Goal: Communication & Community: Share content

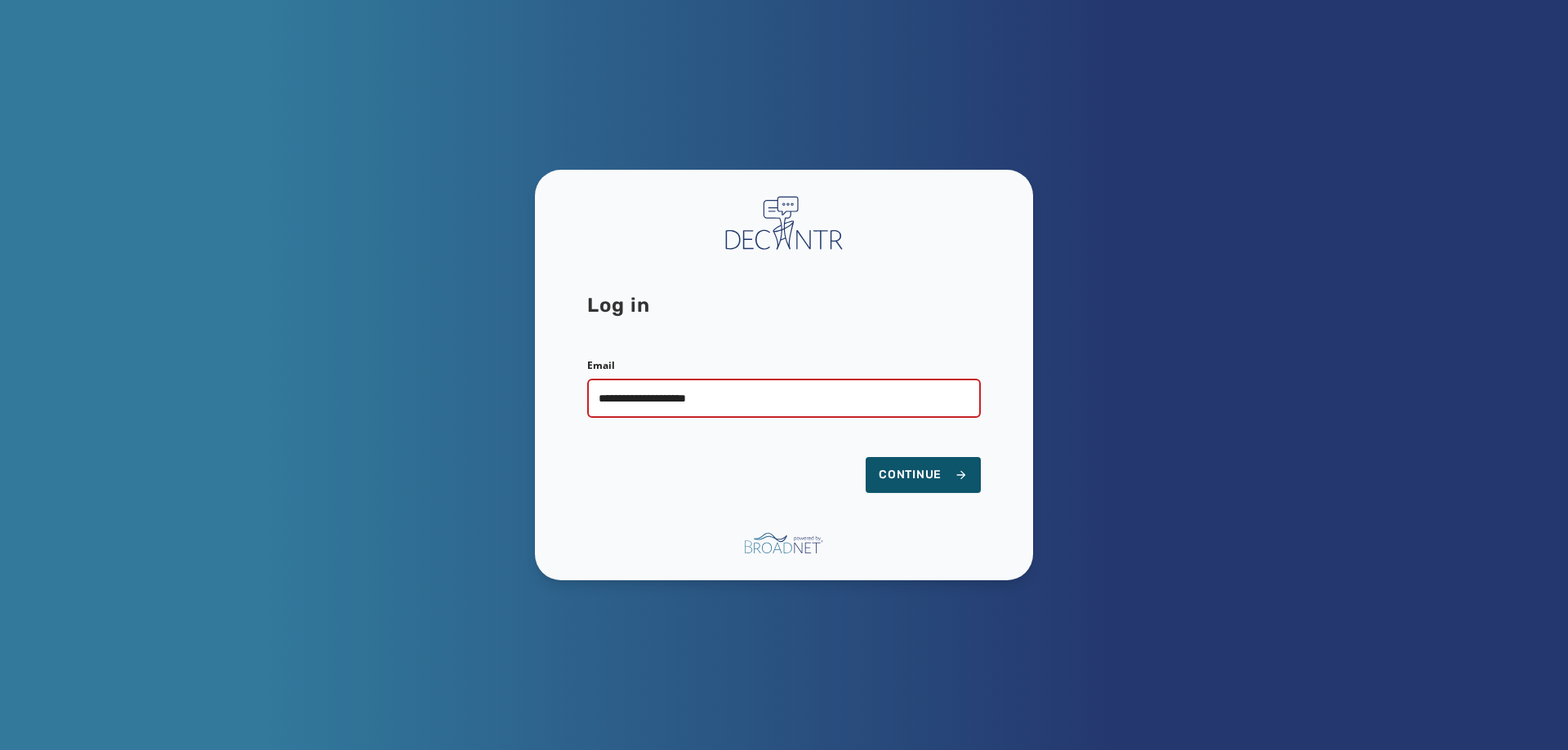
type input "**********"
click at [866, 457] on button "Continue" at bounding box center [923, 475] width 115 height 36
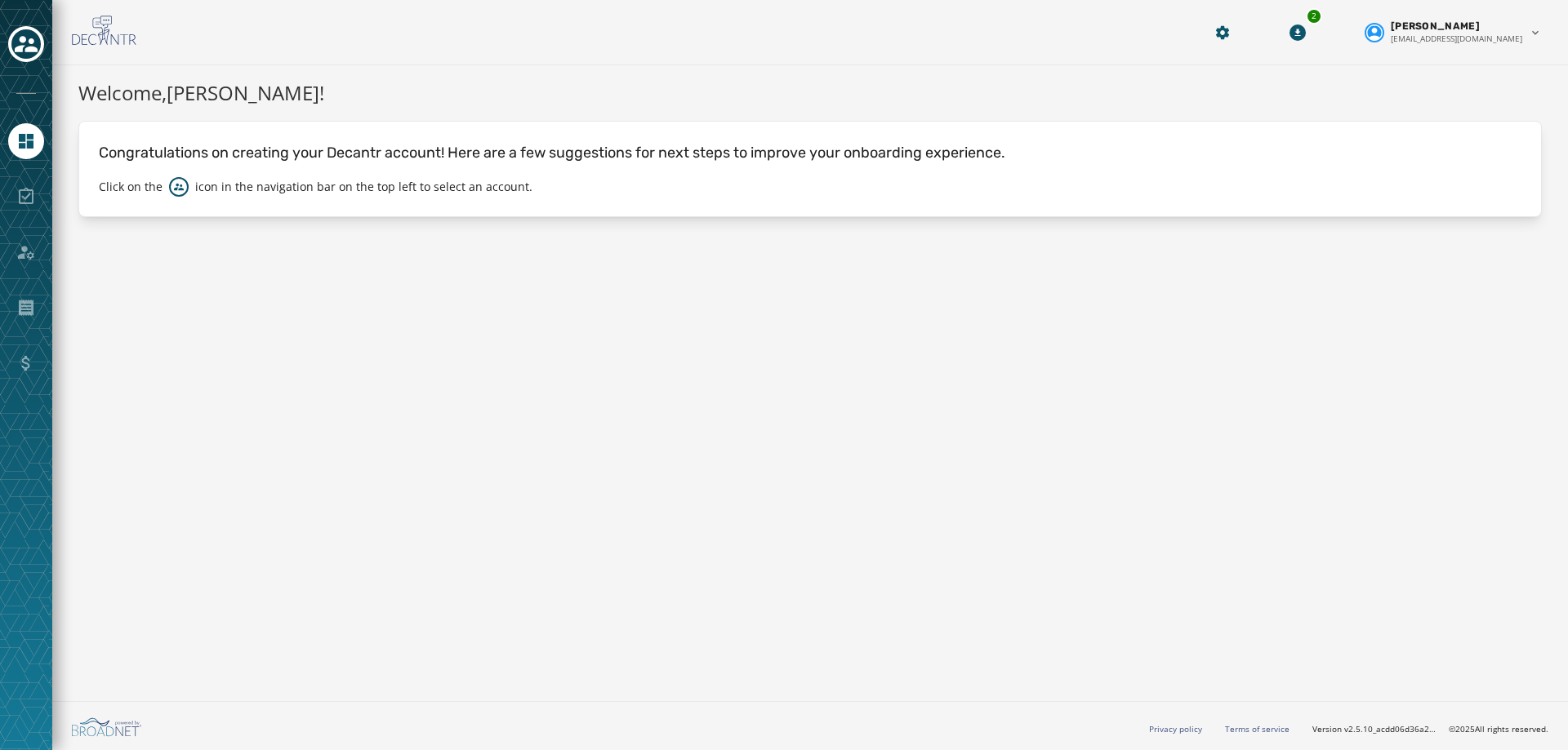
click at [34, 66] on div at bounding box center [26, 375] width 52 height 750
click at [27, 54] on icon "Toggle account select drawer" at bounding box center [26, 45] width 23 height 23
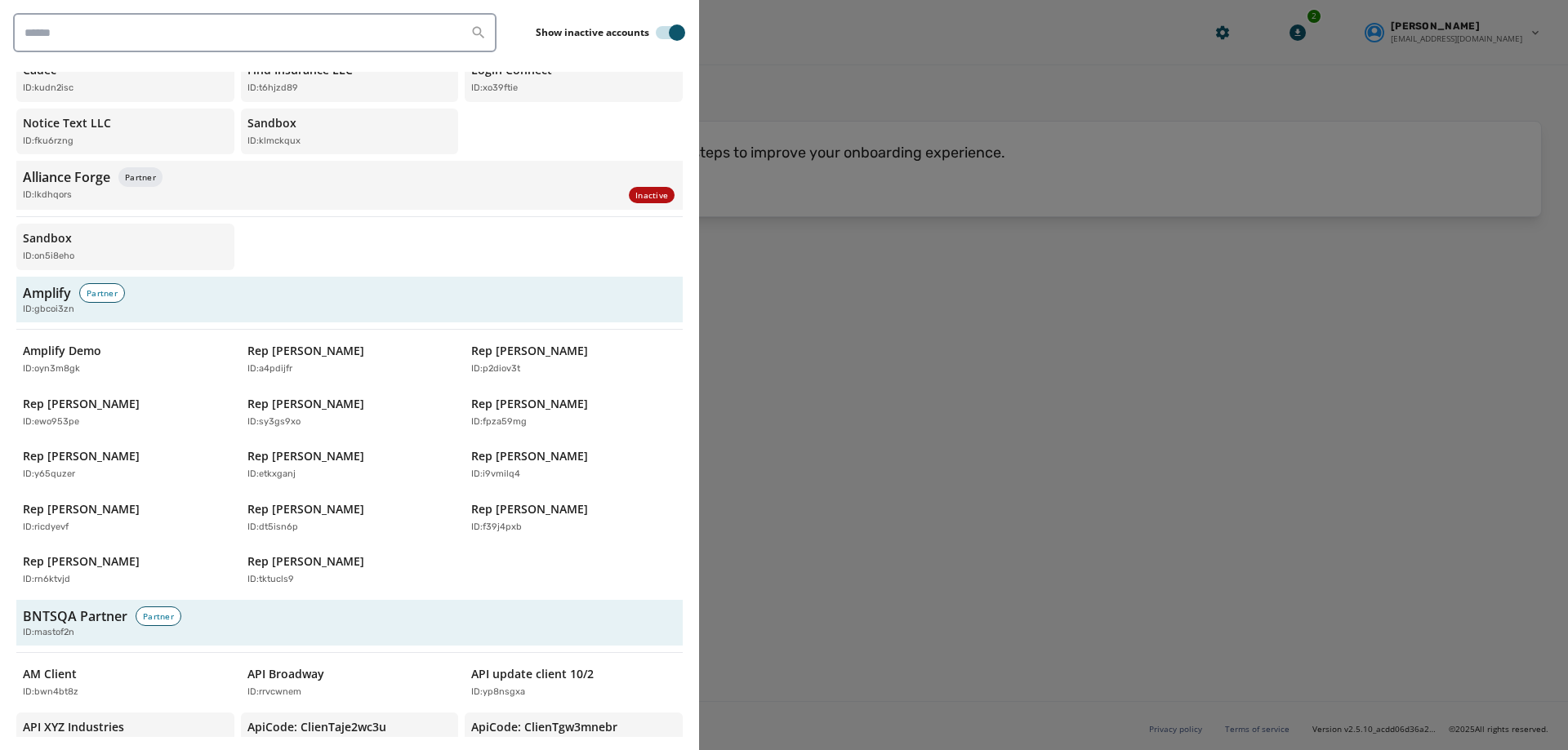
scroll to position [245, 0]
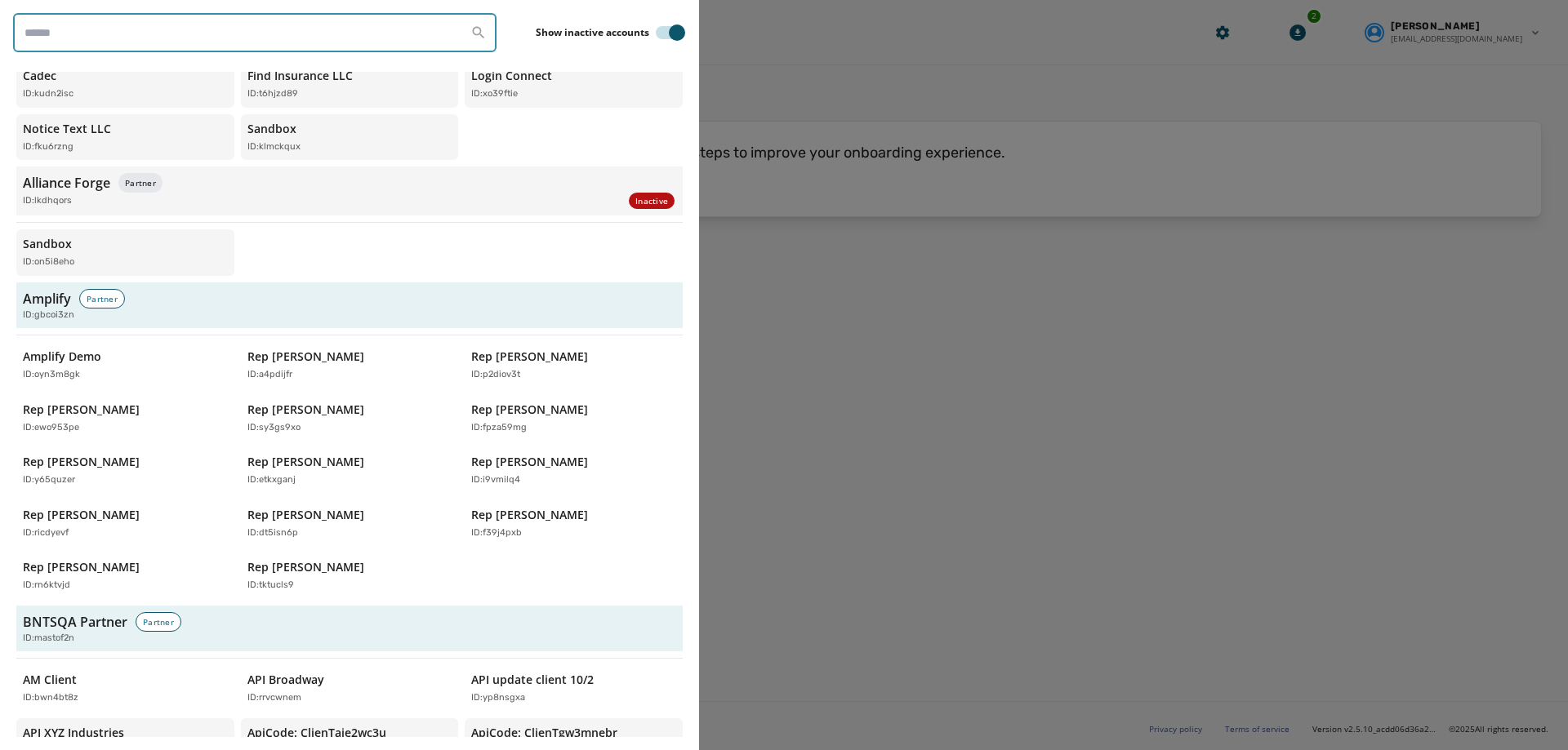
click at [111, 33] on input "search" at bounding box center [255, 33] width 483 height 39
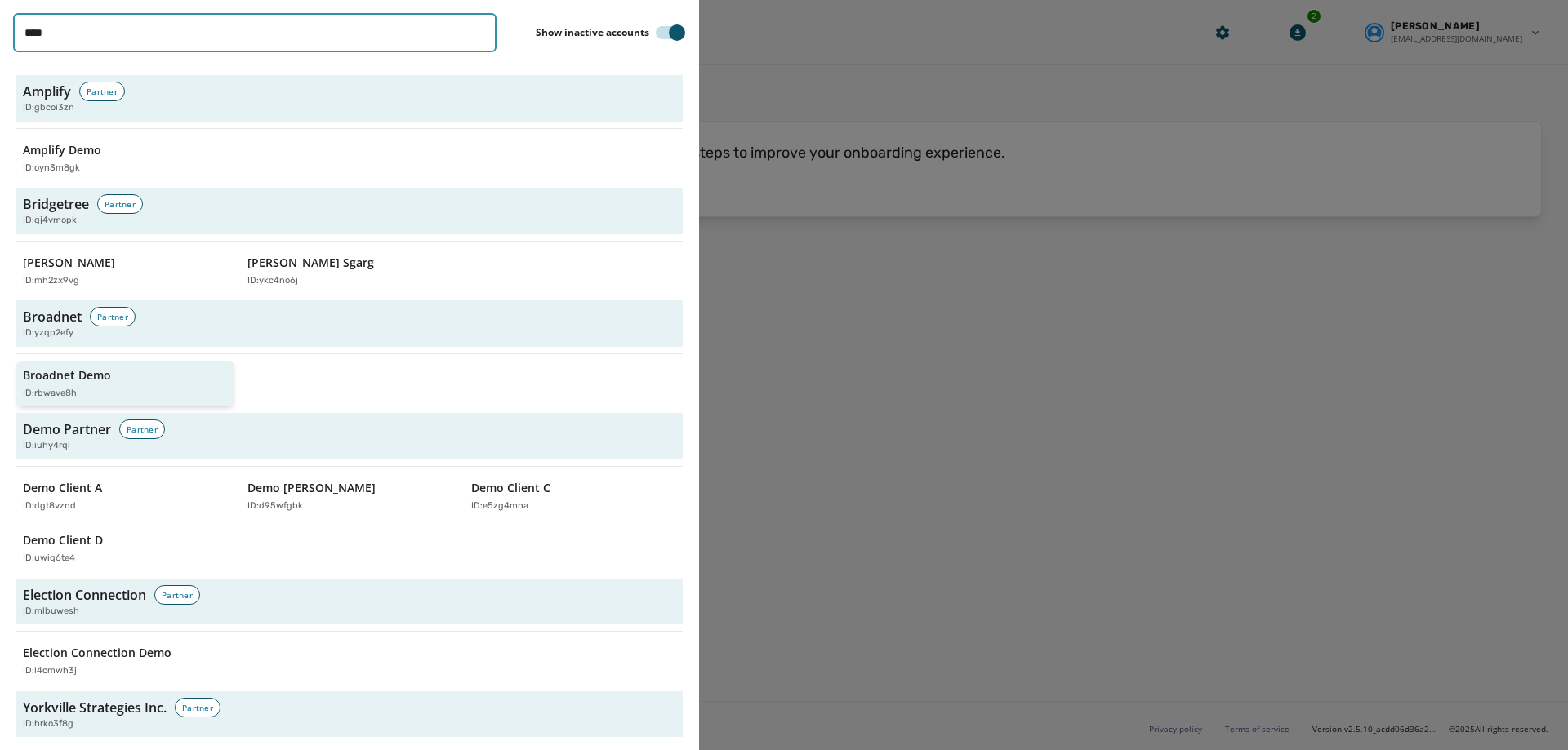
type input "****"
click at [77, 376] on p "Broadnet Demo" at bounding box center [67, 375] width 89 height 16
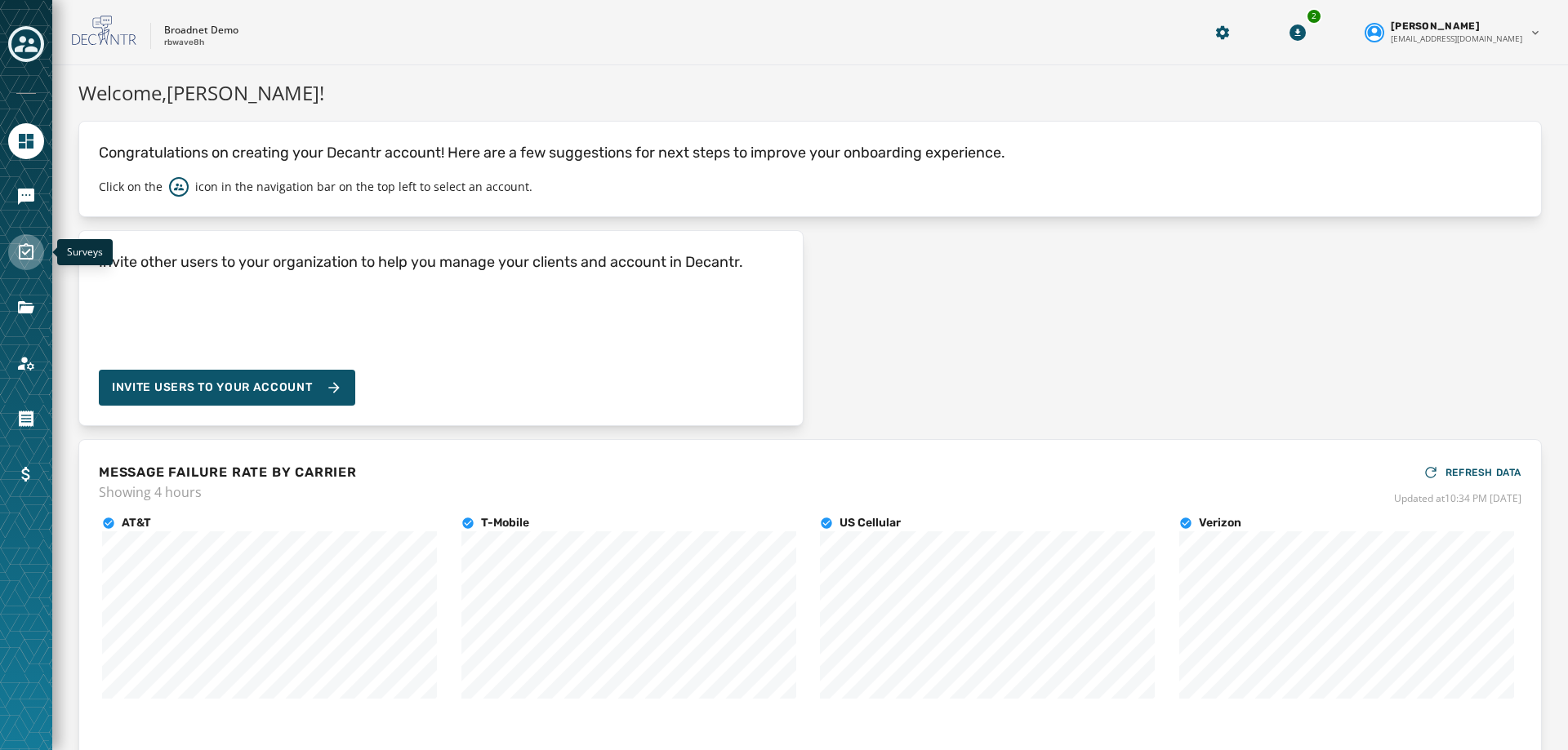
click at [28, 261] on icon "Navigate to Surveys" at bounding box center [26, 252] width 20 height 20
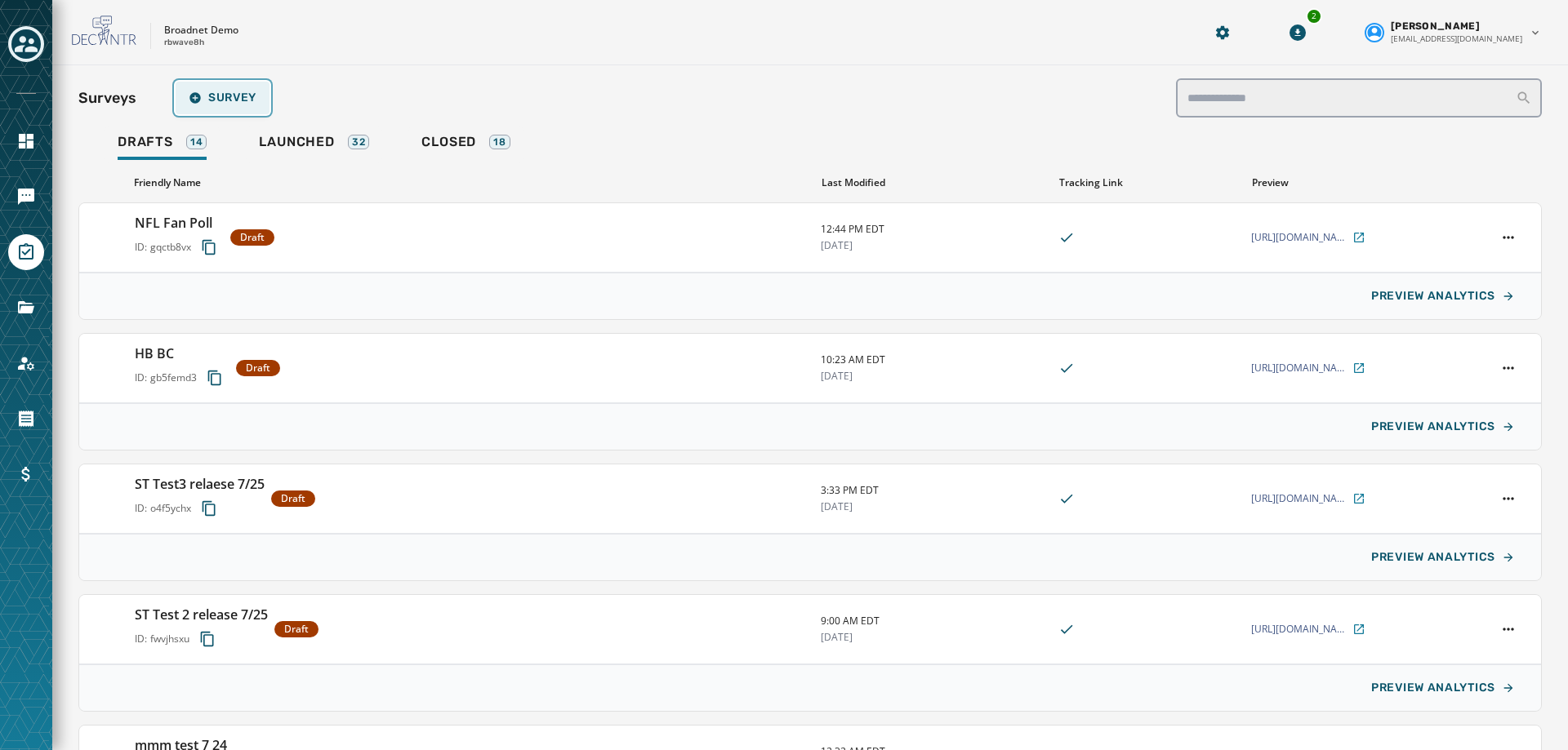
click at [225, 89] on button "Survey" at bounding box center [222, 97] width 94 height 33
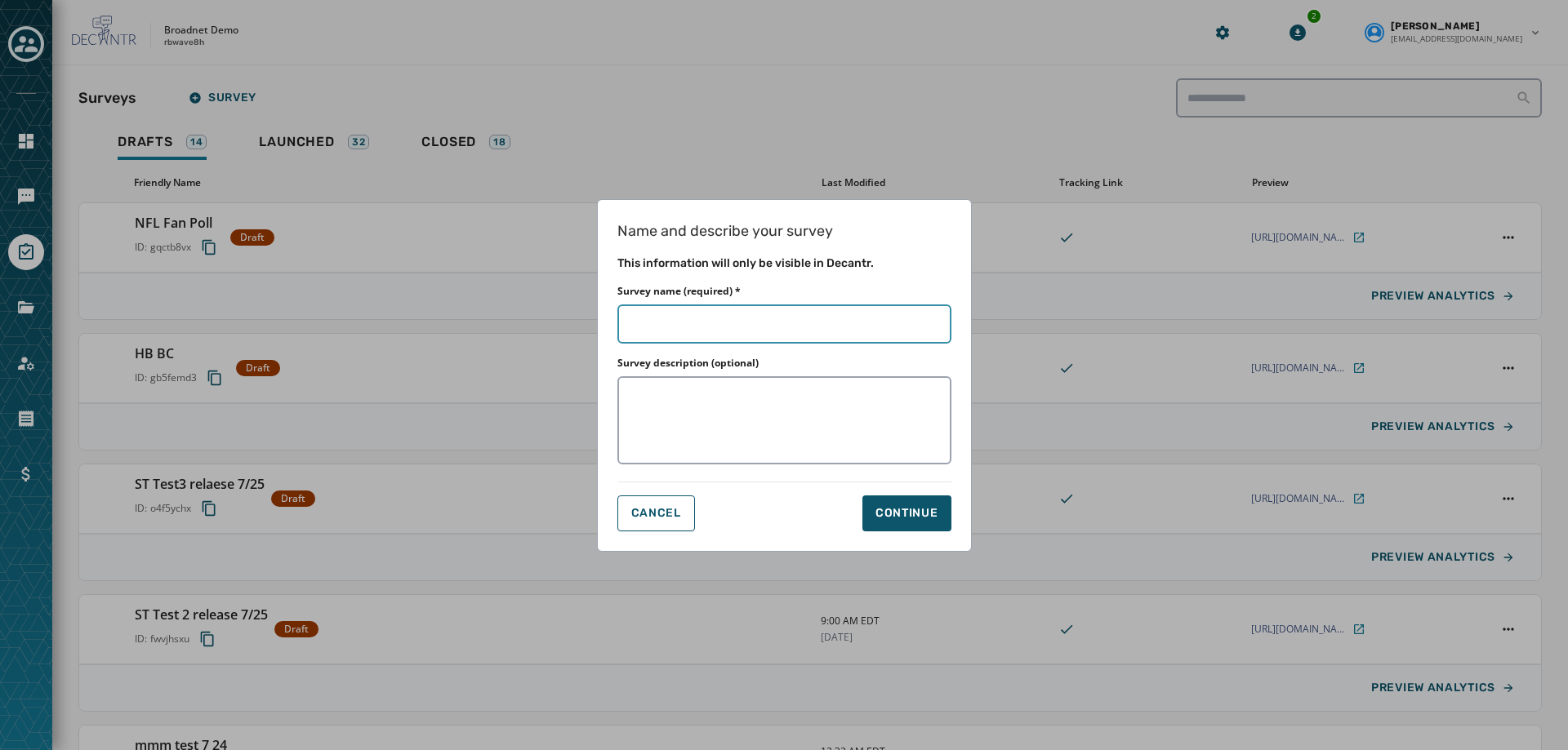
click at [687, 312] on input "Survey name (required) *" at bounding box center [784, 324] width 334 height 39
type input "*"
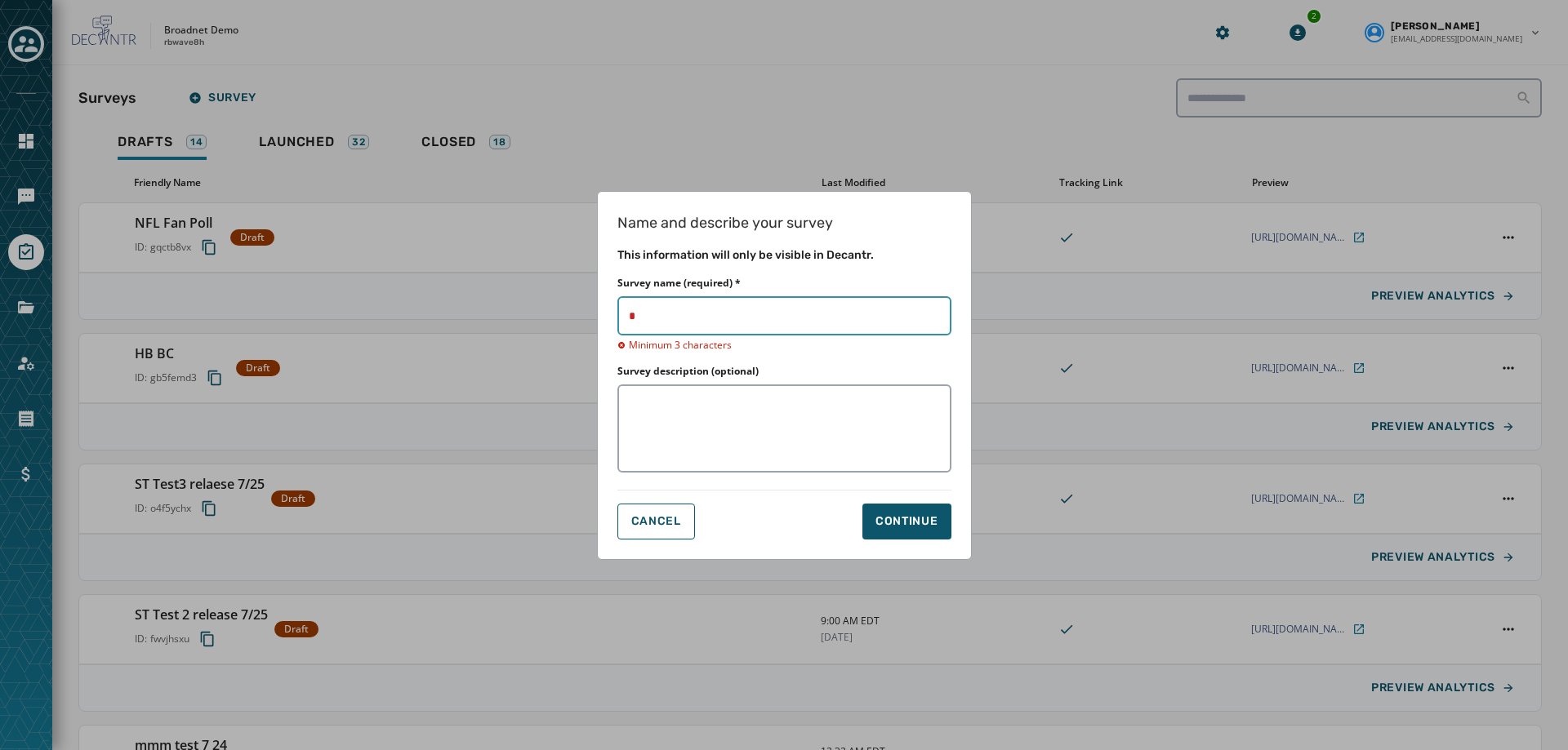
type input "**"
type input "****"
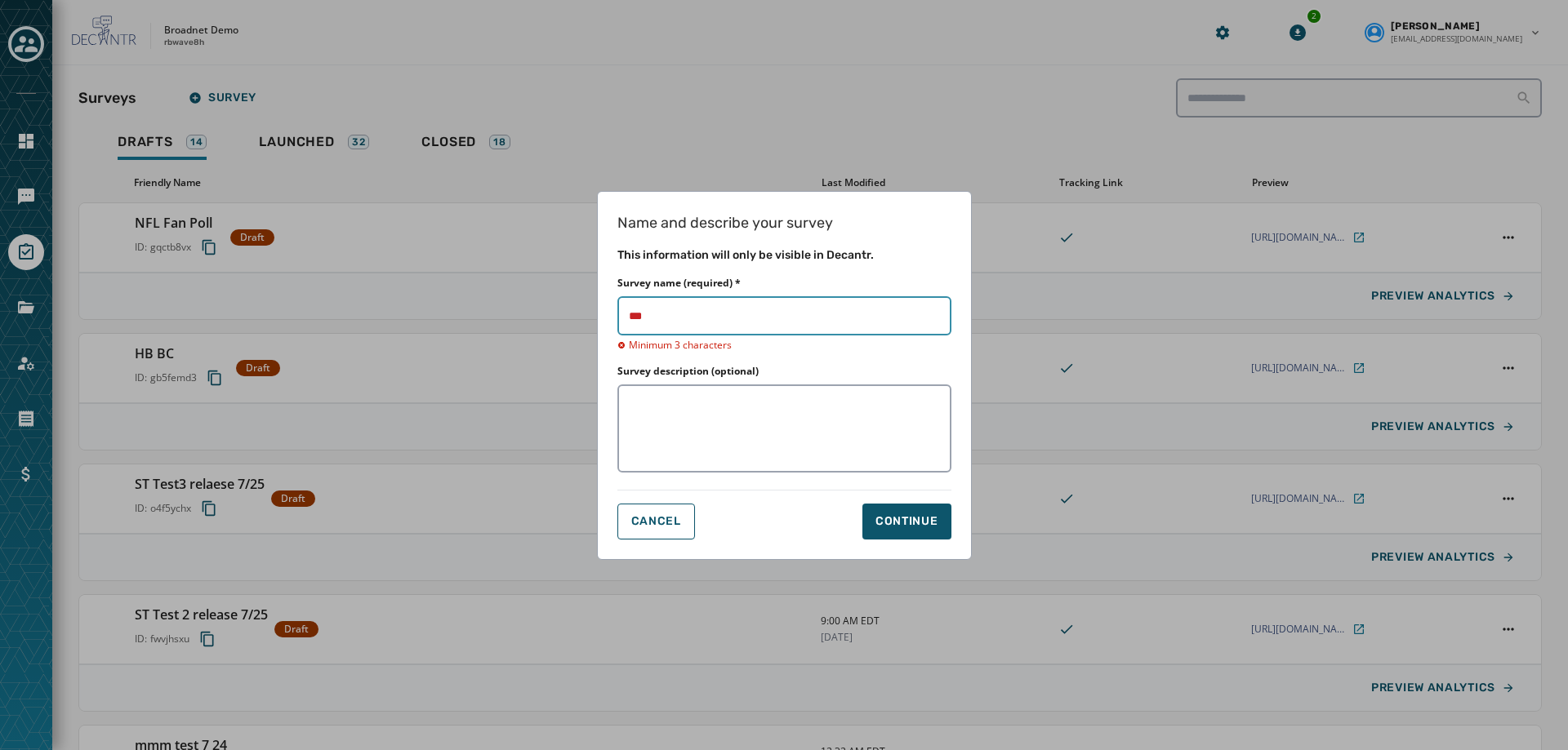
type input "****"
type input "*****"
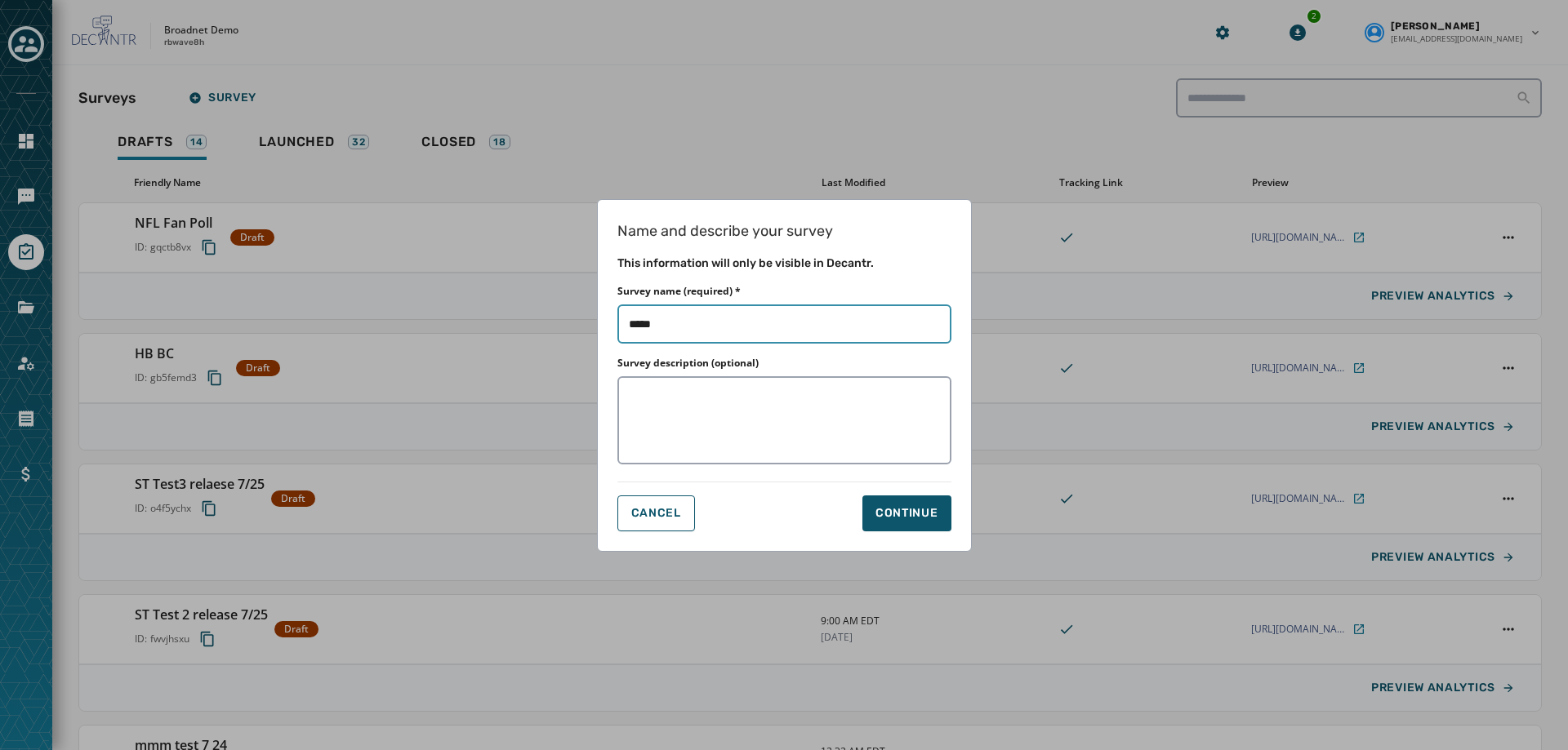
type input "******"
type input "*******"
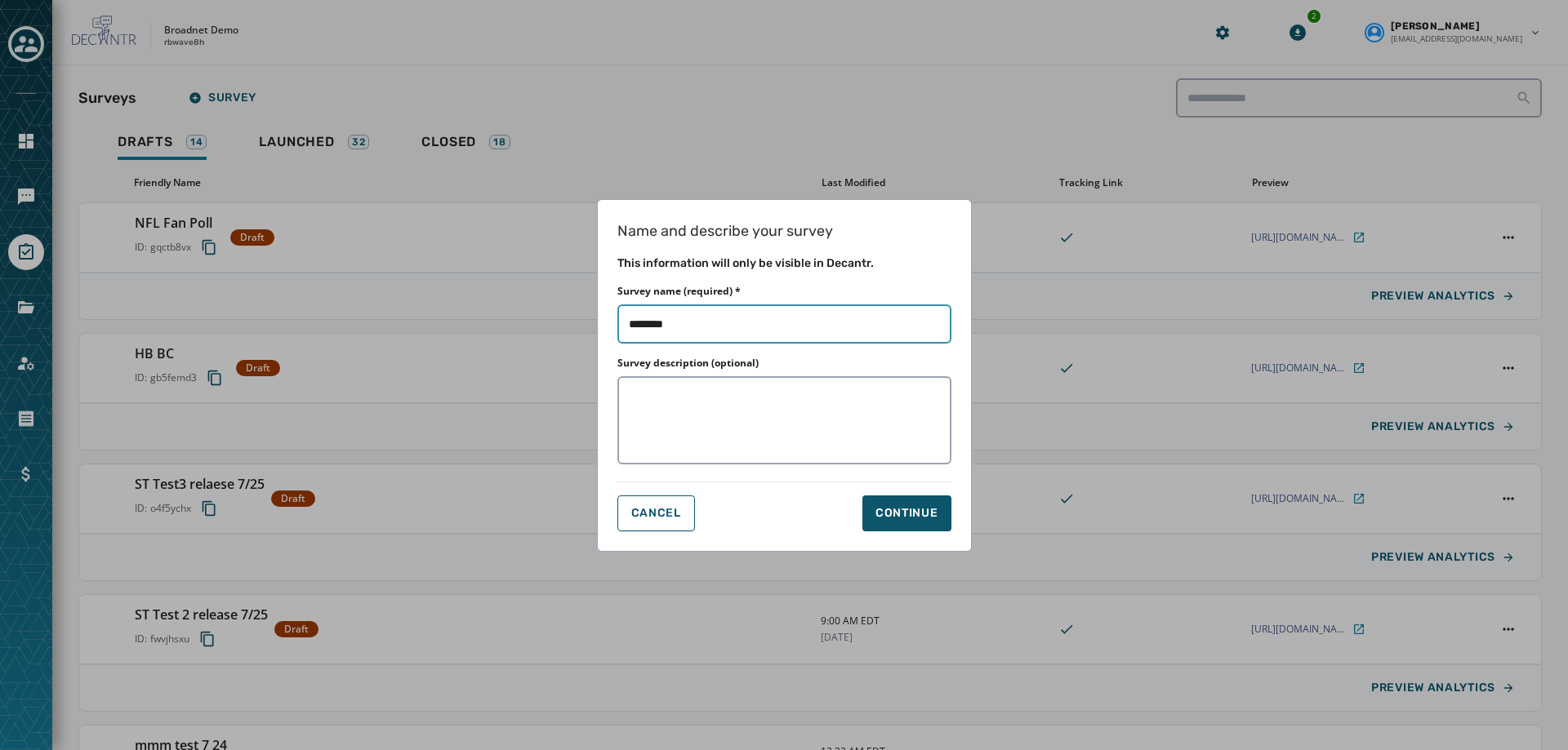
type input "*********"
type input "**********"
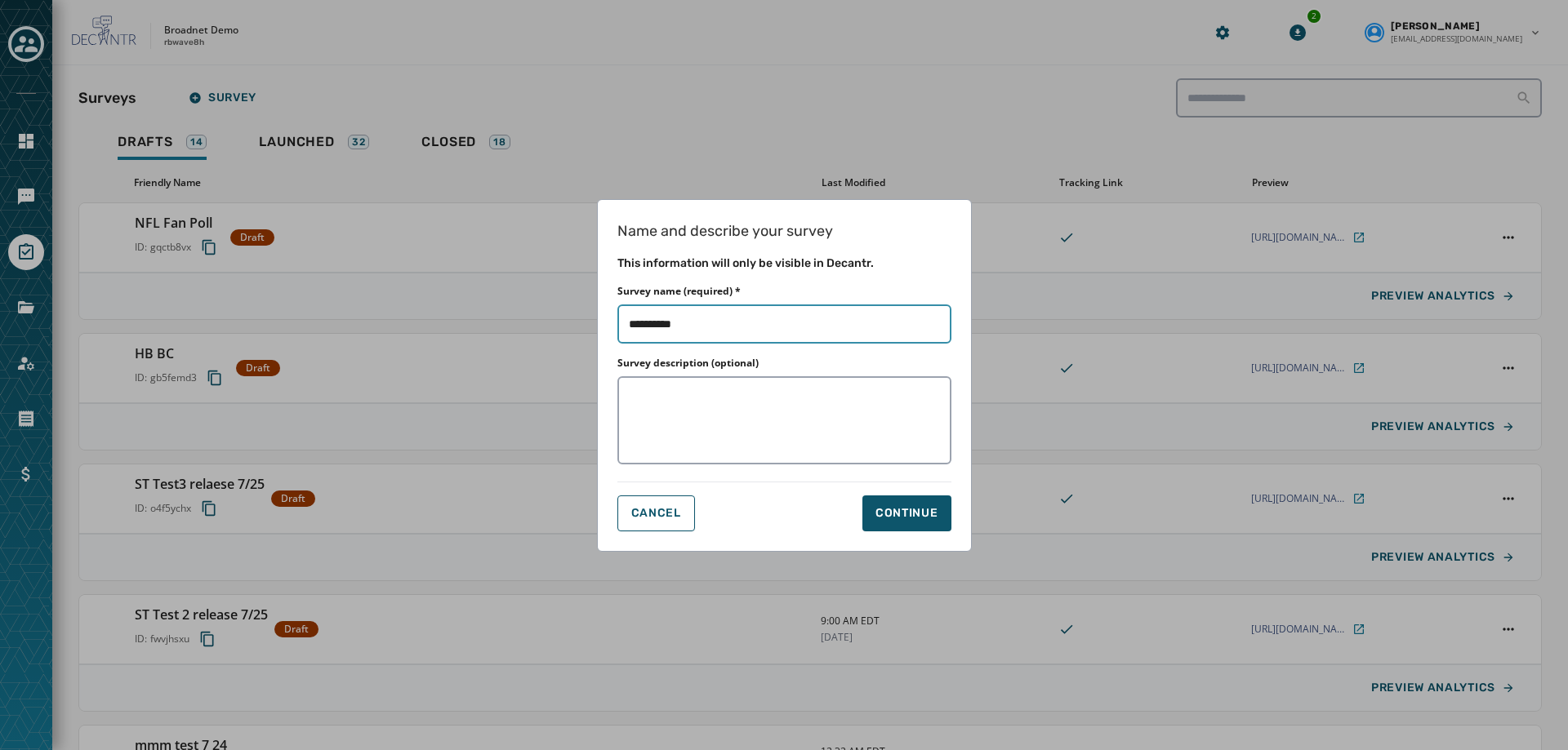
type input "**********"
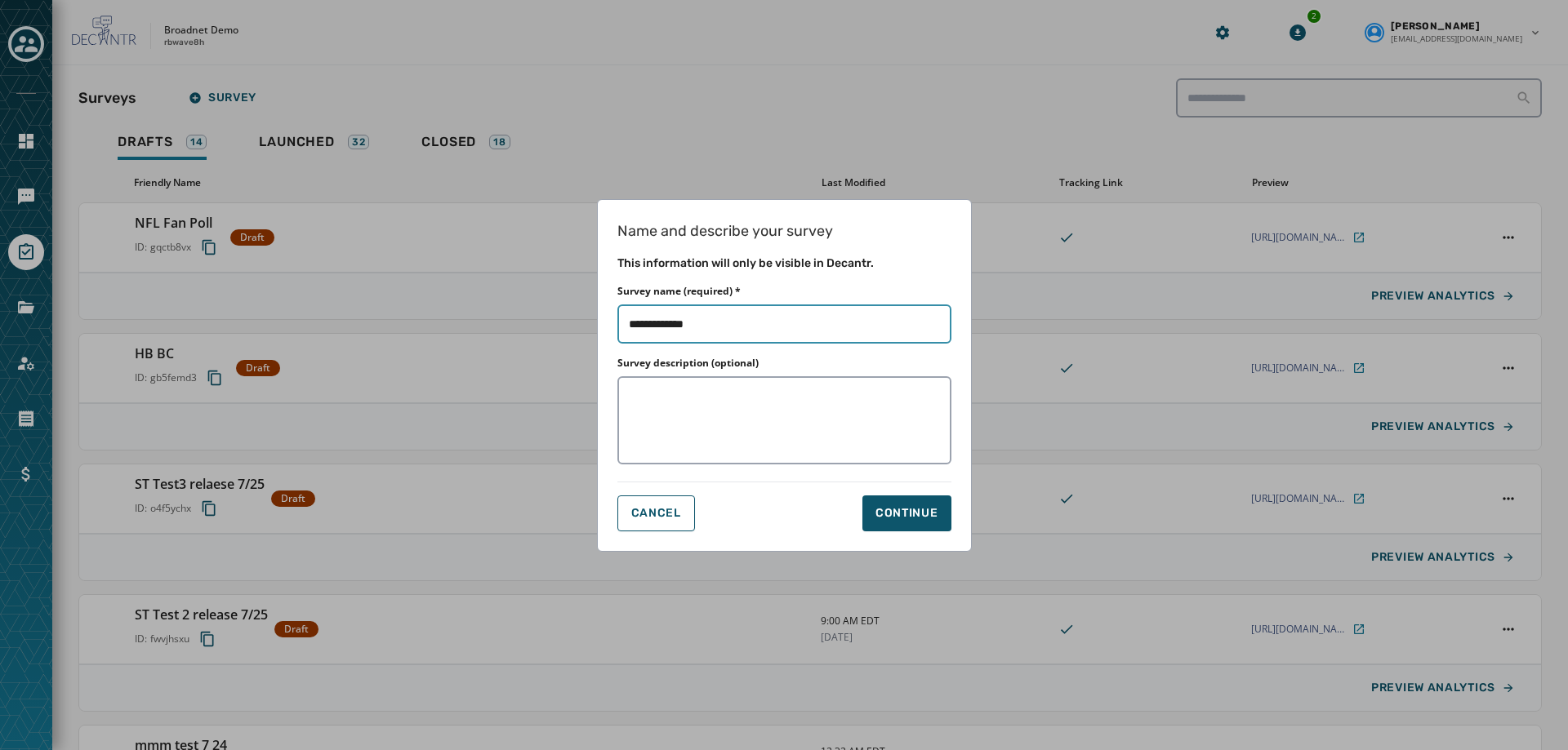
type input "**********"
click at [642, 525] on button "Cancel" at bounding box center [656, 513] width 78 height 36
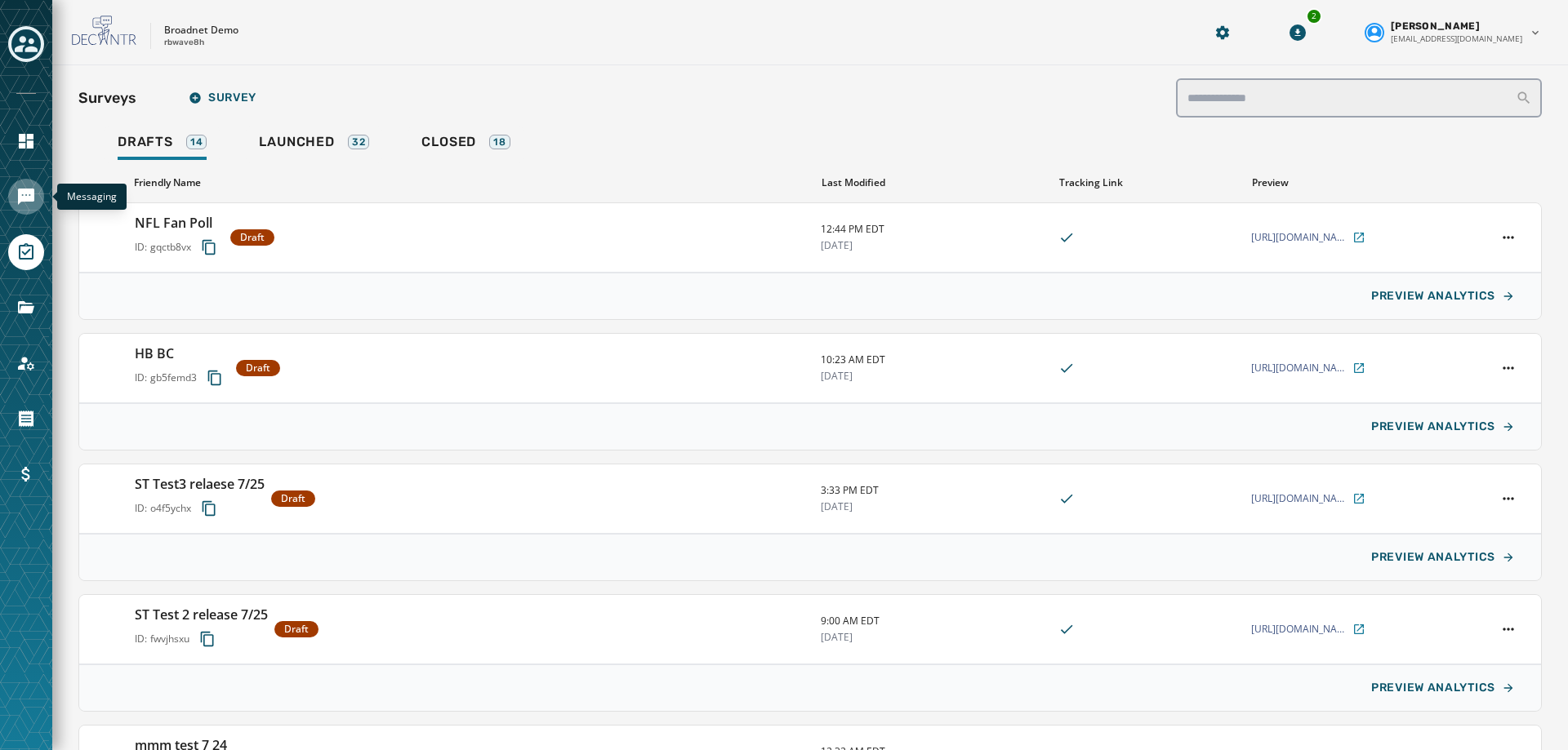
click at [22, 190] on icon "Navigate to Messaging" at bounding box center [26, 197] width 16 height 16
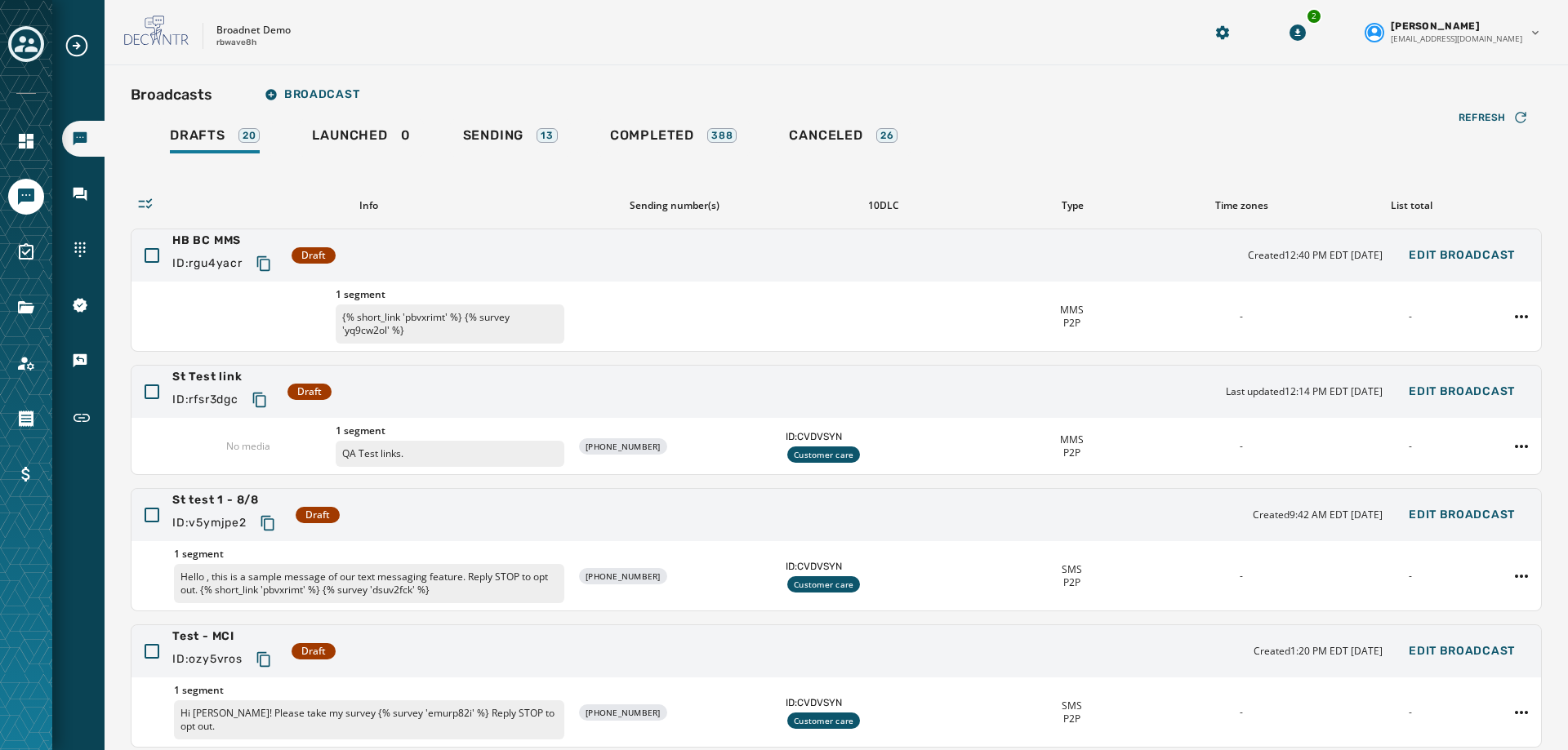
click at [345, 78] on div "Broadcasts Broadcast Drafts 20 Launched 0 Sending 13 Completed 388 Canceled 26 …" at bounding box center [836, 505] width 1463 height 881
click at [343, 86] on button "Broadcast" at bounding box center [311, 95] width 121 height 33
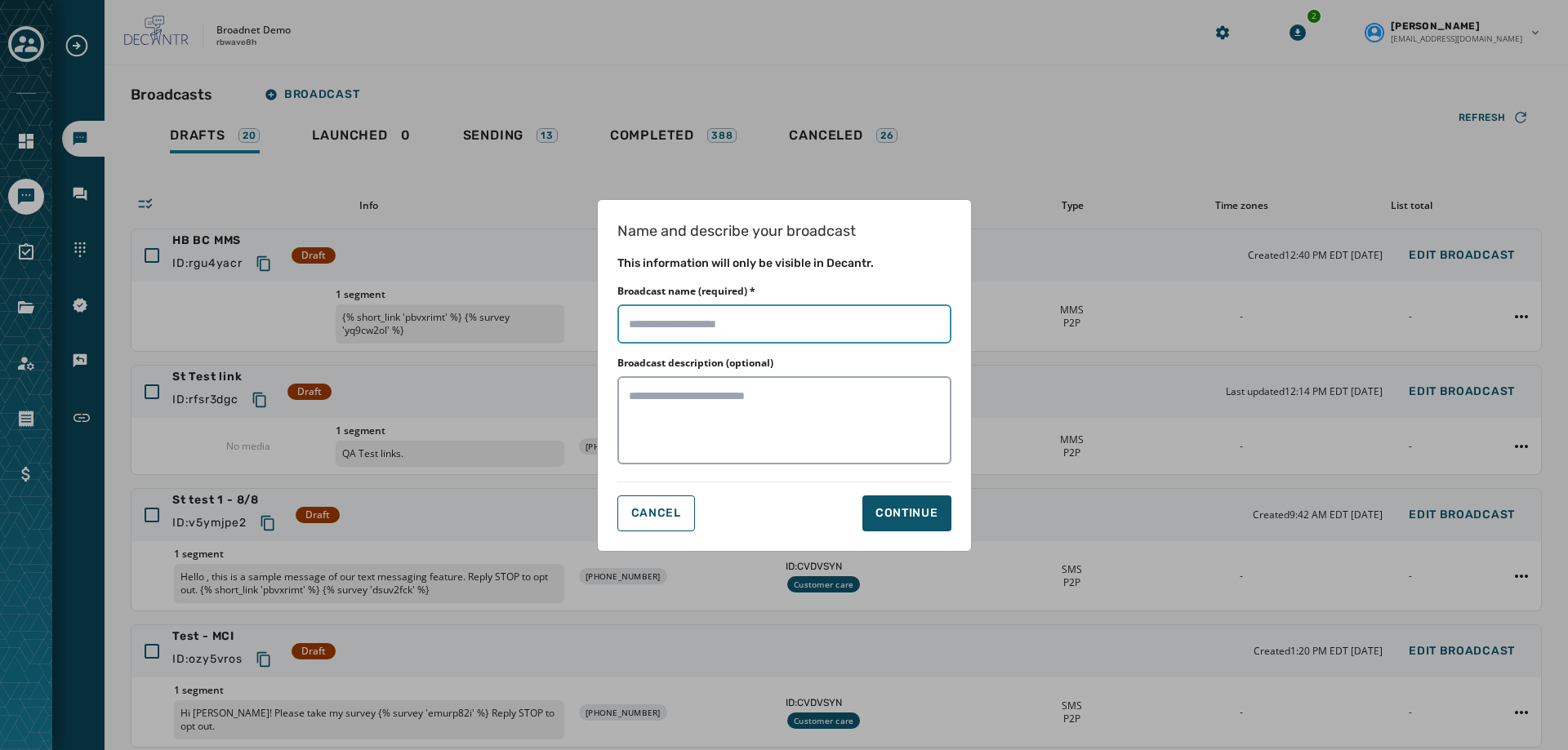
click at [676, 310] on input "Broadcast name (required) *" at bounding box center [784, 324] width 334 height 39
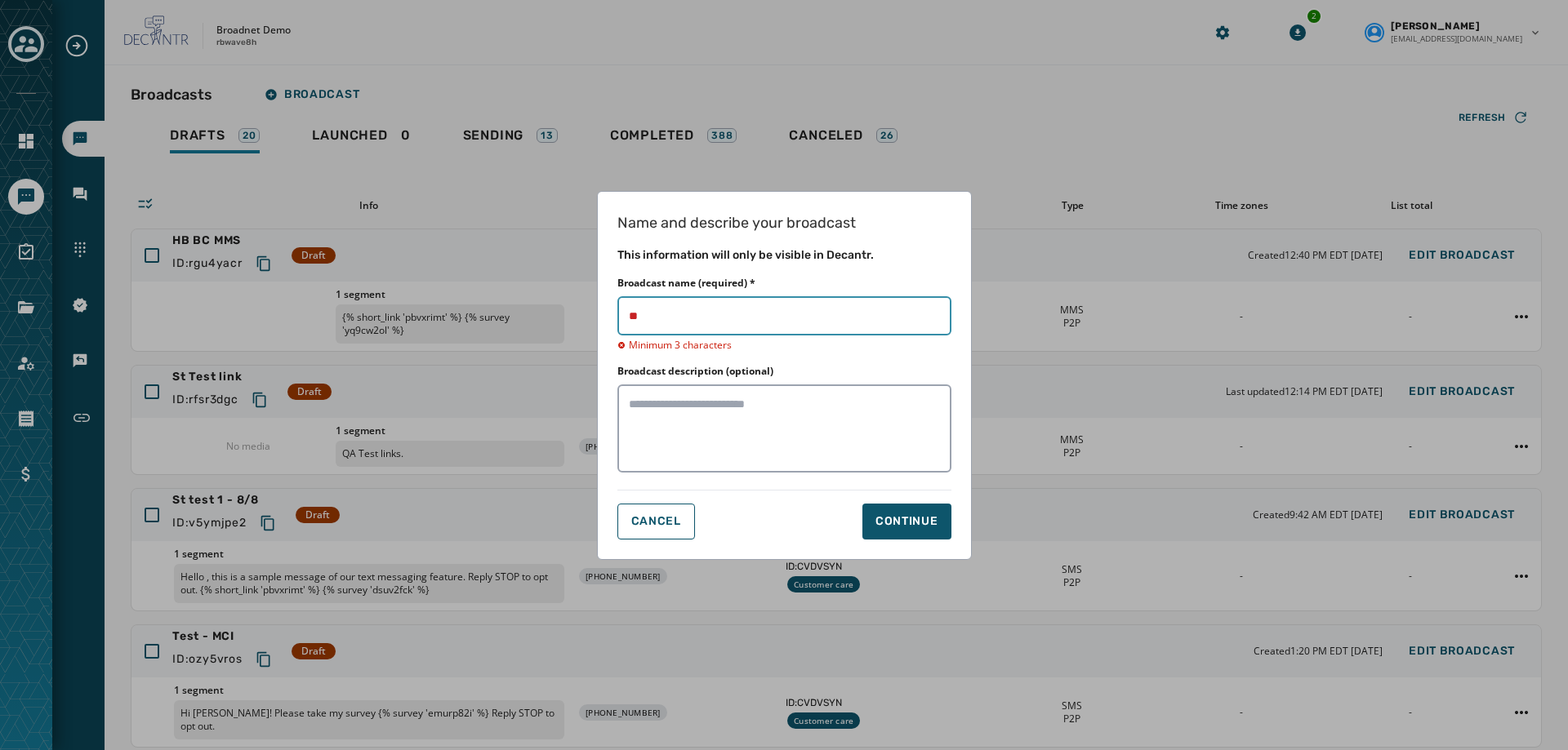
click at [676, 310] on input "Broadcast name (required) *" at bounding box center [784, 316] width 334 height 39
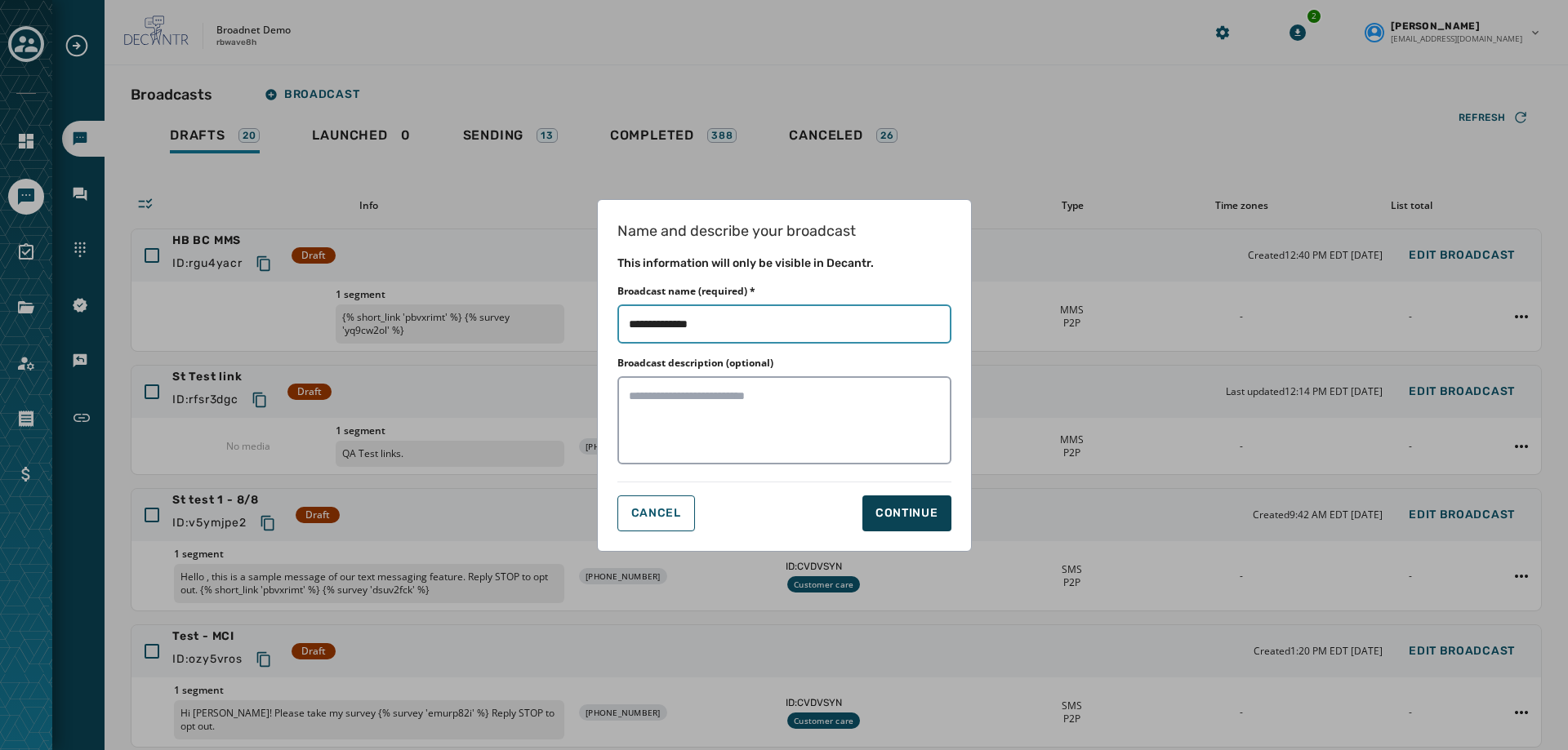
type input "**********"
click at [936, 518] on div "Continue" at bounding box center [907, 513] width 63 height 16
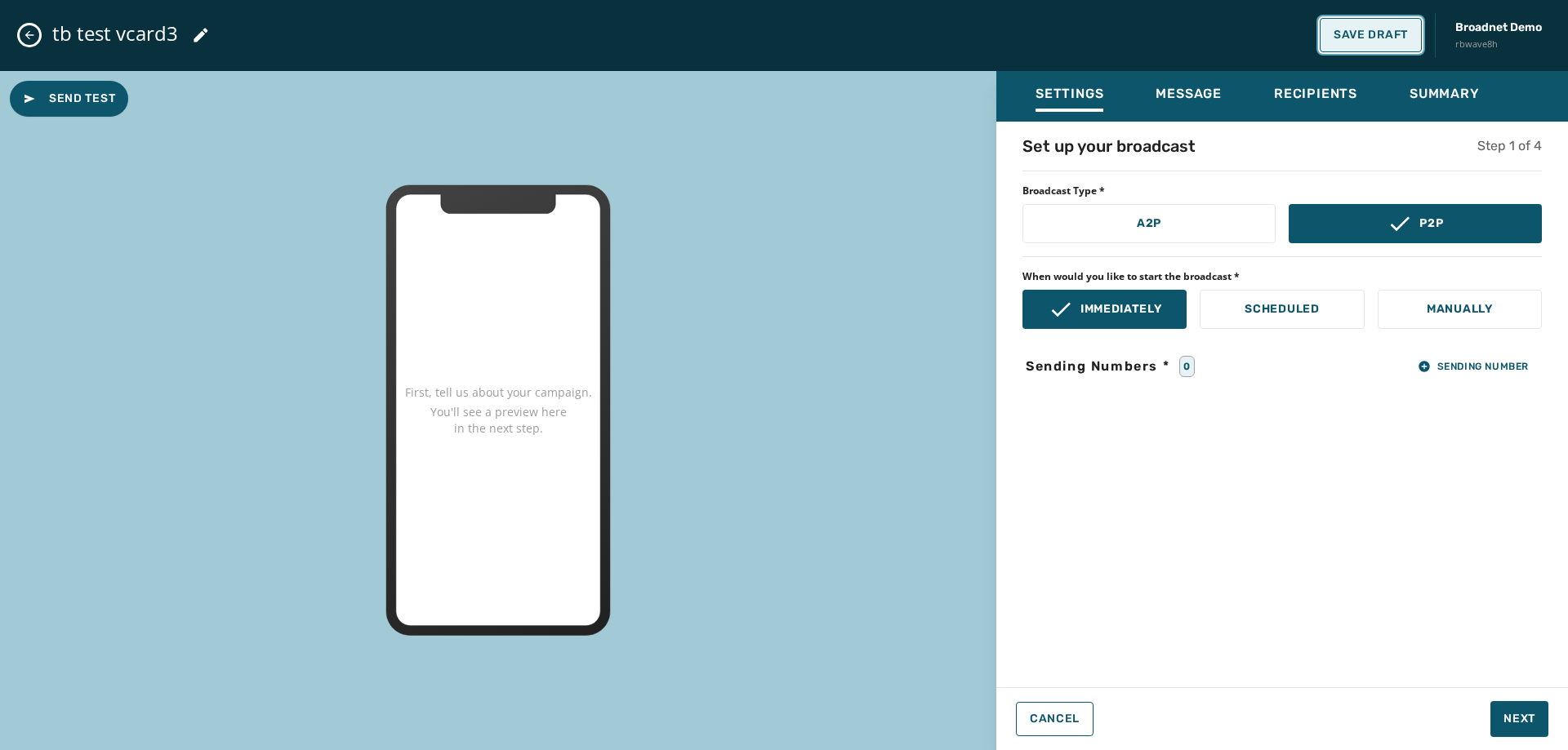
click at [1336, 26] on button "Save Draft" at bounding box center [1370, 35] width 102 height 34
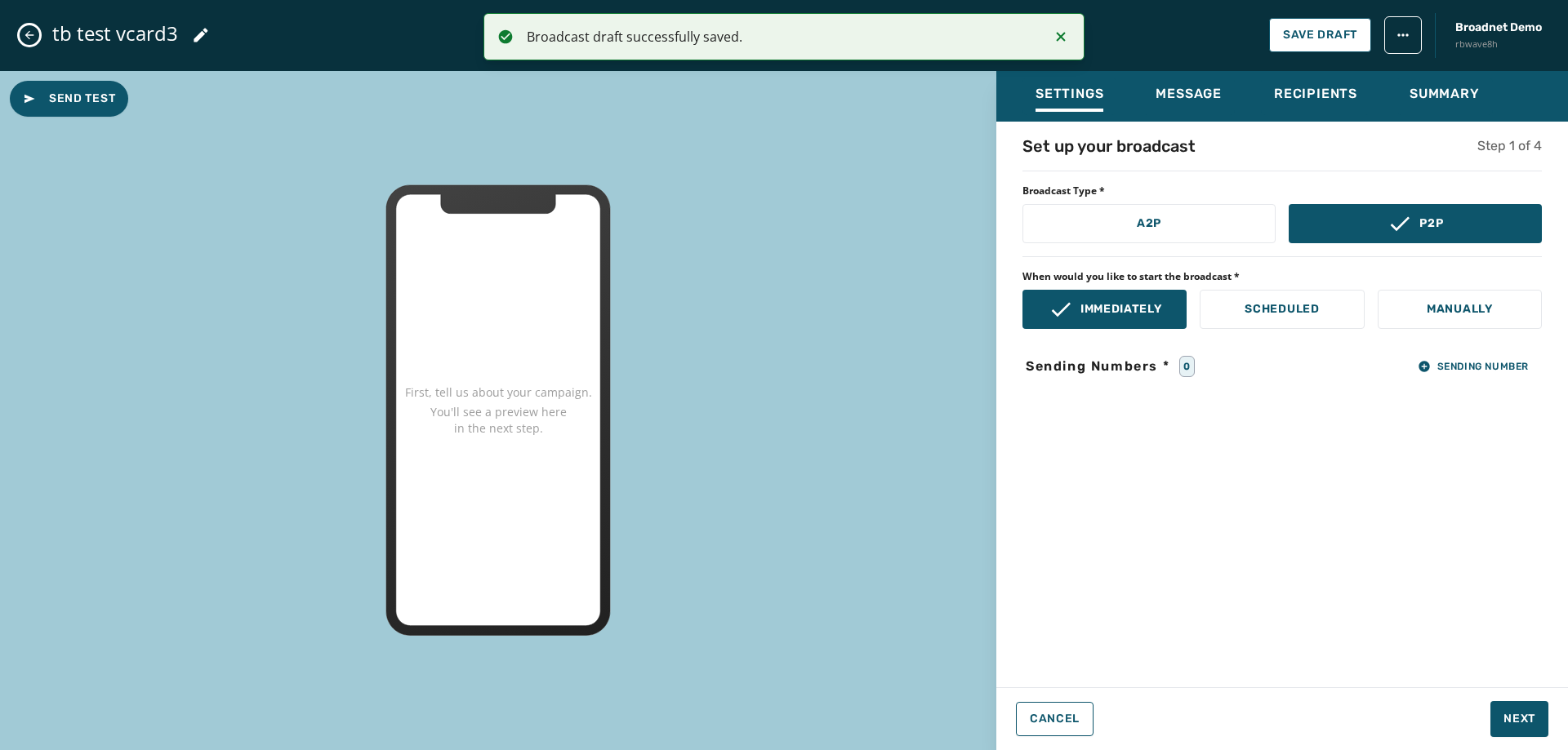
click at [31, 26] on button "Close admin drawer" at bounding box center [30, 35] width 20 height 20
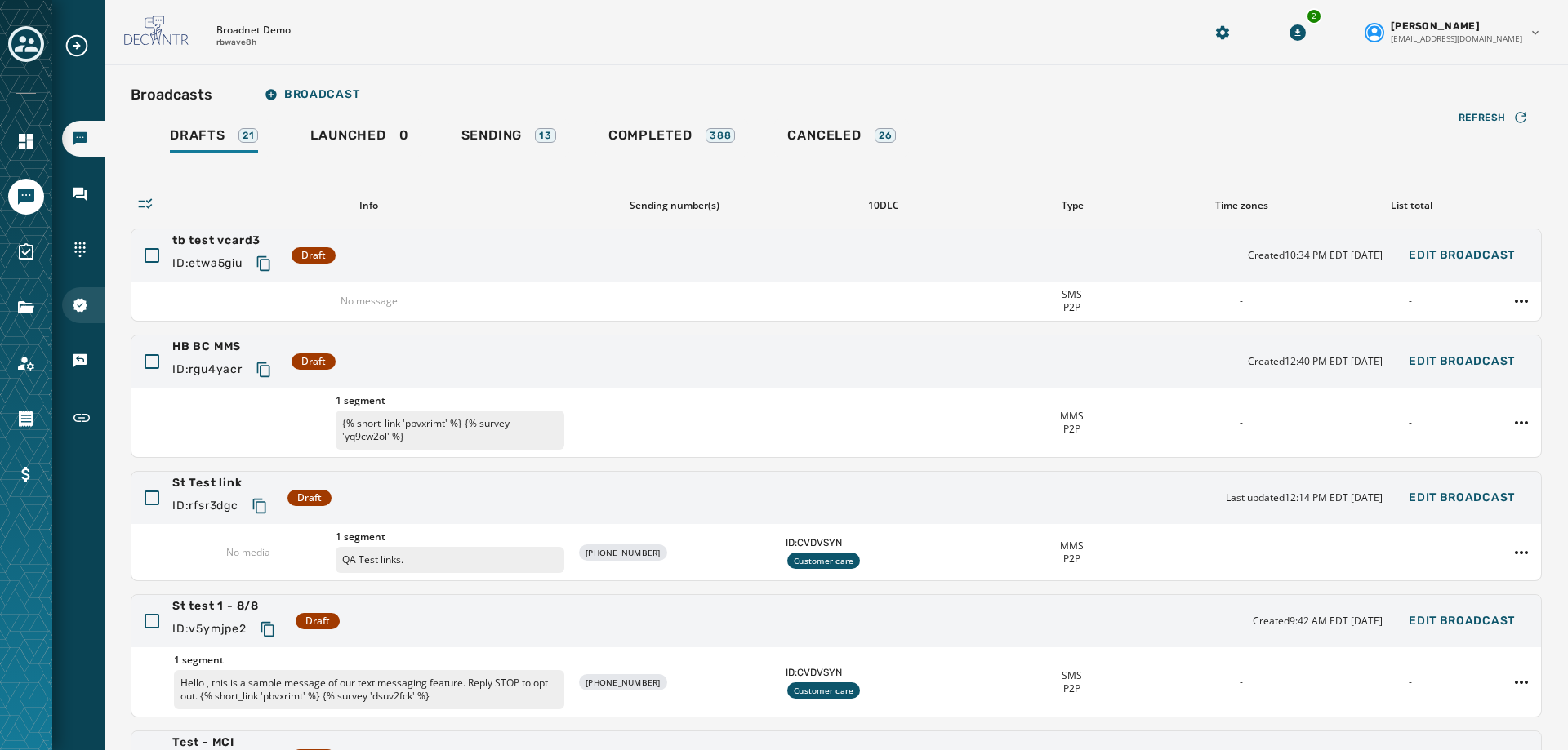
click at [79, 310] on icon "Navigate to 10DLC Registration" at bounding box center [80, 305] width 14 height 14
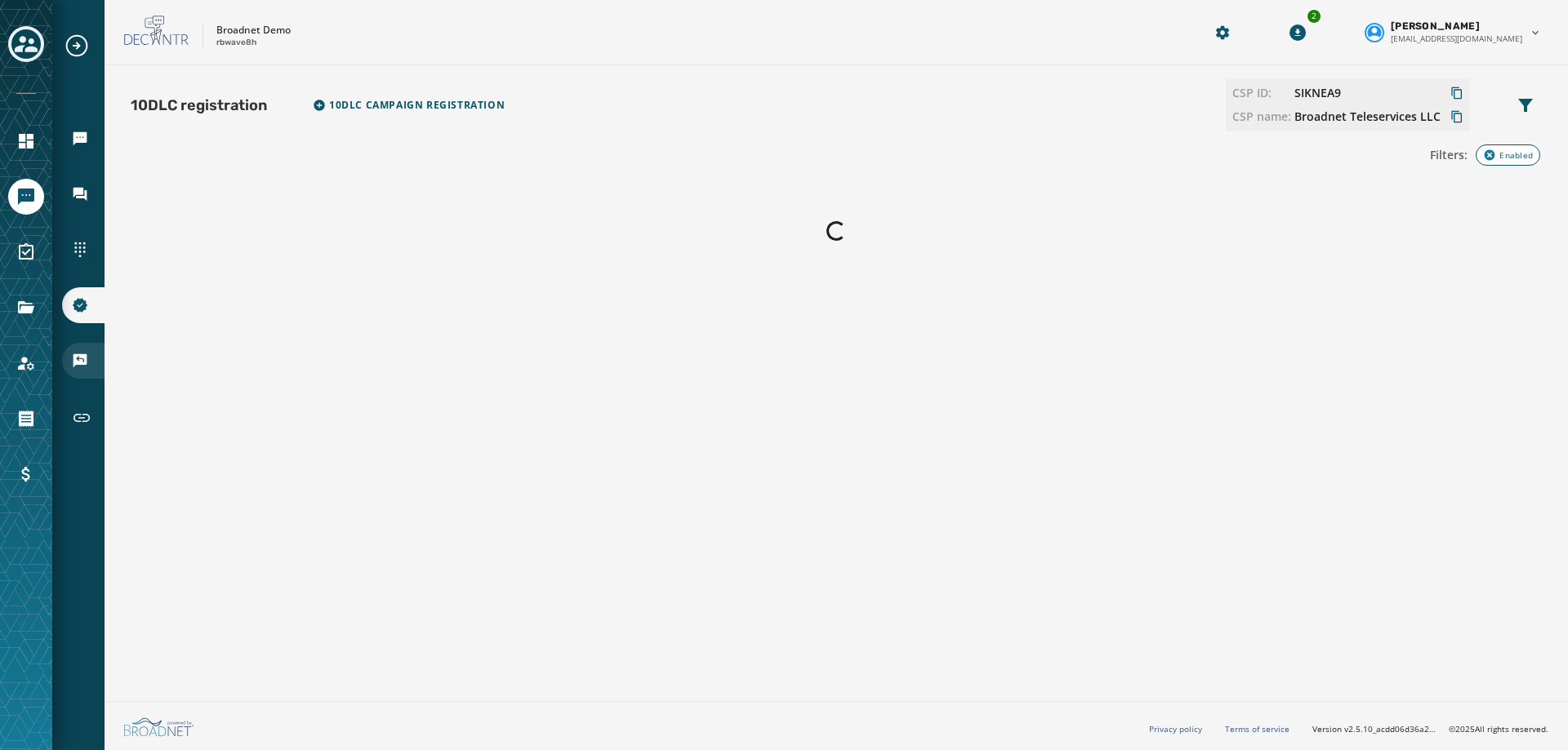
click at [92, 364] on div "Keywords & Responders" at bounding box center [82, 360] width 42 height 36
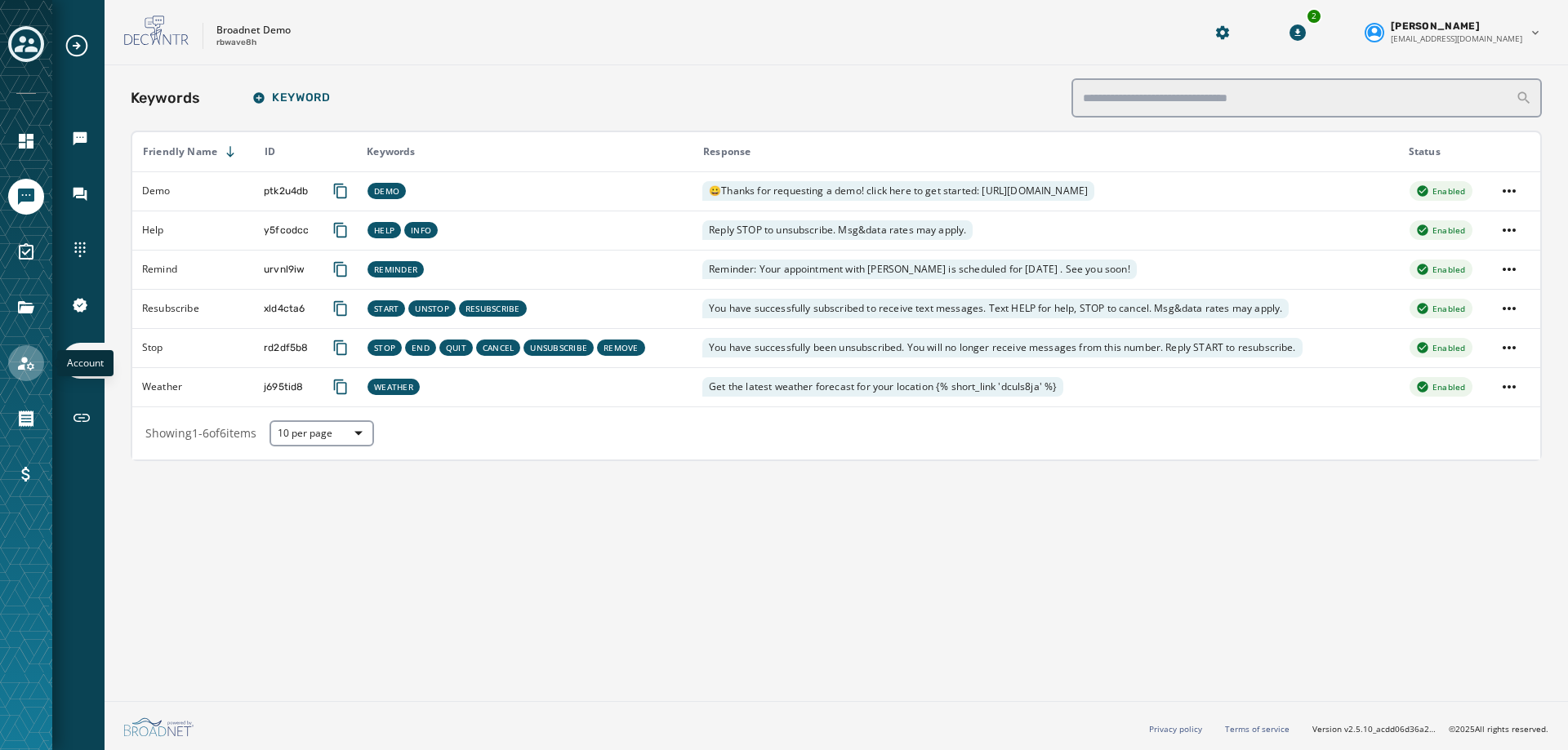
click at [34, 347] on link "Navigate to Account" at bounding box center [26, 363] width 36 height 36
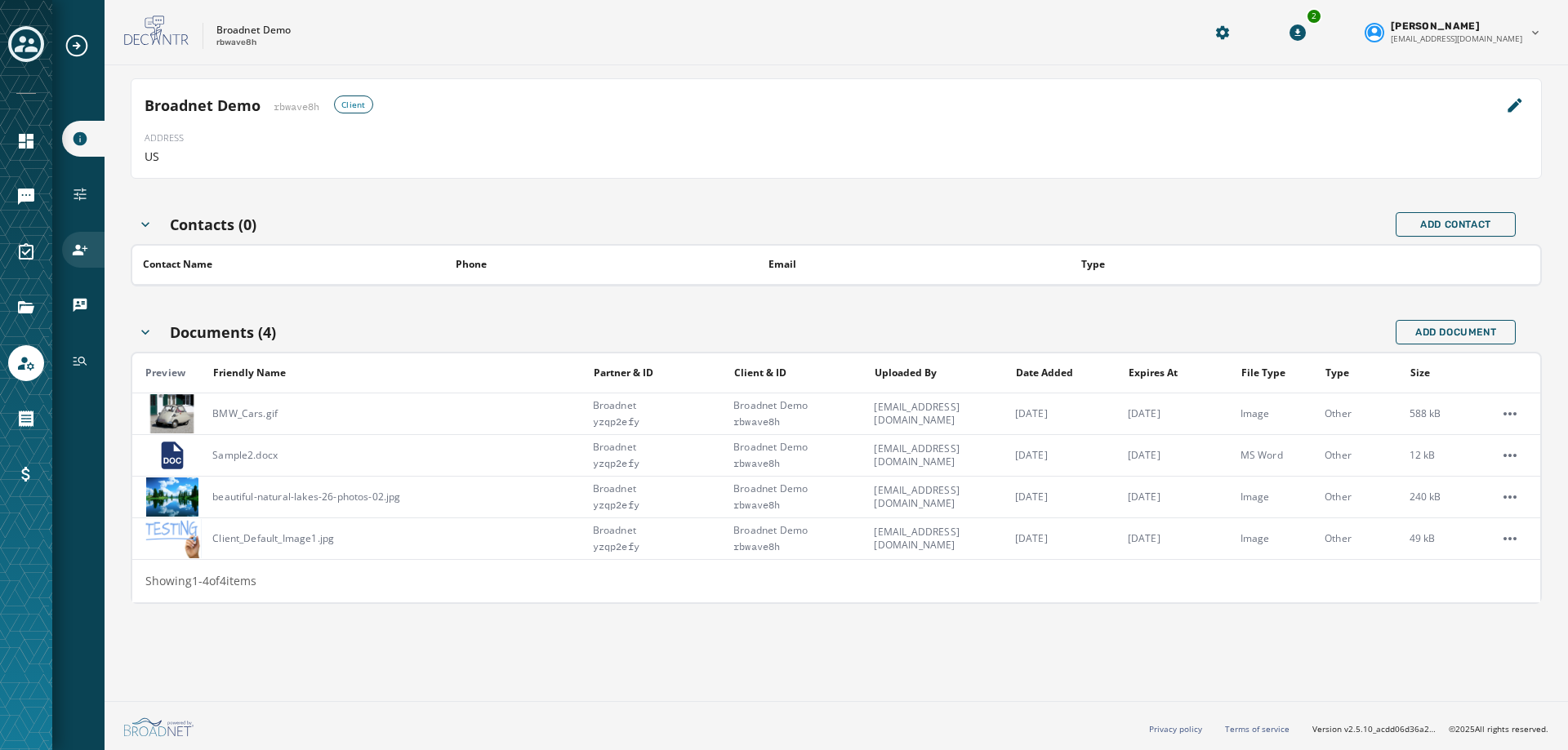
click at [87, 252] on icon "Navigate to Users" at bounding box center [80, 249] width 16 height 16
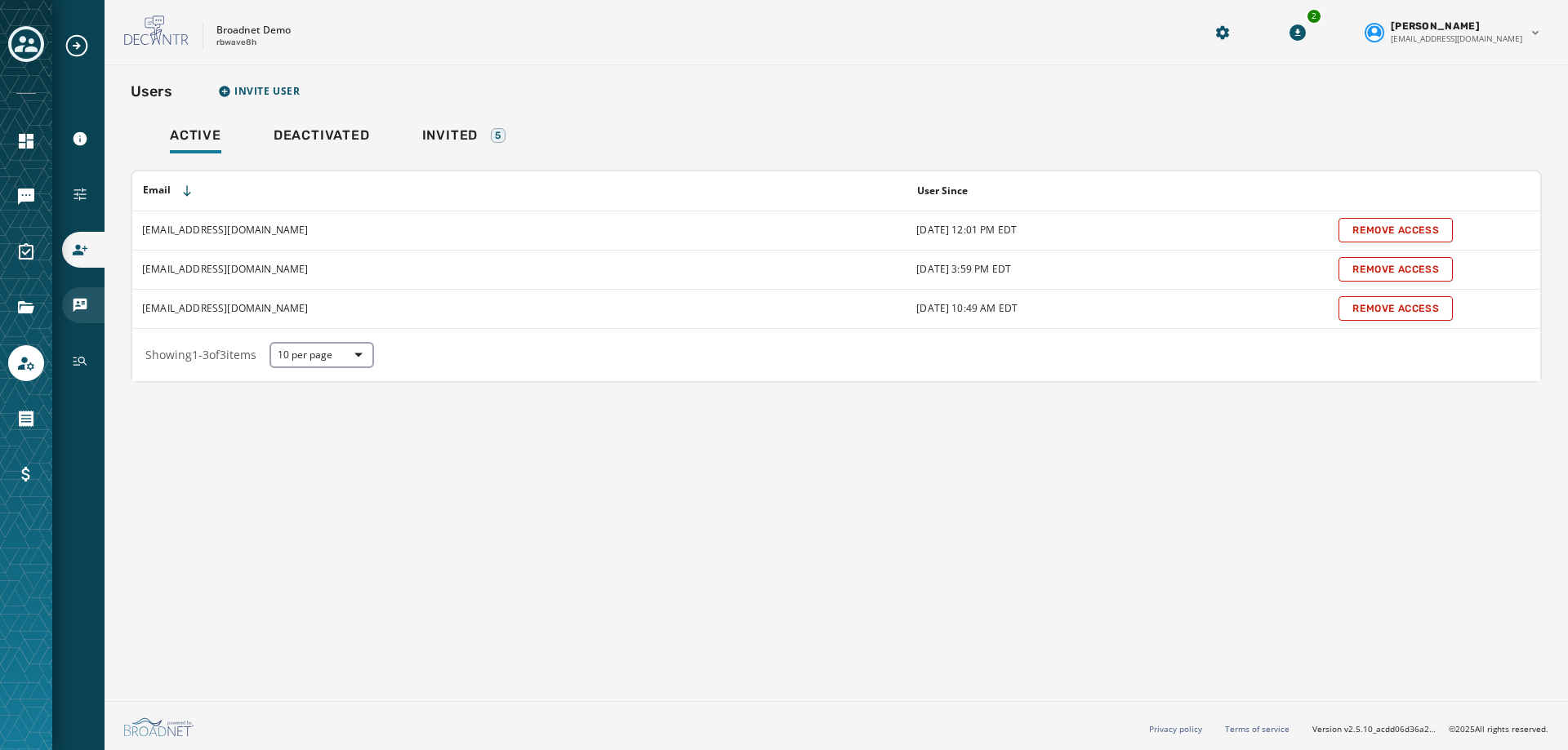
click at [87, 303] on icon "Navigate to vCards" at bounding box center [81, 306] width 14 height 14
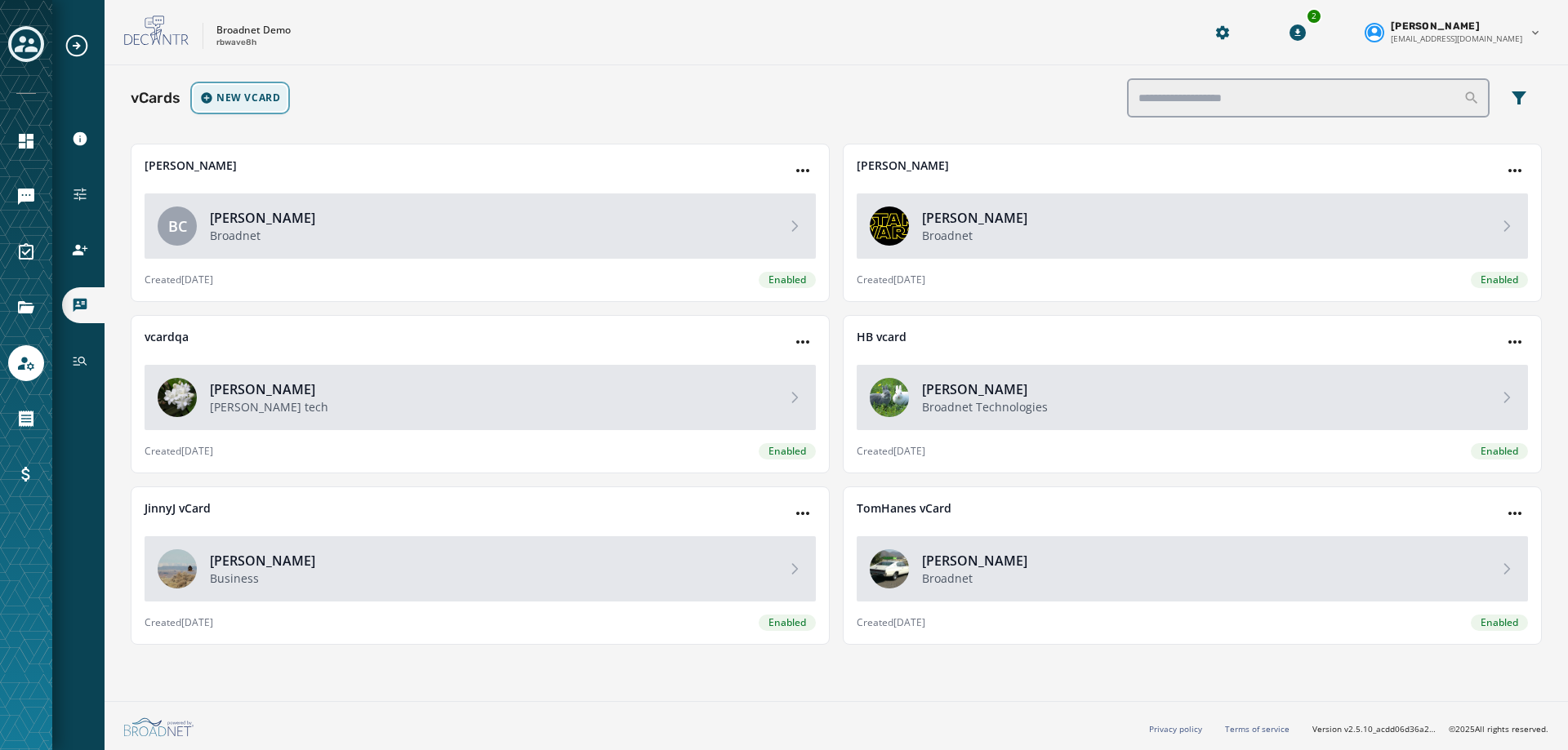
click at [249, 108] on button "New vCard" at bounding box center [240, 97] width 93 height 26
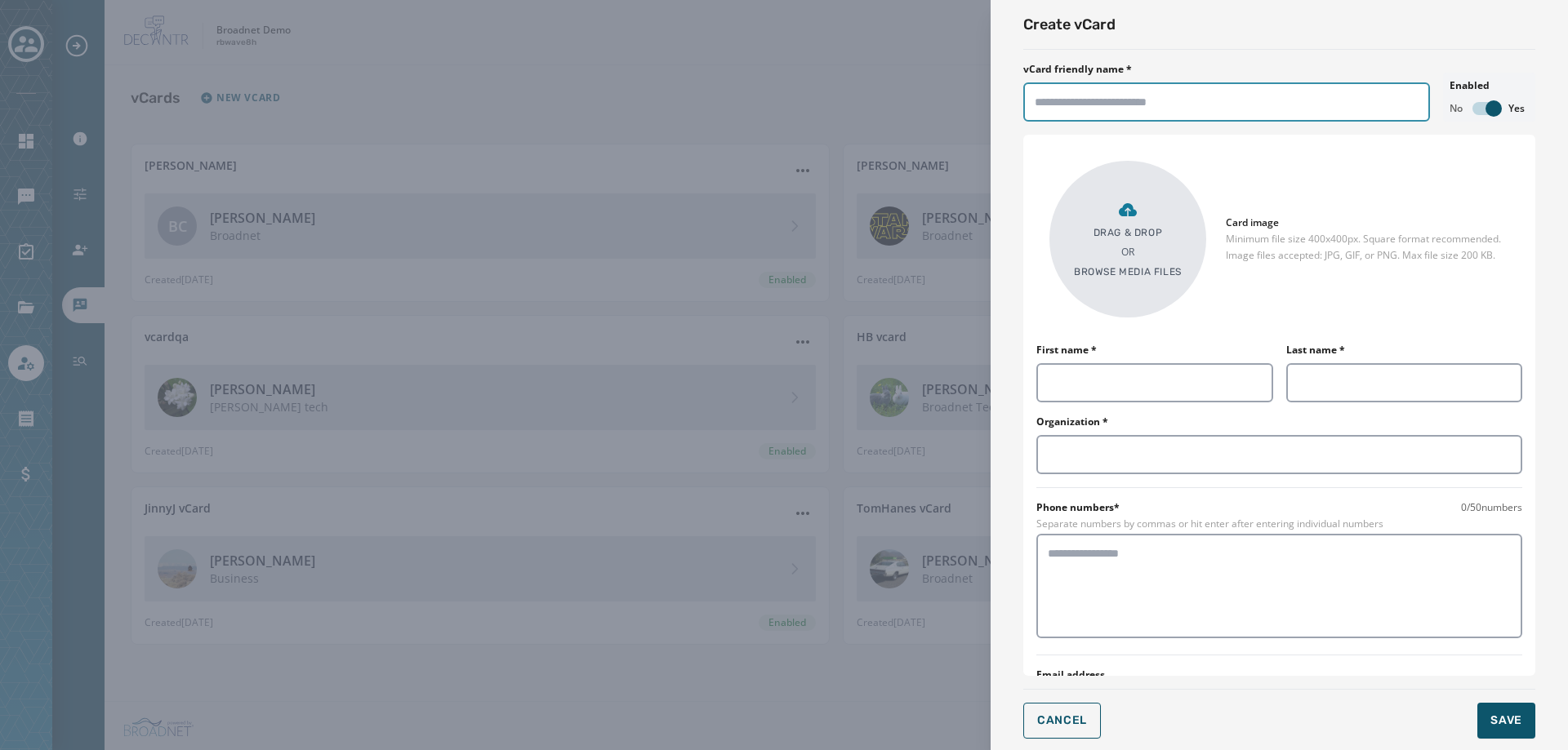
click at [1099, 103] on input "vCard friendly name *" at bounding box center [1226, 102] width 407 height 39
type input "***"
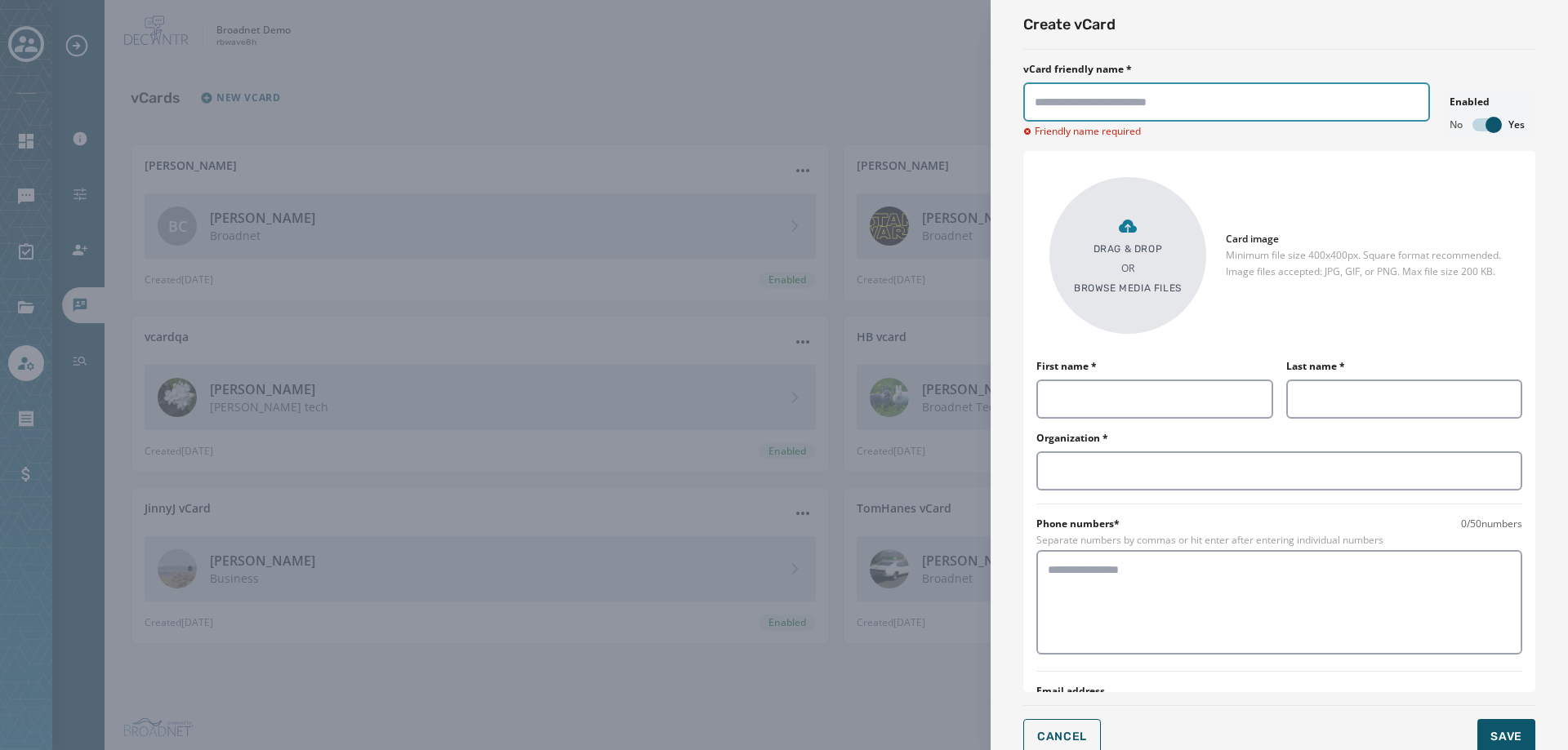
type input "*"
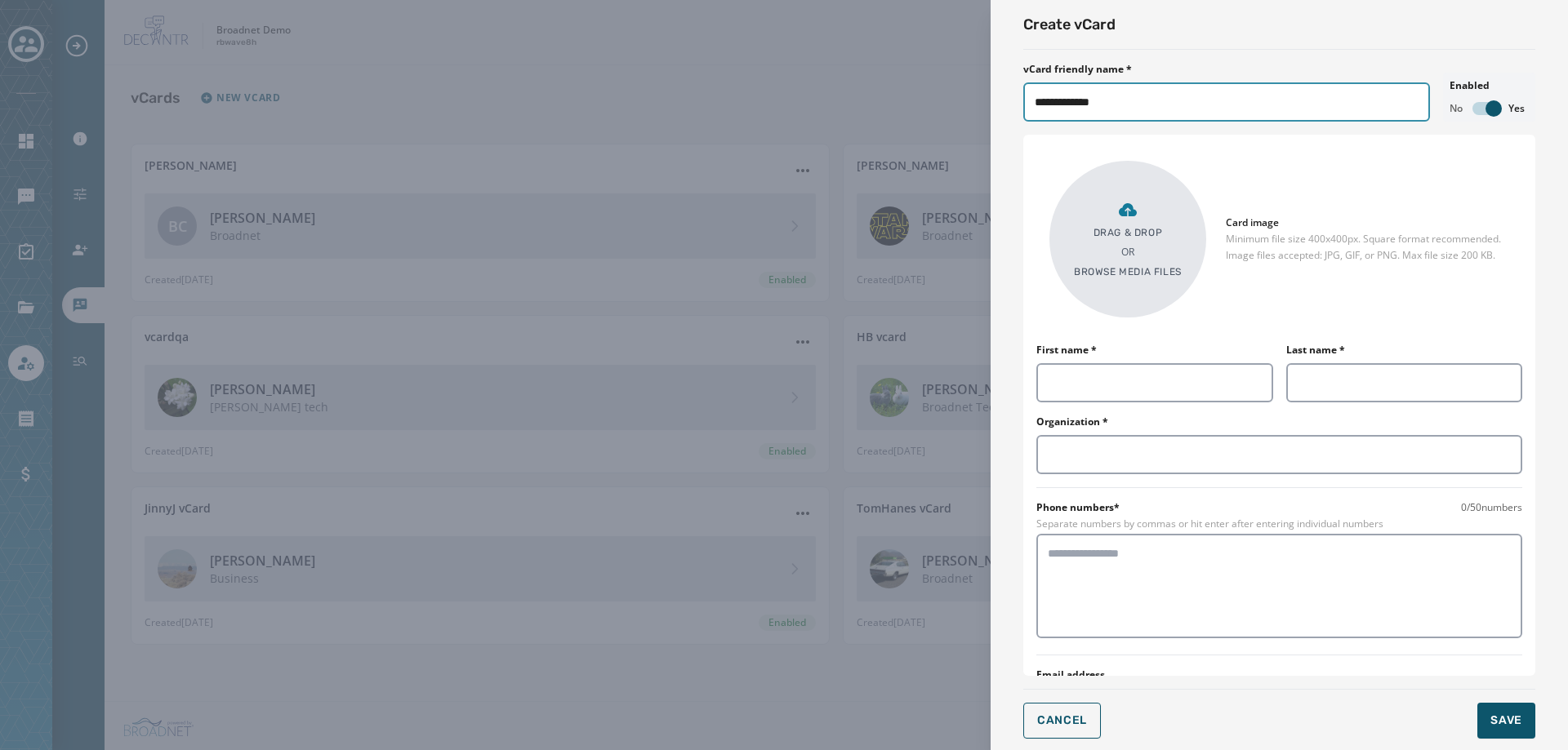
type input "**********"
type input "*****"
type input "*******"
click at [1150, 249] on div "Drag & Drop OR Browse media files" at bounding box center [1128, 240] width 108 height 79
click at [1151, 266] on p "Browse media files" at bounding box center [1128, 272] width 108 height 13
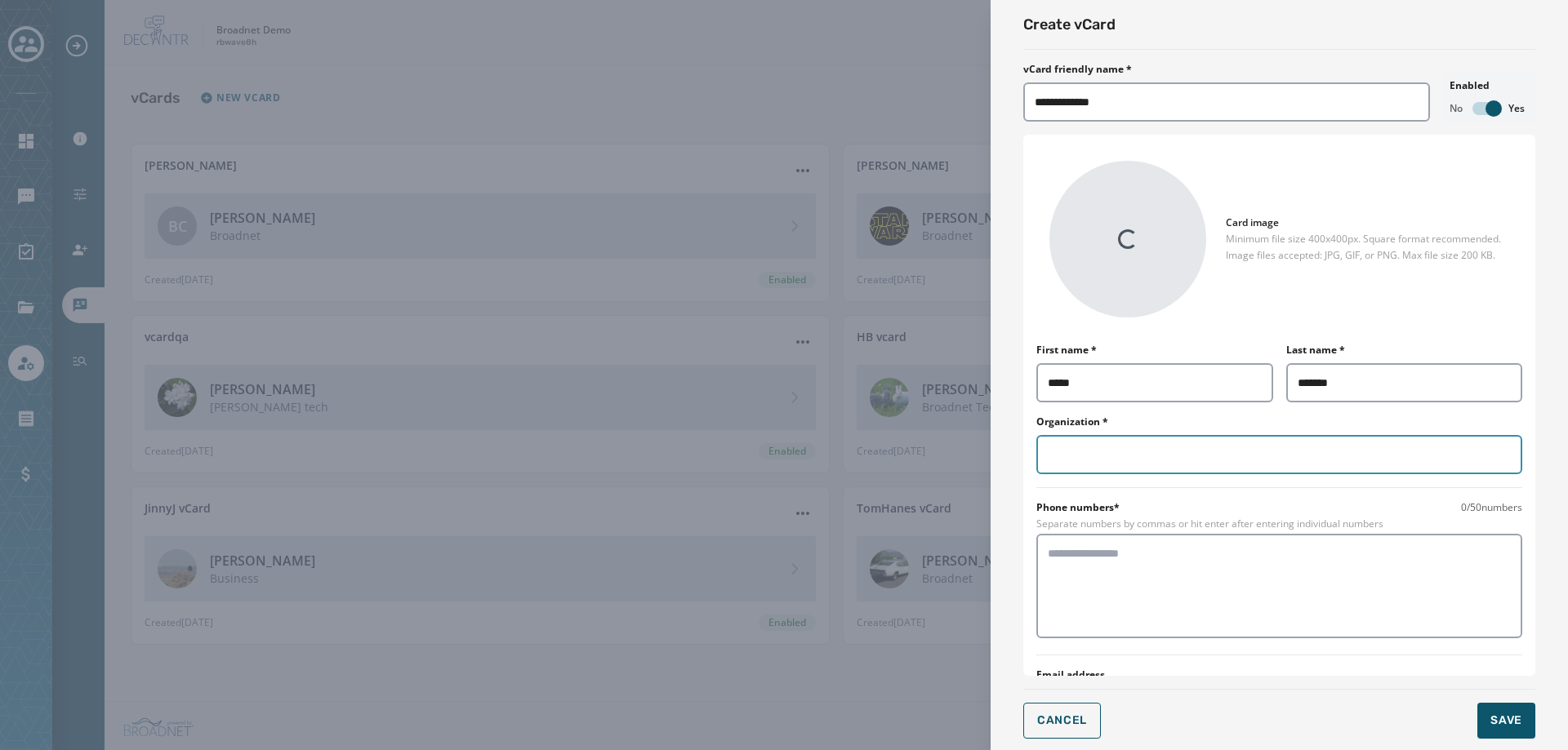
click at [1115, 455] on input "Organization *" at bounding box center [1279, 455] width 486 height 39
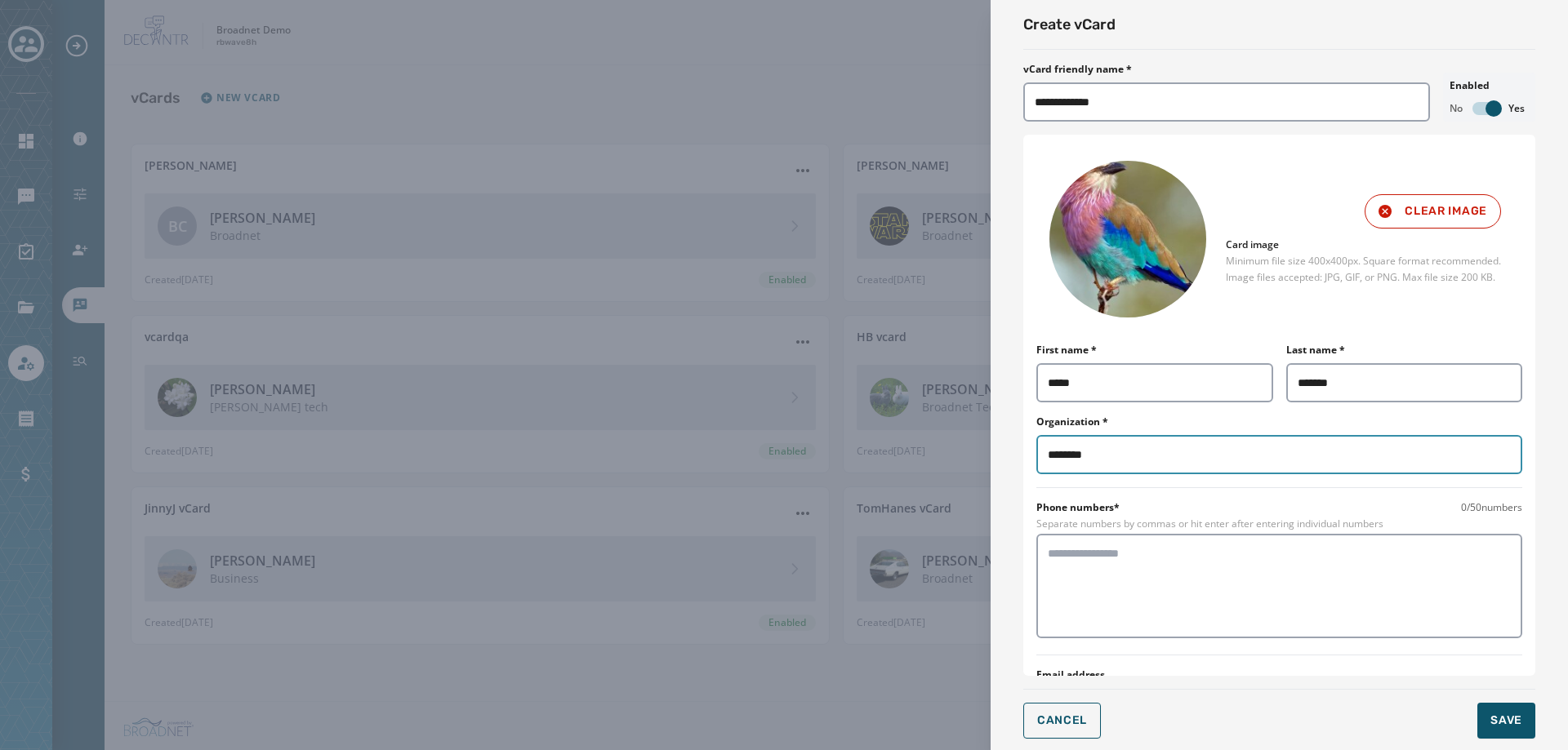
type input "********"
type textarea "**********"
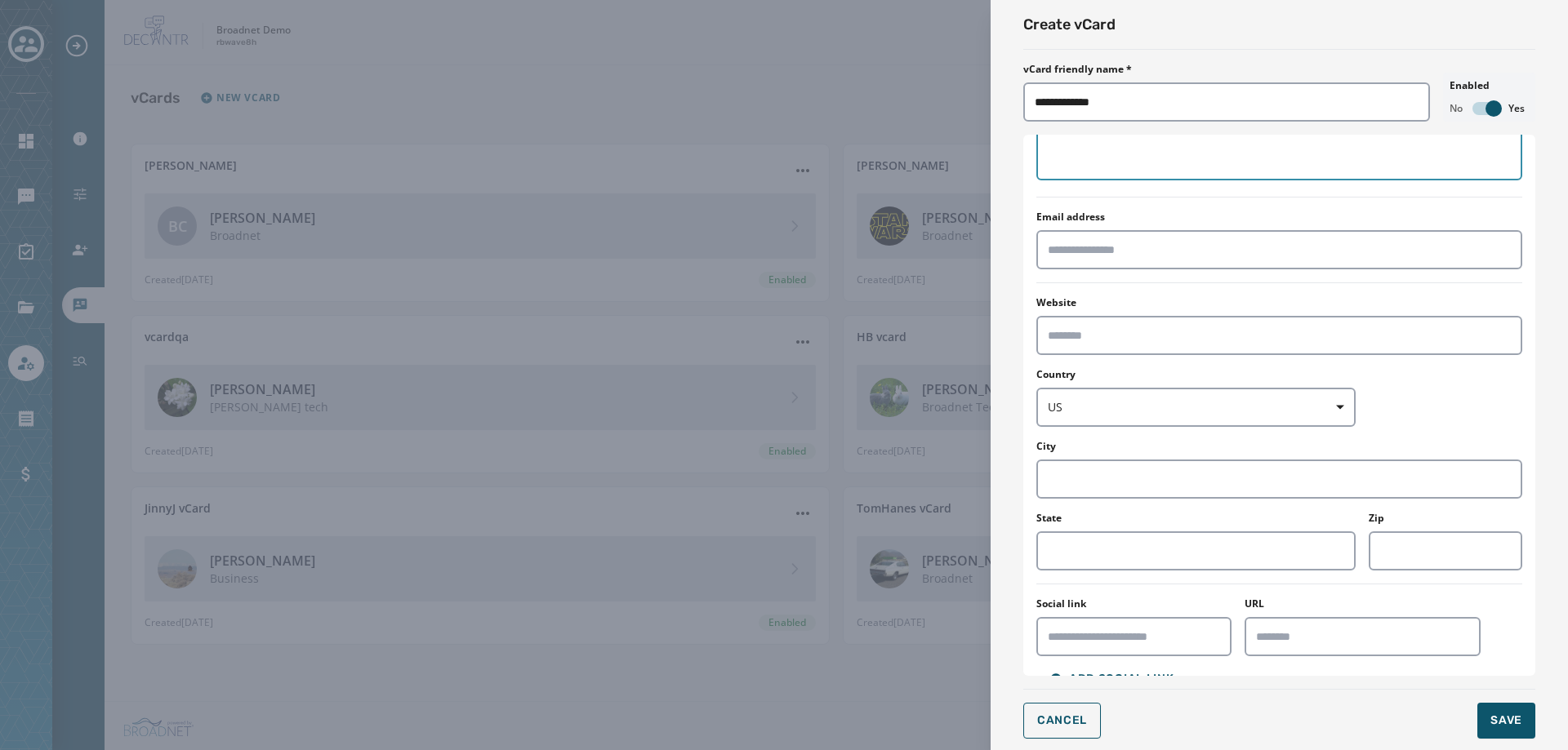
scroll to position [490, 0]
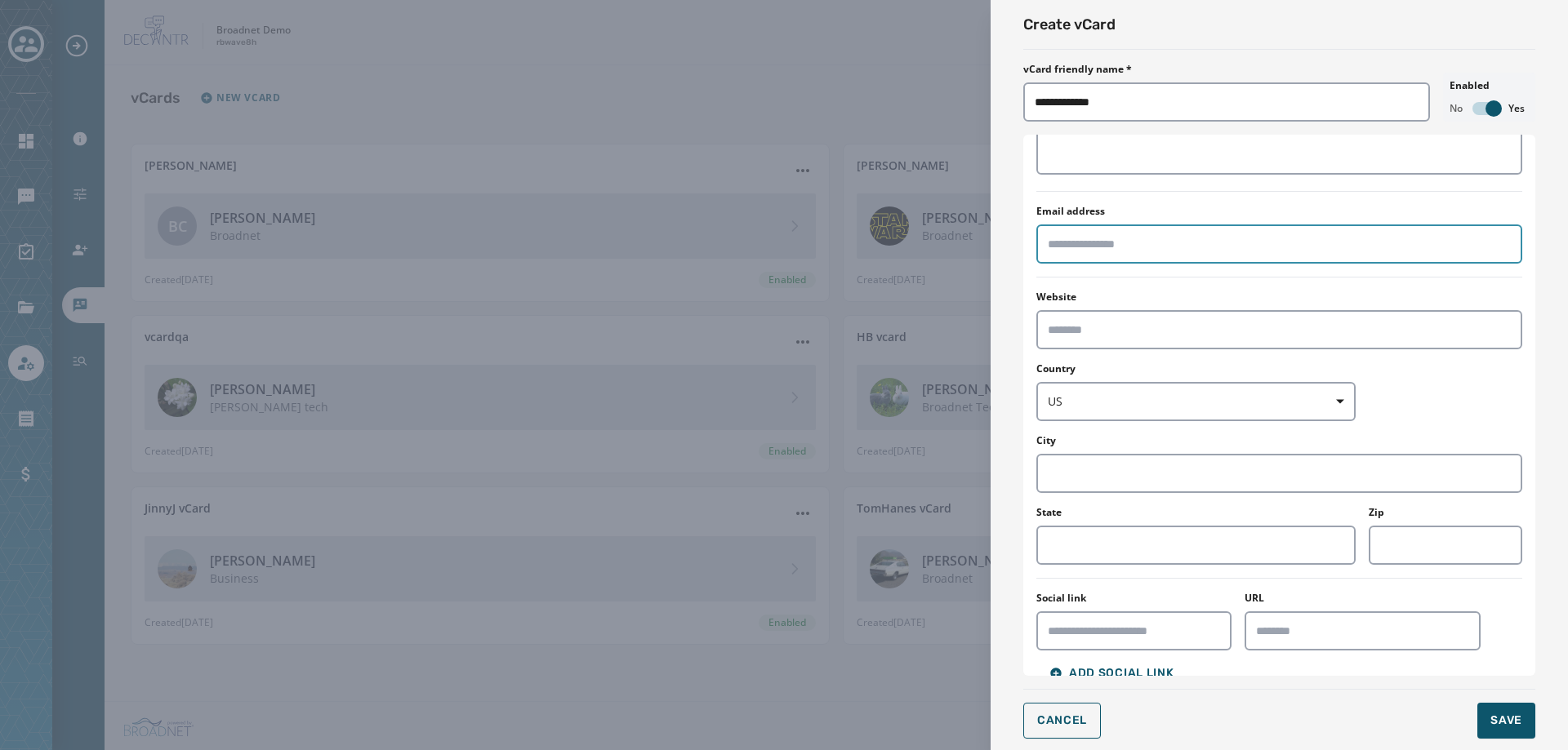
click at [1096, 224] on input "Email address" at bounding box center [1279, 244] width 486 height 39
type input "**********"
type input "*********"
type input "*****"
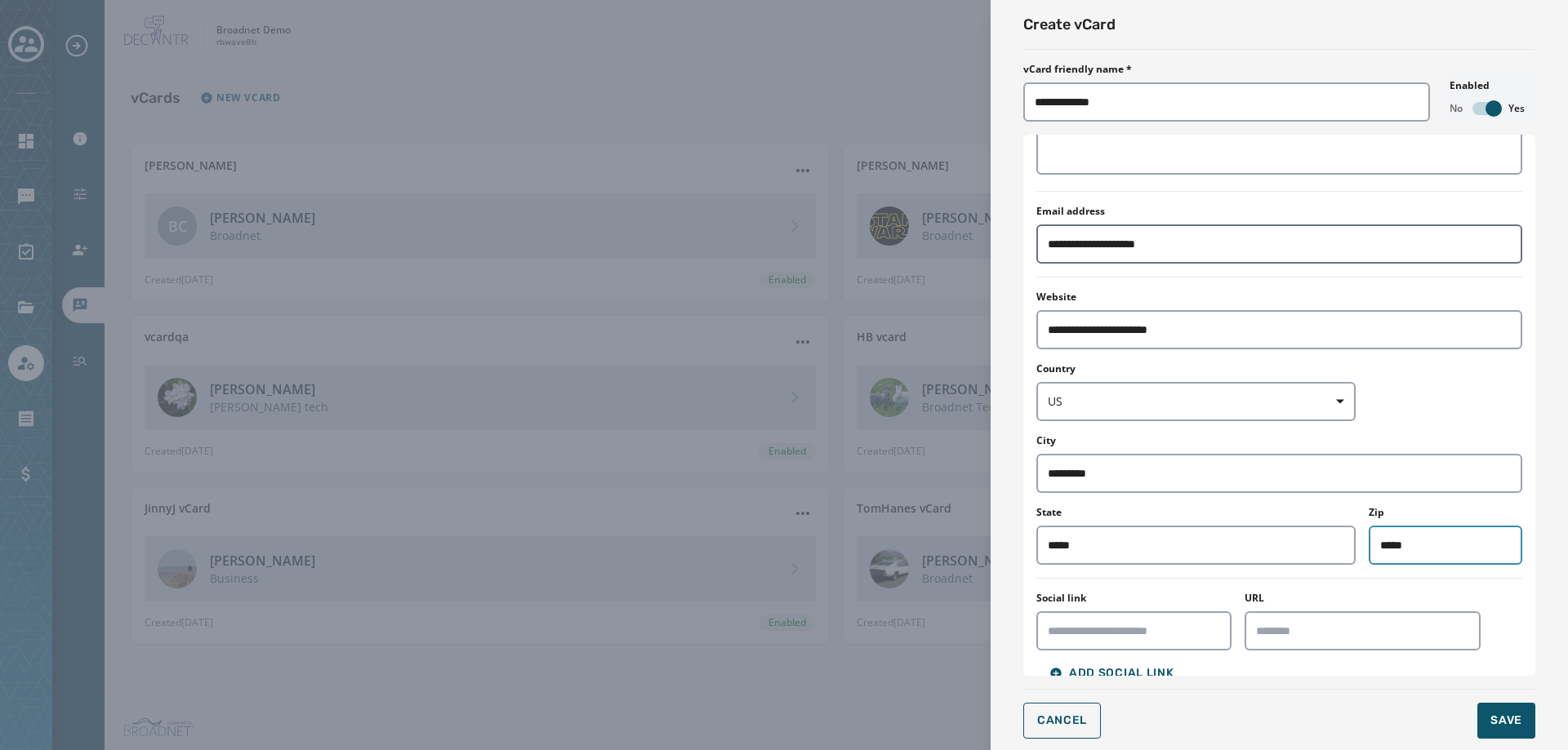
type input "*****"
click at [1525, 705] on button "Save" at bounding box center [1506, 721] width 58 height 36
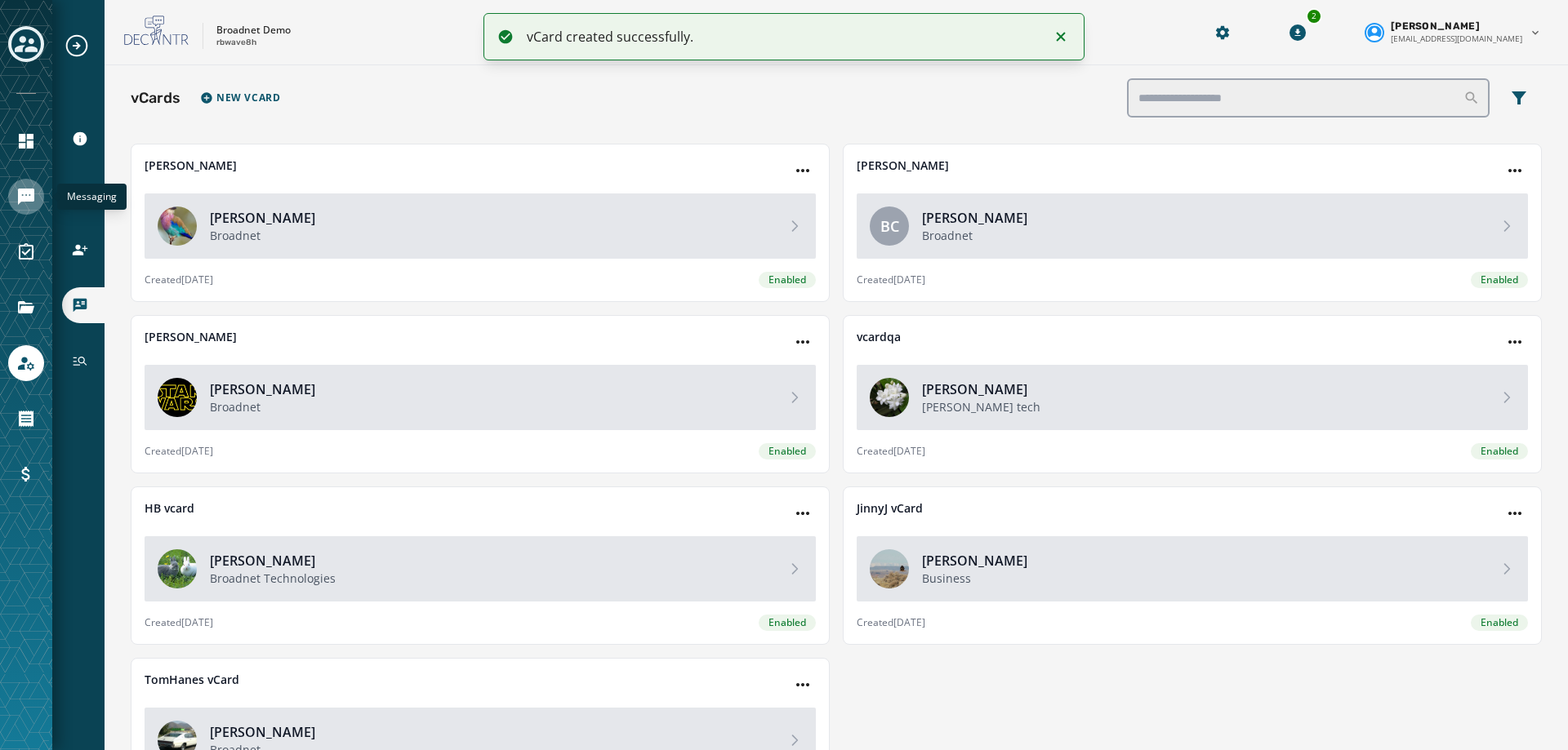
click at [21, 201] on icon "Navigate to Messaging" at bounding box center [26, 197] width 16 height 16
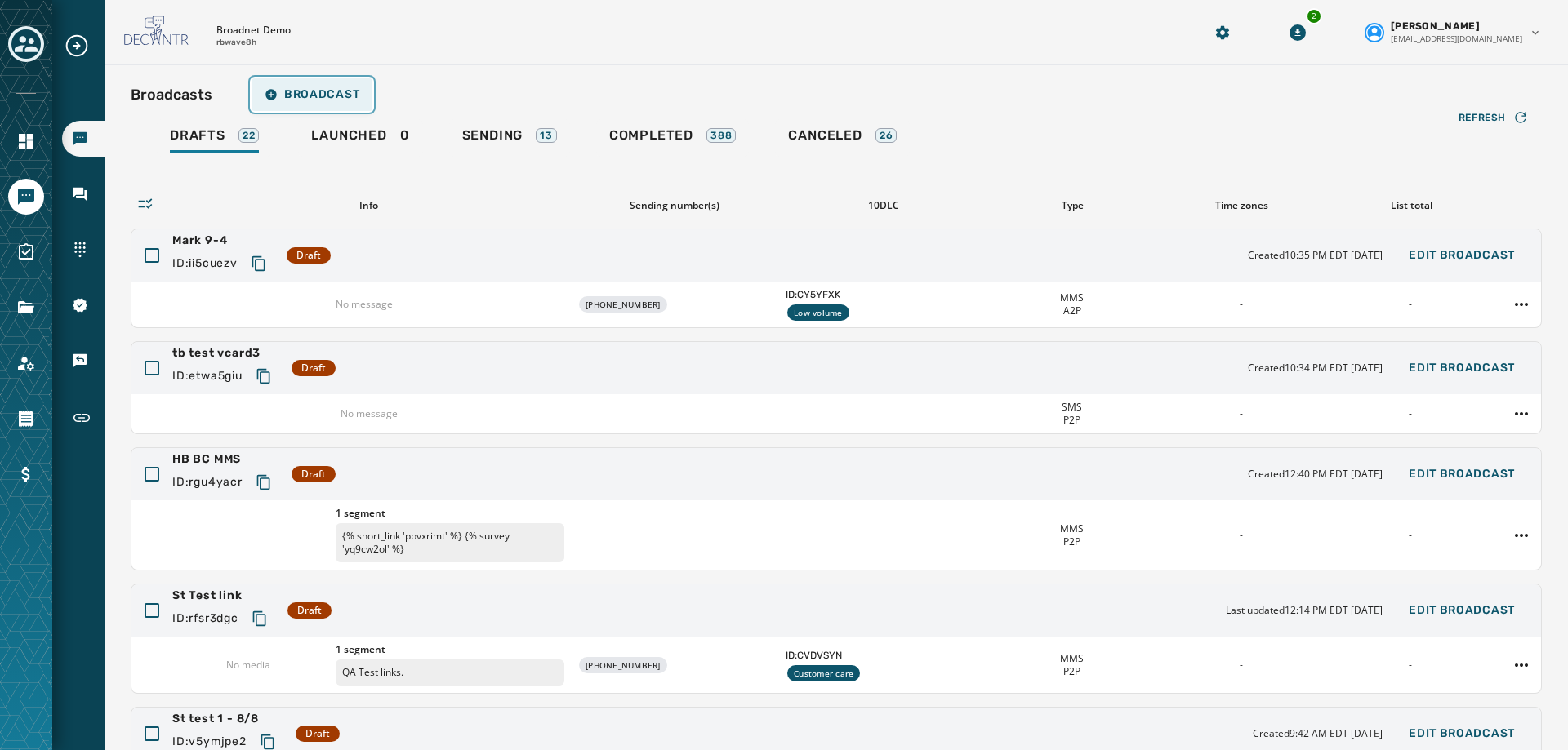
click at [308, 88] on span "Broadcast" at bounding box center [312, 95] width 95 height 13
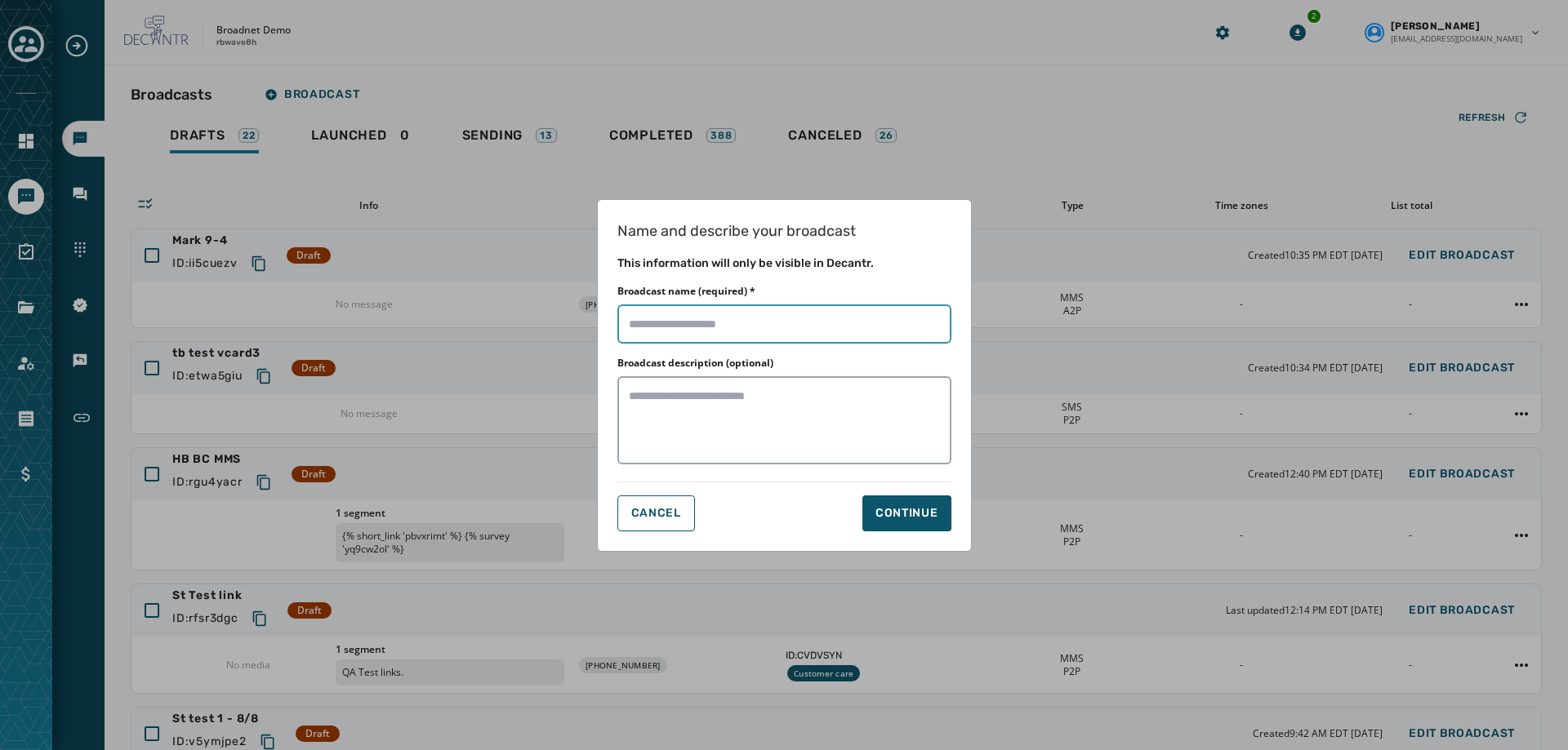
click at [671, 324] on input "Broadcast name (required) *" at bounding box center [784, 324] width 334 height 39
type input "********"
click at [907, 500] on button "Continue" at bounding box center [907, 513] width 89 height 36
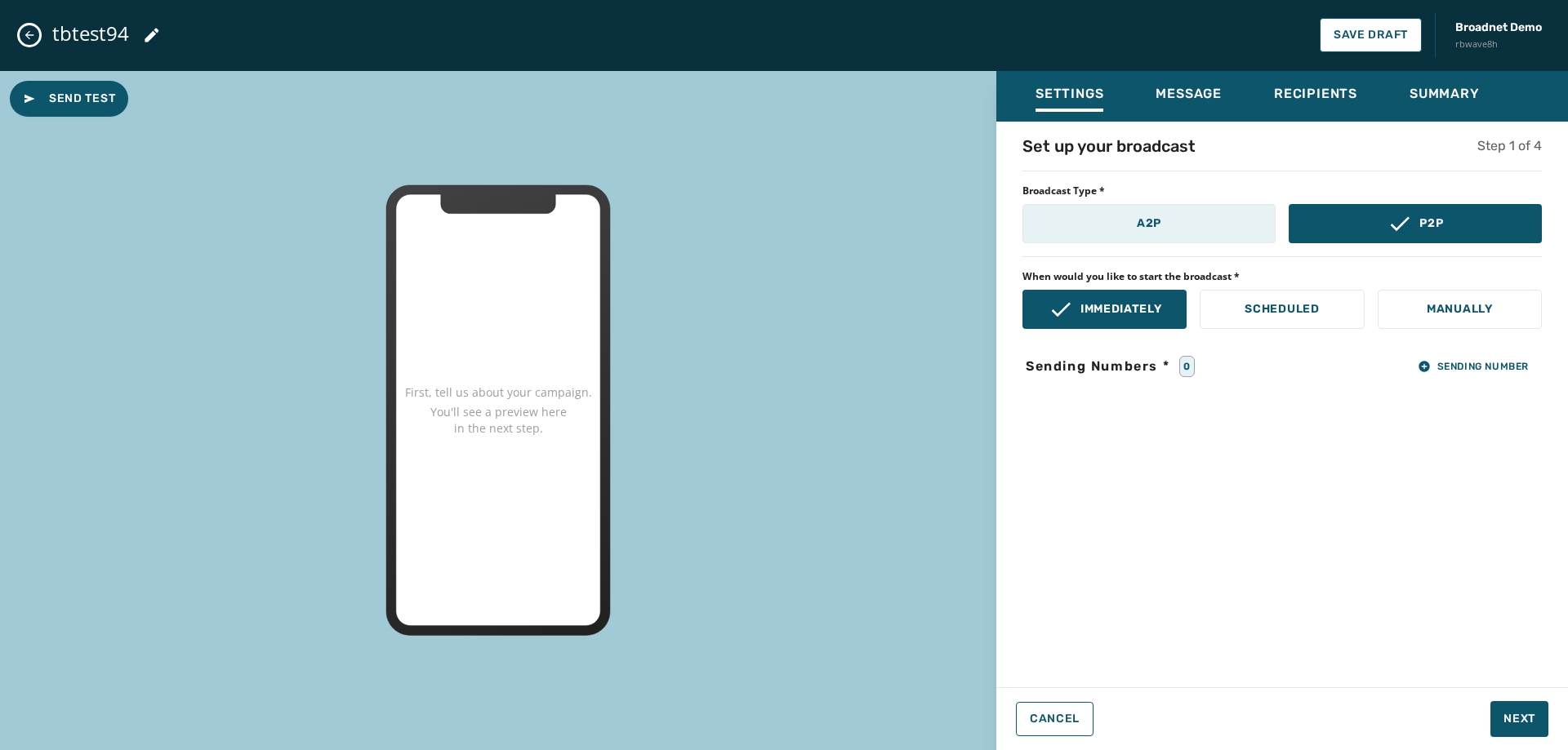
drag, startPoint x: 1161, startPoint y: 231, endPoint x: 1161, endPoint y: 211, distance: 20.0
click at [1161, 232] on button "A2P" at bounding box center [1148, 223] width 253 height 39
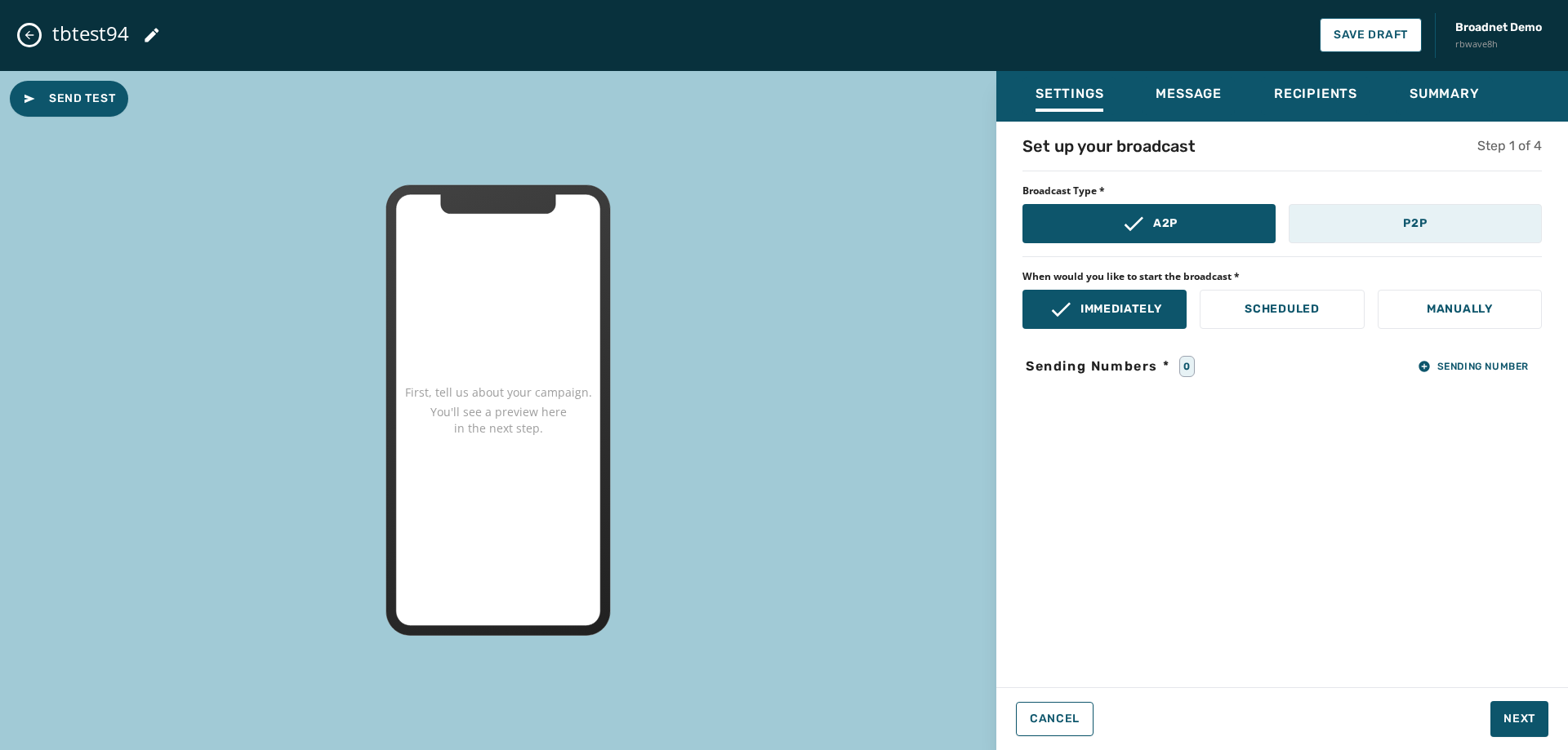
click at [1370, 215] on button "P2P" at bounding box center [1415, 223] width 253 height 39
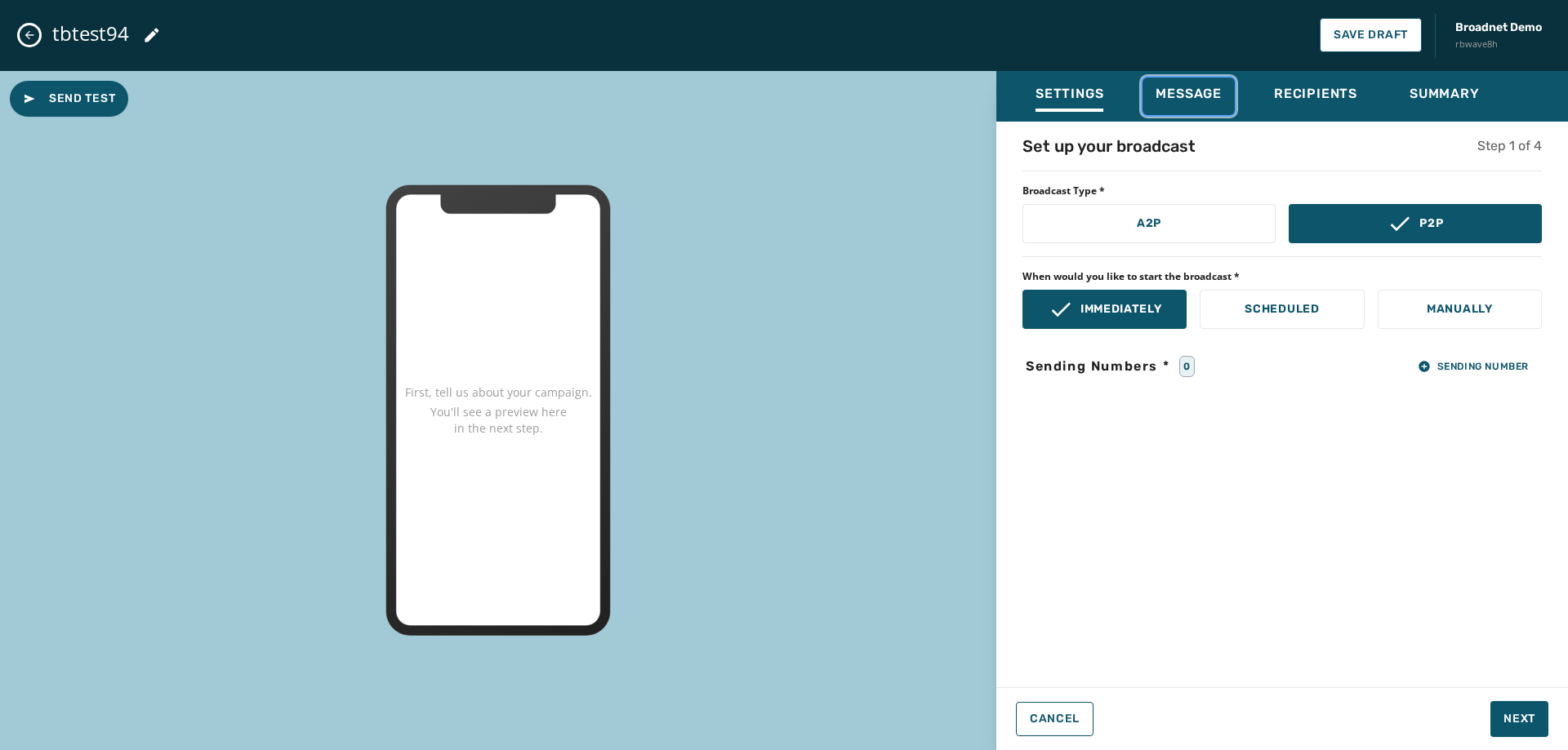
click at [1202, 88] on span "Message" at bounding box center [1189, 94] width 66 height 16
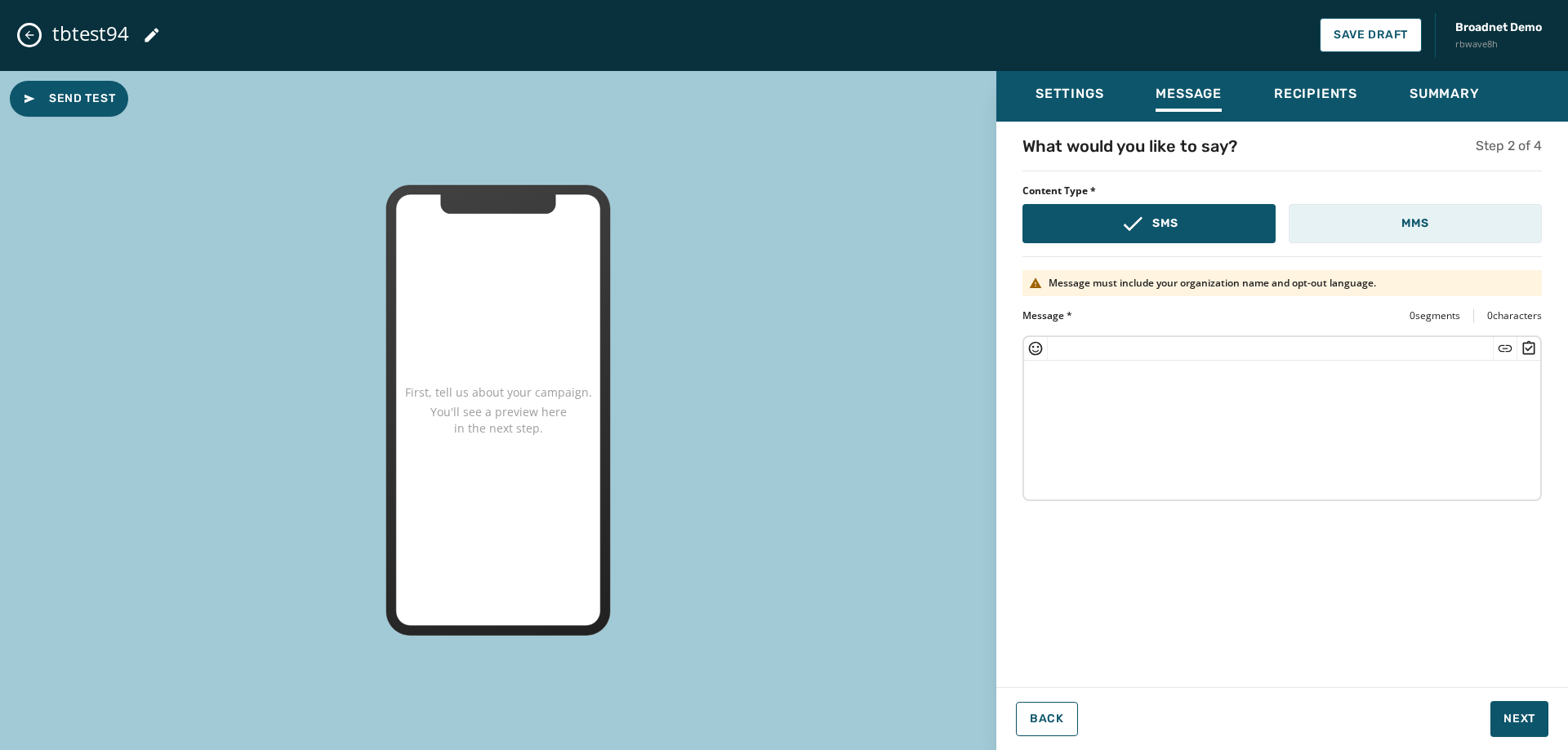
click at [1352, 223] on button "MMS" at bounding box center [1415, 223] width 253 height 39
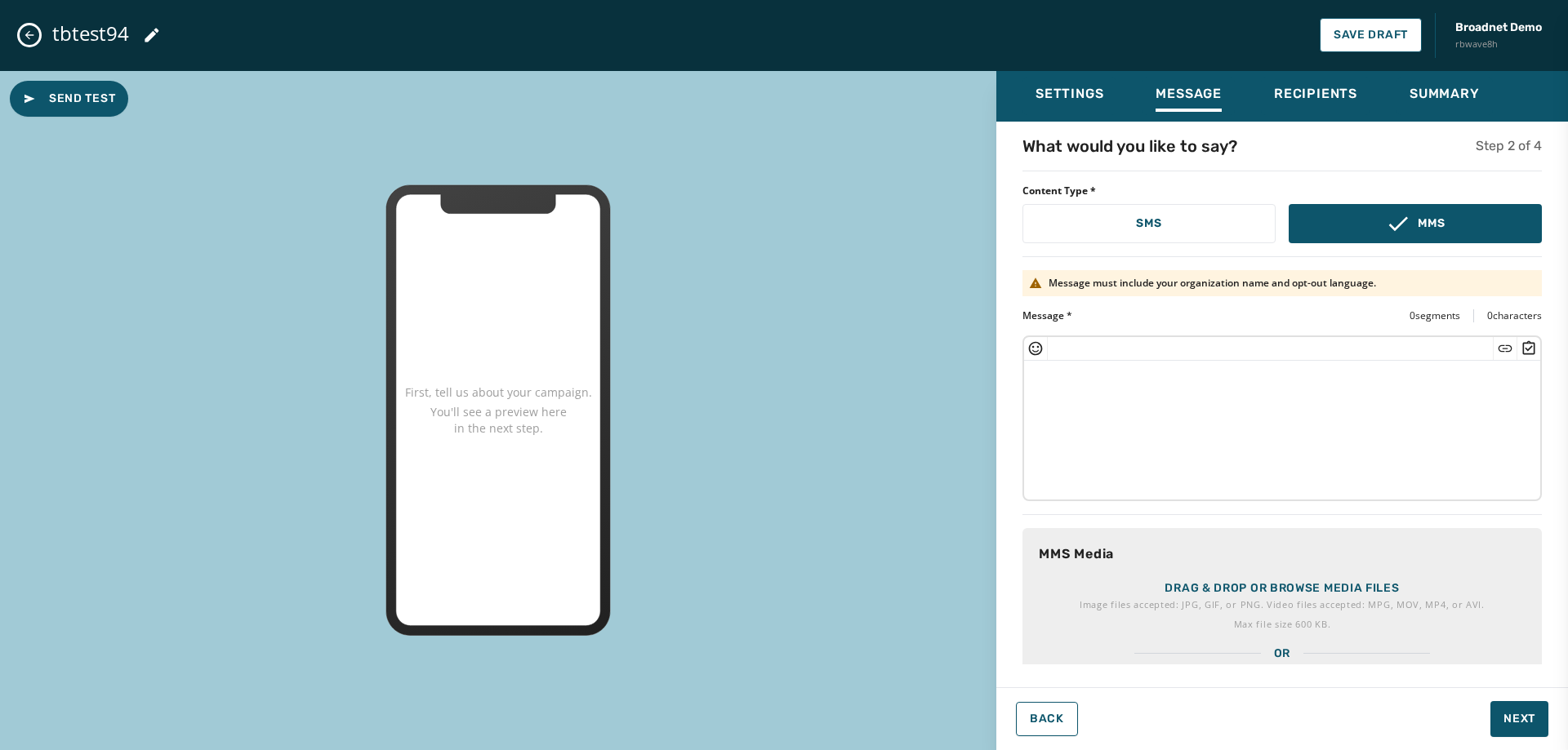
click at [1257, 420] on textarea at bounding box center [1282, 428] width 516 height 134
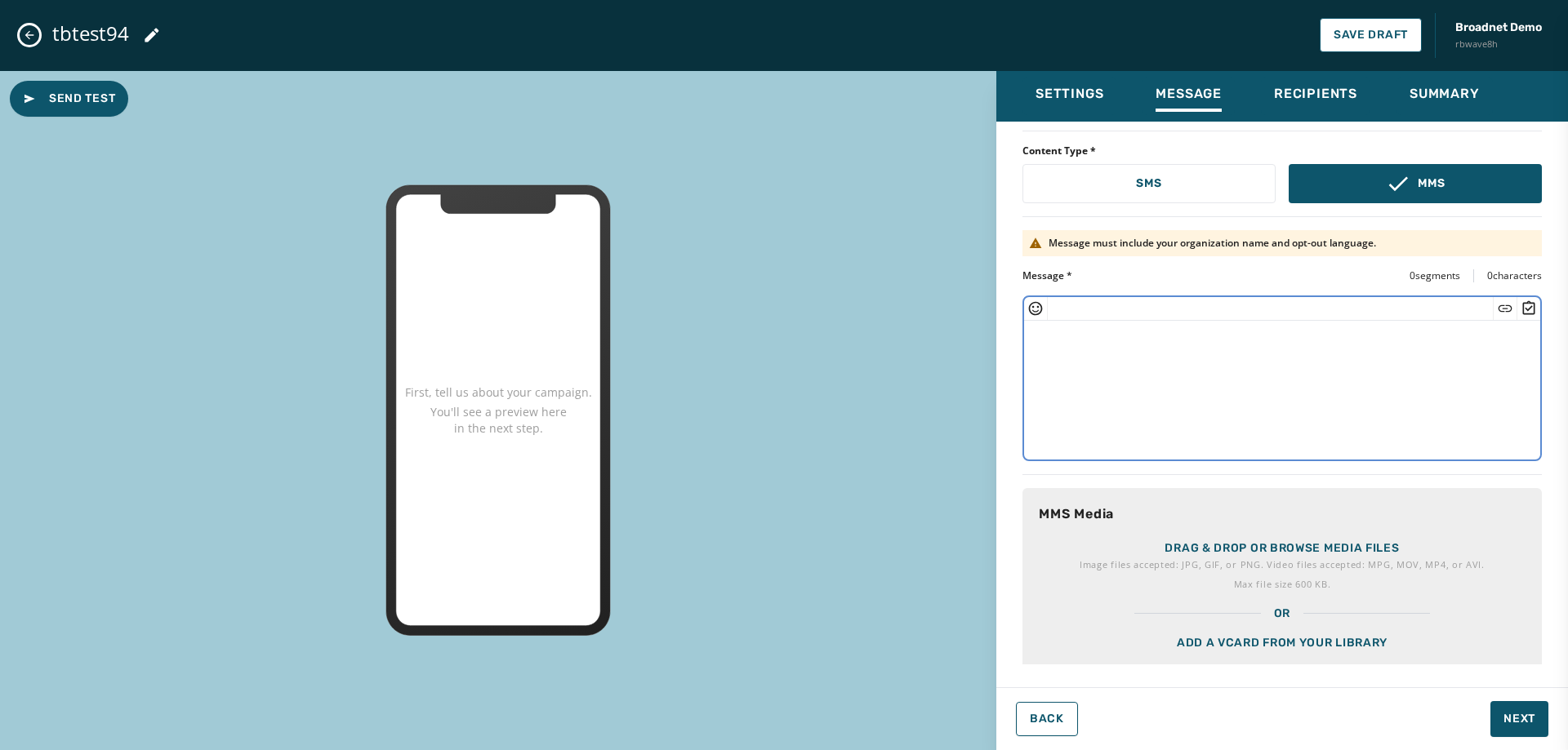
scroll to position [80, 0]
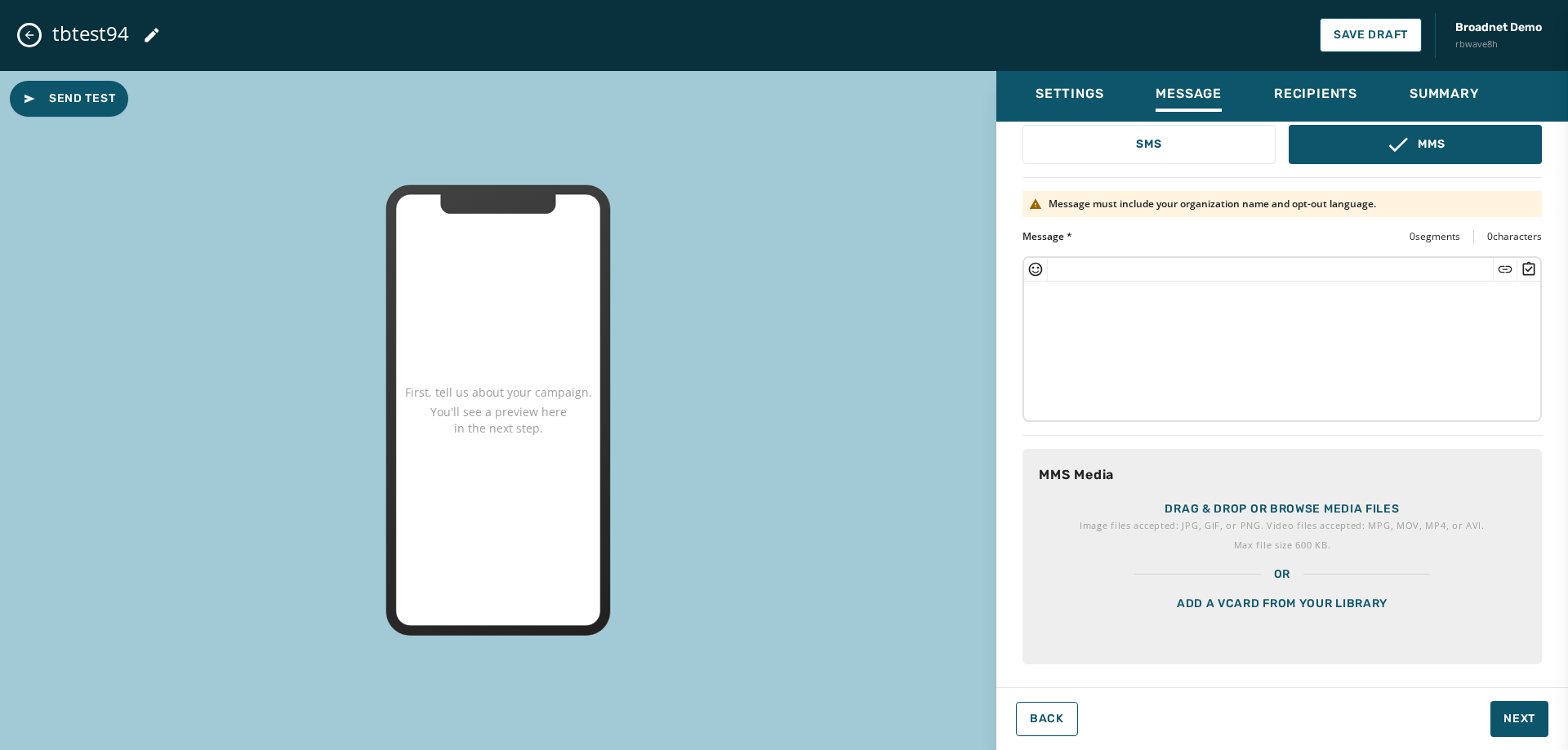
click at [1323, 633] on div "Add a vCard from your library" at bounding box center [1282, 623] width 520 height 81
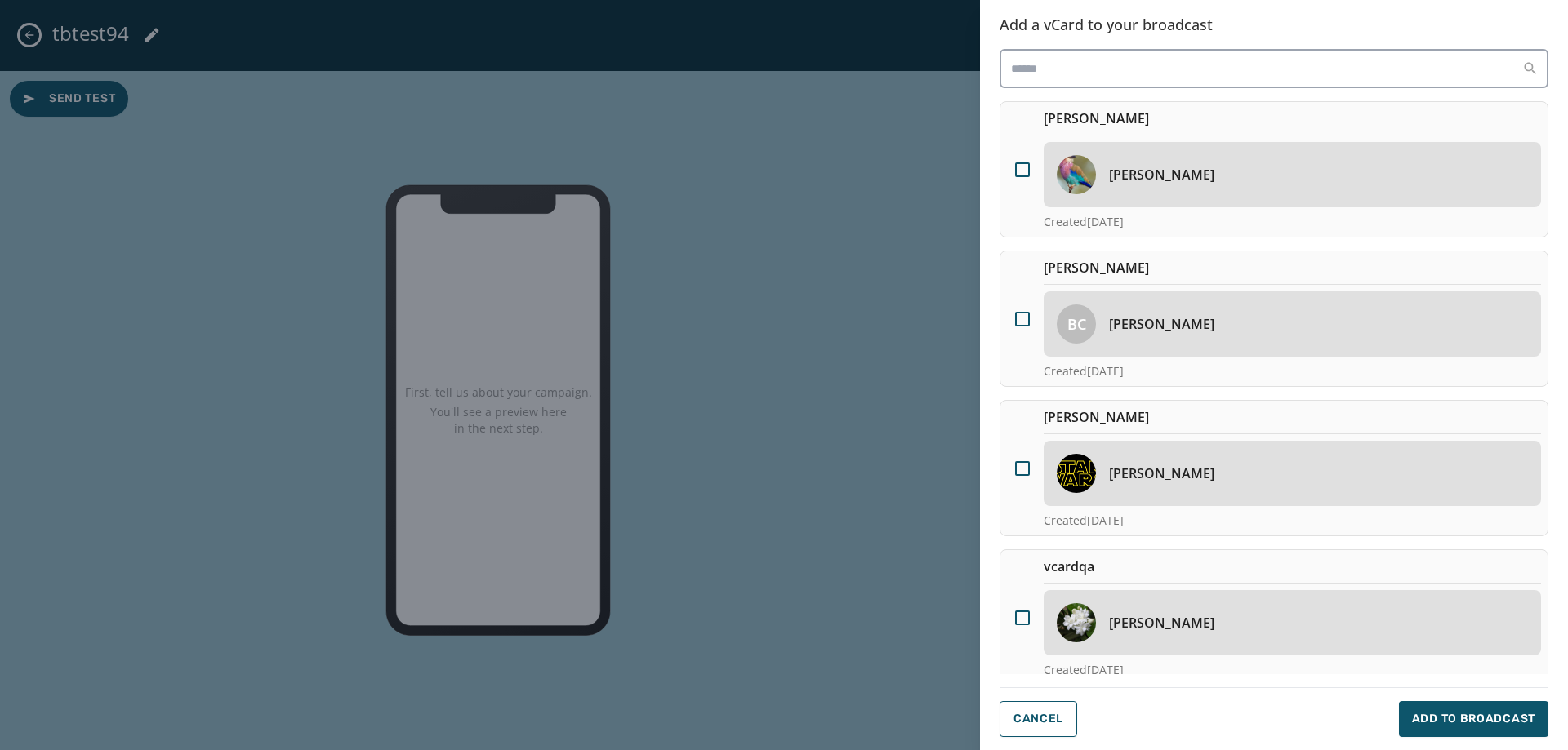
click at [1028, 155] on div at bounding box center [1022, 169] width 30 height 122
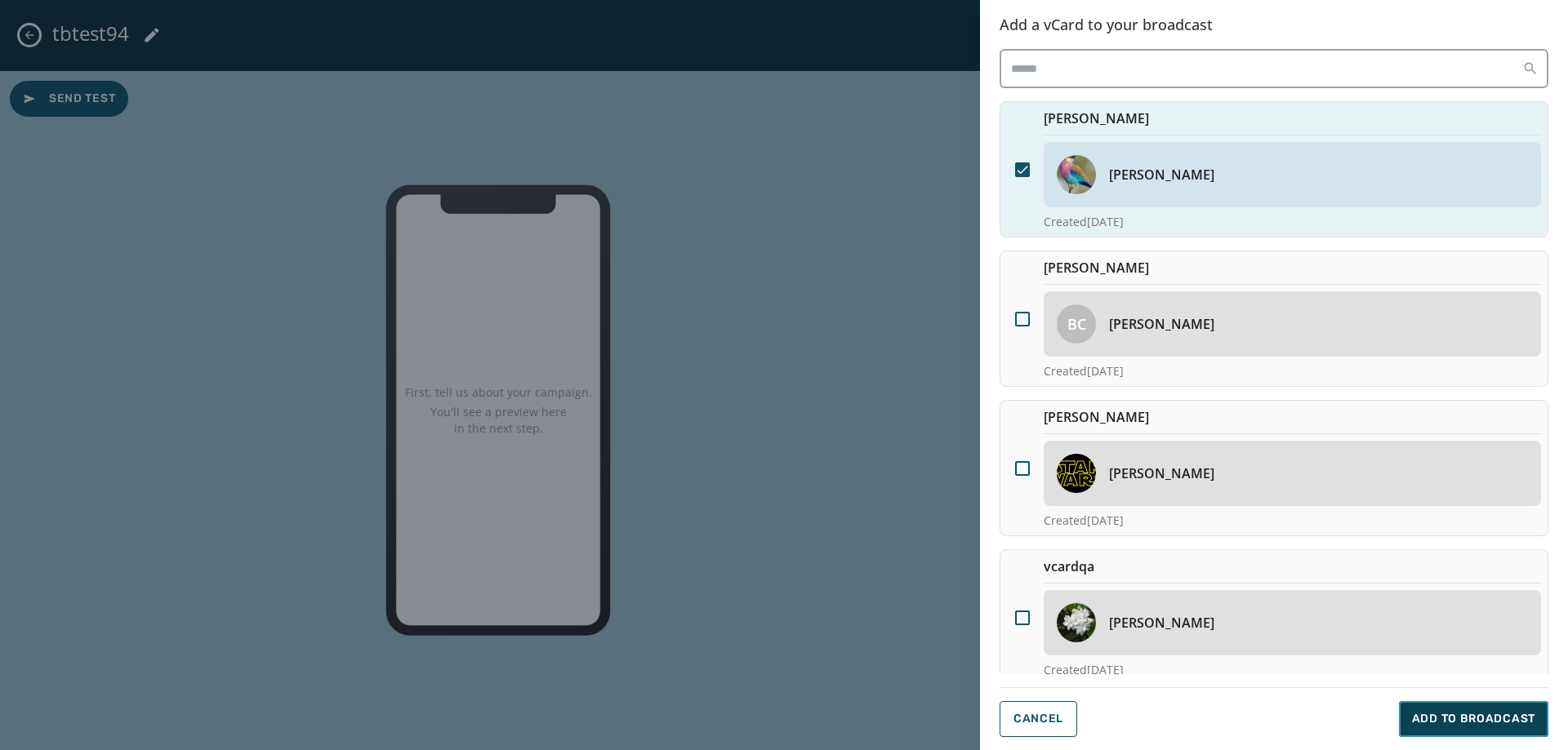
click at [1477, 729] on button "Add to Broadcast" at bounding box center [1473, 719] width 149 height 36
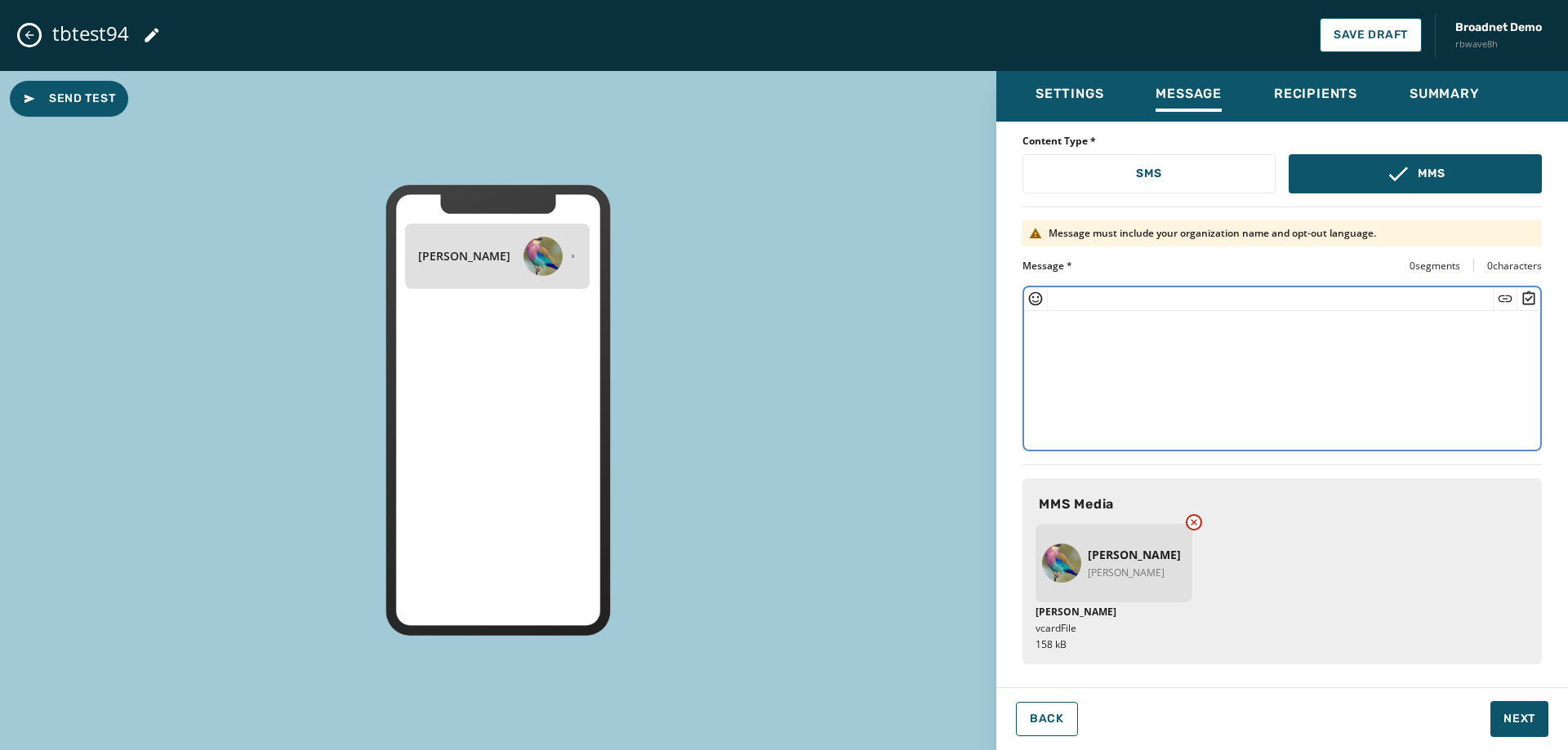
click at [1174, 337] on textarea at bounding box center [1282, 378] width 516 height 134
type textarea "*****"
type textarea "**********"
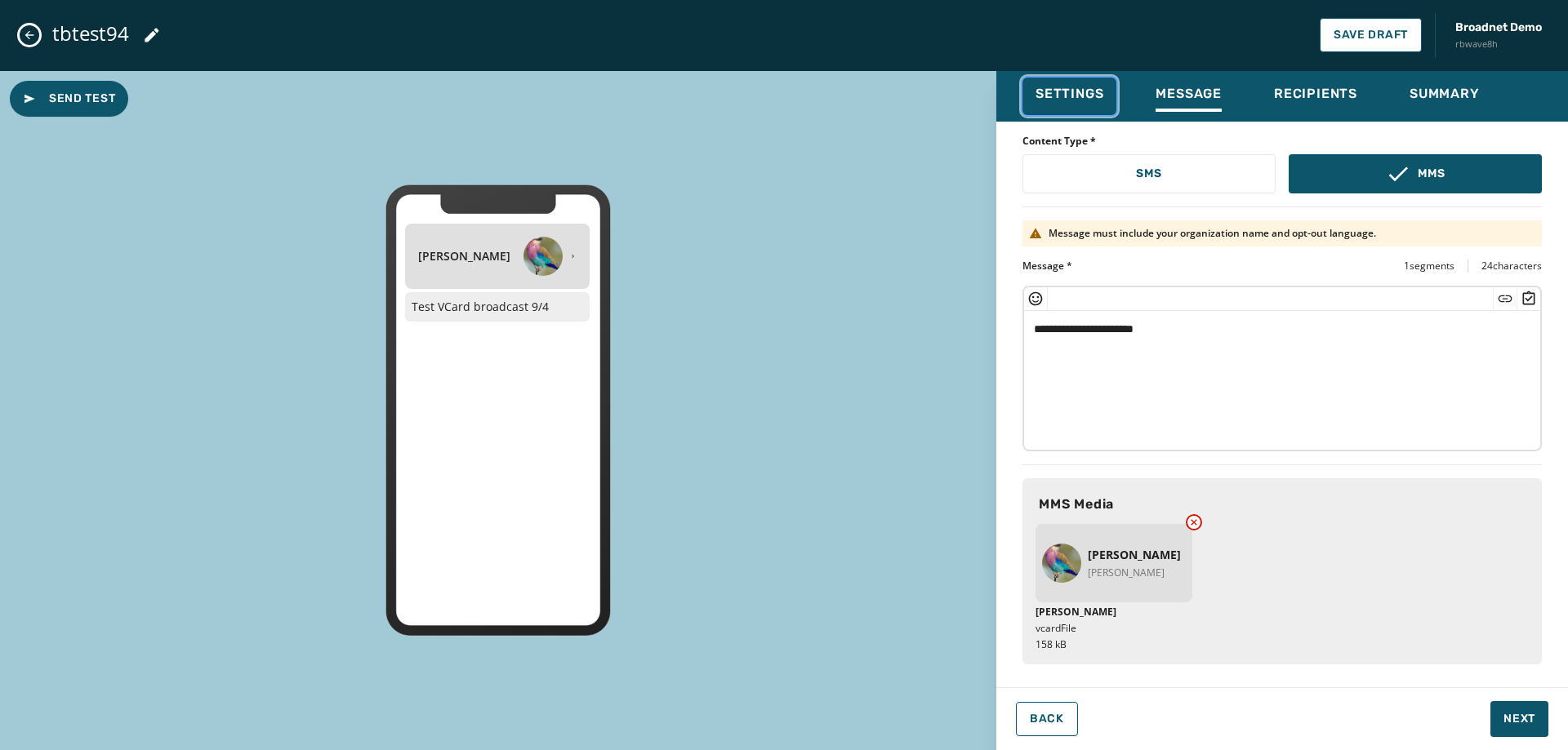
click at [1093, 88] on span "Settings" at bounding box center [1070, 94] width 68 height 16
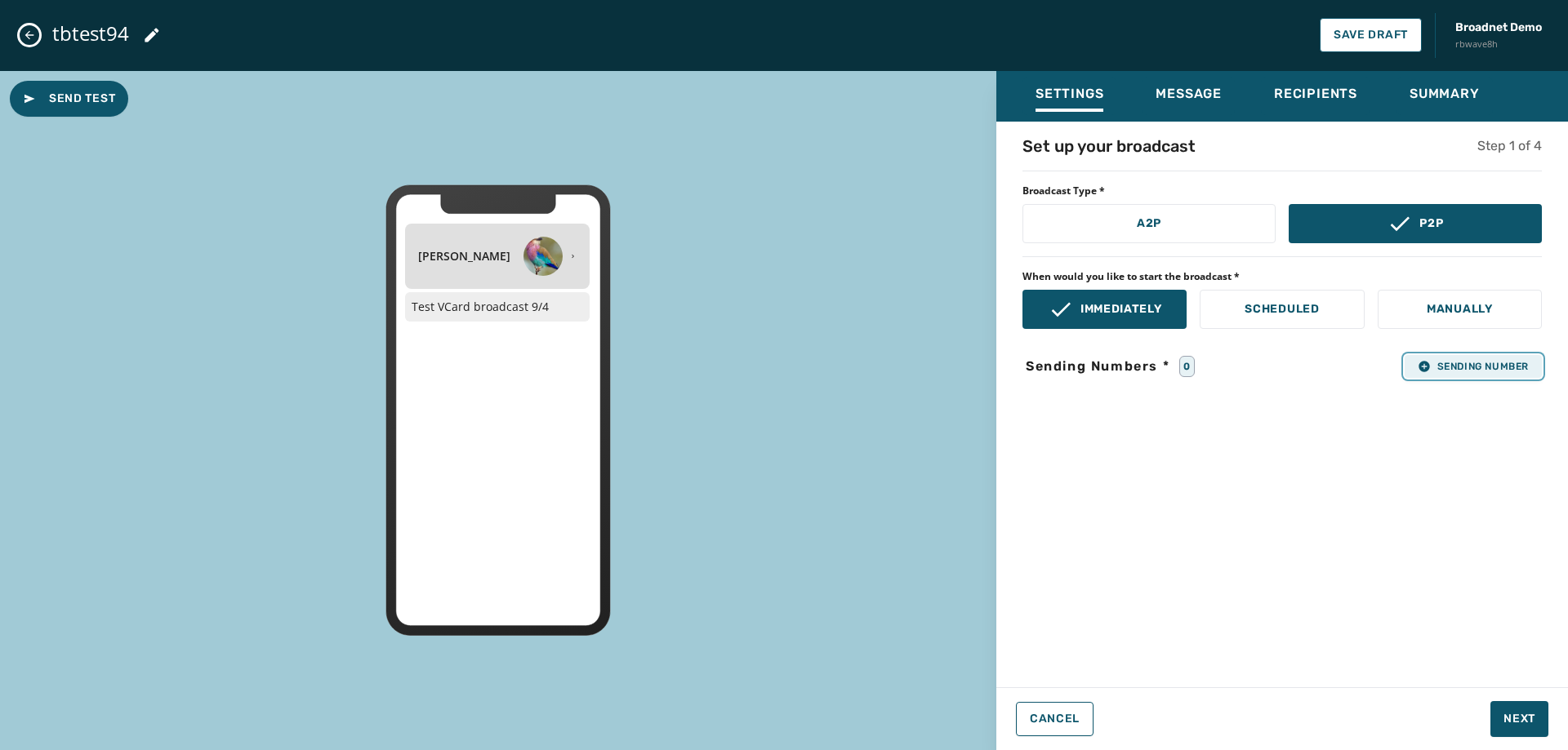
click at [1455, 358] on button "Sending Number" at bounding box center [1472, 367] width 137 height 23
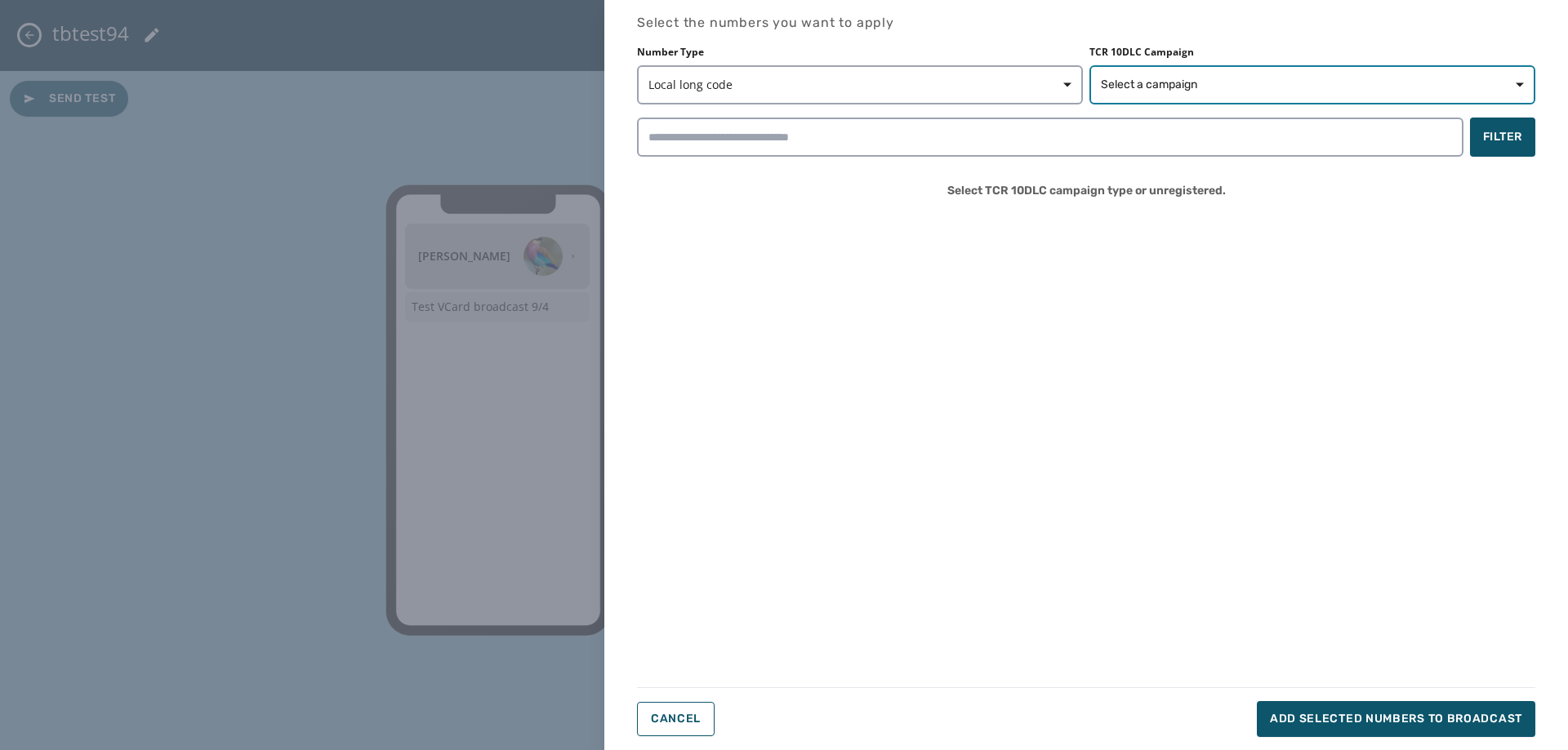
click at [1138, 74] on button "Select a campaign" at bounding box center [1312, 85] width 445 height 39
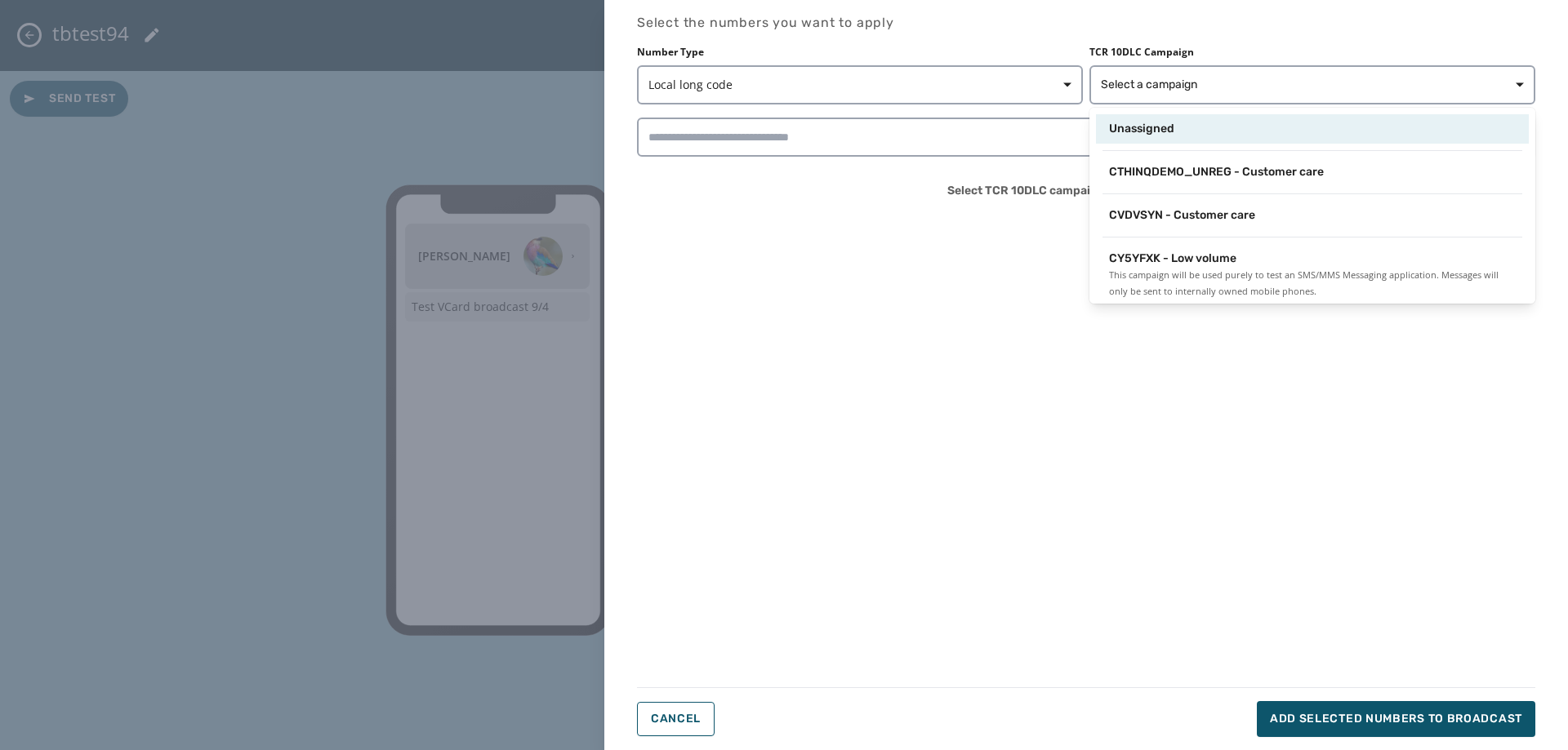
click at [1131, 131] on span "Unassigned" at bounding box center [1141, 129] width 65 height 16
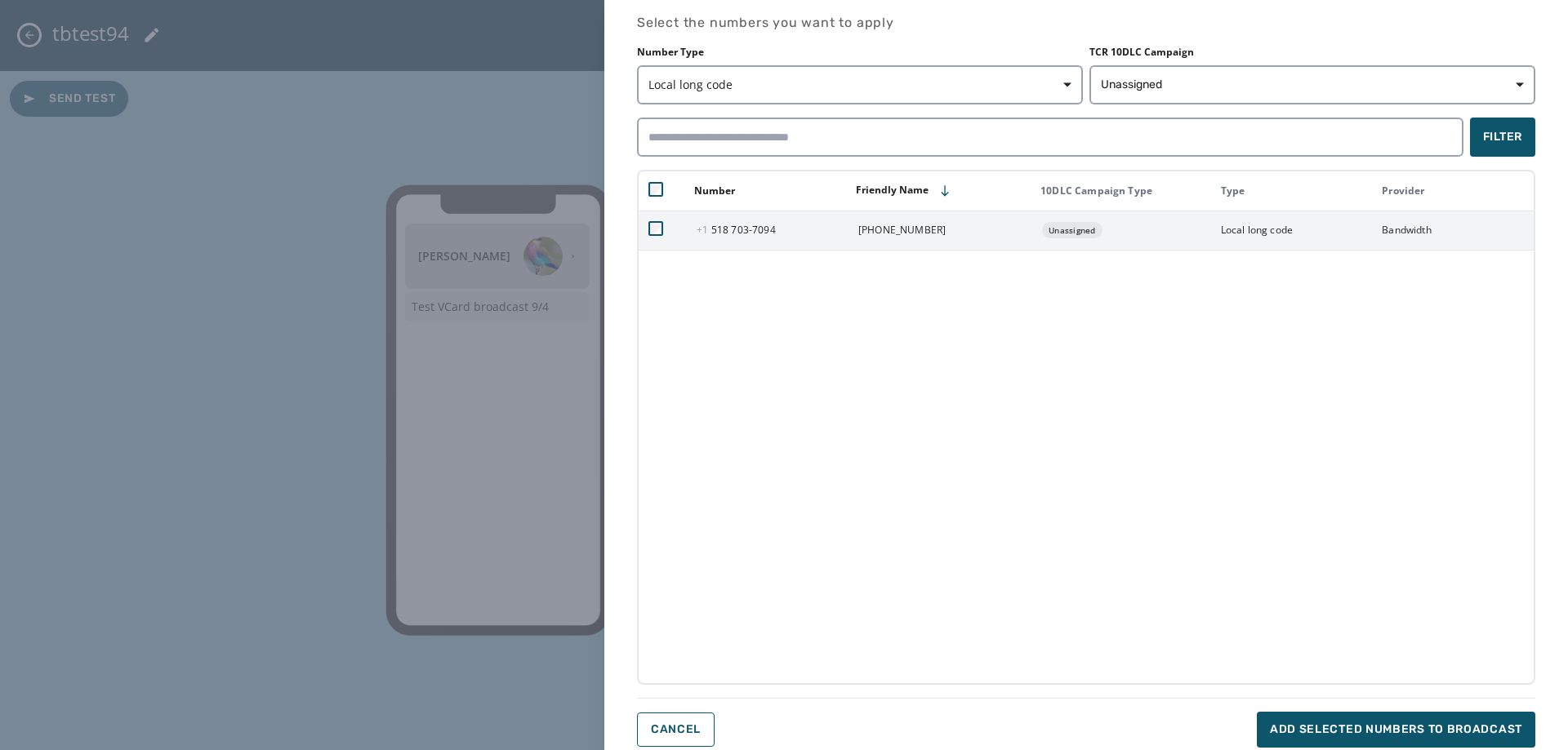
click at [764, 230] on span "[PHONE_NUMBER] - 7094" at bounding box center [736, 230] width 79 height 14
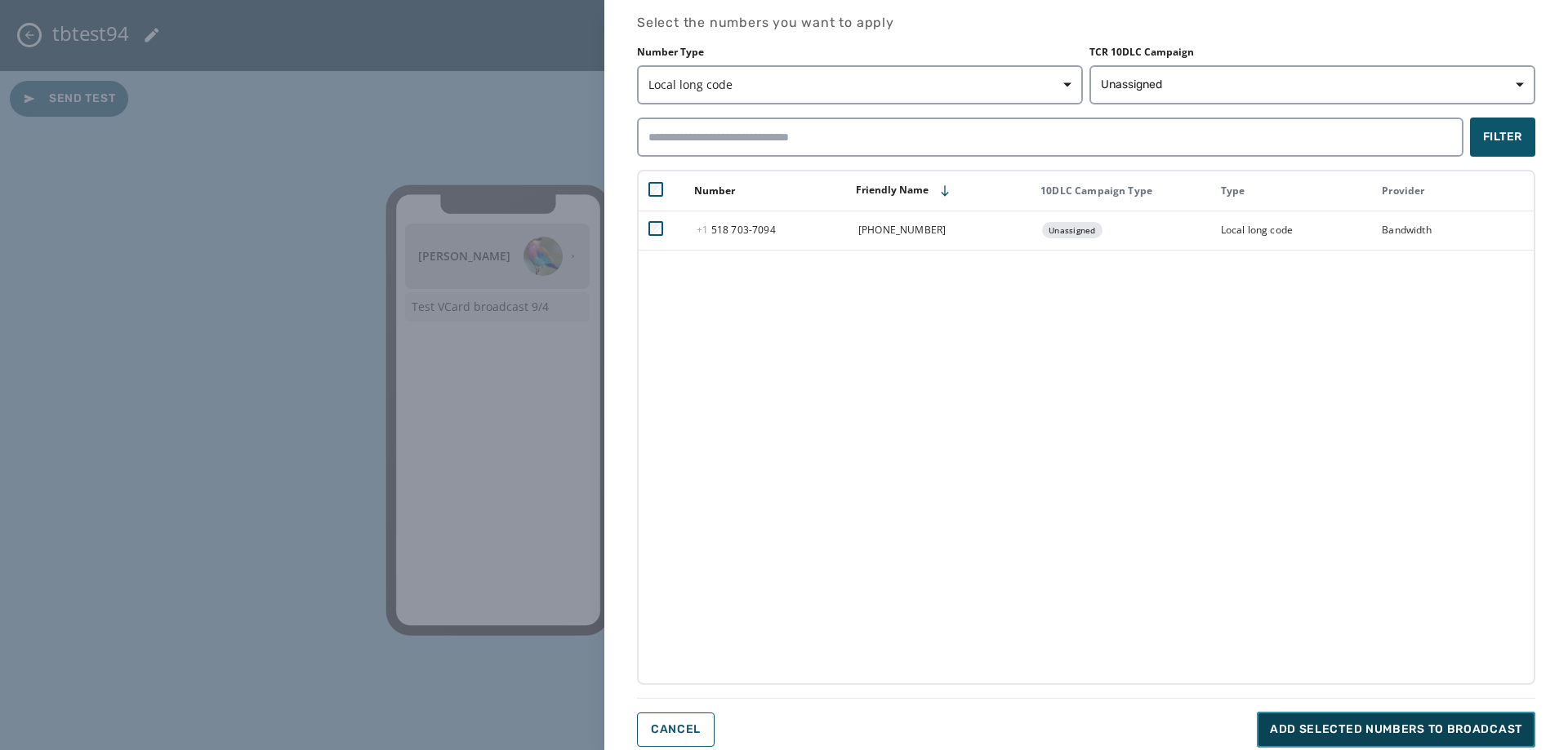
click at [1343, 716] on button "Add selected numbers to broadcast" at bounding box center [1395, 729] width 278 height 36
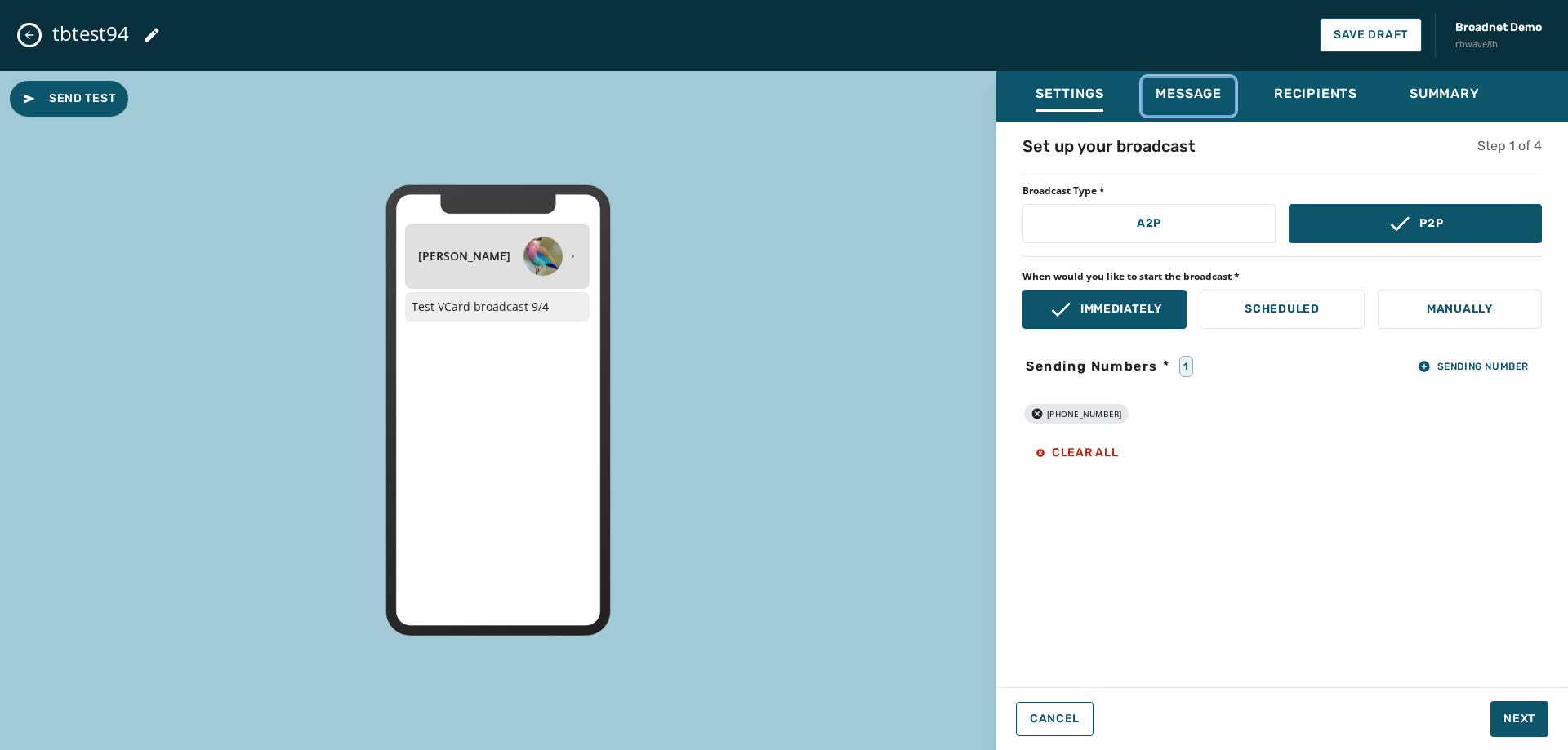
click at [1193, 86] on span "Message" at bounding box center [1189, 94] width 66 height 16
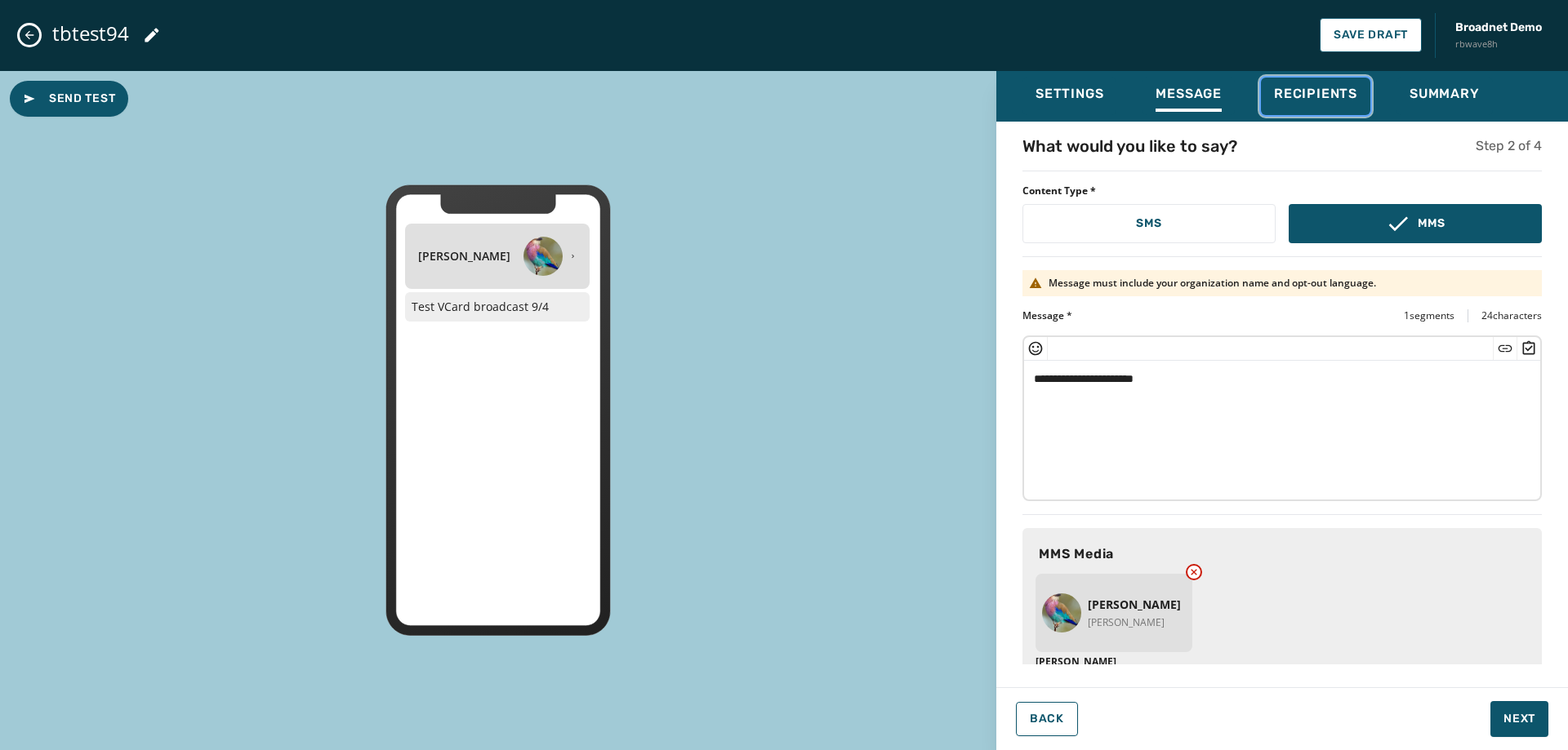
click at [1309, 98] on span "Recipients" at bounding box center [1315, 94] width 83 height 16
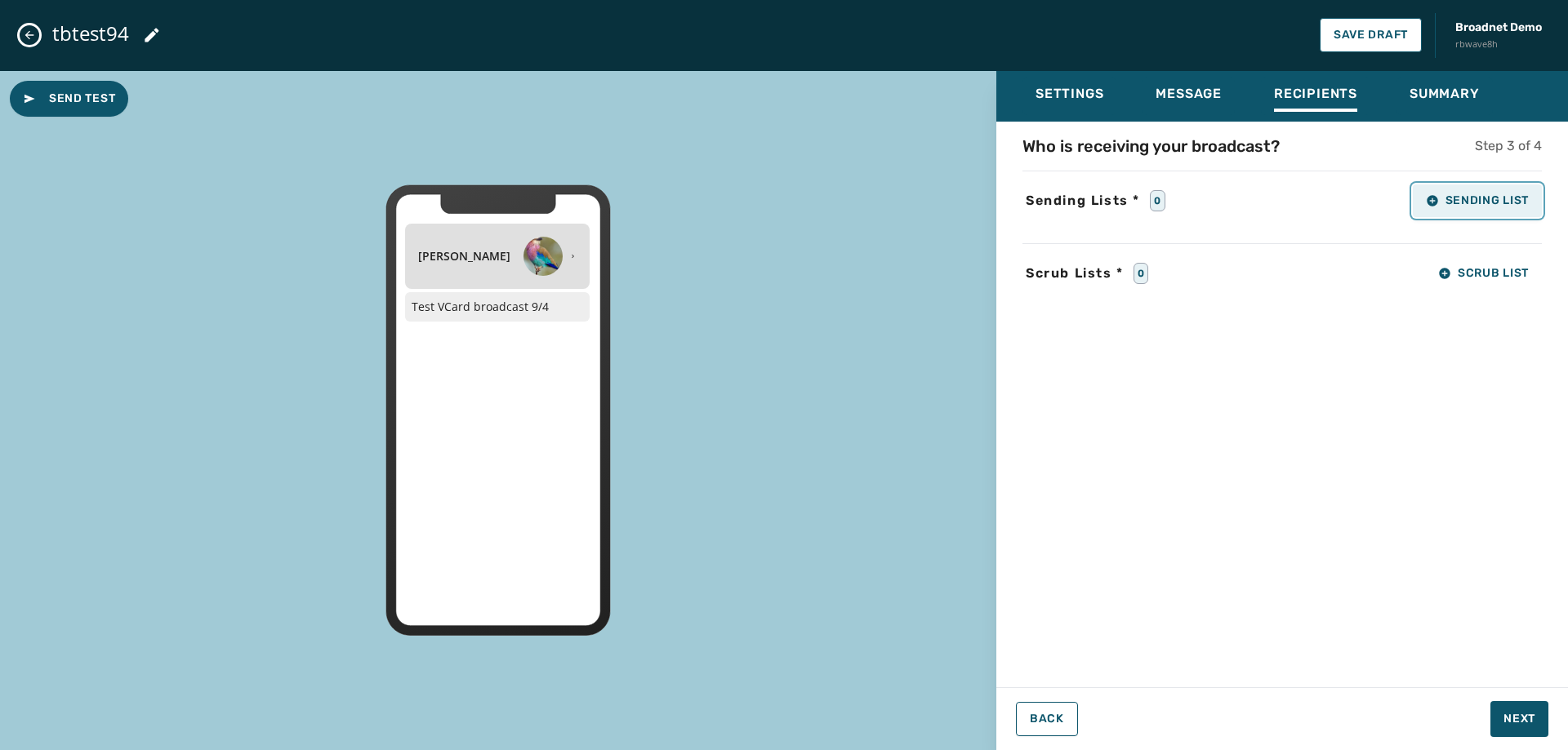
click at [1466, 194] on span "Sending List" at bounding box center [1477, 200] width 103 height 13
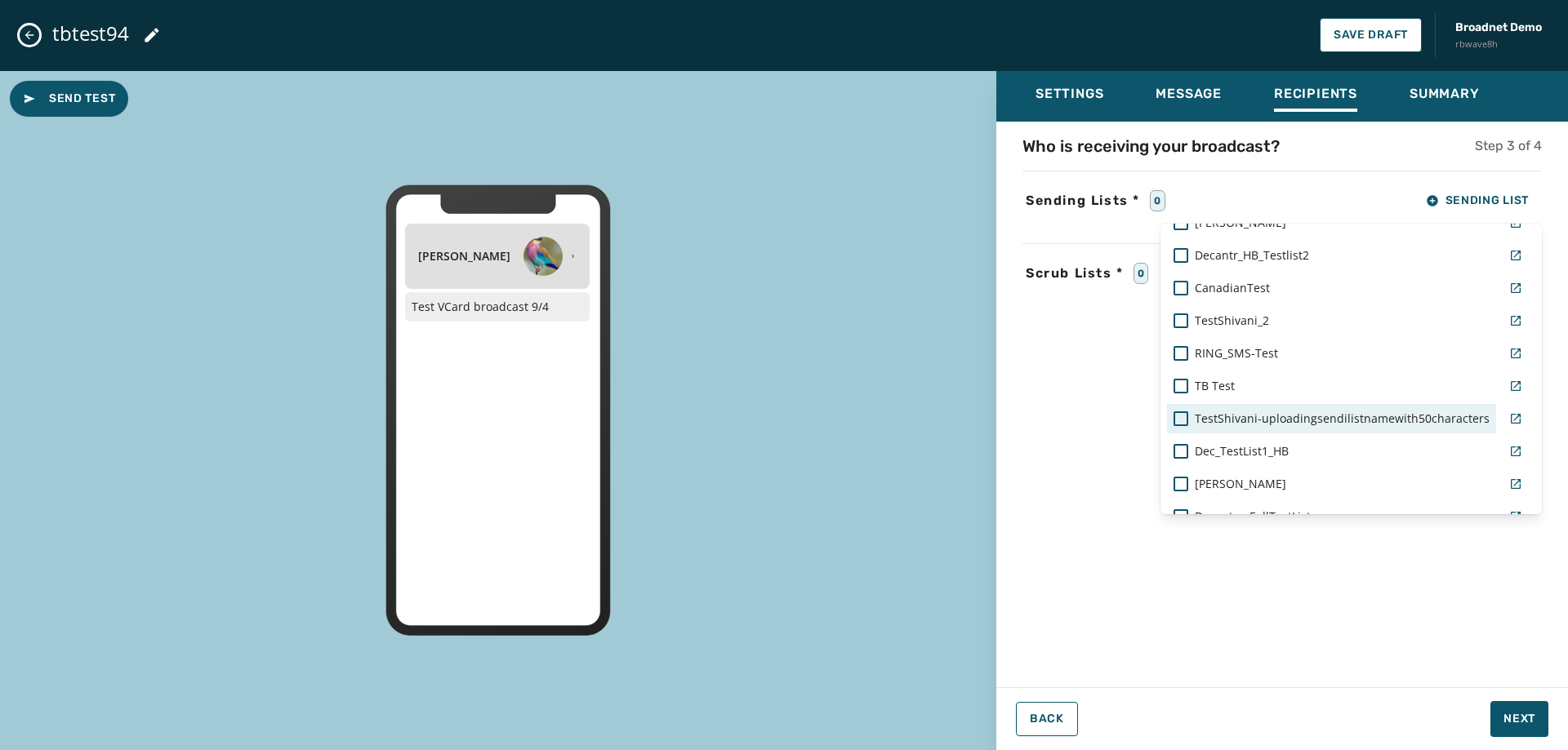
scroll to position [653, 0]
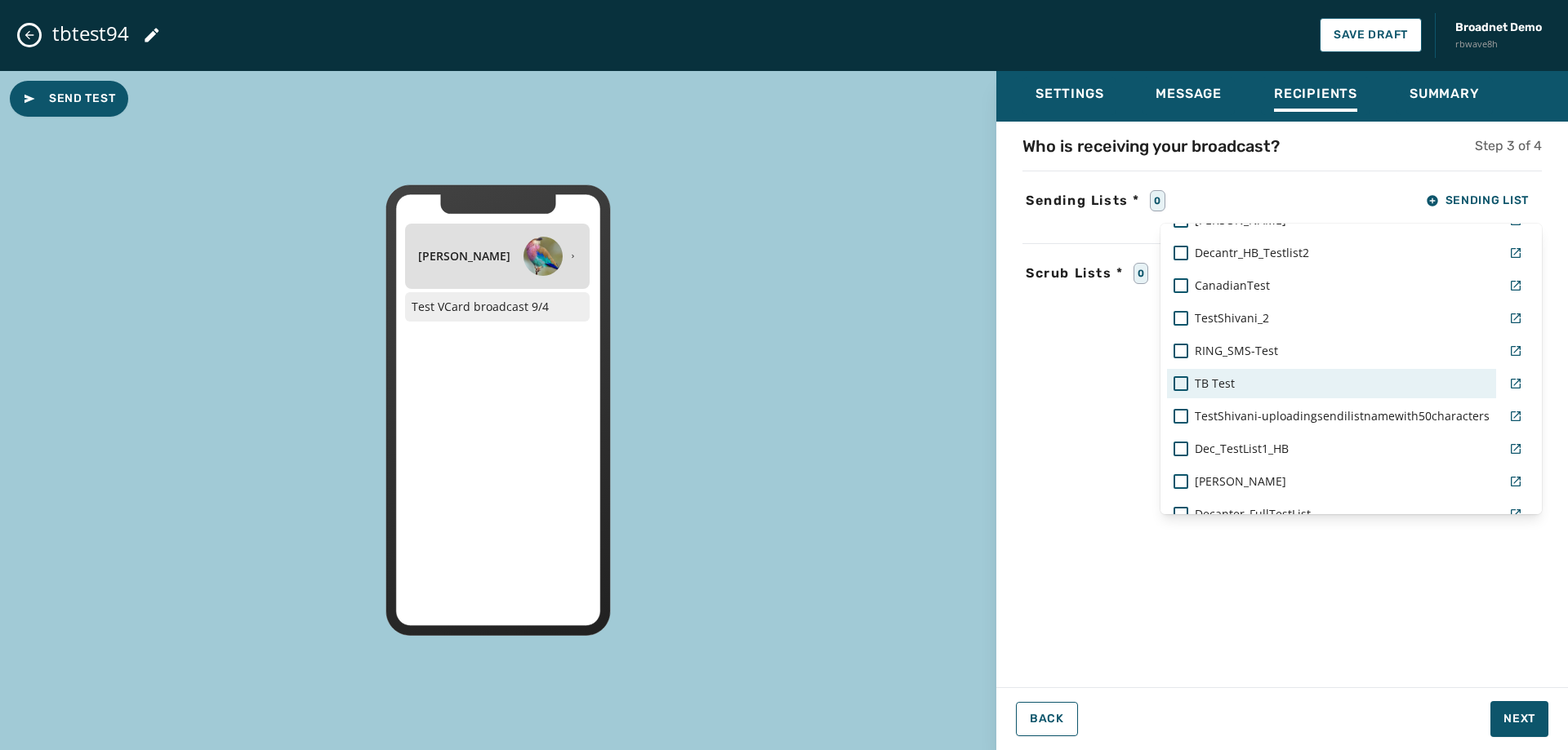
click at [1225, 378] on span "TB Test" at bounding box center [1215, 383] width 40 height 16
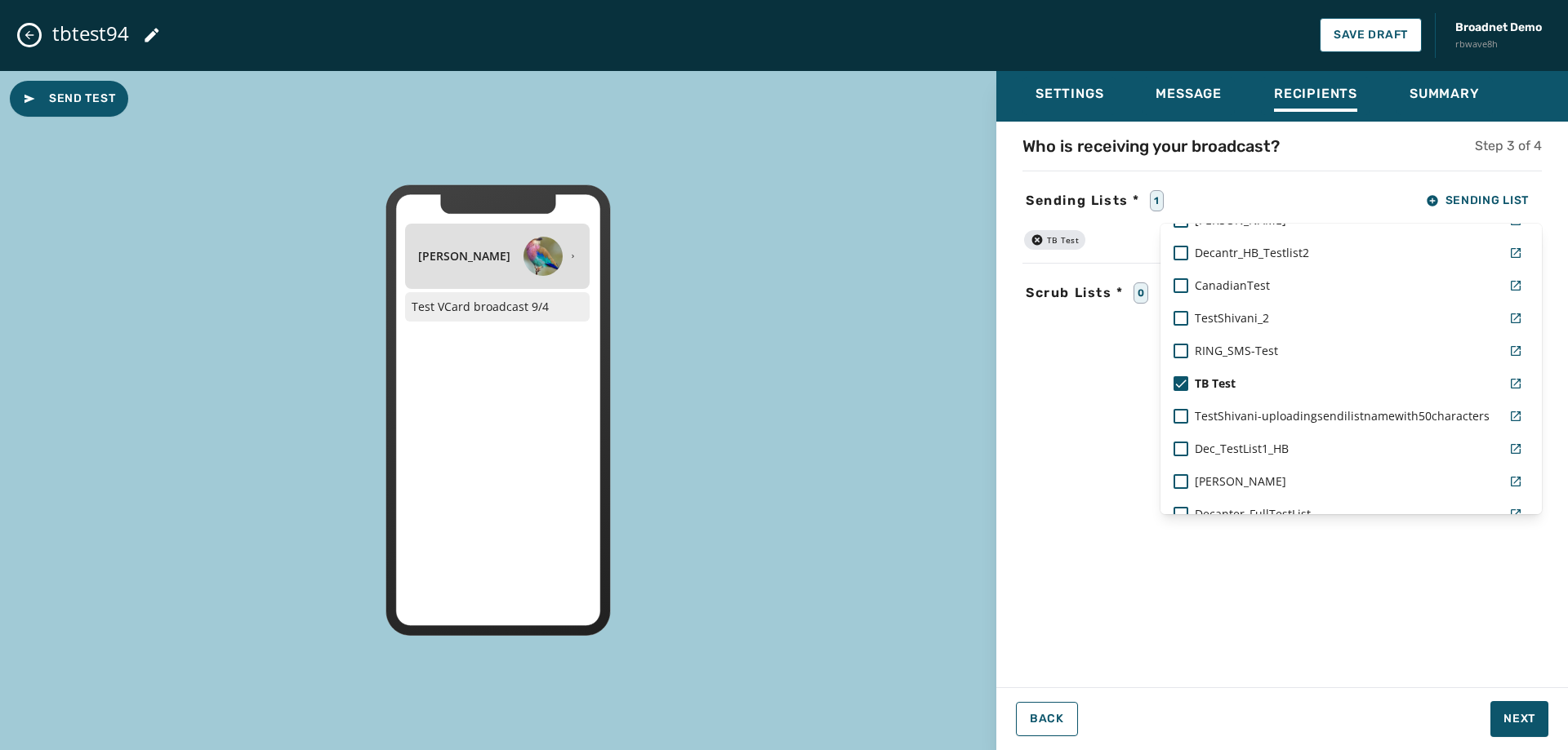
click at [1276, 618] on div "Who is receiving your broadcast? Step 3 of 4 Sending Lists * 1 Sending List Rea…" at bounding box center [1282, 400] width 572 height 530
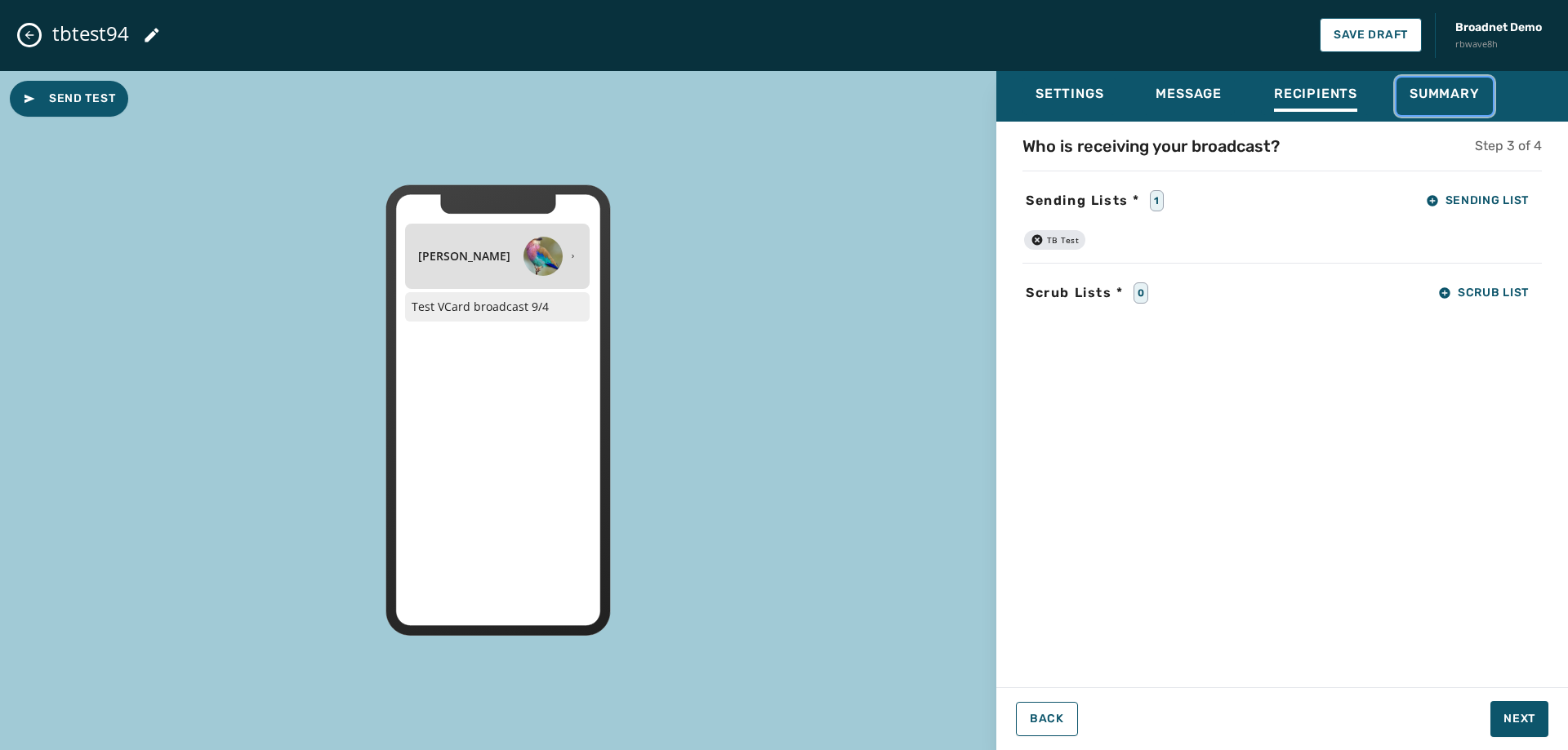
click at [1425, 89] on span "Summary" at bounding box center [1445, 94] width 71 height 16
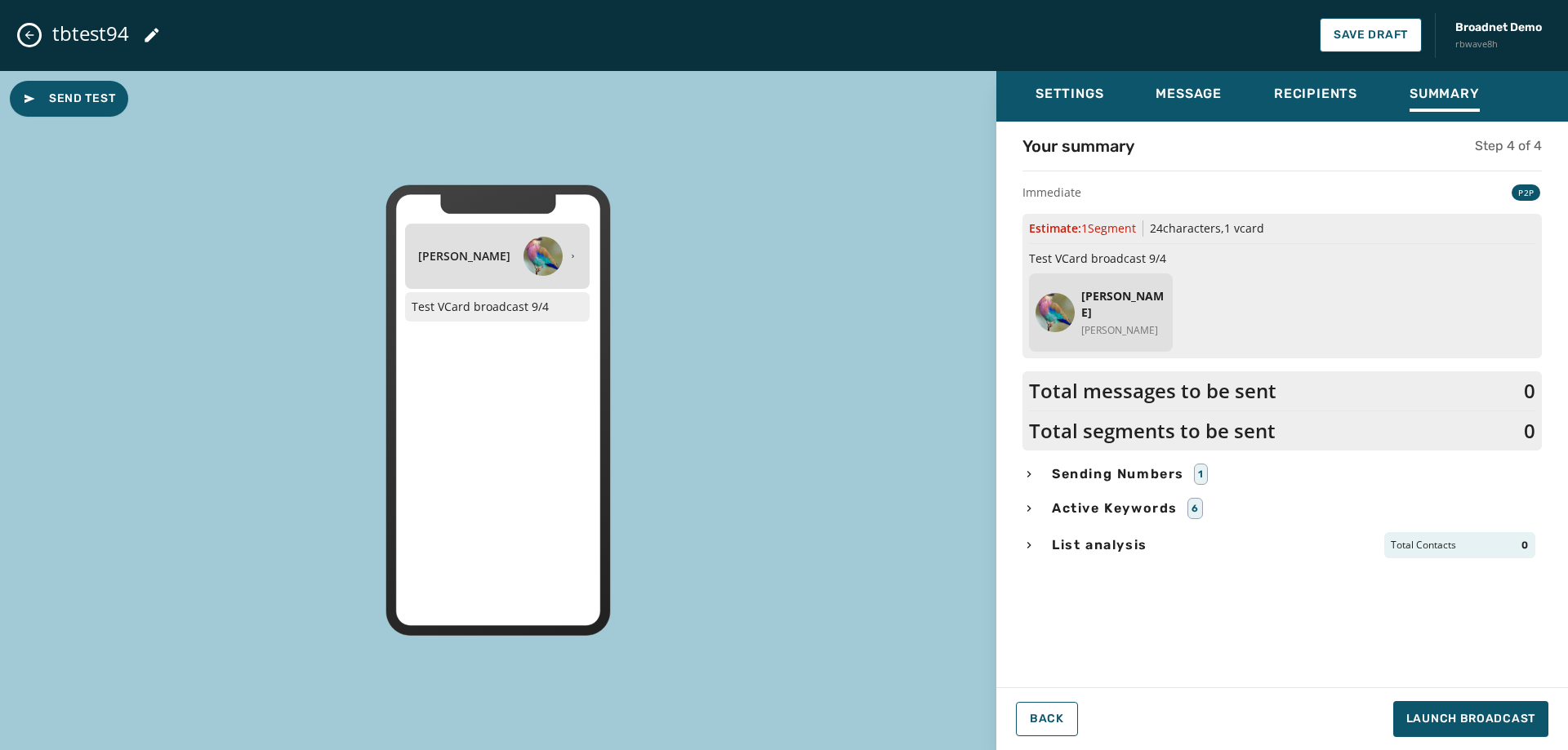
click at [1089, 474] on span "Sending Numbers" at bounding box center [1117, 474] width 139 height 20
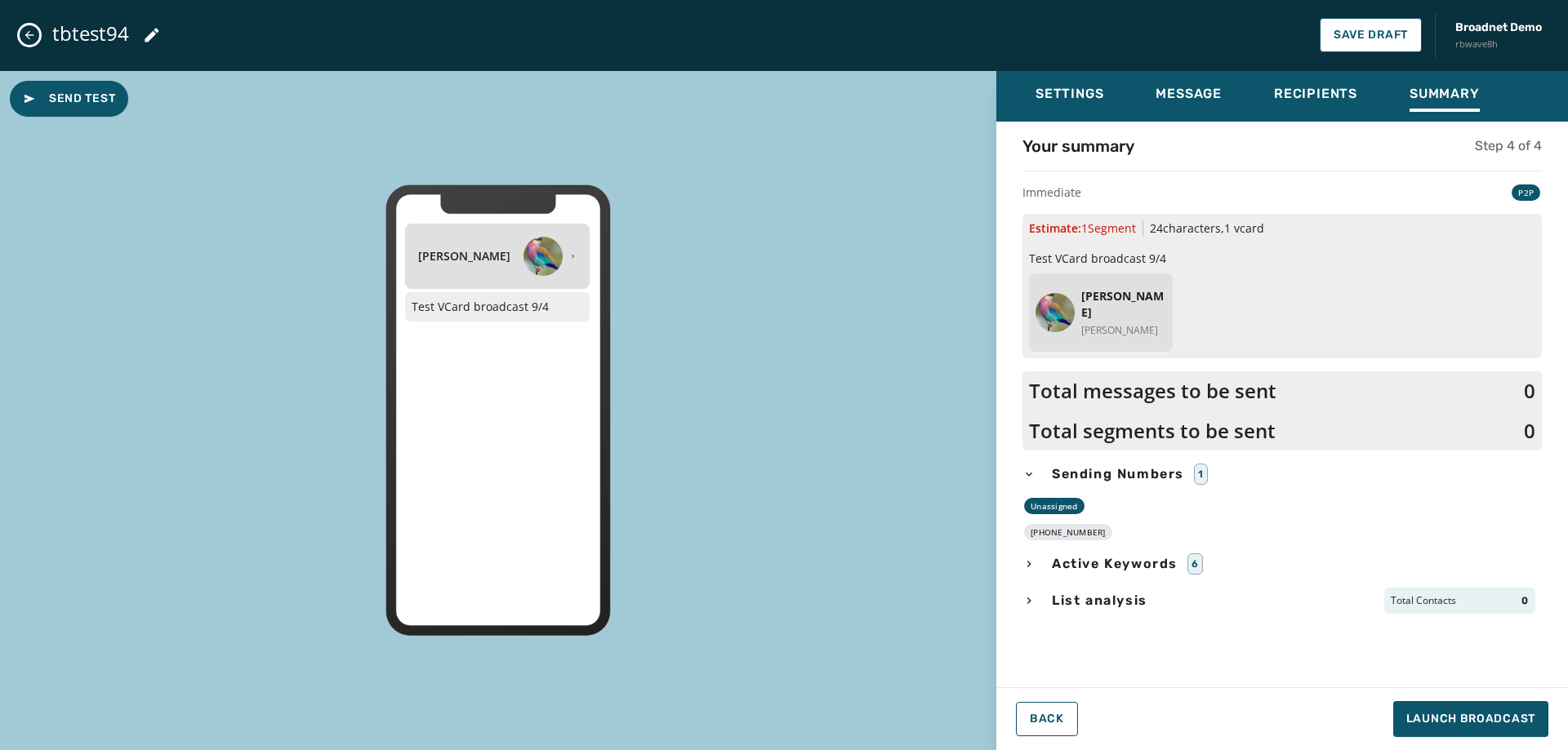
click at [1099, 470] on span "Sending Numbers" at bounding box center [1117, 474] width 139 height 20
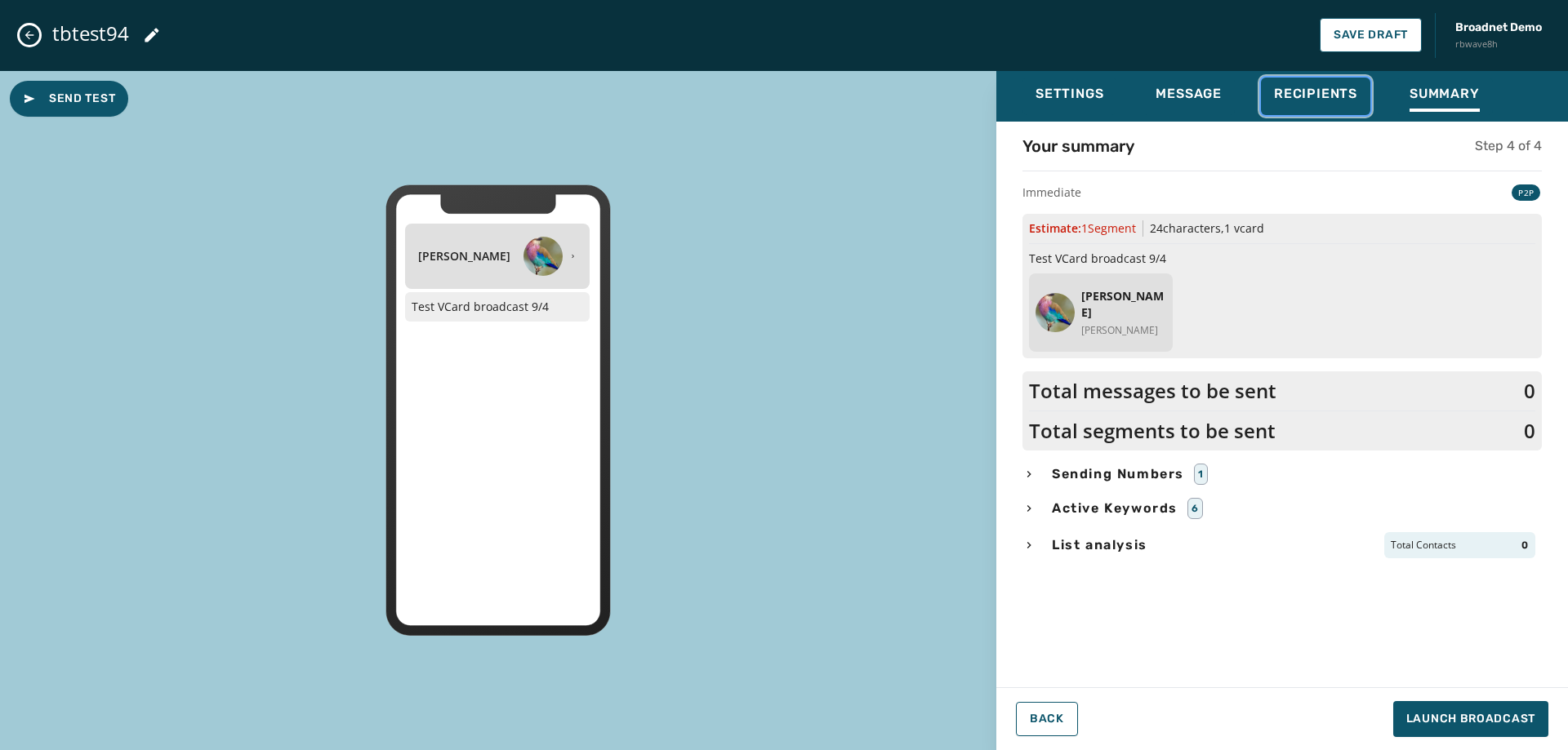
click at [1345, 84] on button "Recipients" at bounding box center [1316, 97] width 109 height 38
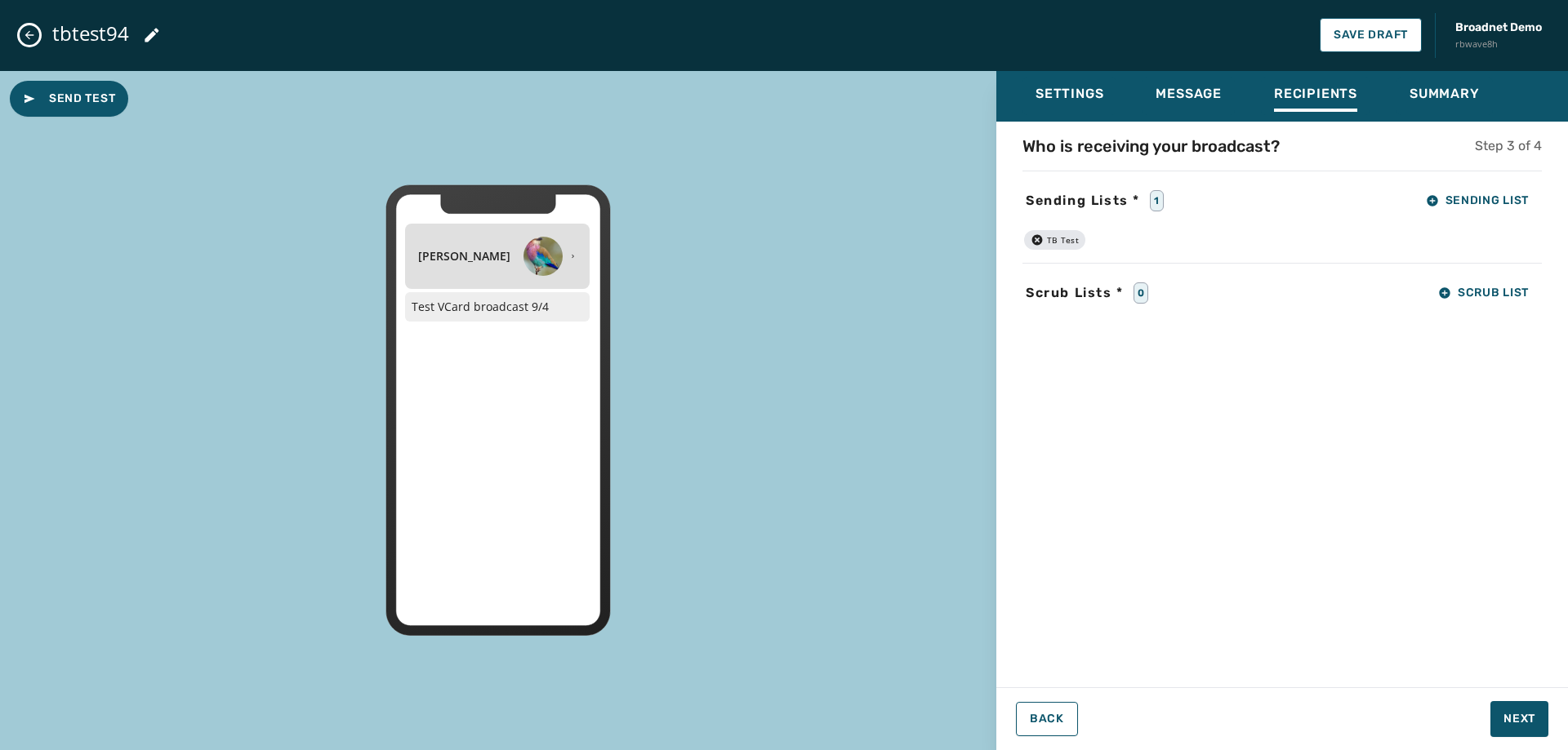
click at [1027, 239] on div "TB Test" at bounding box center [1055, 240] width 61 height 20
click at [1046, 237] on div "TB Test" at bounding box center [1055, 240] width 61 height 20
click at [1040, 239] on icon "button" at bounding box center [1038, 240] width 11 height 11
click at [1533, 182] on div "Who is receiving your broadcast? Step 3 of 4 Sending Lists * 0 Sending List Scr…" at bounding box center [1282, 400] width 572 height 530
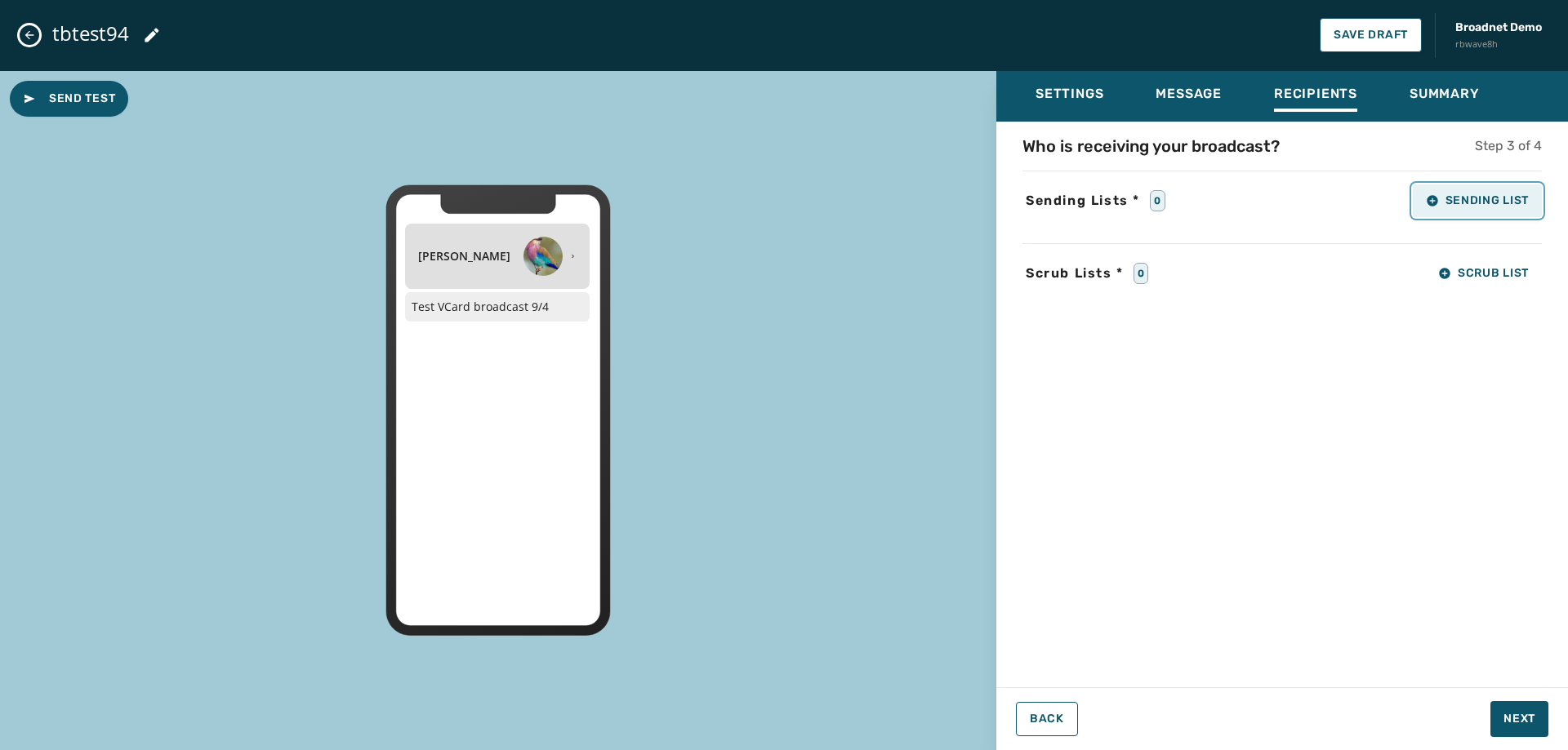
click at [1515, 191] on button "Sending List" at bounding box center [1477, 200] width 129 height 33
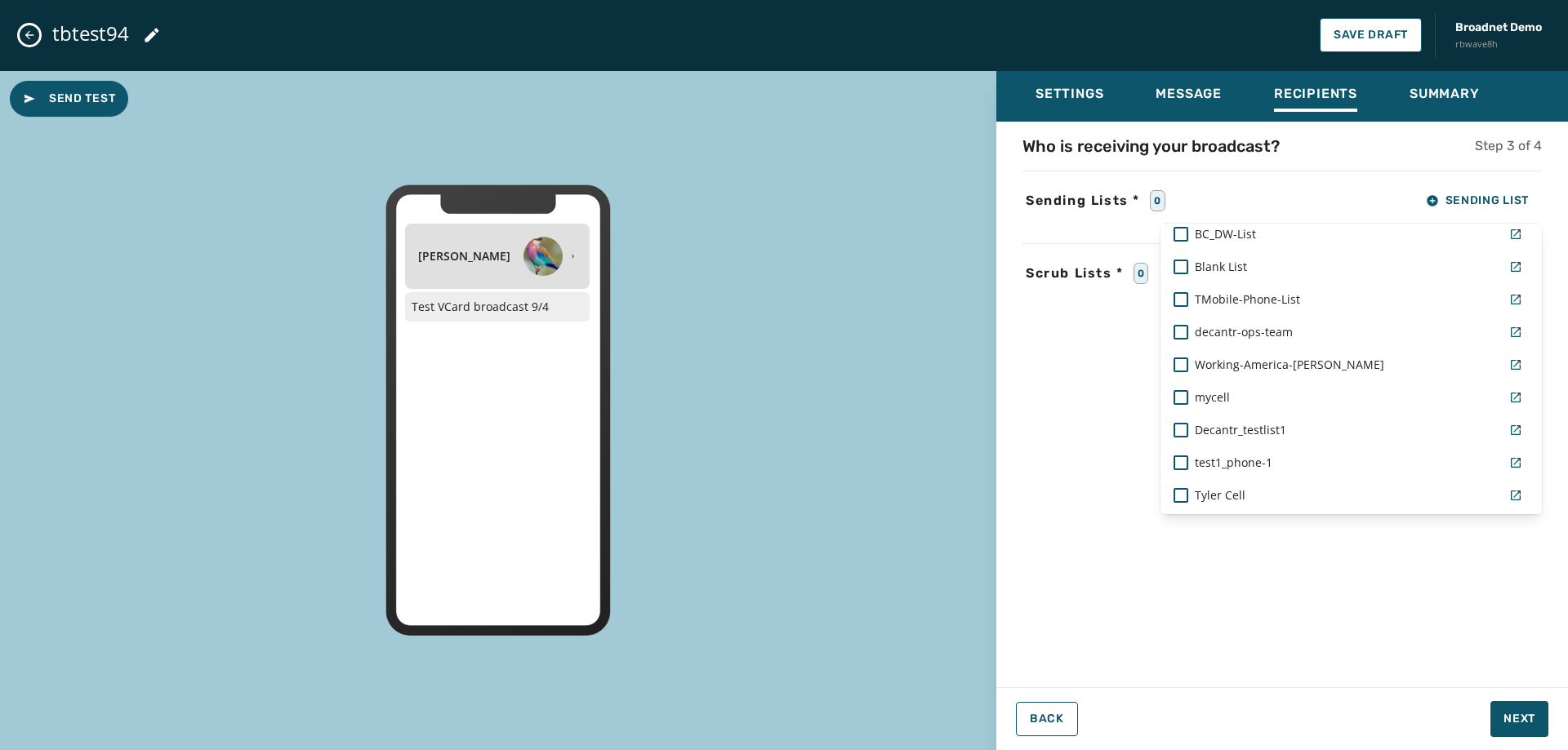
scroll to position [326, 0]
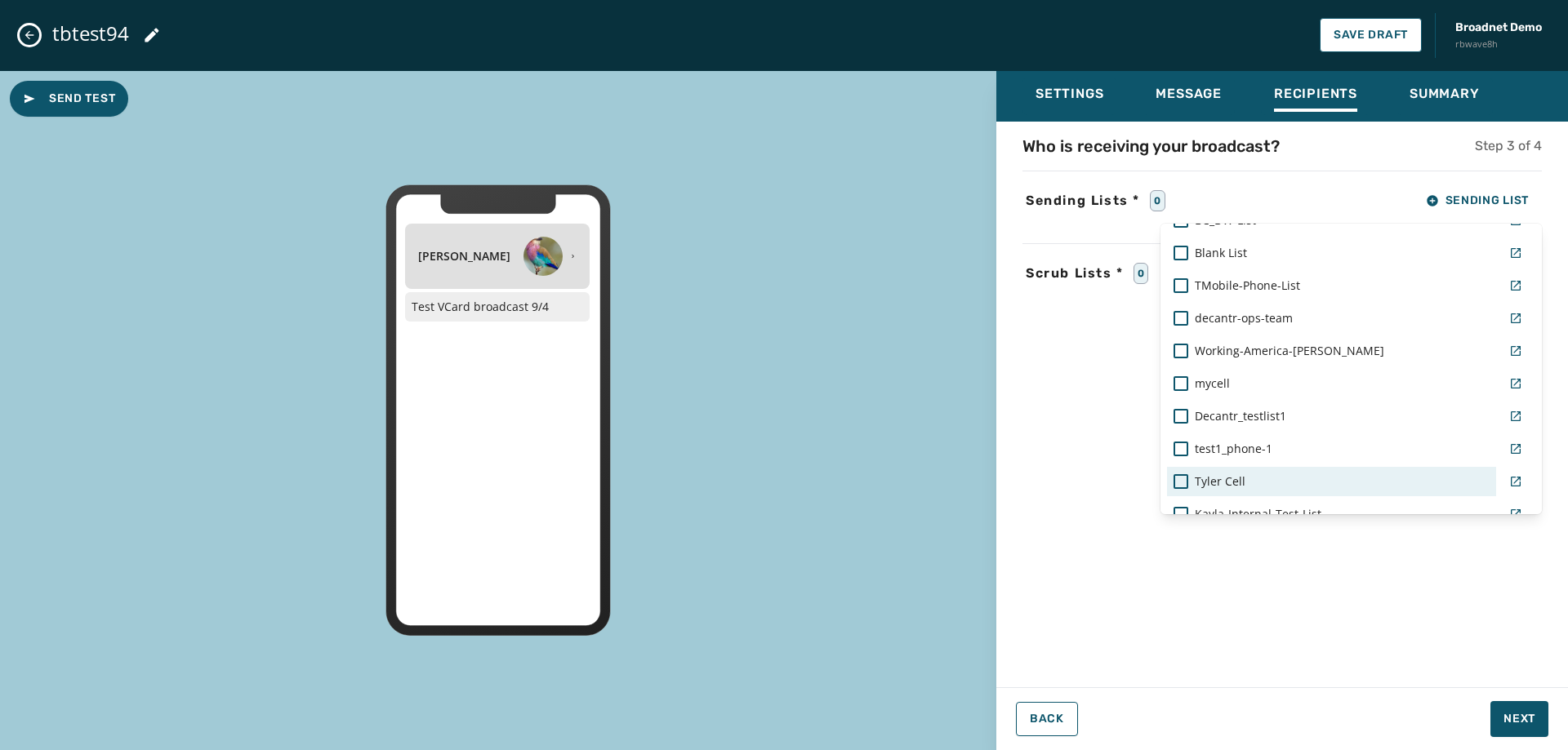
click at [1248, 492] on div "Tyler Cell" at bounding box center [1332, 481] width 329 height 29
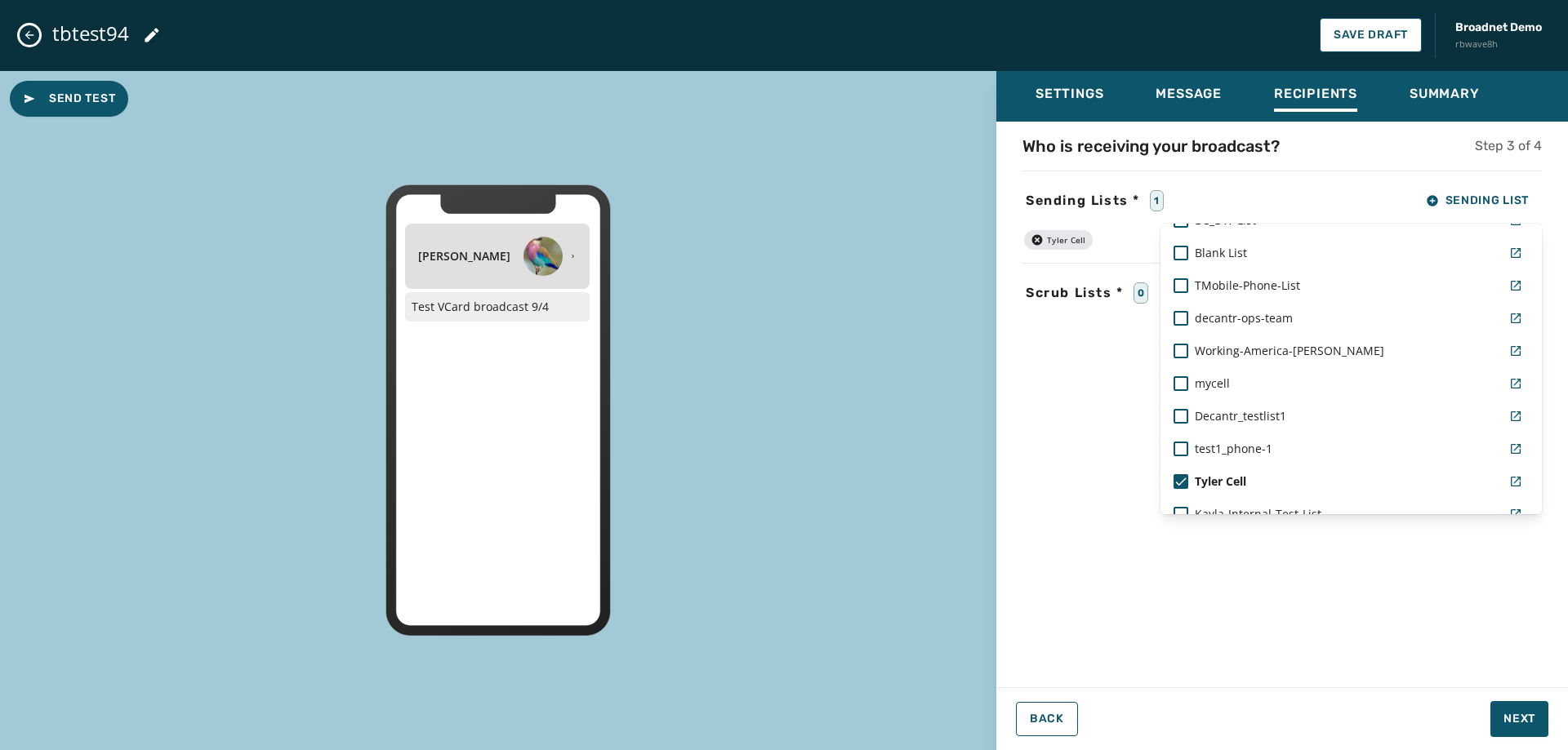
click at [1279, 607] on div "Who is receiving your broadcast? Step 3 of 4 Sending Lists * 1 Sending List Rea…" at bounding box center [1282, 400] width 572 height 530
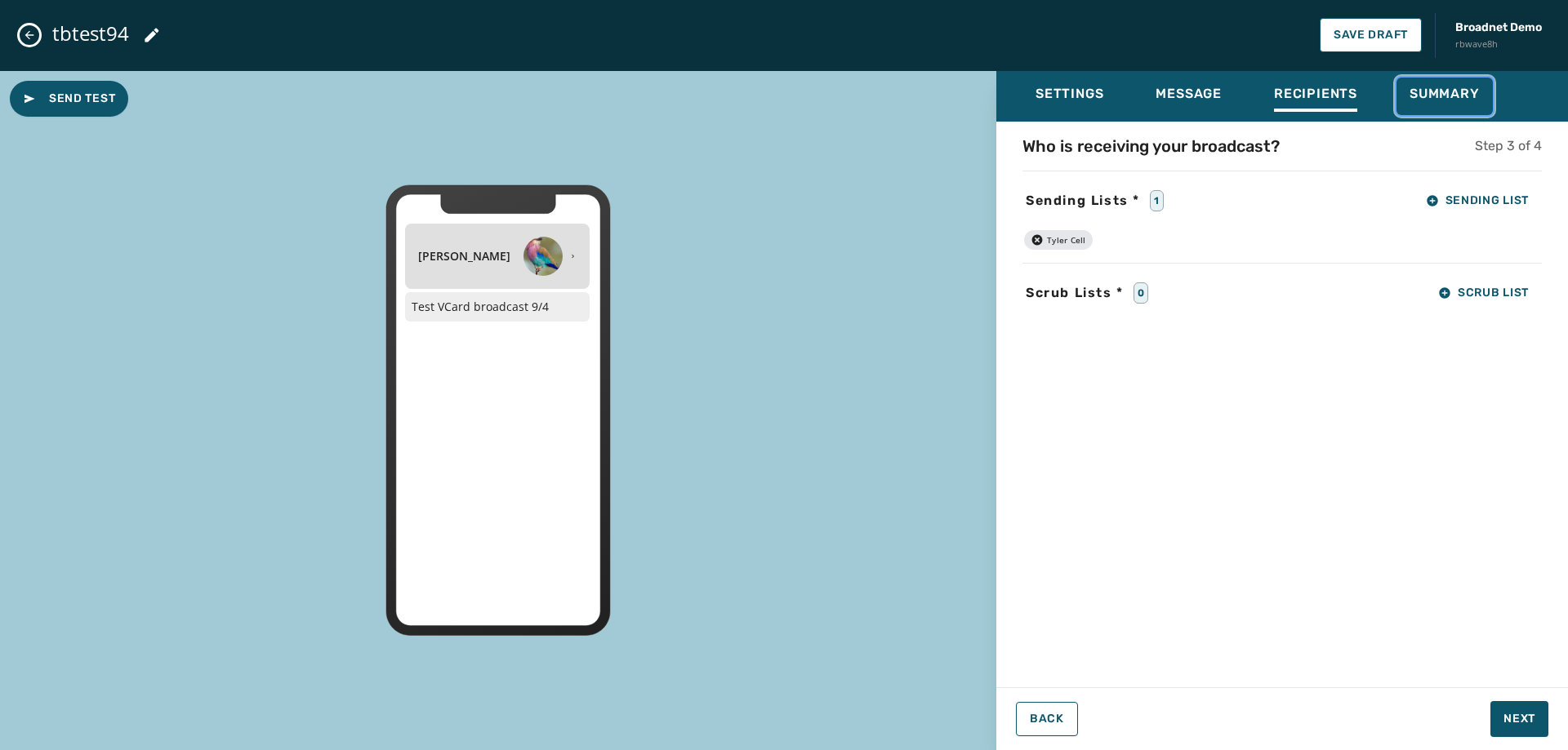
click at [1421, 84] on button "Summary" at bounding box center [1445, 97] width 97 height 38
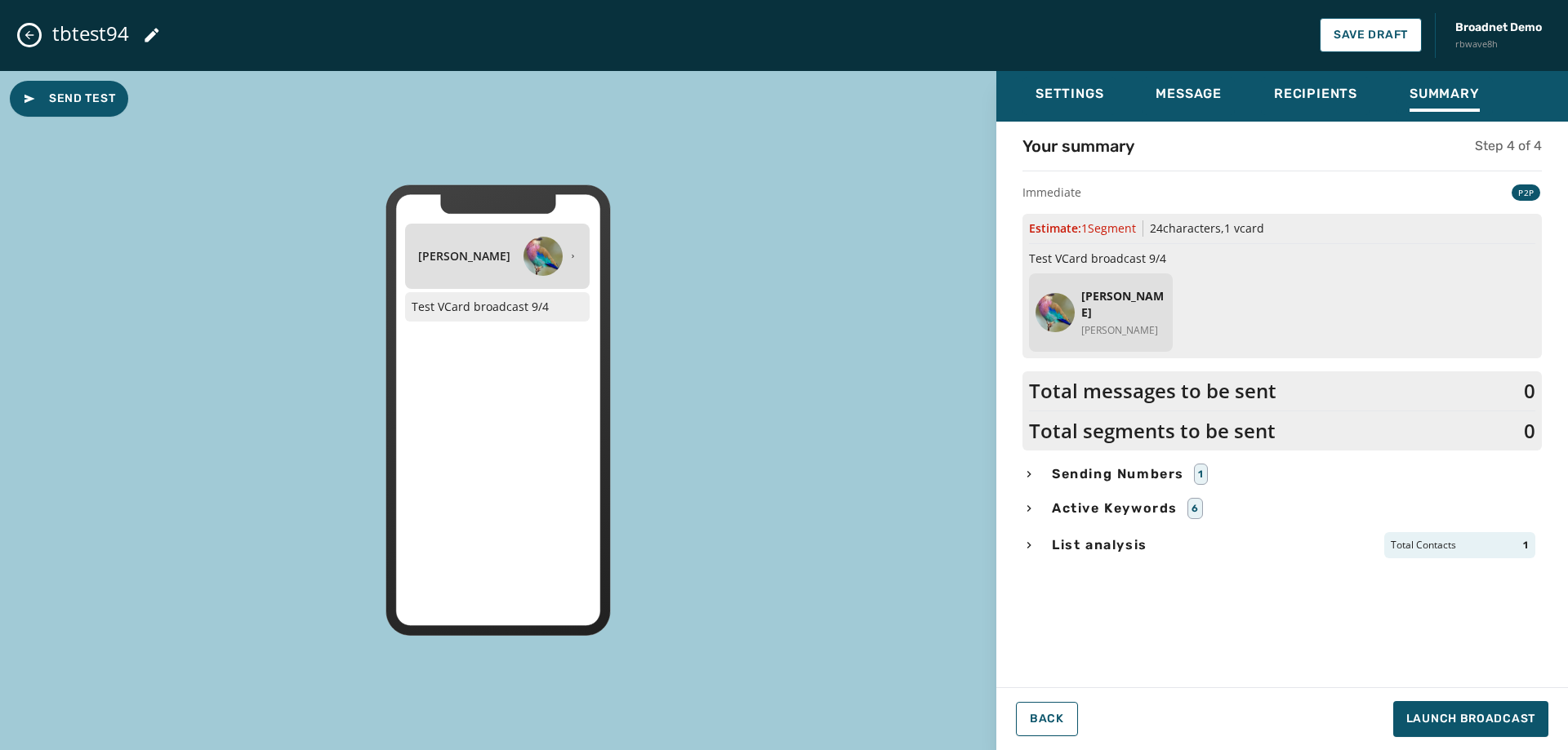
click at [1089, 509] on span "Active Keywords" at bounding box center [1115, 509] width 132 height 20
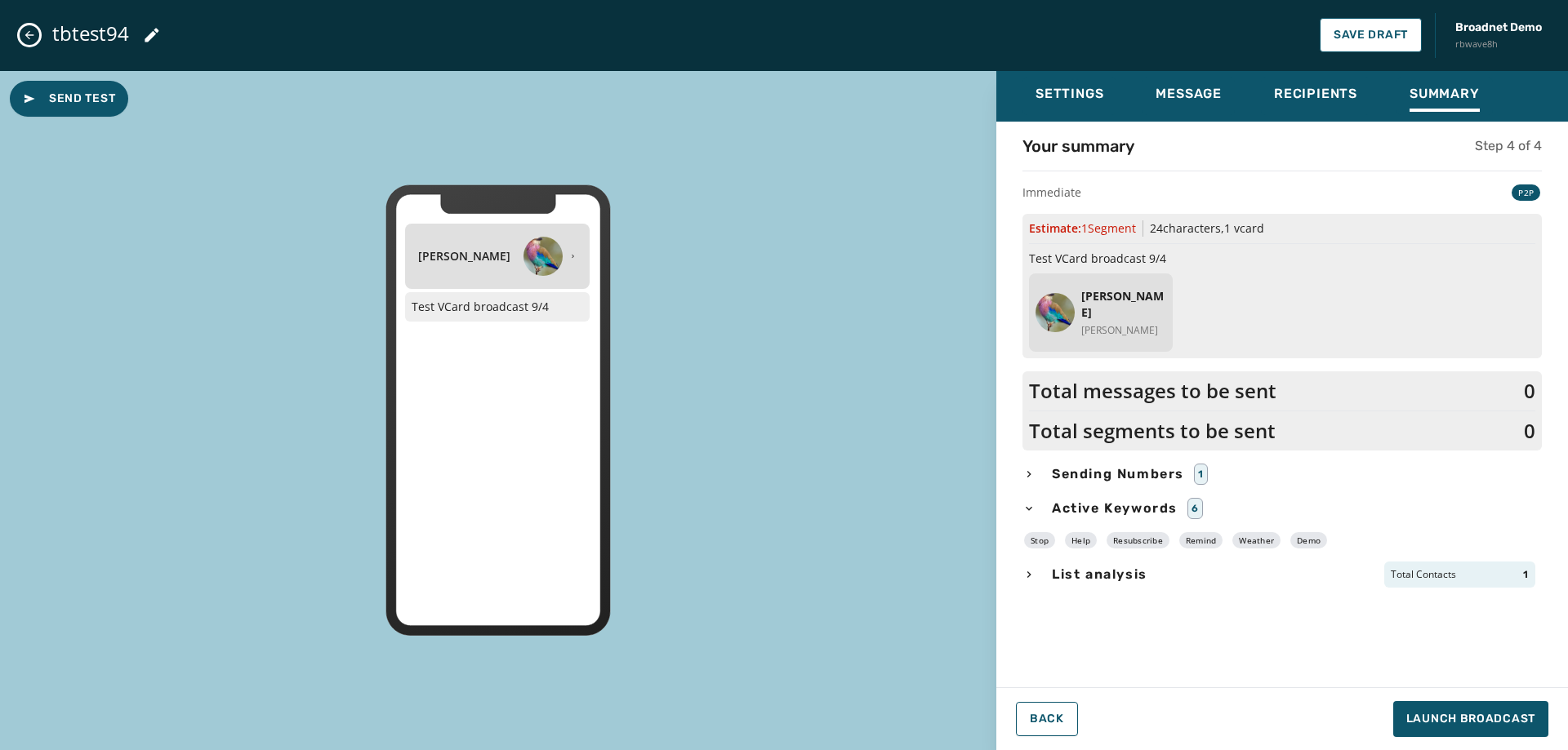
click at [1096, 474] on span "Sending Numbers" at bounding box center [1117, 474] width 139 height 20
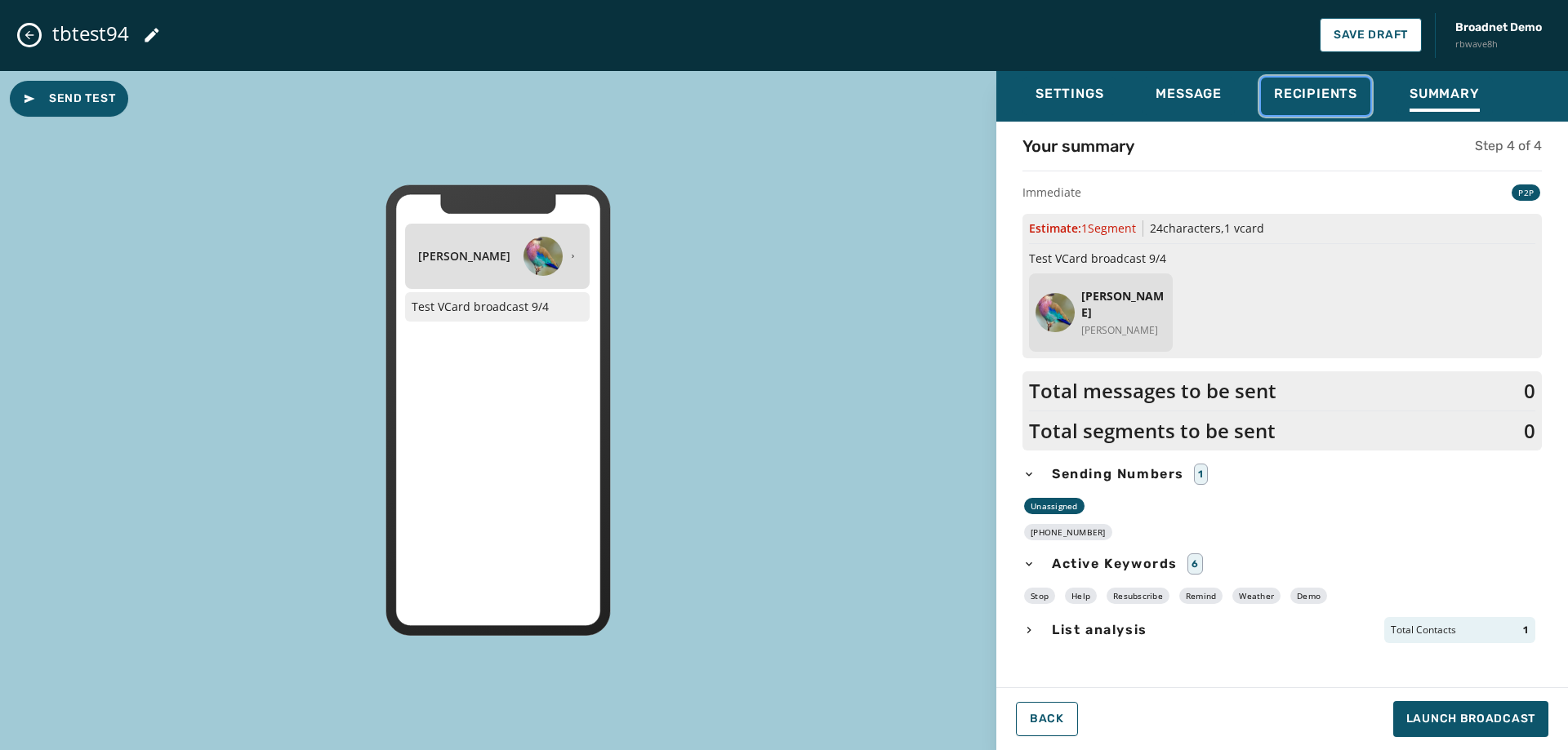
click at [1309, 89] on span "Recipients" at bounding box center [1315, 94] width 83 height 16
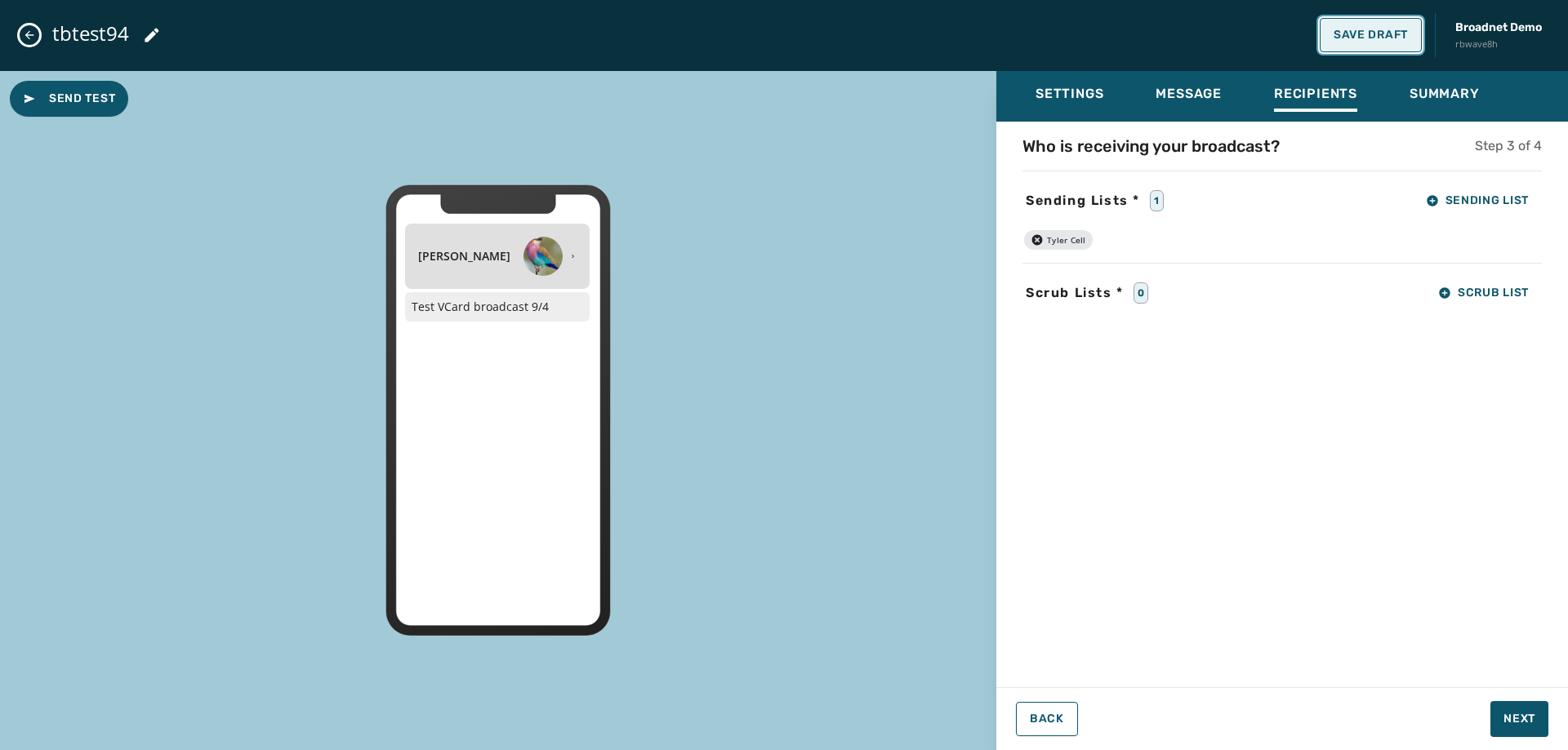
click at [1399, 39] on span "Save Draft" at bounding box center [1370, 35] width 74 height 13
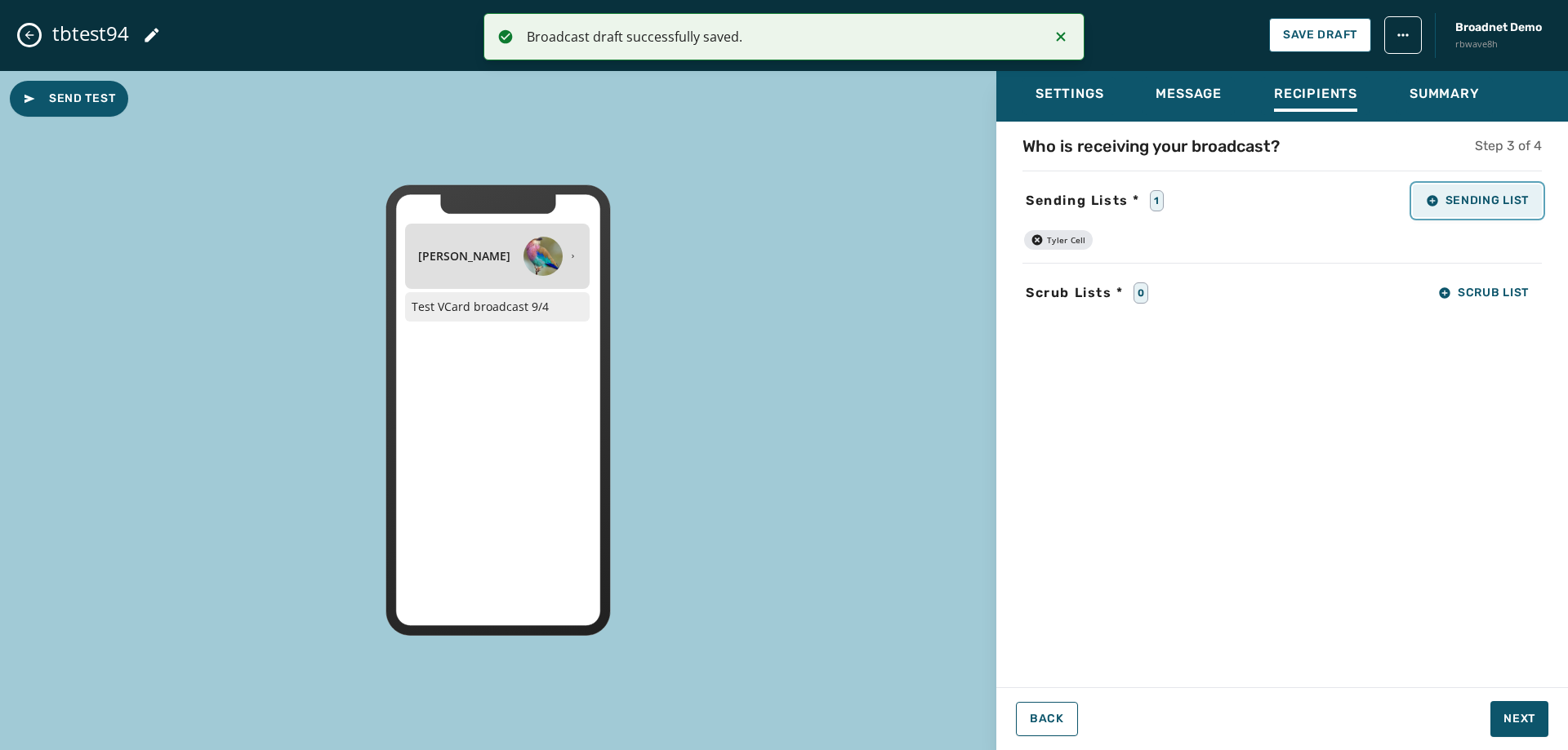
click at [1433, 197] on icon "button" at bounding box center [1432, 200] width 11 height 11
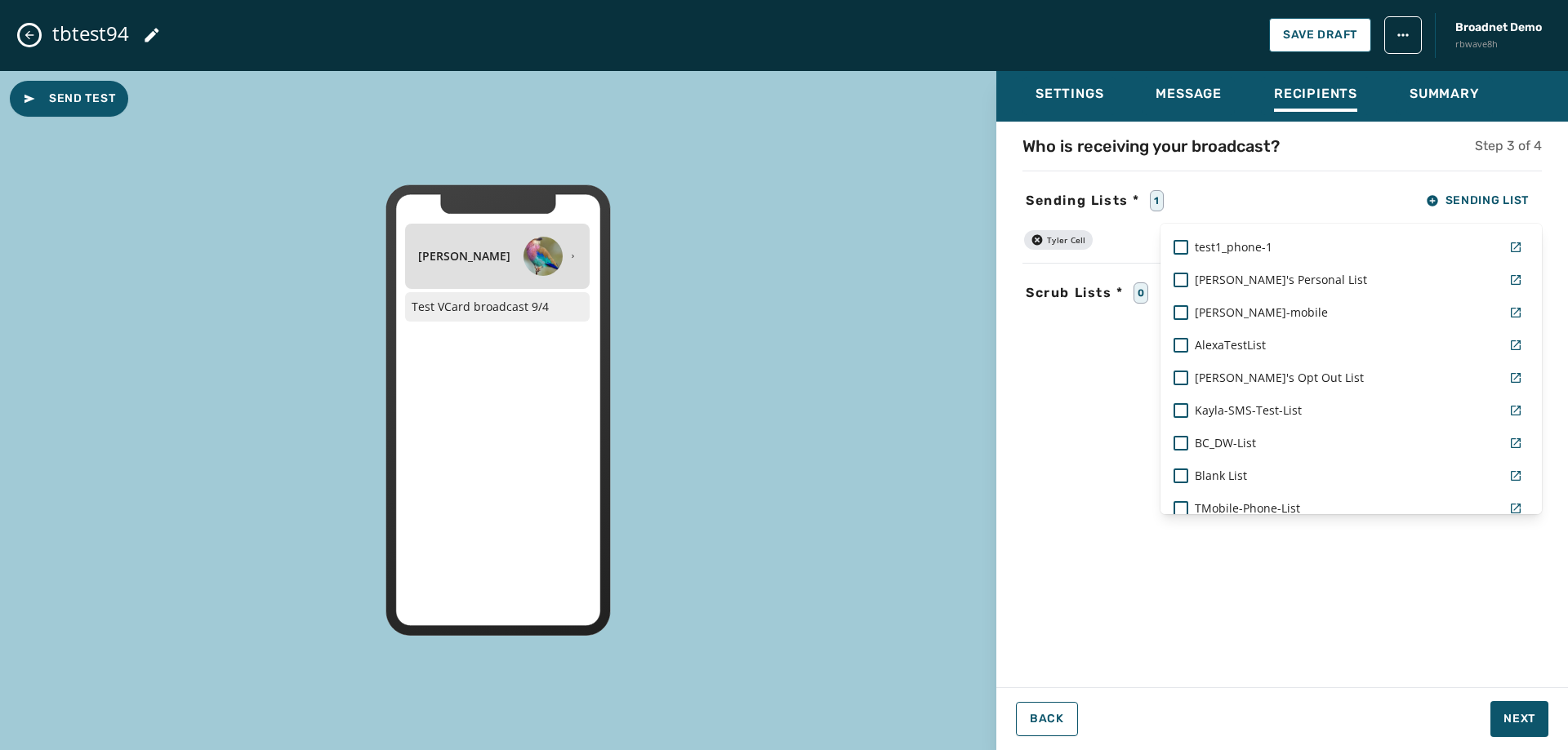
scroll to position [0, 0]
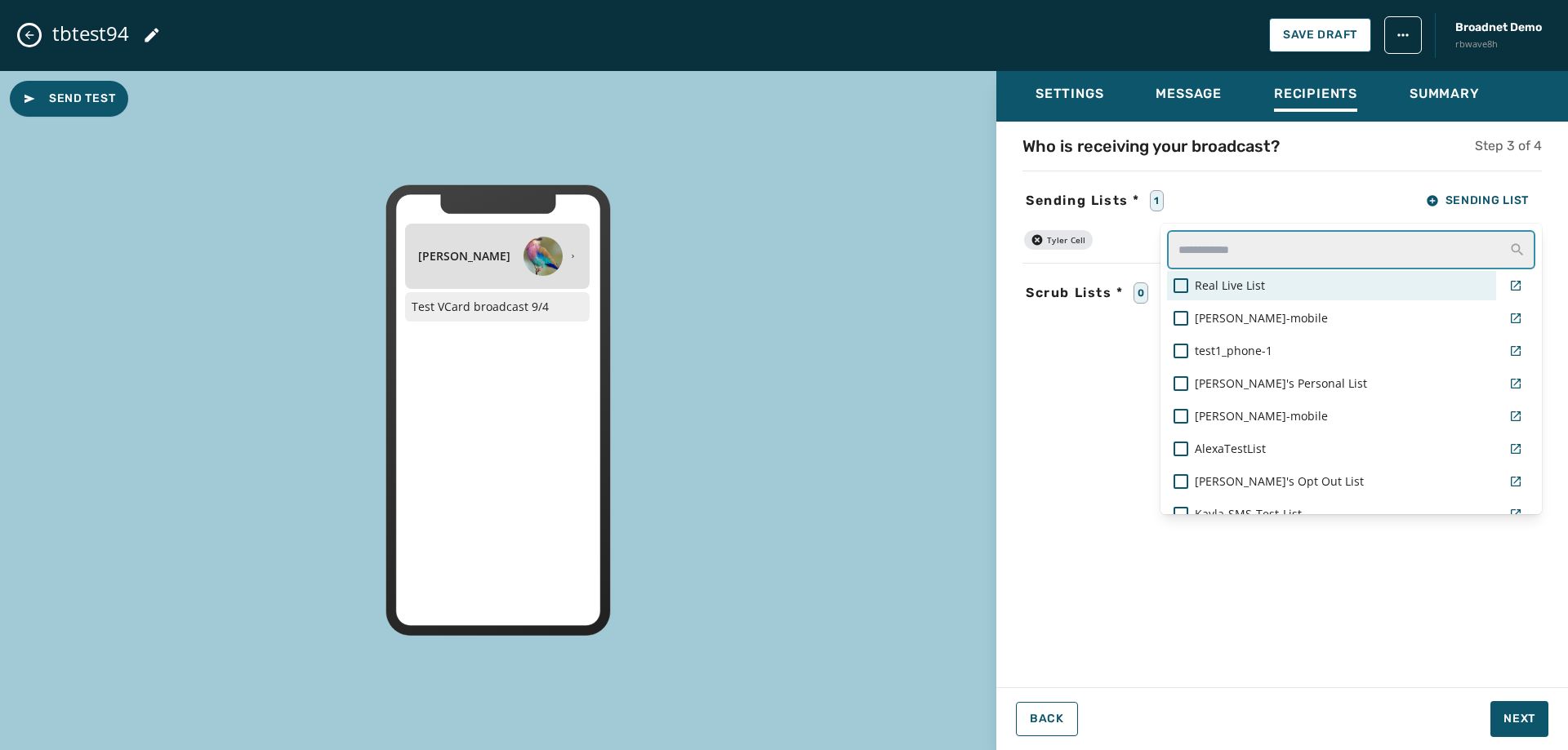
click at [1254, 259] on input "text" at bounding box center [1352, 249] width 369 height 39
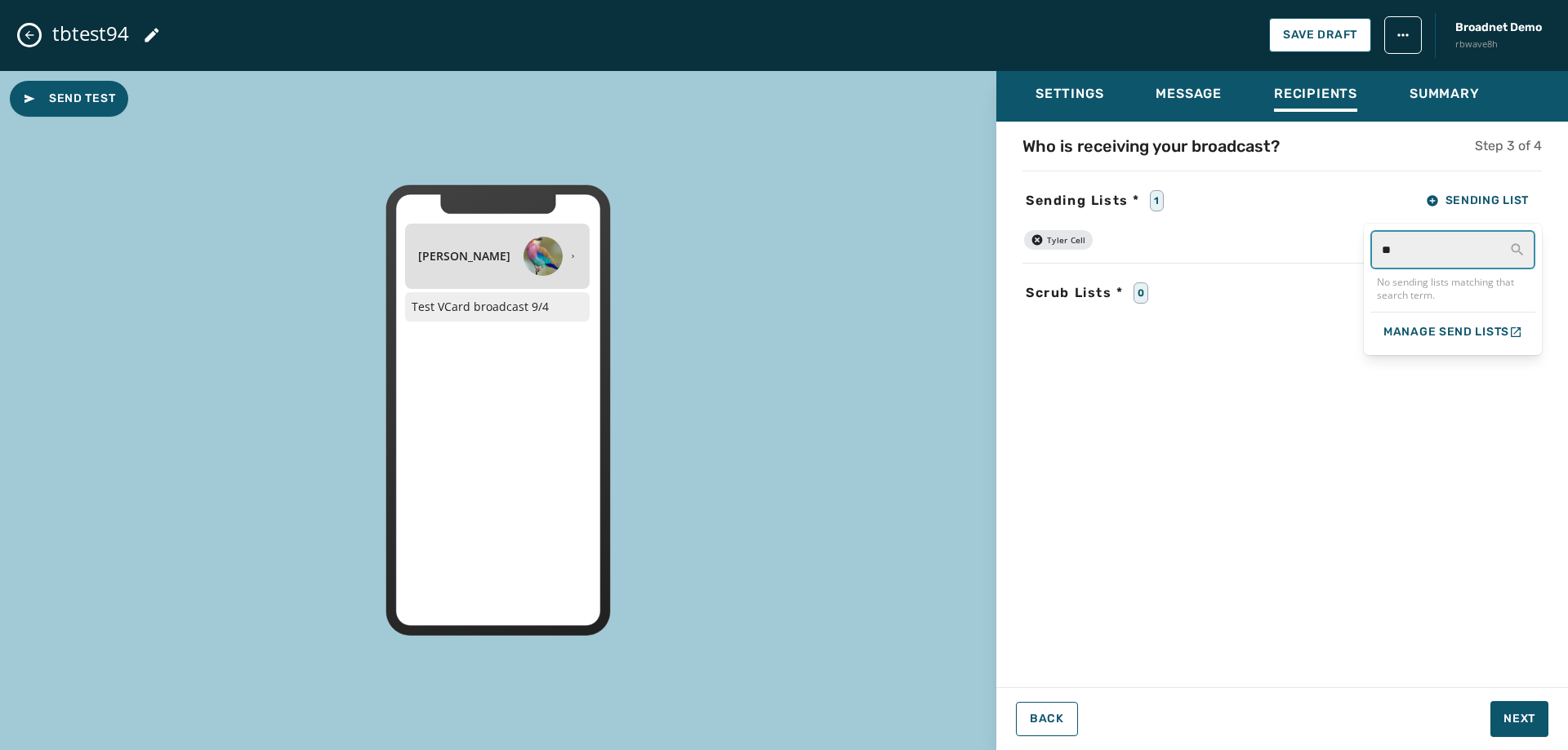
type input "*"
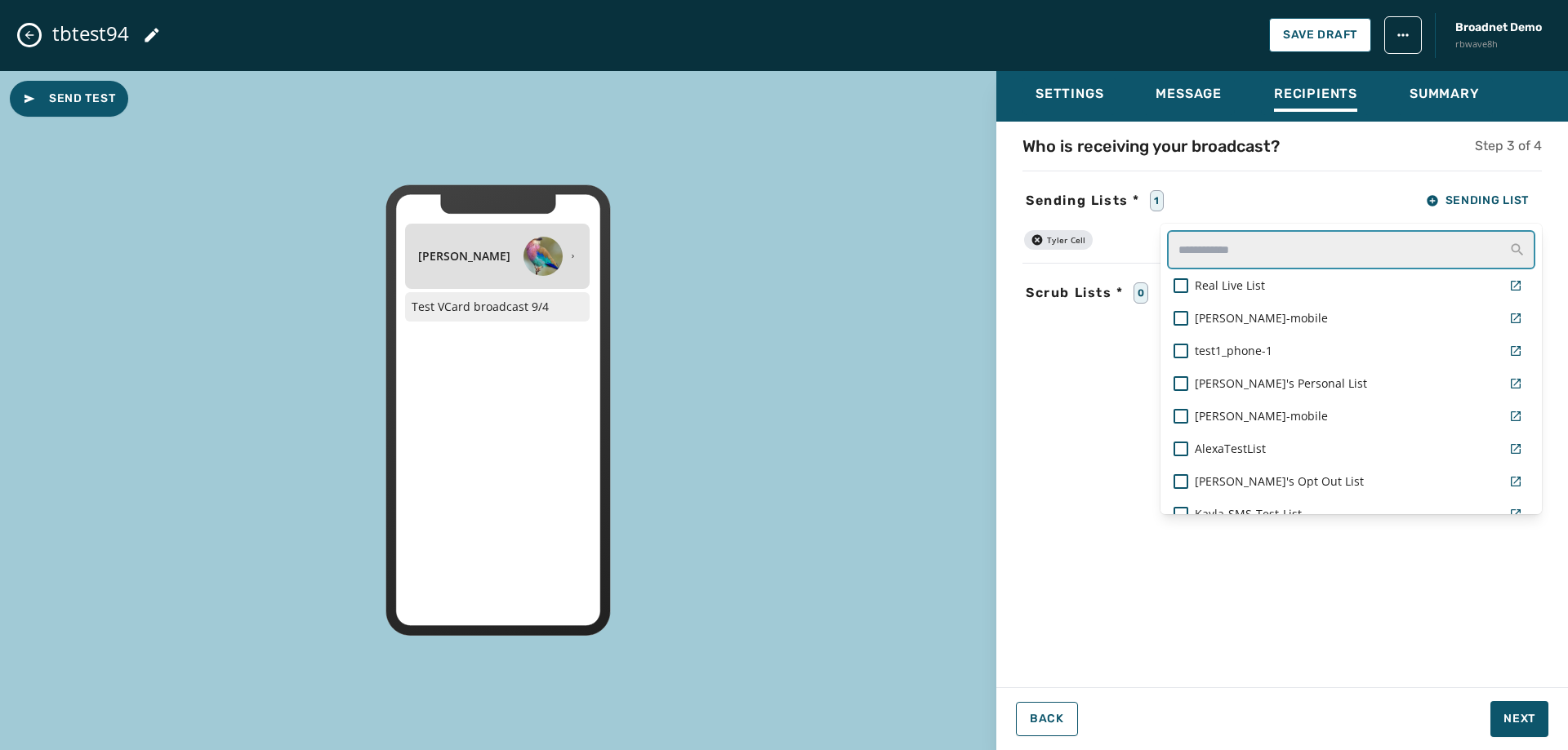
click at [1208, 232] on input "text" at bounding box center [1352, 249] width 369 height 39
type input "*****"
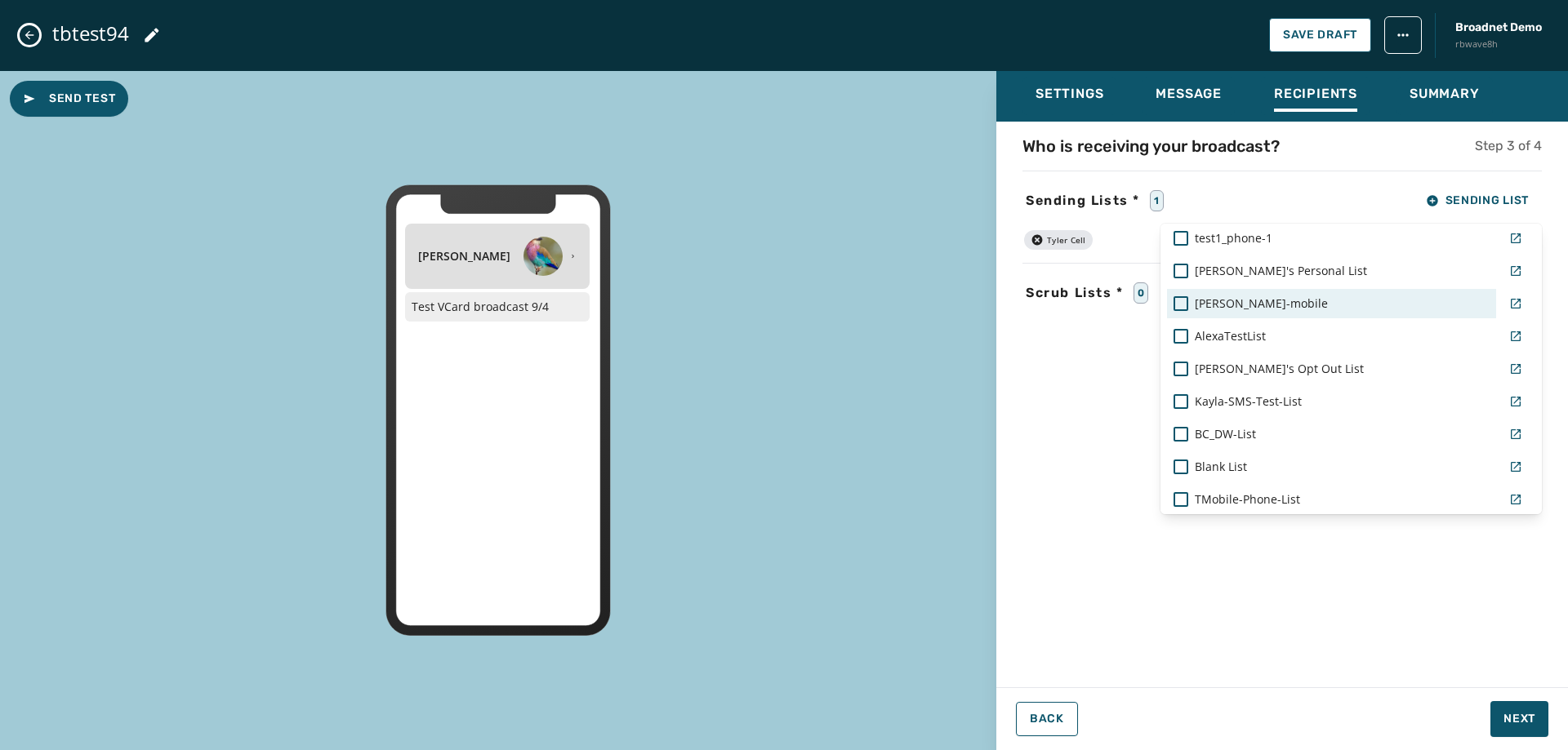
scroll to position [490, 0]
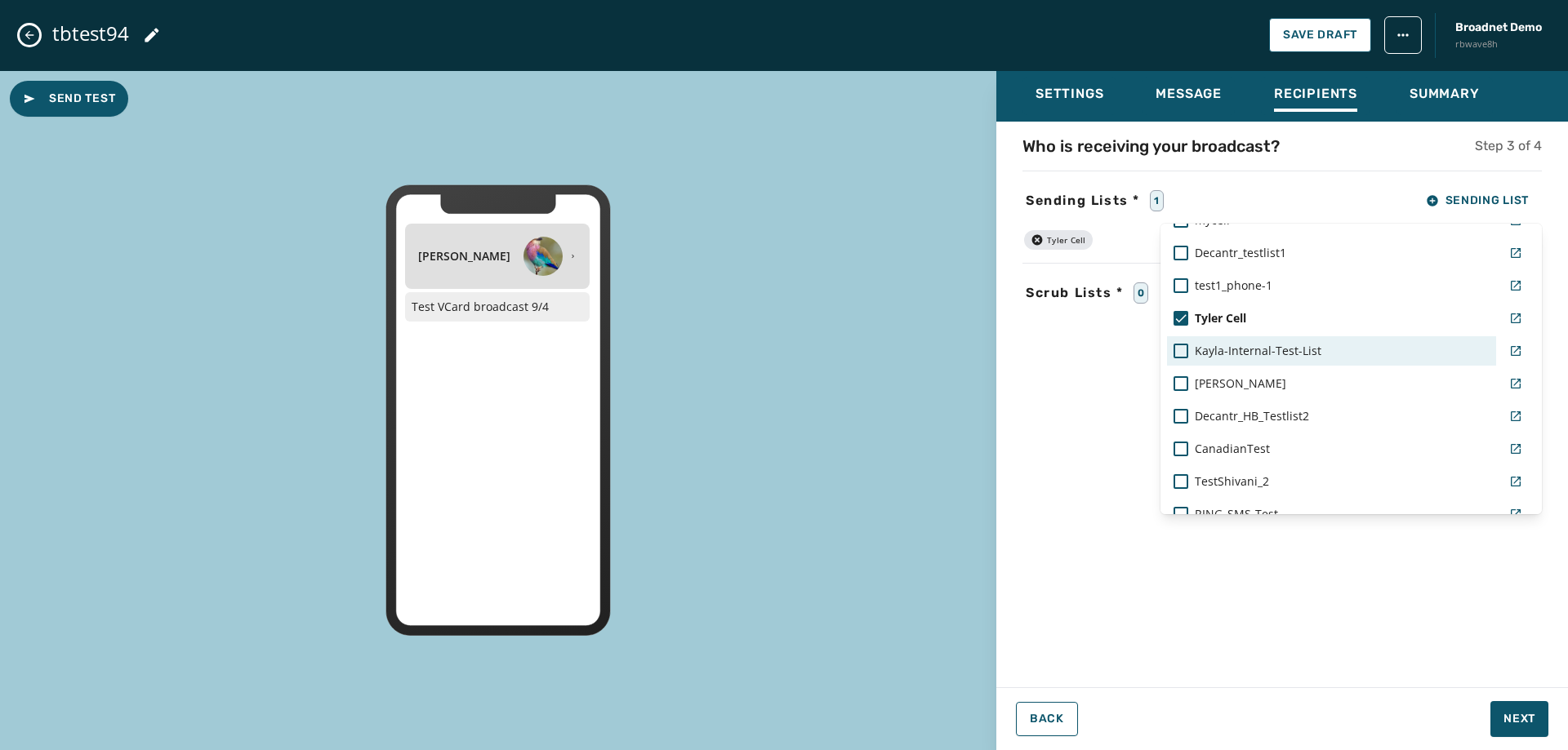
click at [1275, 356] on span "Kayla-Internal-Test-List" at bounding box center [1259, 350] width 127 height 16
click at [1309, 640] on div "Who is receiving your broadcast? Step 3 of 4 Sending Lists * 2 Sending List Rea…" at bounding box center [1282, 400] width 572 height 530
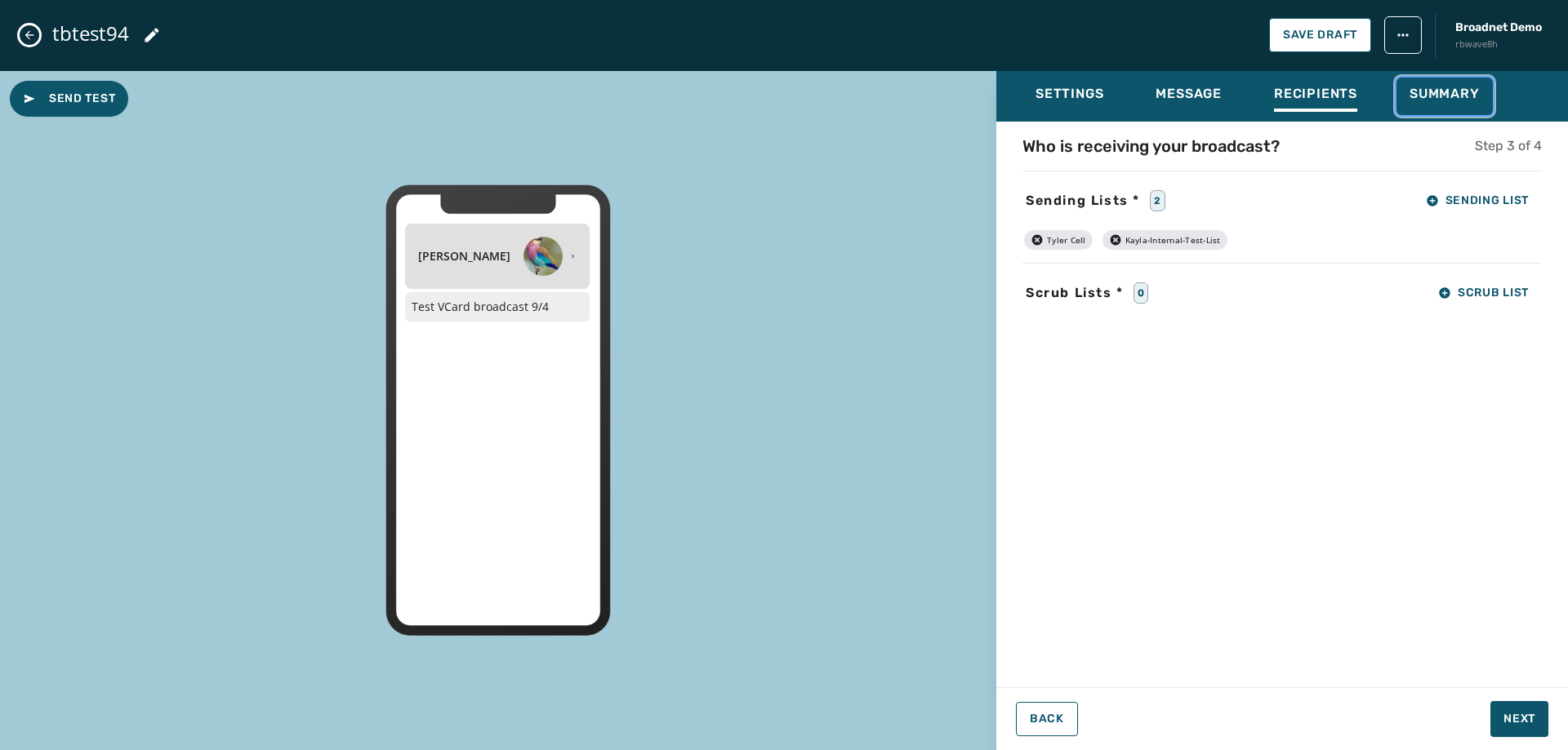
click at [1420, 97] on span "Summary" at bounding box center [1445, 94] width 71 height 16
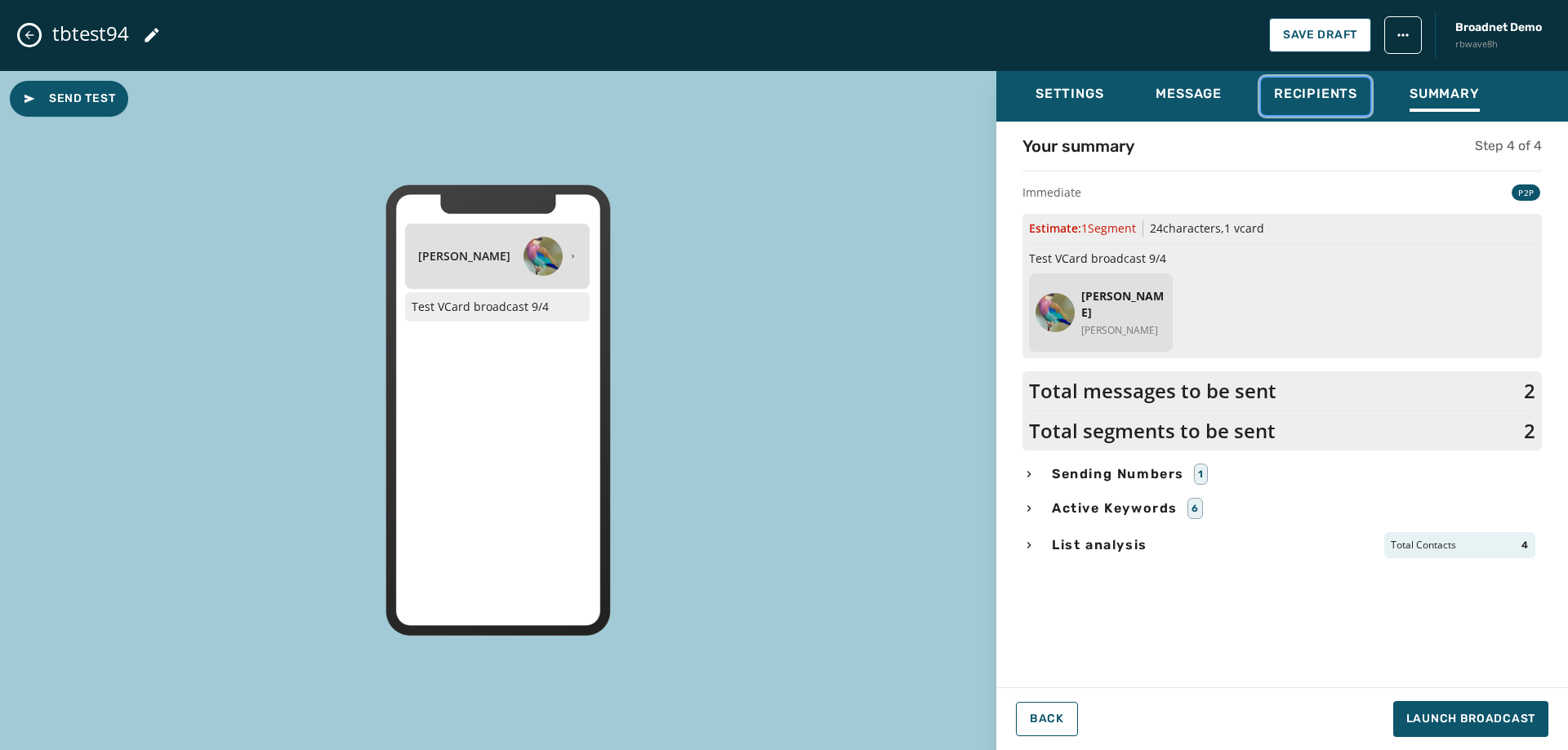
click at [1344, 89] on span "Recipients" at bounding box center [1315, 94] width 83 height 16
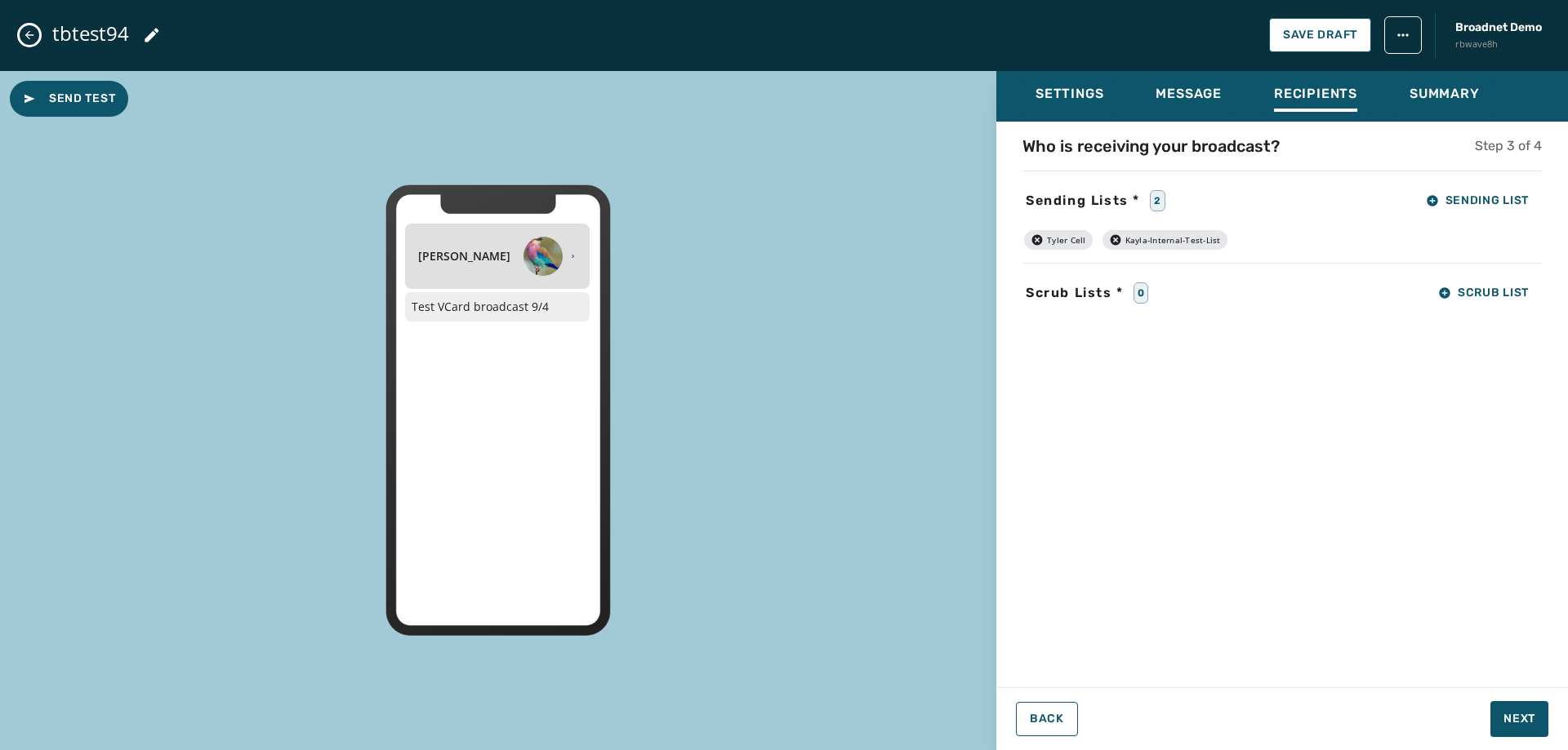
click at [1116, 237] on icon "button" at bounding box center [1115, 240] width 11 height 11
click at [1419, 92] on span "Summary" at bounding box center [1445, 94] width 71 height 16
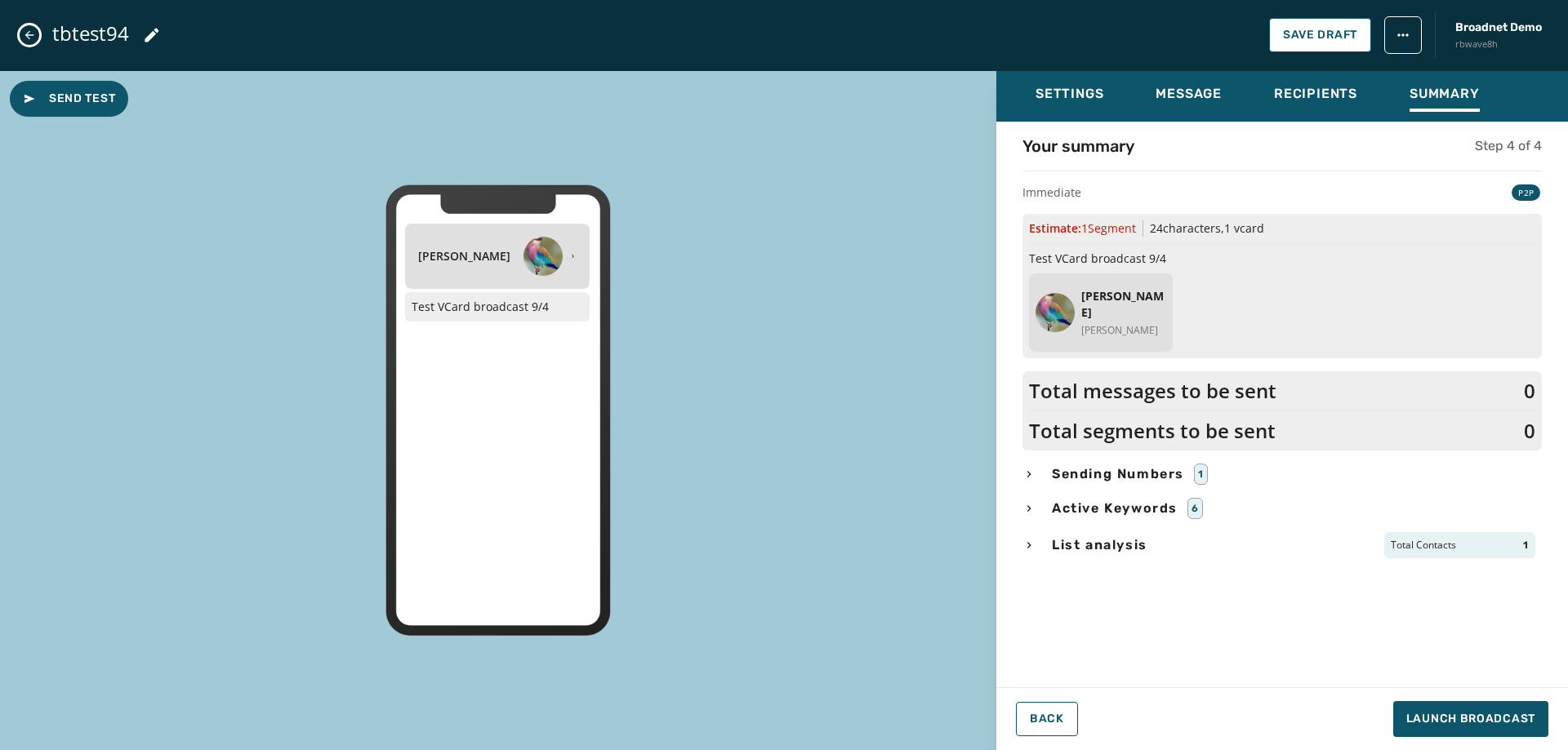
click at [1053, 527] on div "Your summary Step 4 of 4 Immediate P2P Estimate: 1 Segment 24 characters , 1 vc…" at bounding box center [1282, 400] width 572 height 530
click at [1057, 533] on div "List analysis Total Contacts 1" at bounding box center [1282, 544] width 520 height 26
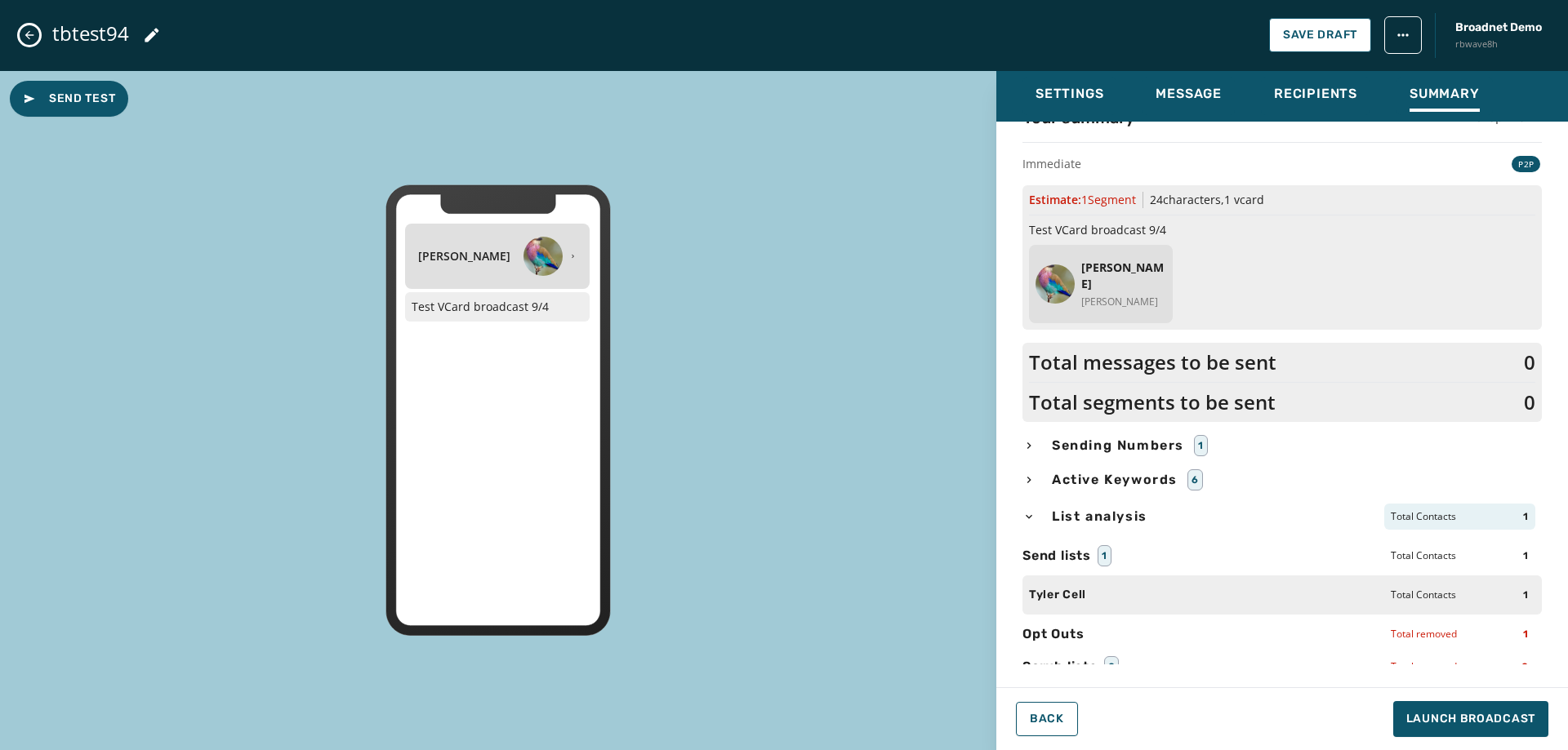
scroll to position [44, 0]
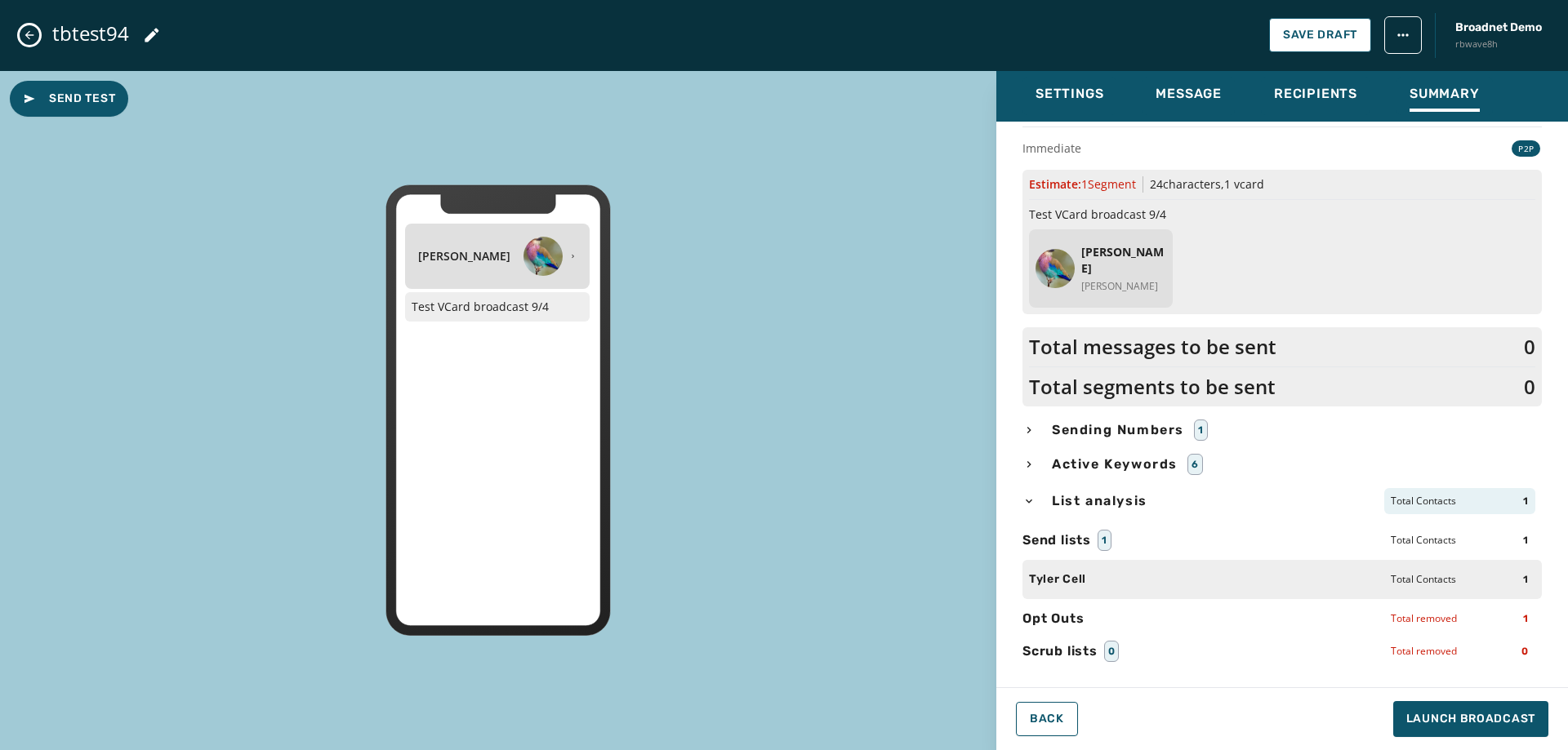
drag, startPoint x: 1252, startPoint y: 35, endPoint x: 1297, endPoint y: 36, distance: 45.0
click at [1253, 35] on div "tbtest94 Save Draft Broadnet Demo rbwave8h" at bounding box center [784, 35] width 1568 height 71
click at [1297, 36] on span "Save Draft" at bounding box center [1319, 35] width 74 height 13
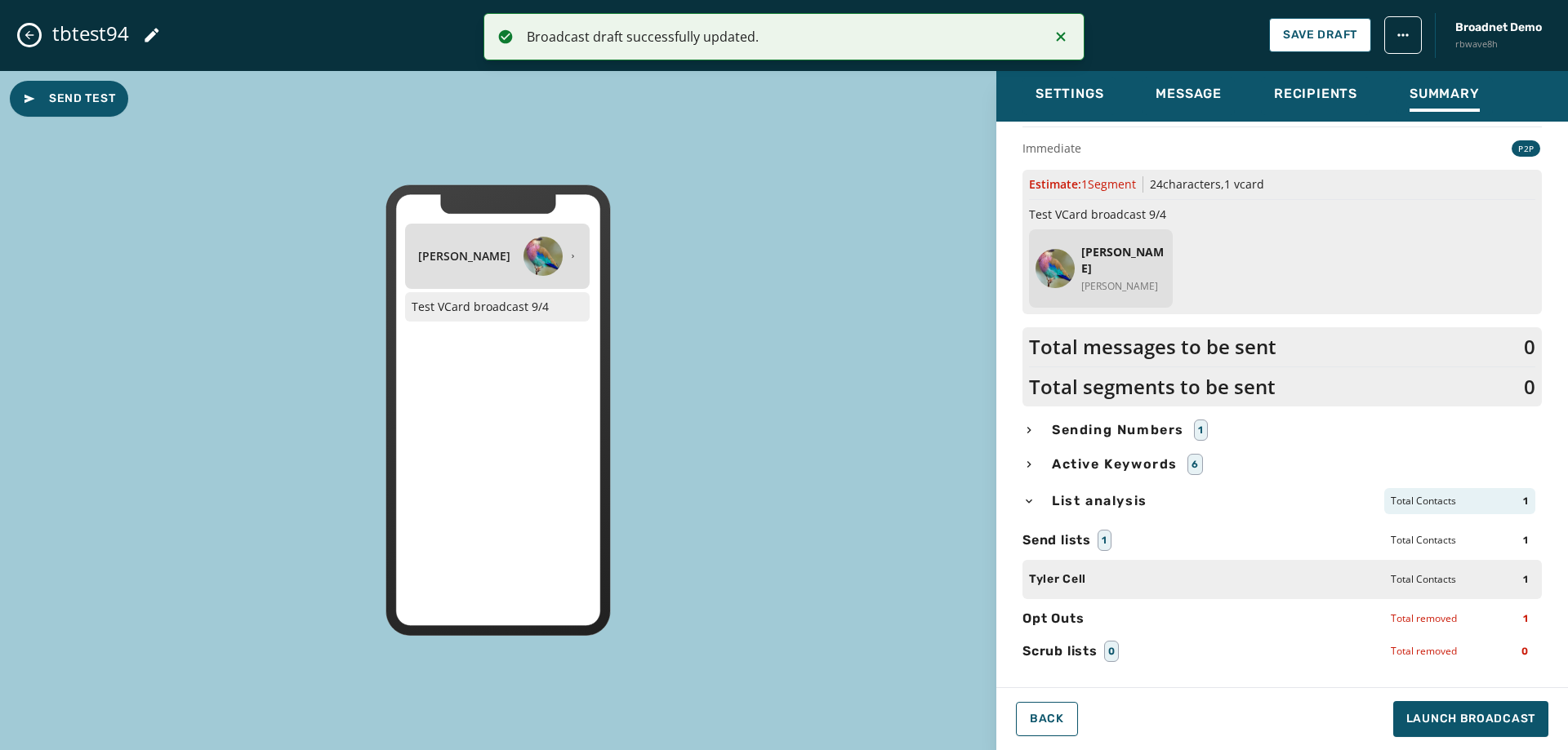
click at [767, 240] on div "Send Test [PERSON_NAME] Test VCard broadcast 9/4" at bounding box center [498, 410] width 996 height 679
click at [1346, 79] on button "Recipients" at bounding box center [1316, 97] width 109 height 38
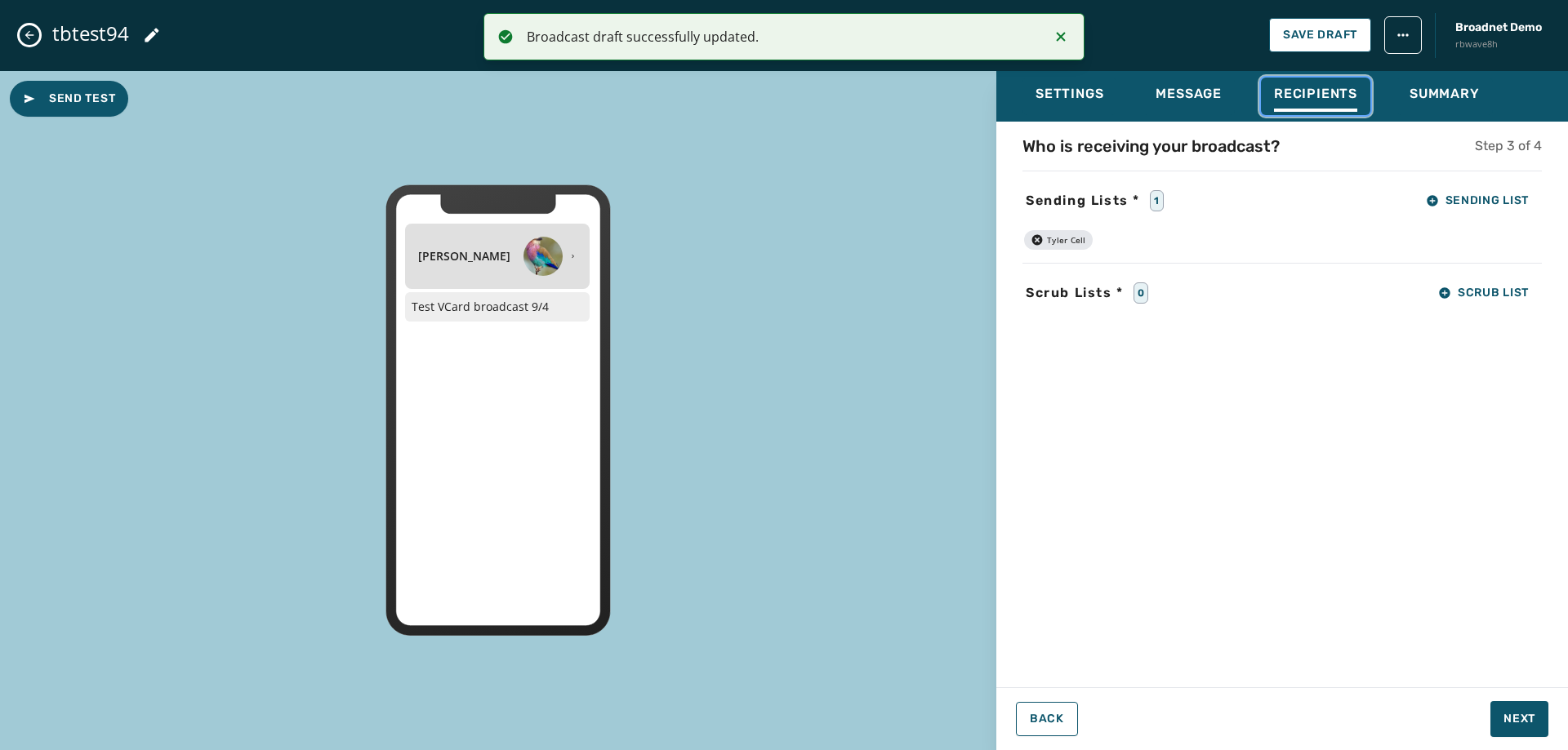
scroll to position [0, 0]
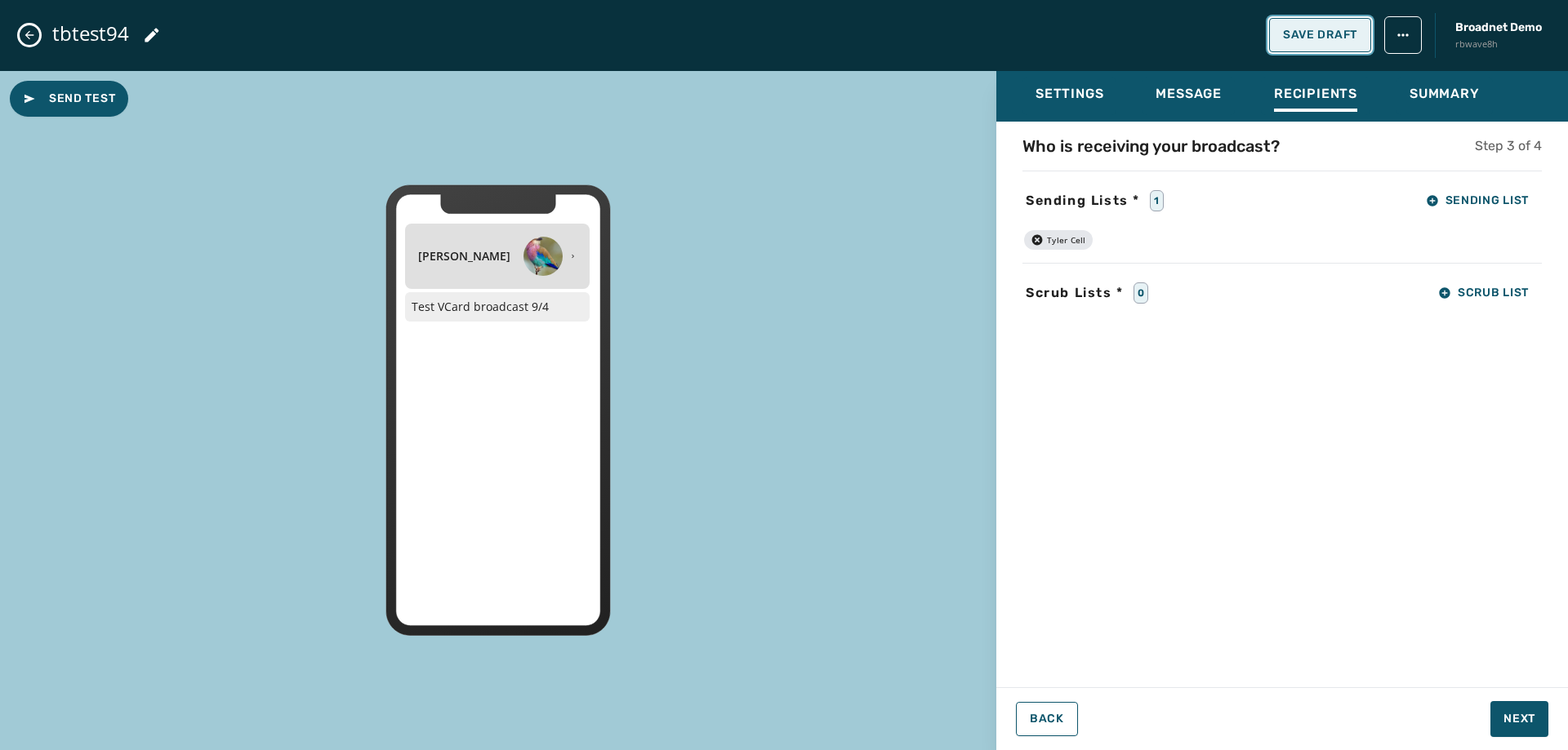
click at [1303, 38] on span "Save Draft" at bounding box center [1319, 35] width 74 height 13
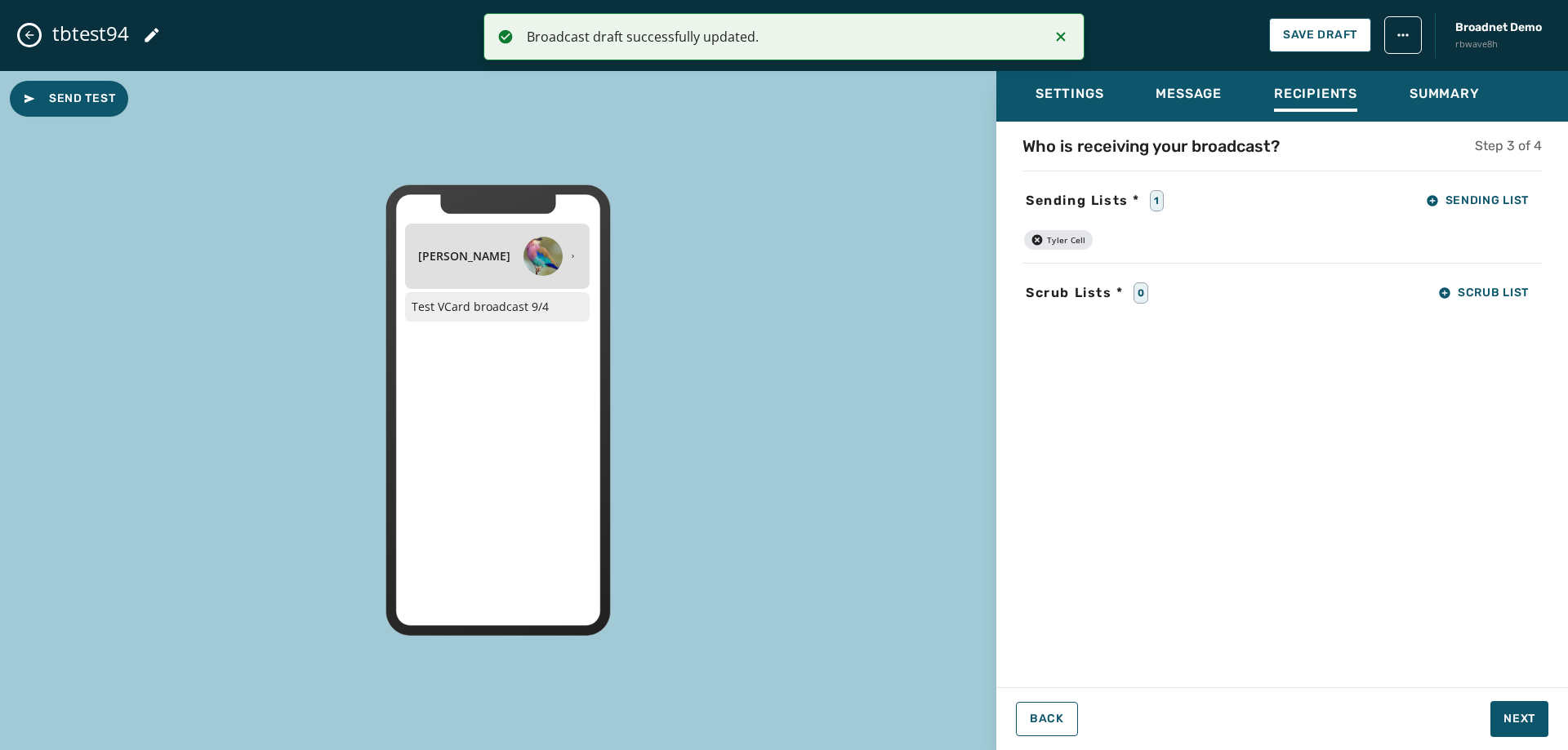
click at [31, 32] on icon "Close admin drawer" at bounding box center [30, 35] width 13 height 13
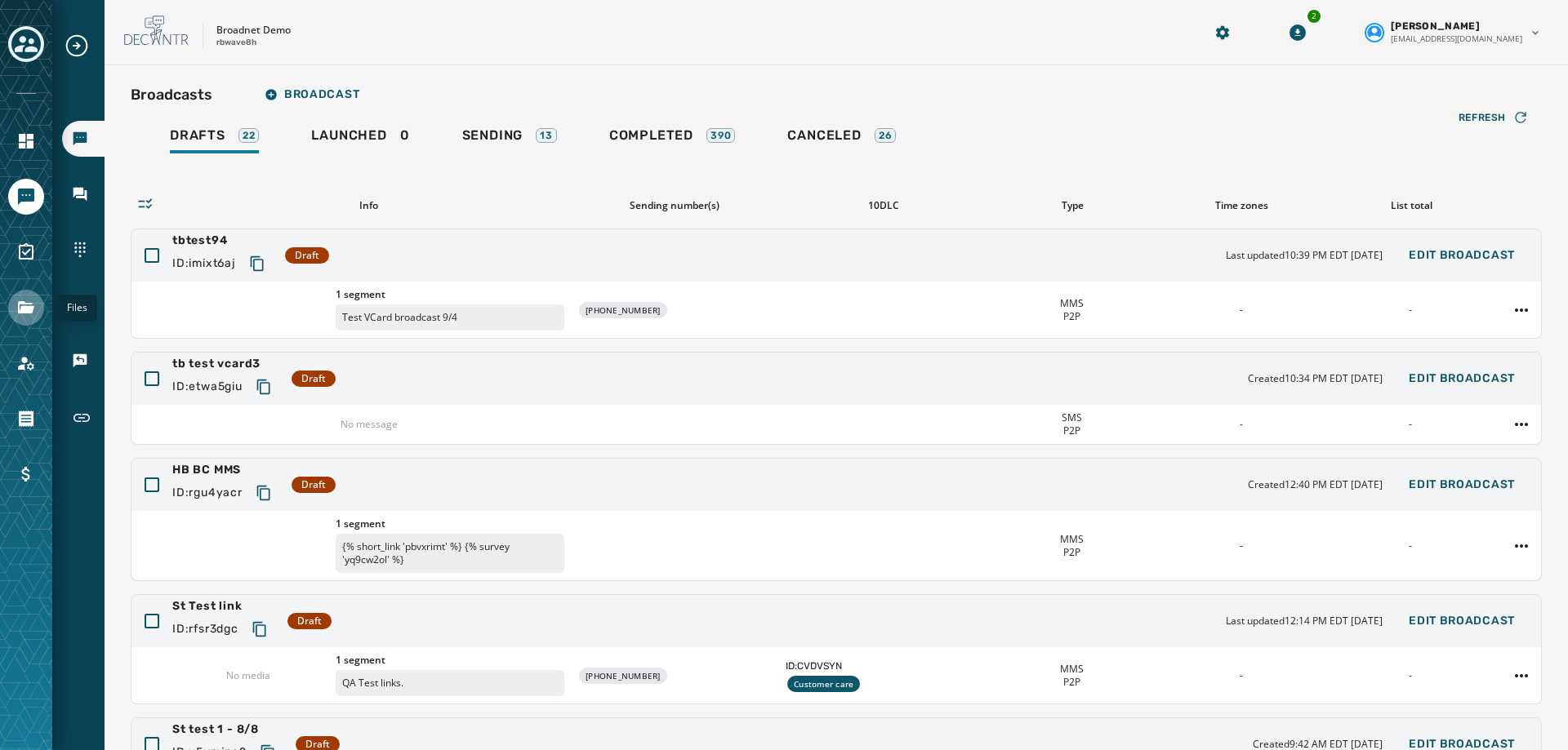
click at [19, 314] on icon "Navigate to Files" at bounding box center [26, 308] width 20 height 20
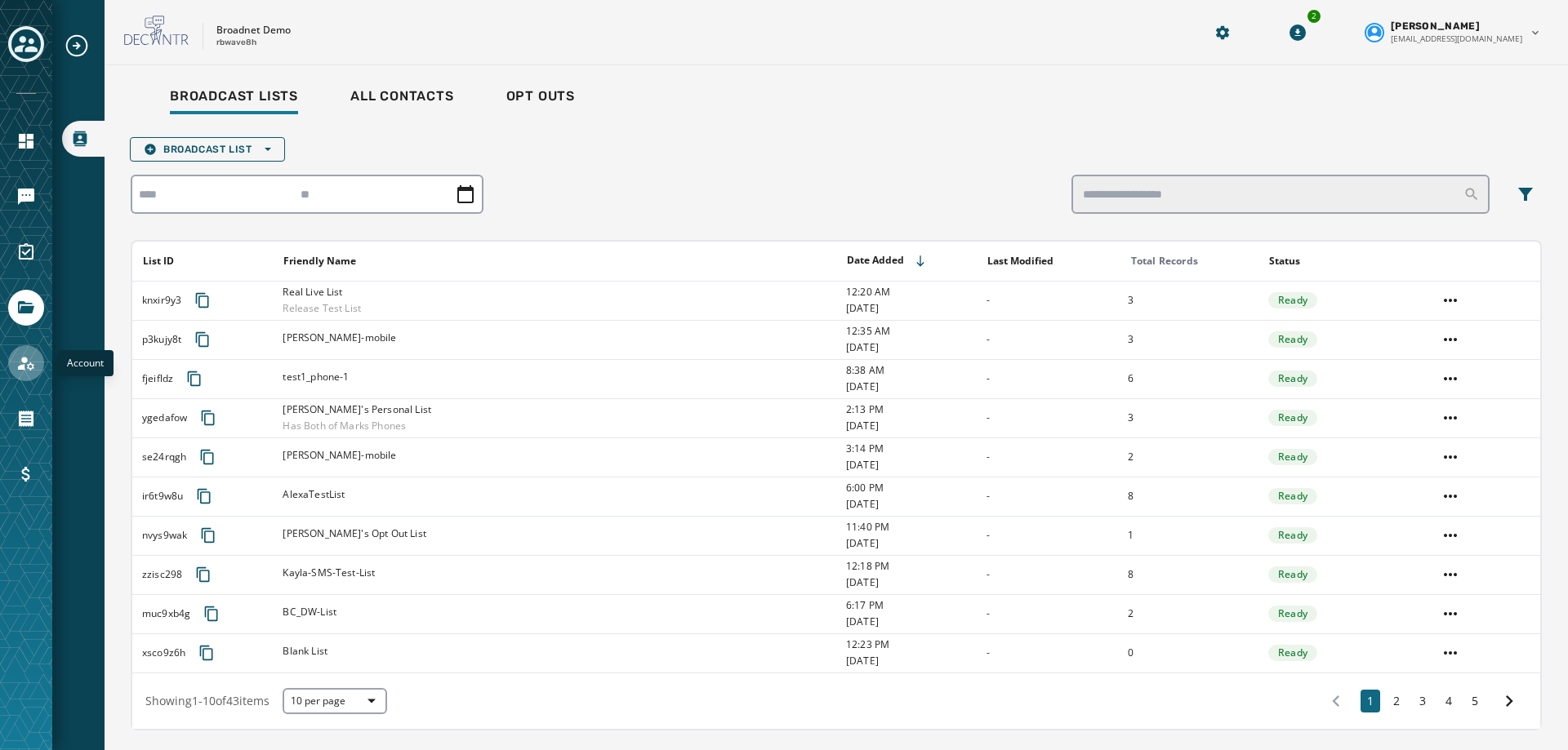
click at [14, 371] on link "Navigate to Account" at bounding box center [26, 363] width 36 height 36
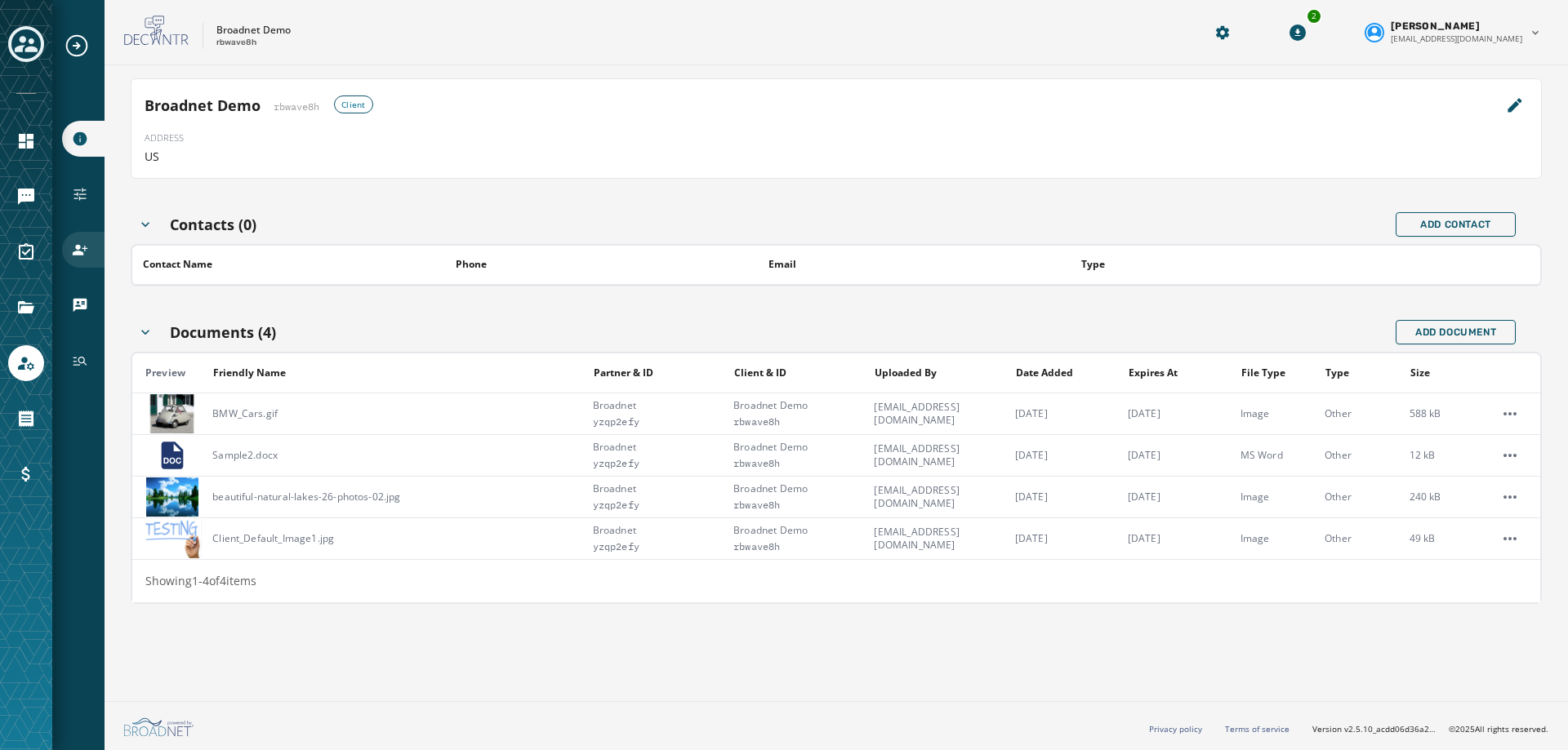
click at [83, 259] on div "Users" at bounding box center [82, 249] width 42 height 36
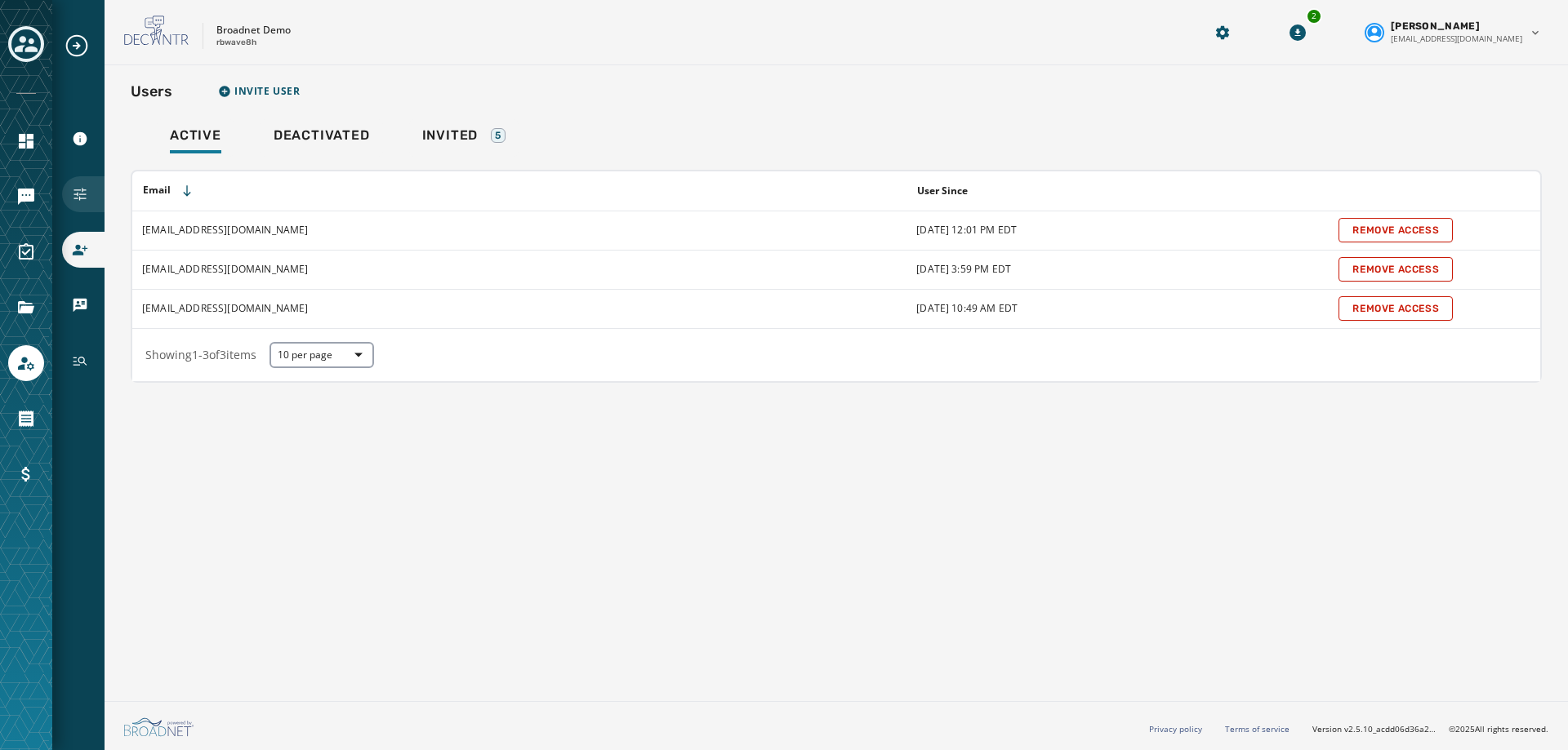
click at [85, 193] on icon "Navigate to Configuration" at bounding box center [80, 194] width 16 height 16
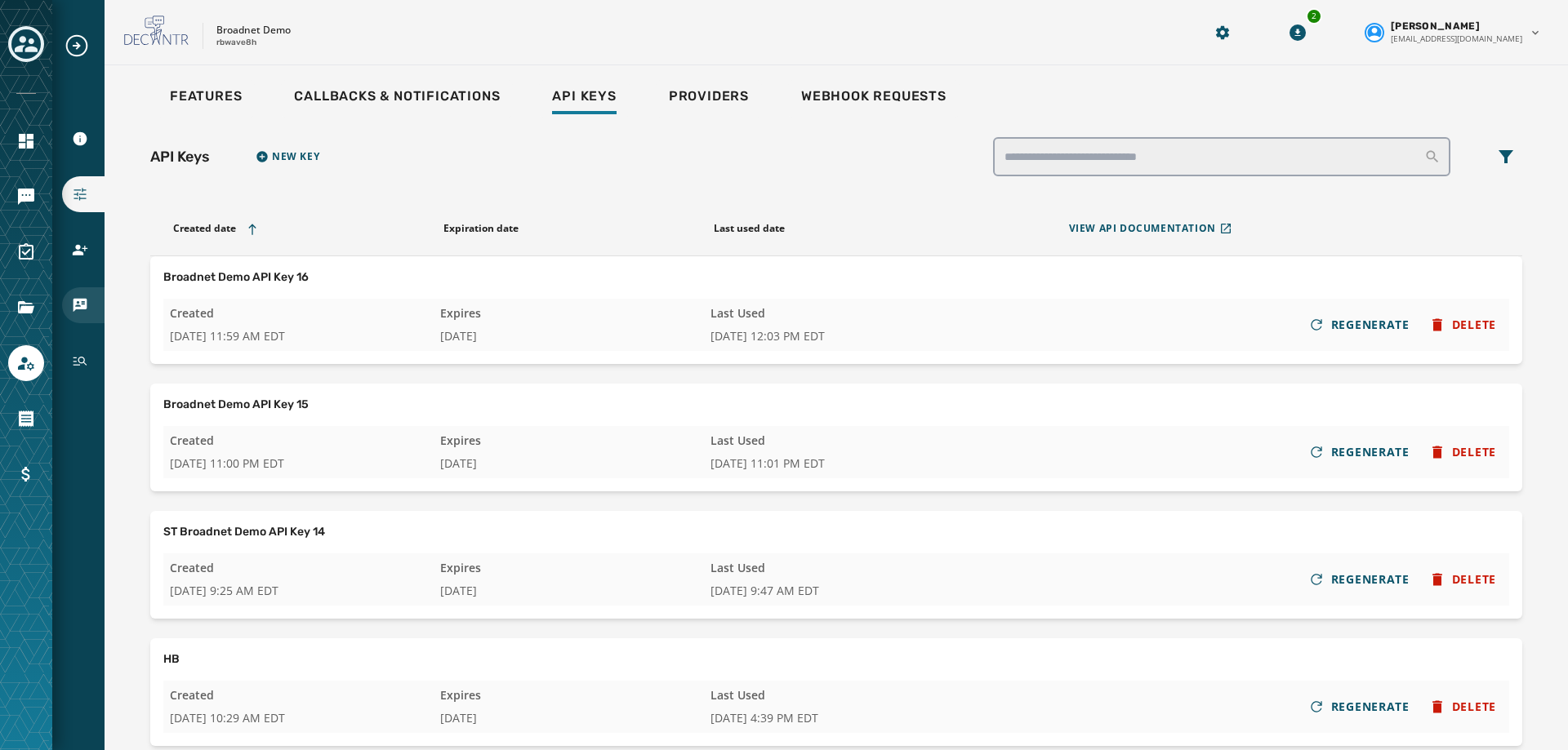
click at [81, 303] on icon "Navigate to vCards" at bounding box center [80, 305] width 16 height 16
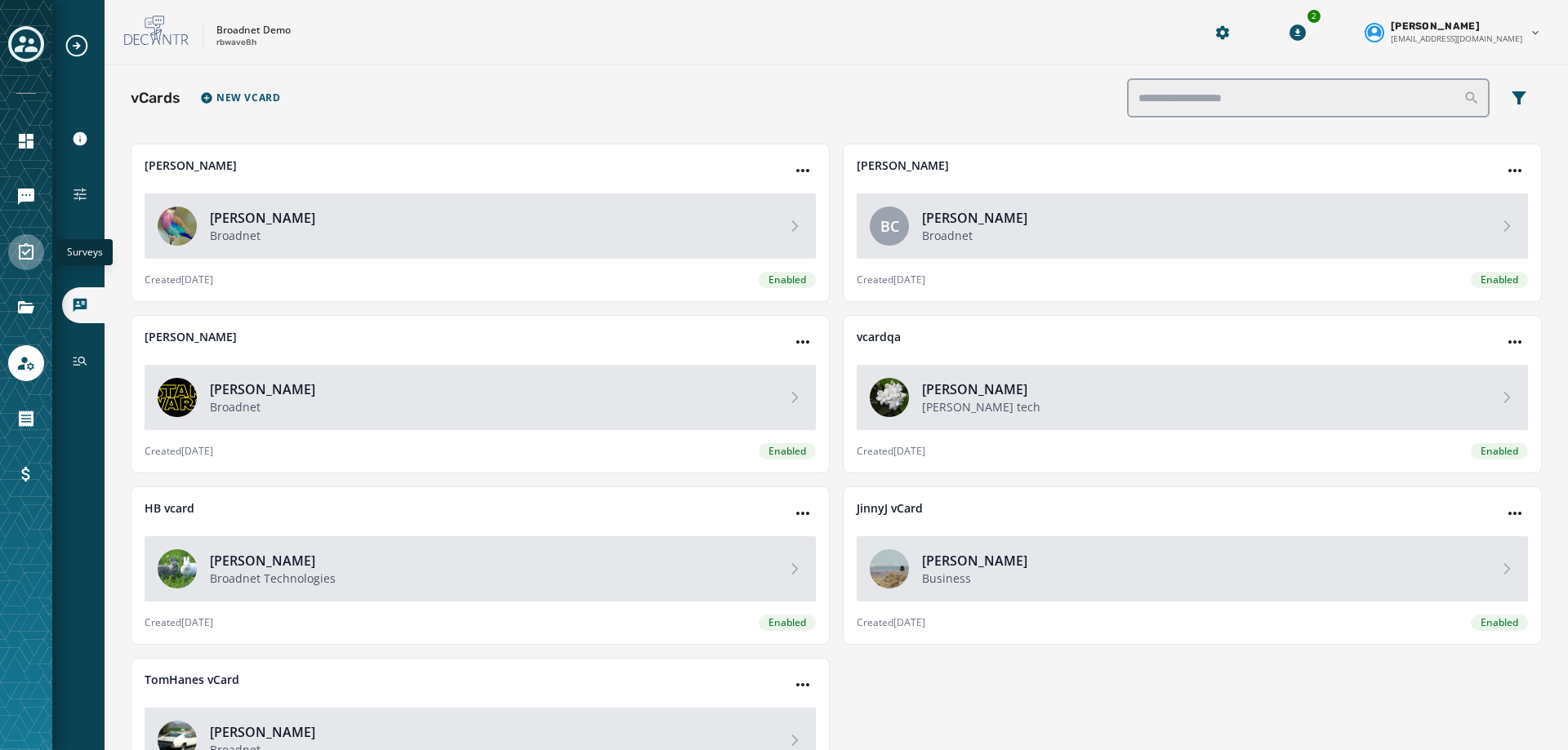
click at [16, 257] on icon "Navigate to Surveys" at bounding box center [26, 252] width 20 height 20
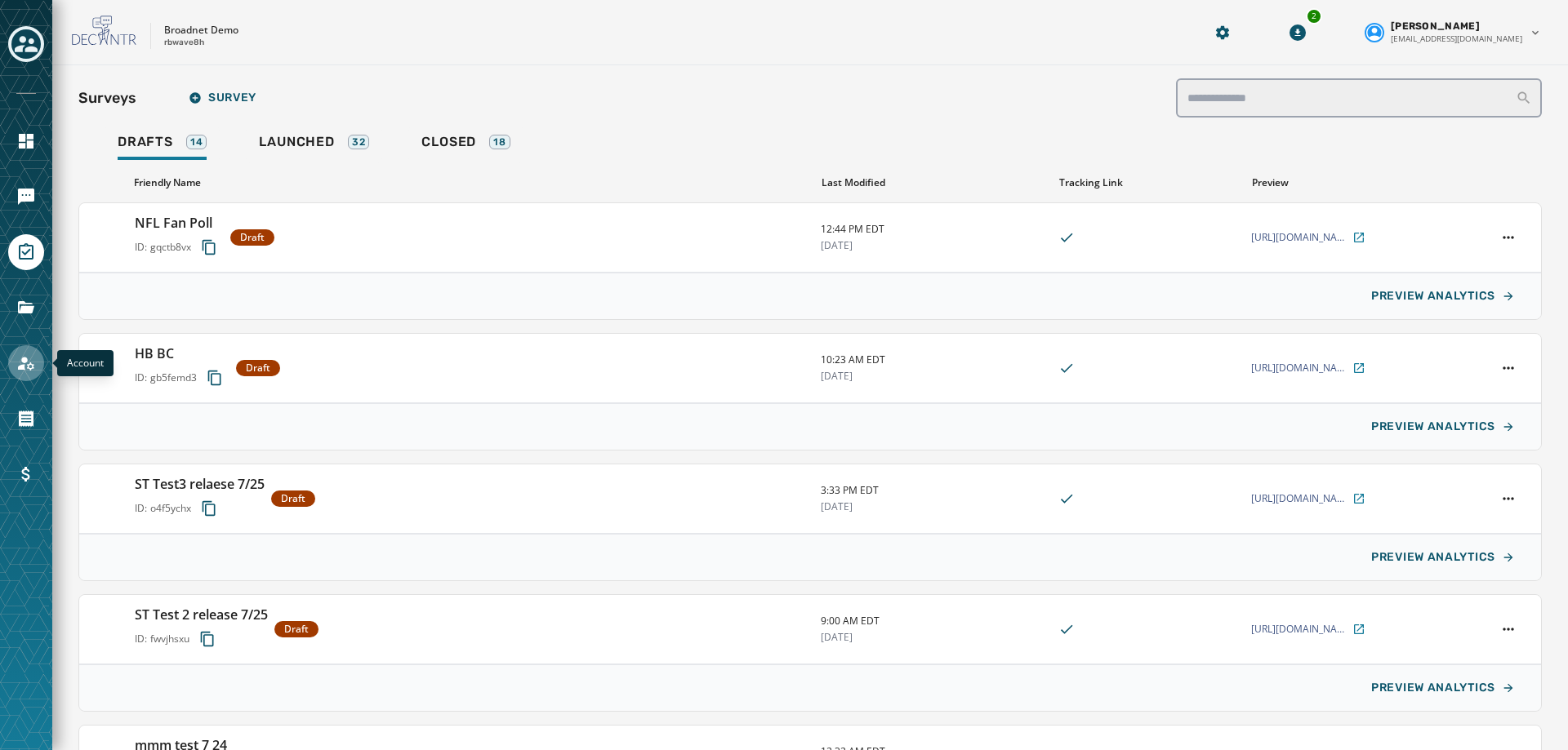
click at [23, 366] on icon "Navigate to Account" at bounding box center [26, 364] width 16 height 14
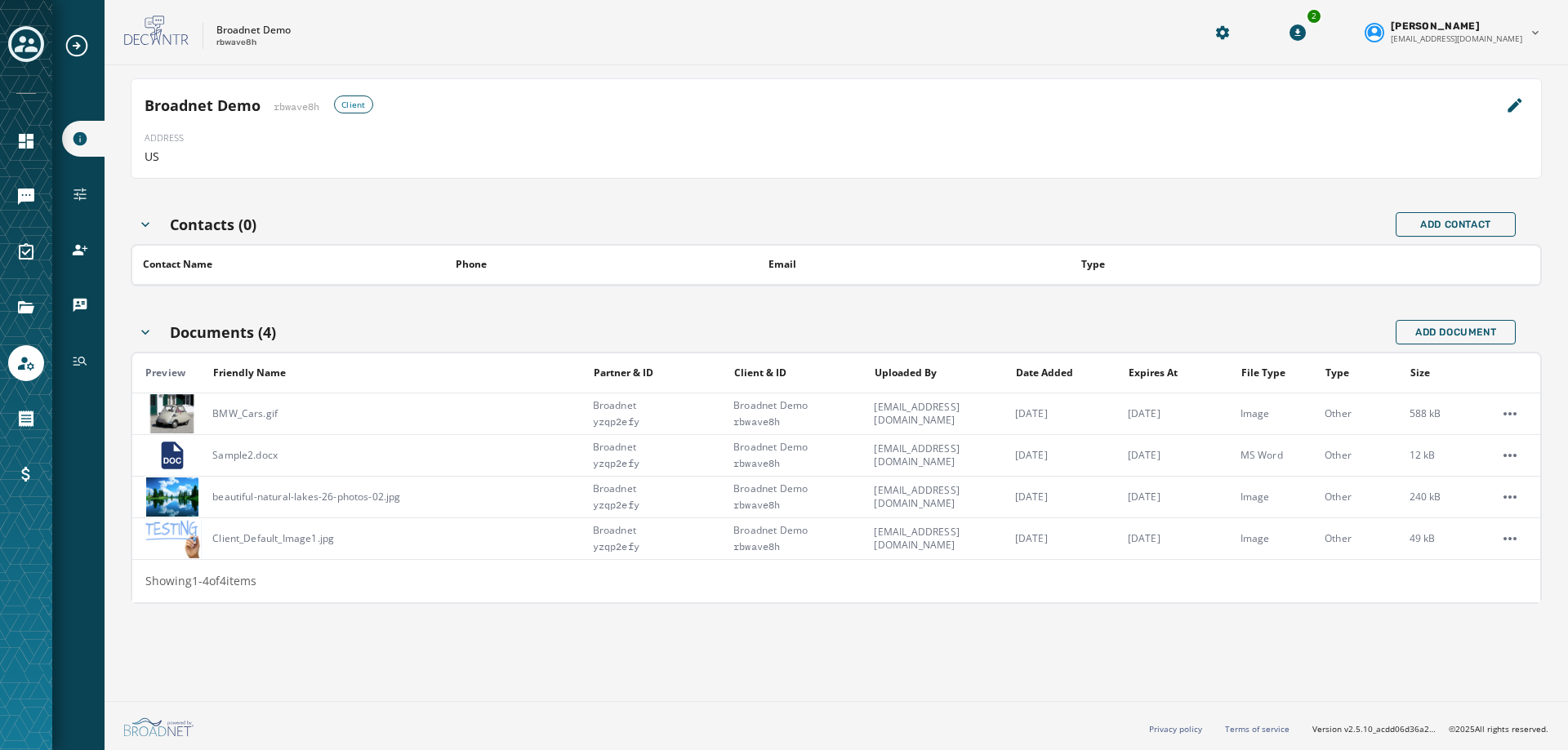
click at [83, 43] on icon "Expand sub nav menu" at bounding box center [76, 46] width 26 height 26
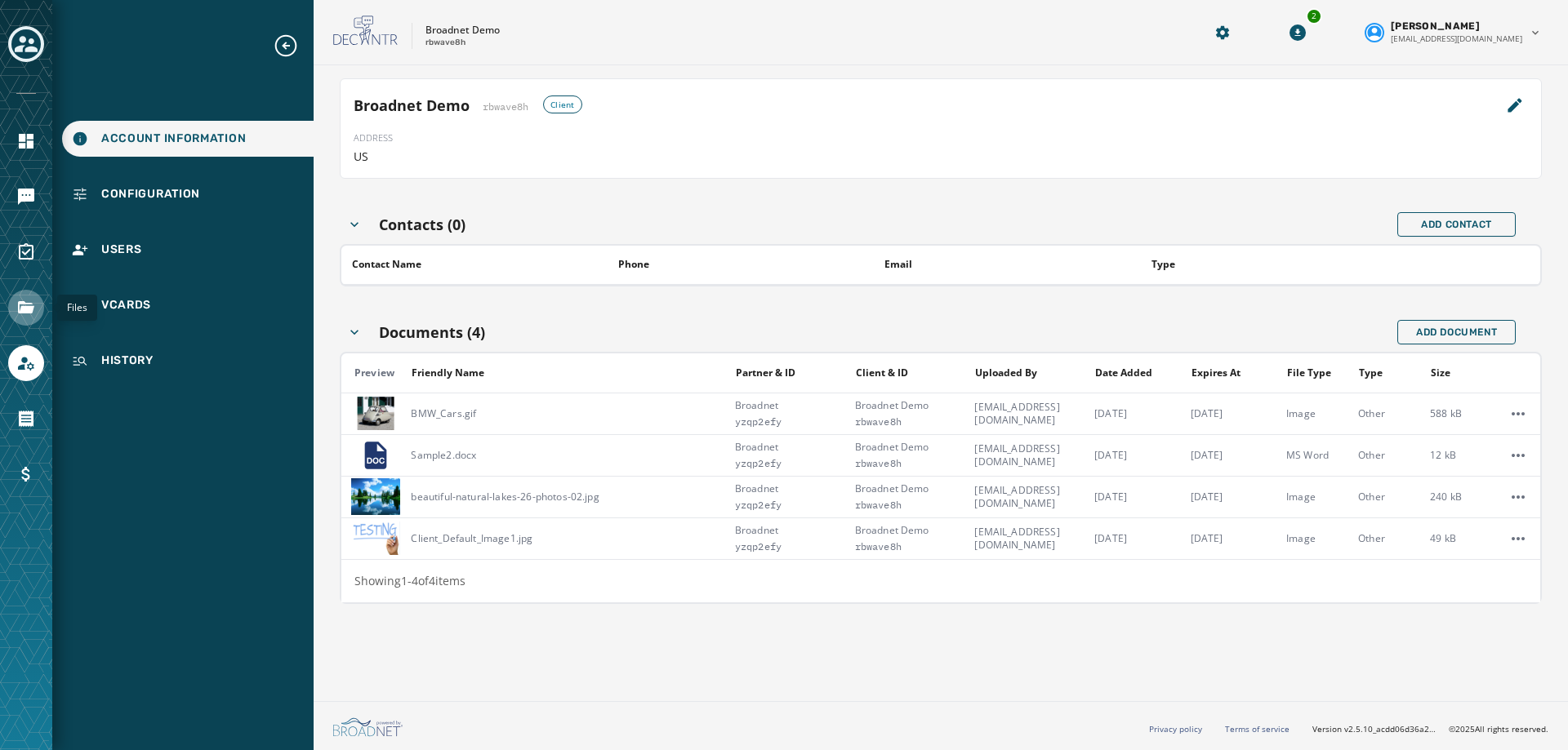
click at [17, 312] on icon "Navigate to Files" at bounding box center [26, 308] width 20 height 20
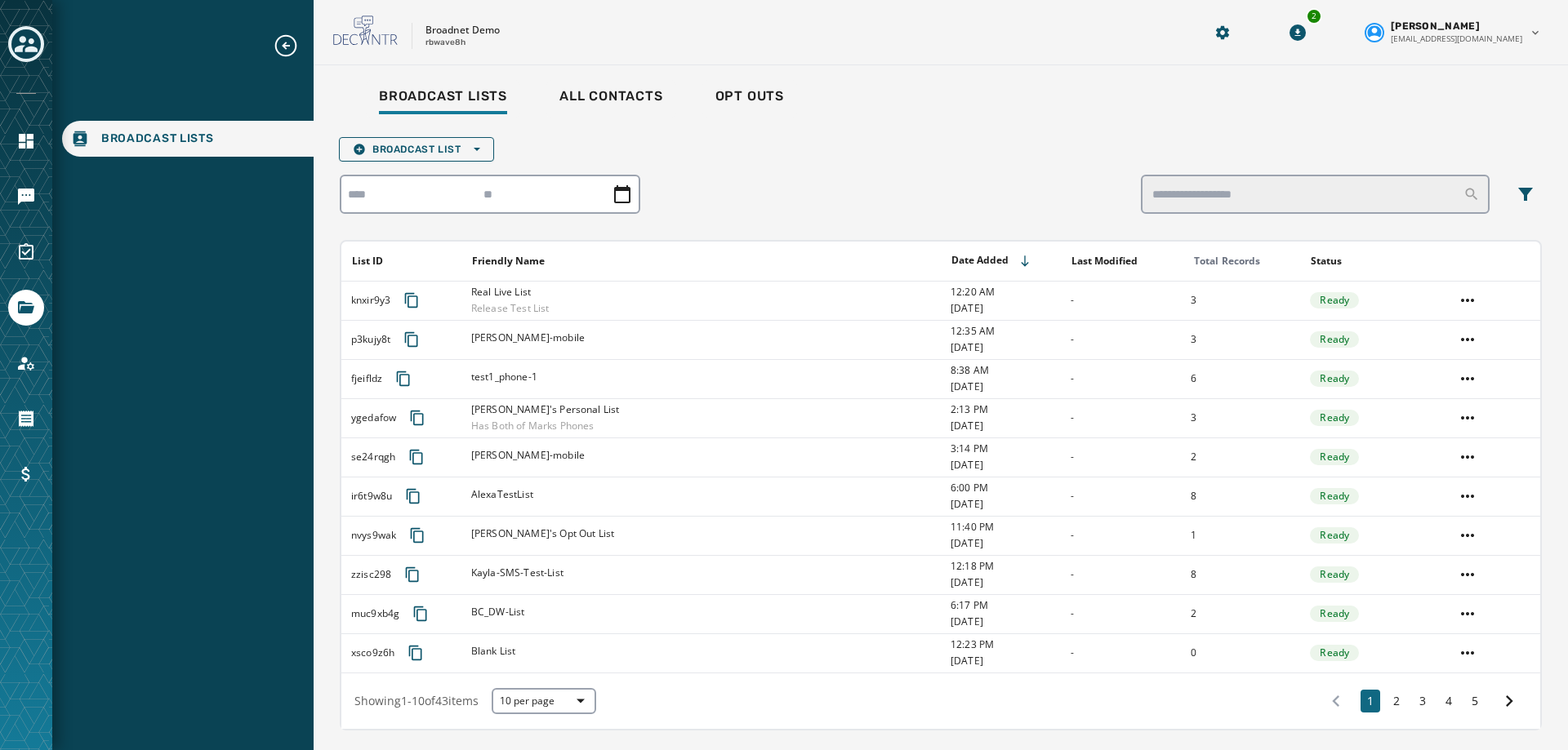
click at [14, 236] on div at bounding box center [26, 252] width 36 height 36
click at [14, 245] on link "Navigate to Surveys" at bounding box center [26, 252] width 36 height 36
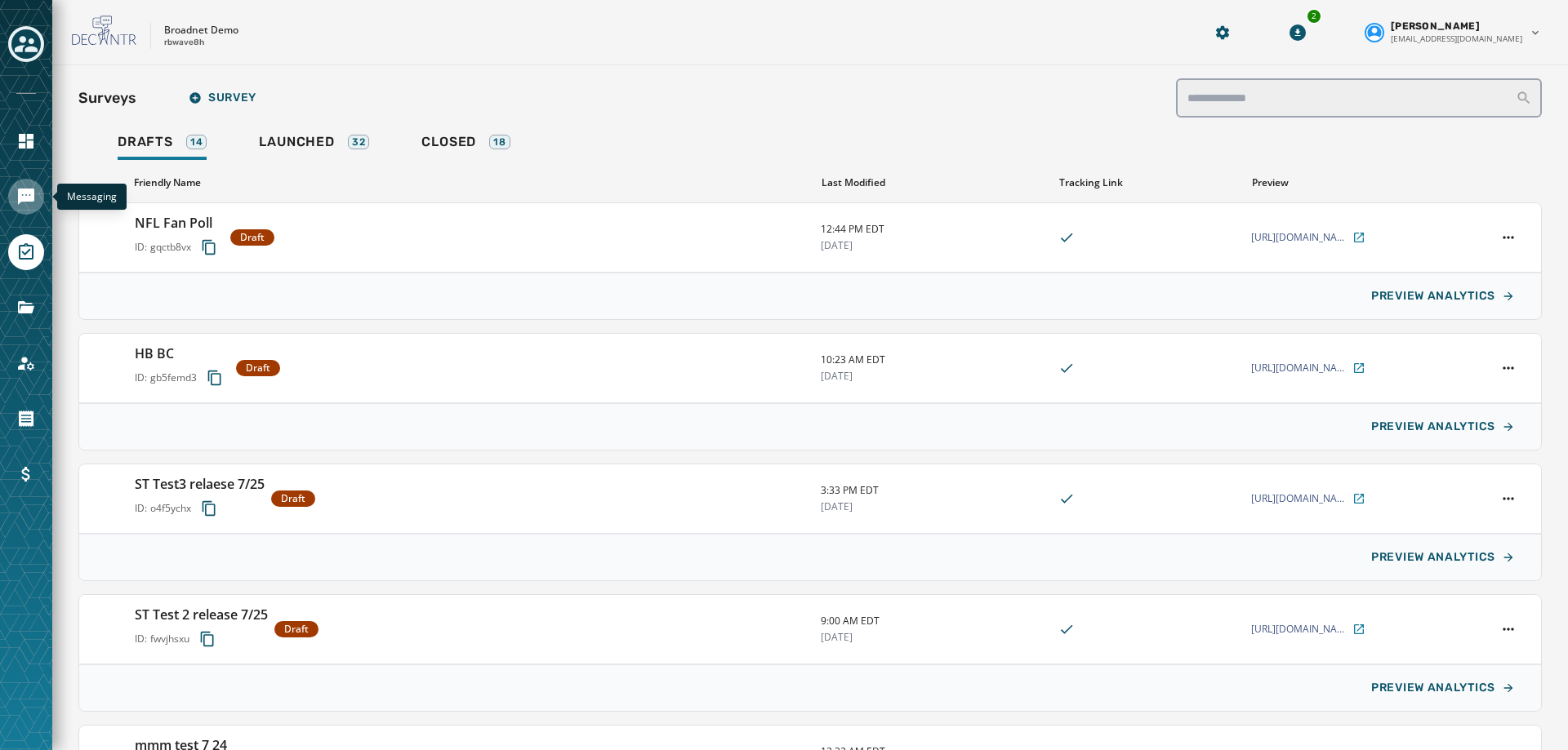
click at [27, 193] on icon "Navigate to Messaging" at bounding box center [26, 197] width 16 height 16
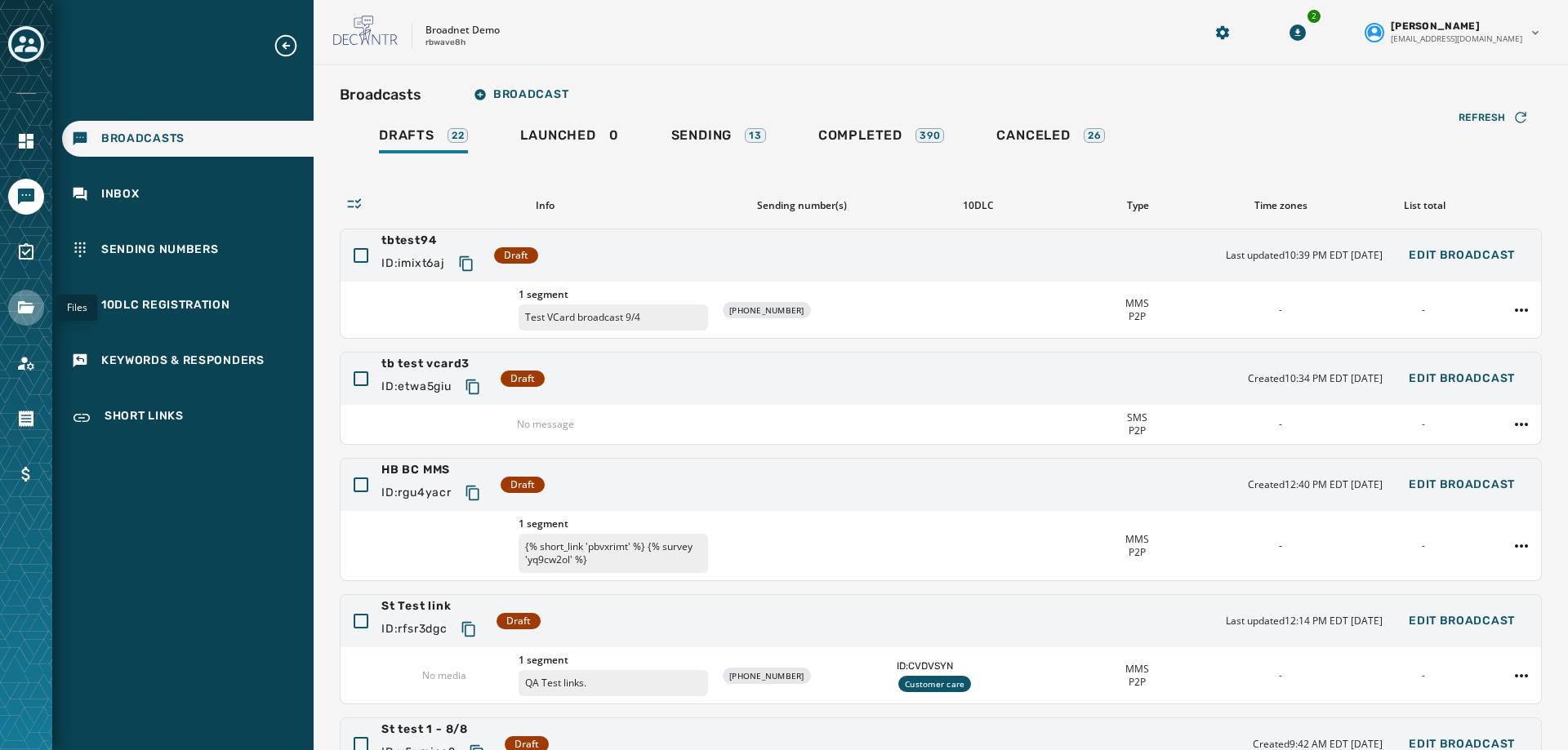
click at [32, 304] on icon "Navigate to Files" at bounding box center [26, 308] width 16 height 13
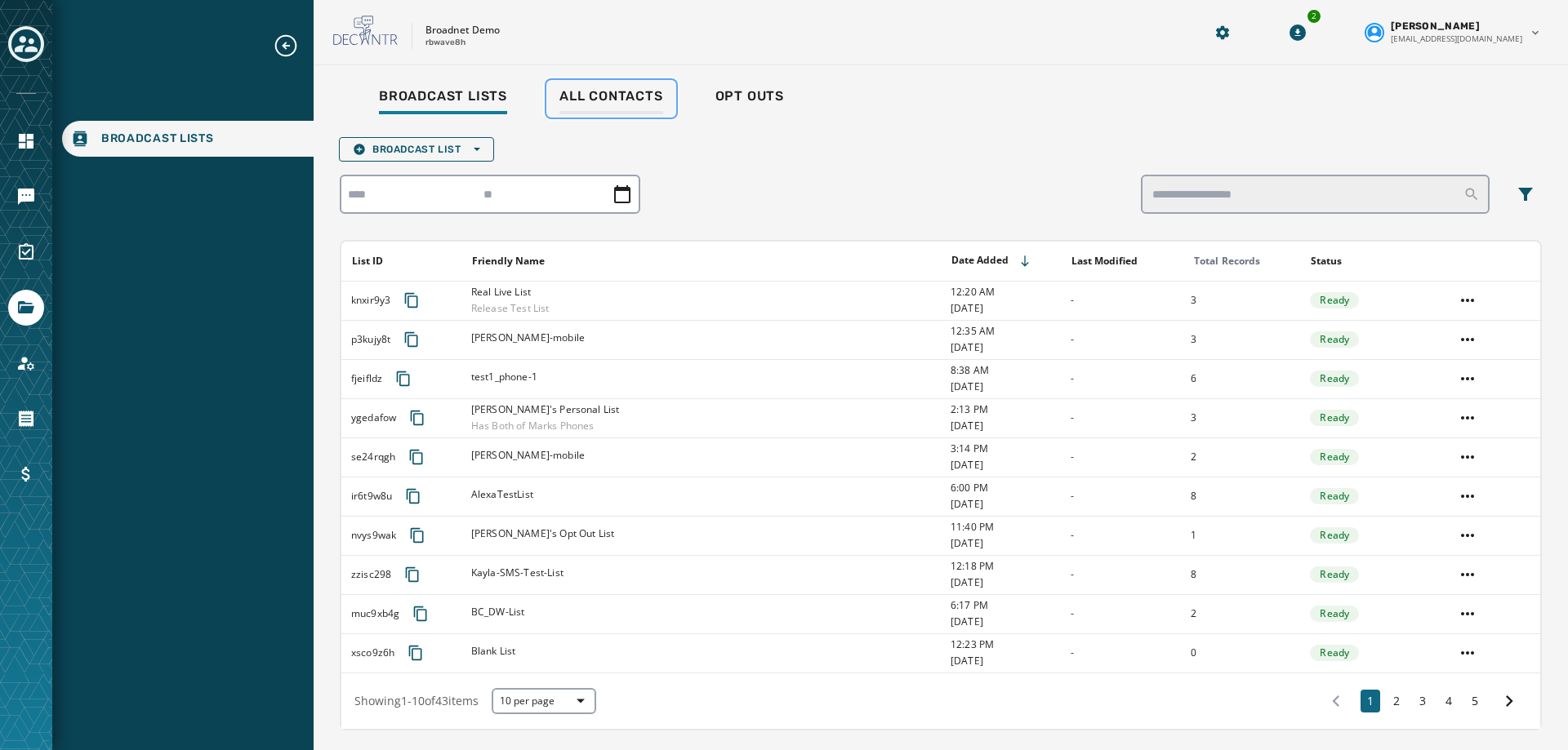
click at [595, 92] on span "All Contacts" at bounding box center [611, 97] width 104 height 16
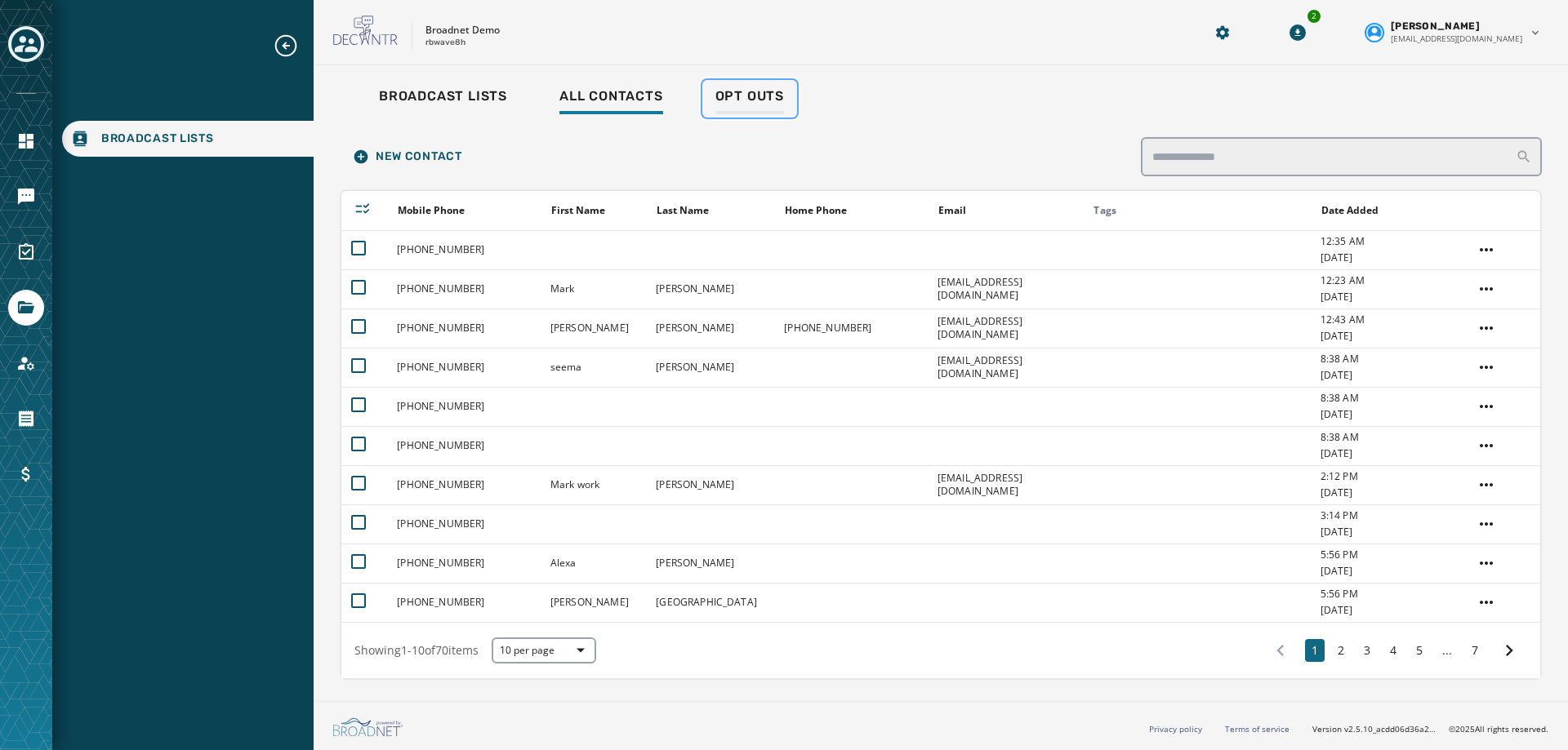
click at [733, 94] on span "Opt Outs" at bounding box center [750, 97] width 69 height 16
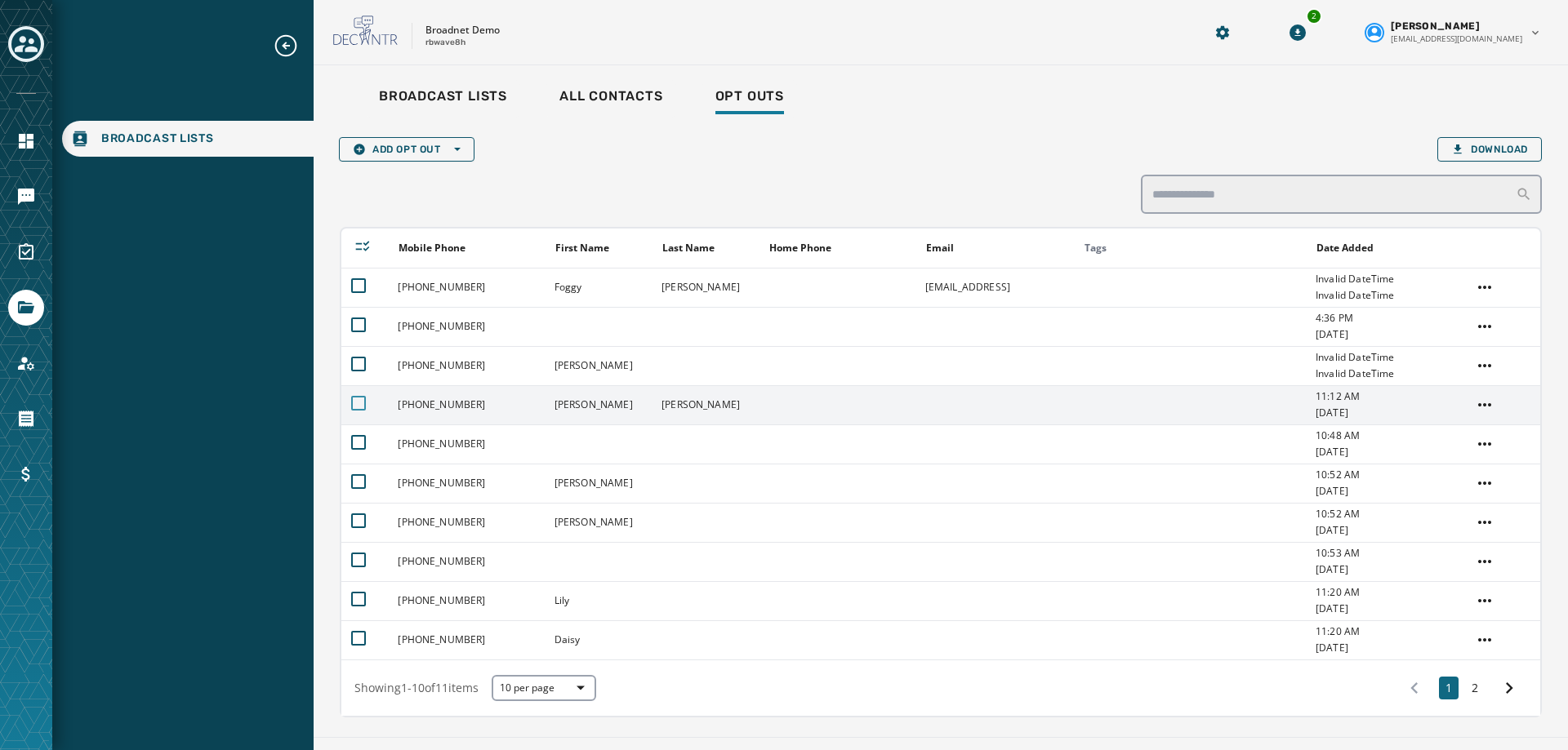
click at [363, 404] on div at bounding box center [359, 403] width 14 height 14
click at [361, 401] on icon at bounding box center [359, 402] width 11 height 8
click at [1469, 404] on html "Broadcast Lists Skip To Main Content Broadnet Demo rbwave8h 2 [PERSON_NAME] [EM…" at bounding box center [784, 375] width 1568 height 750
click at [1468, 487] on div "Opt In" at bounding box center [1471, 489] width 57 height 26
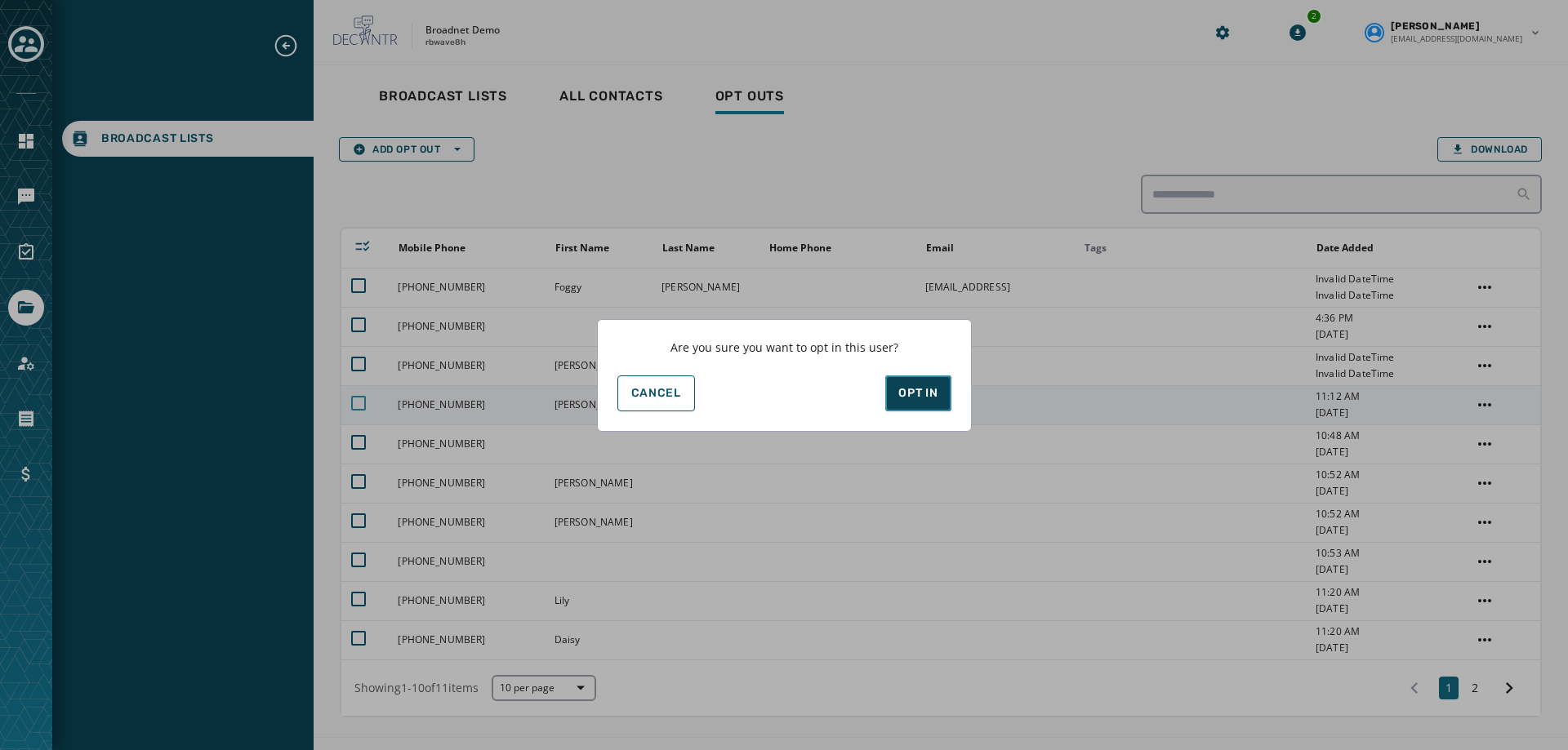
click at [925, 375] on button "Opt In" at bounding box center [918, 393] width 65 height 36
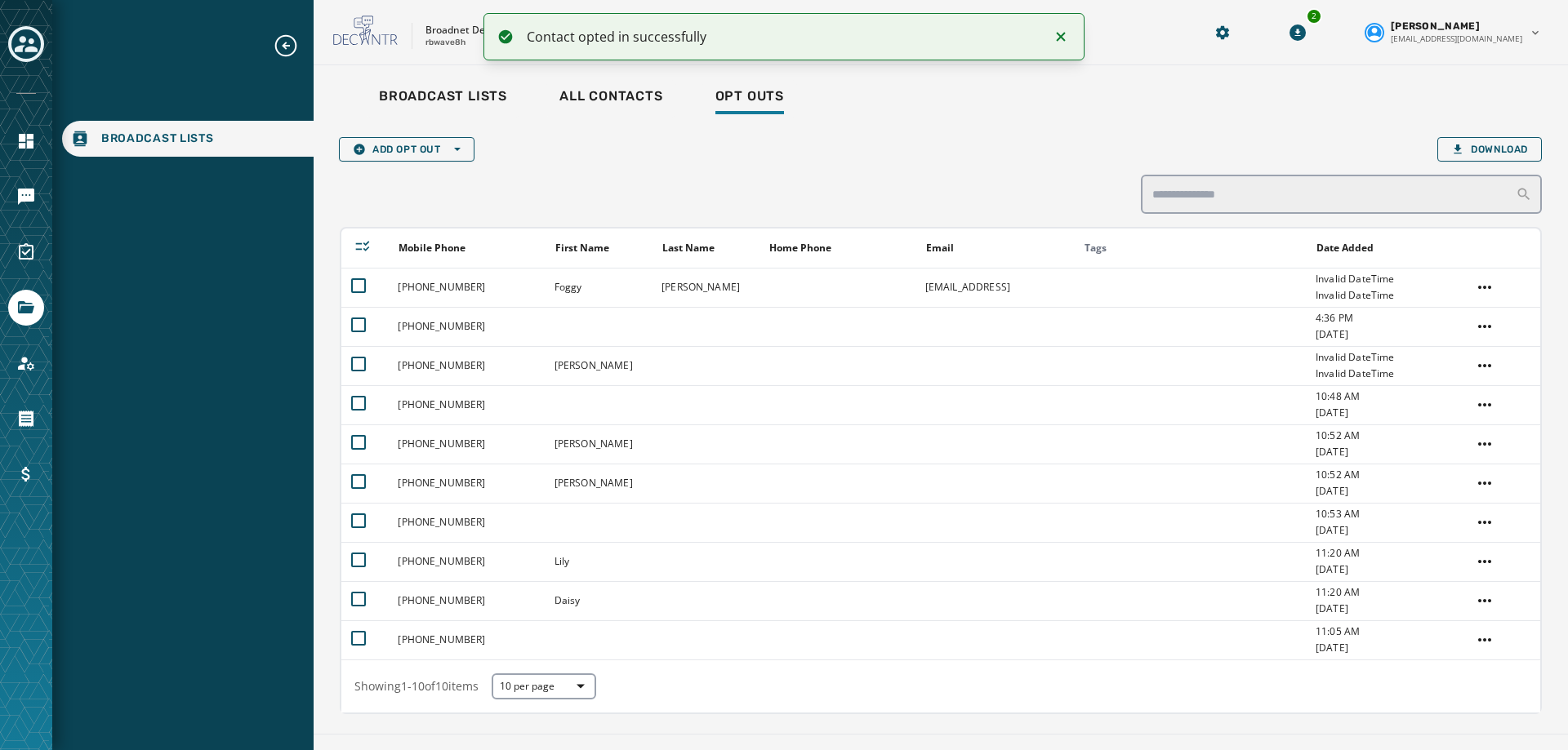
click at [51, 198] on div at bounding box center [26, 375] width 52 height 750
click at [27, 196] on icon "Navigate to Messaging" at bounding box center [26, 197] width 16 height 16
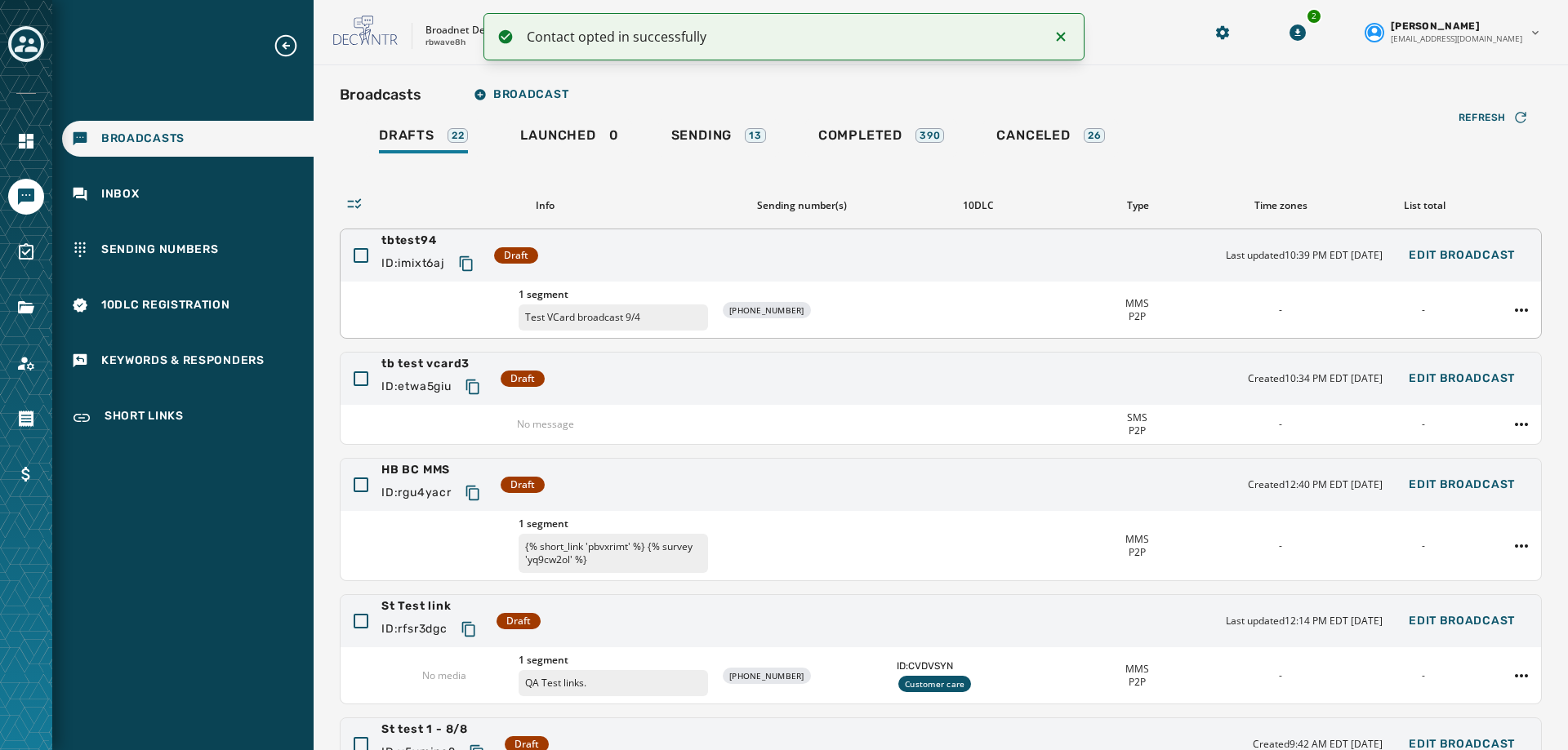
click at [630, 235] on div "tbtest94 ID: imixt6aj Draft Last updated 10:39 PM EDT [DATE] Edit Broadcast" at bounding box center [941, 256] width 1200 height 52
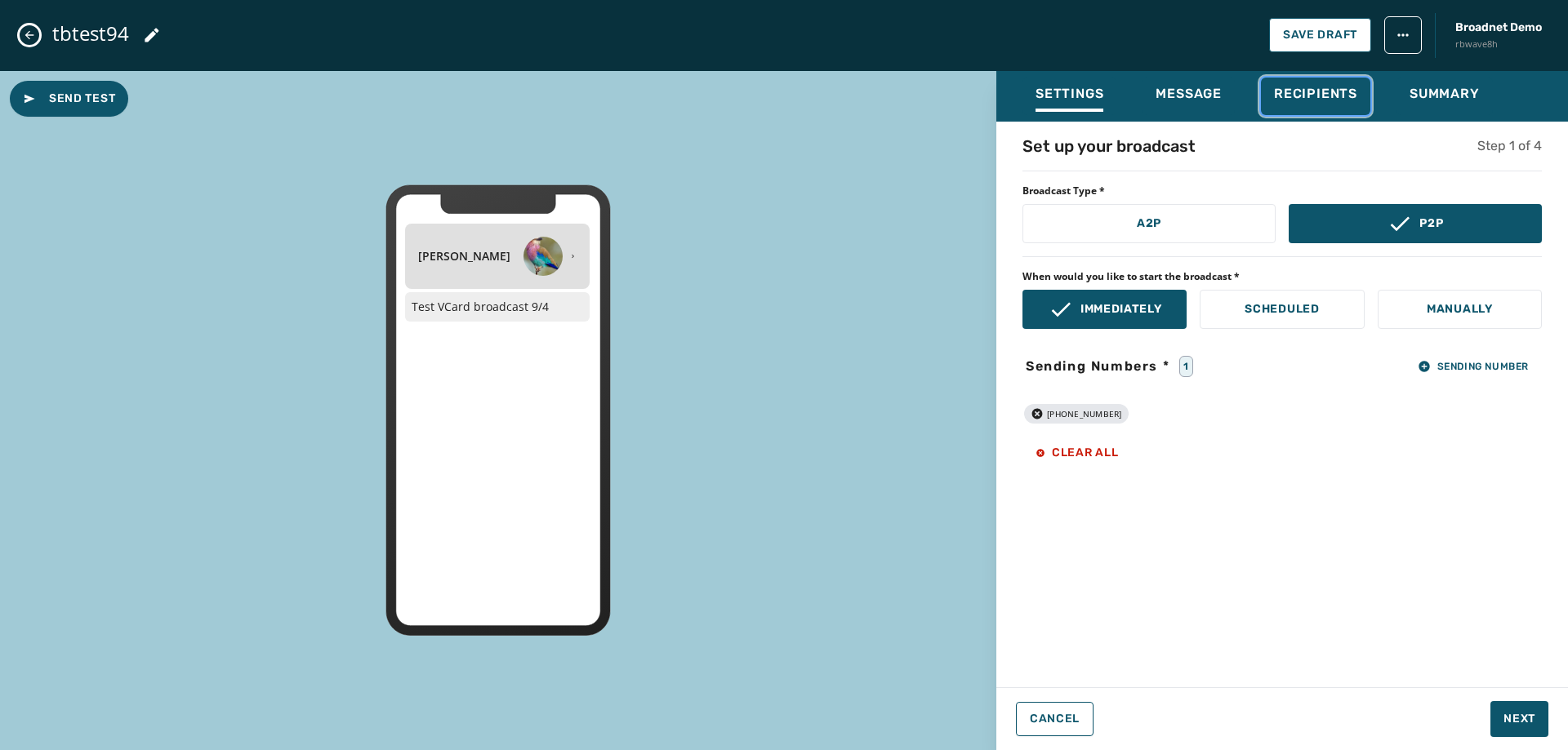
click at [1284, 94] on span "Recipients" at bounding box center [1315, 94] width 83 height 16
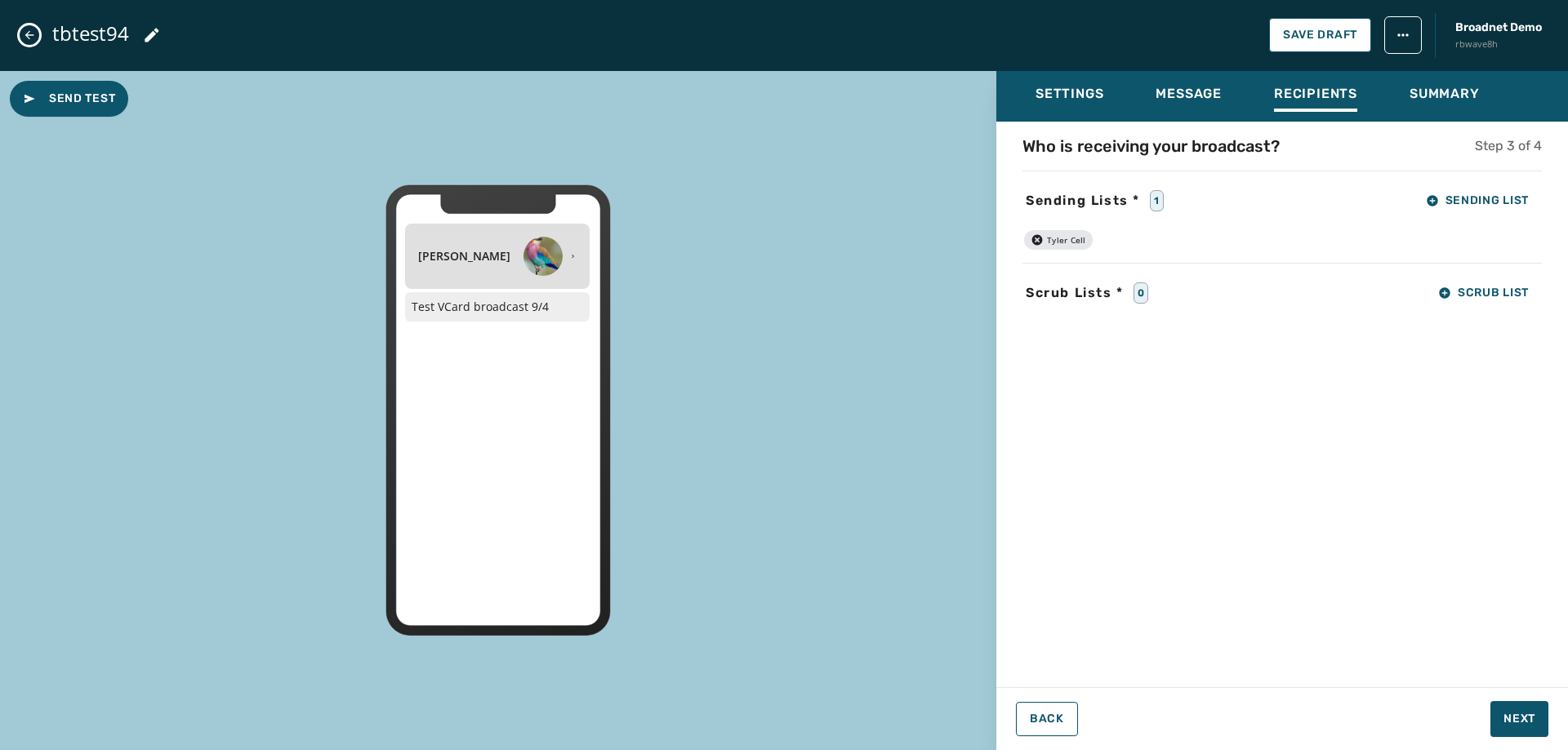
click at [1394, 95] on div "Settings Message Recipients Summary" at bounding box center [1282, 96] width 572 height 51
click at [1454, 96] on span "Summary" at bounding box center [1445, 94] width 71 height 16
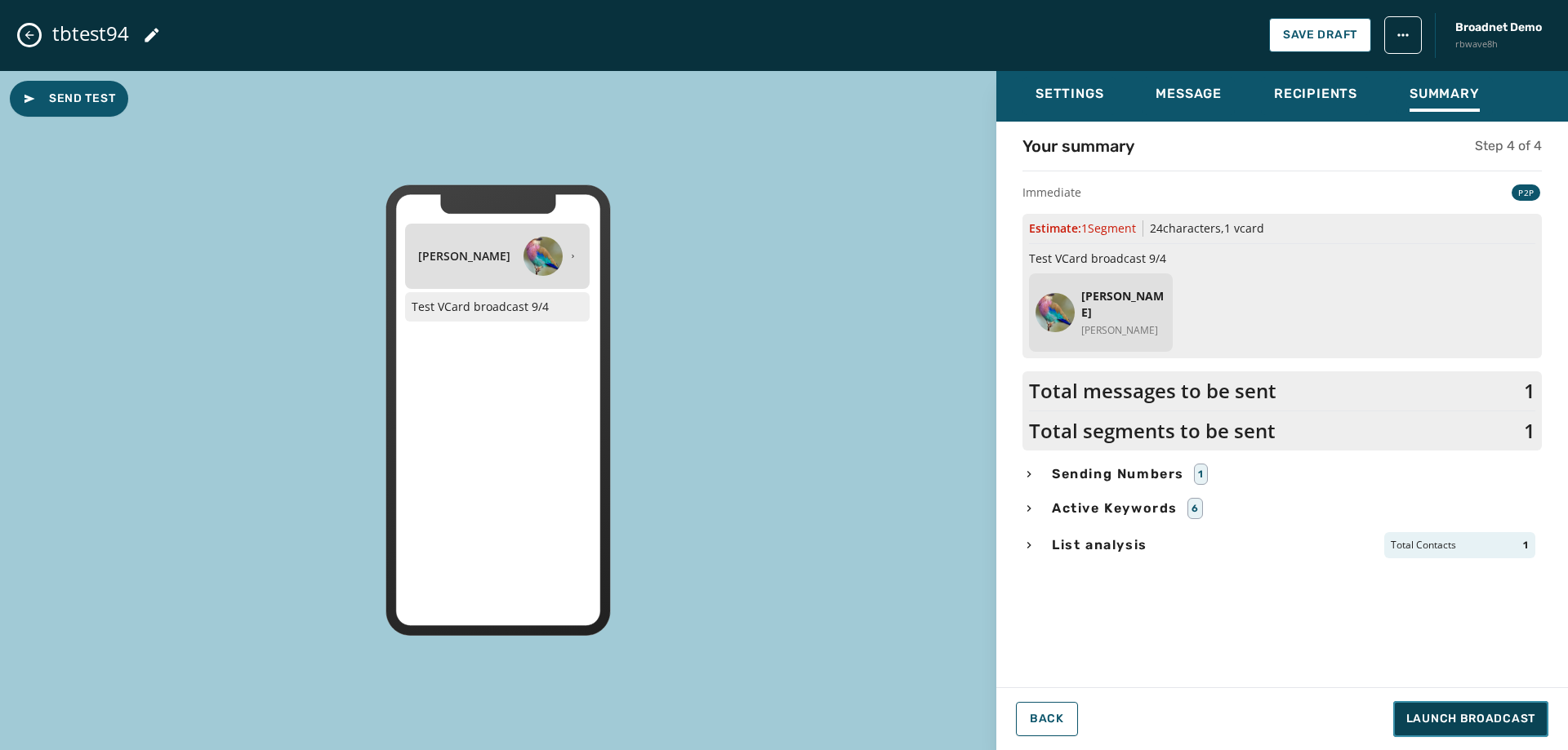
click at [1500, 711] on span "Launch Broadcast" at bounding box center [1471, 719] width 129 height 16
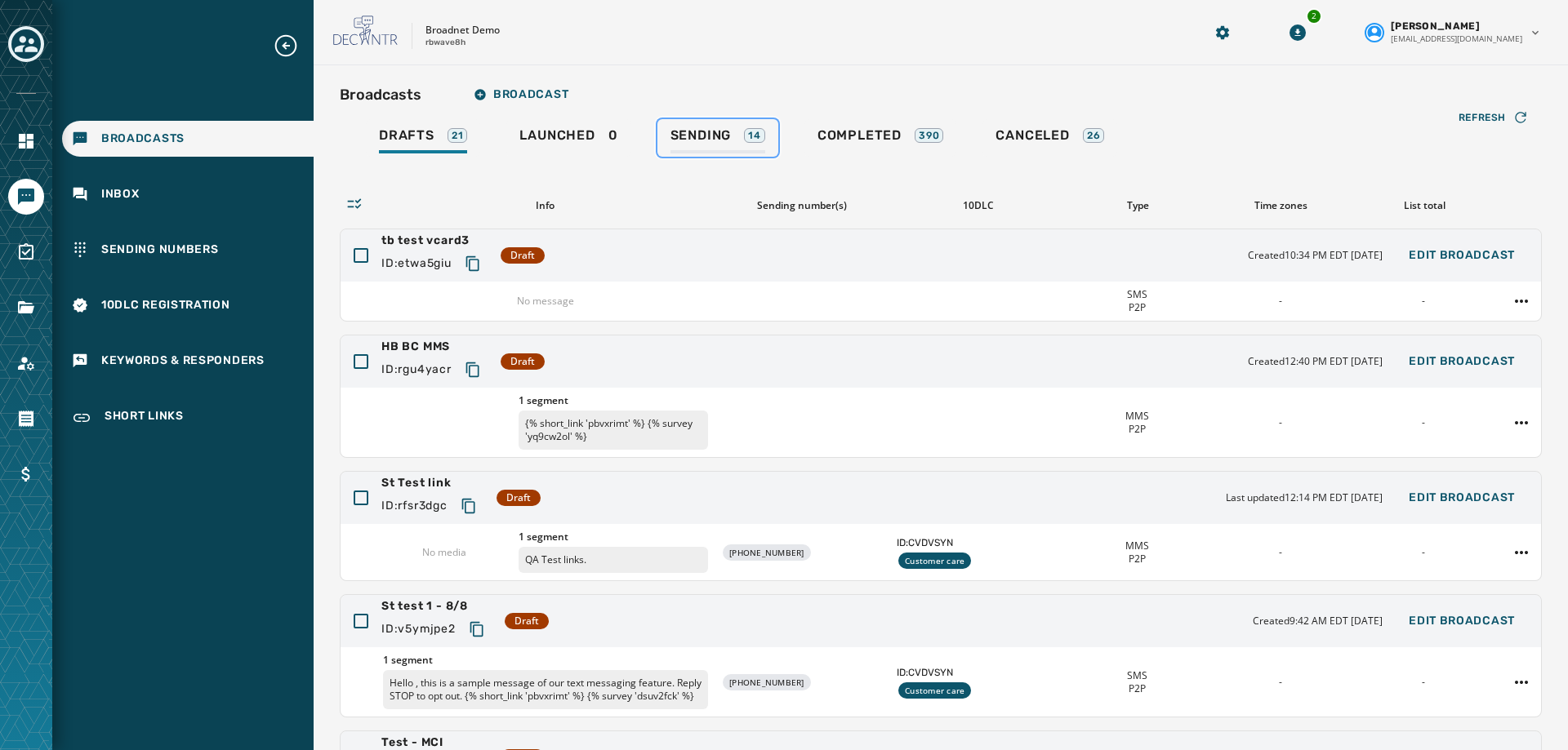
click at [698, 129] on span "Sending" at bounding box center [701, 135] width 61 height 16
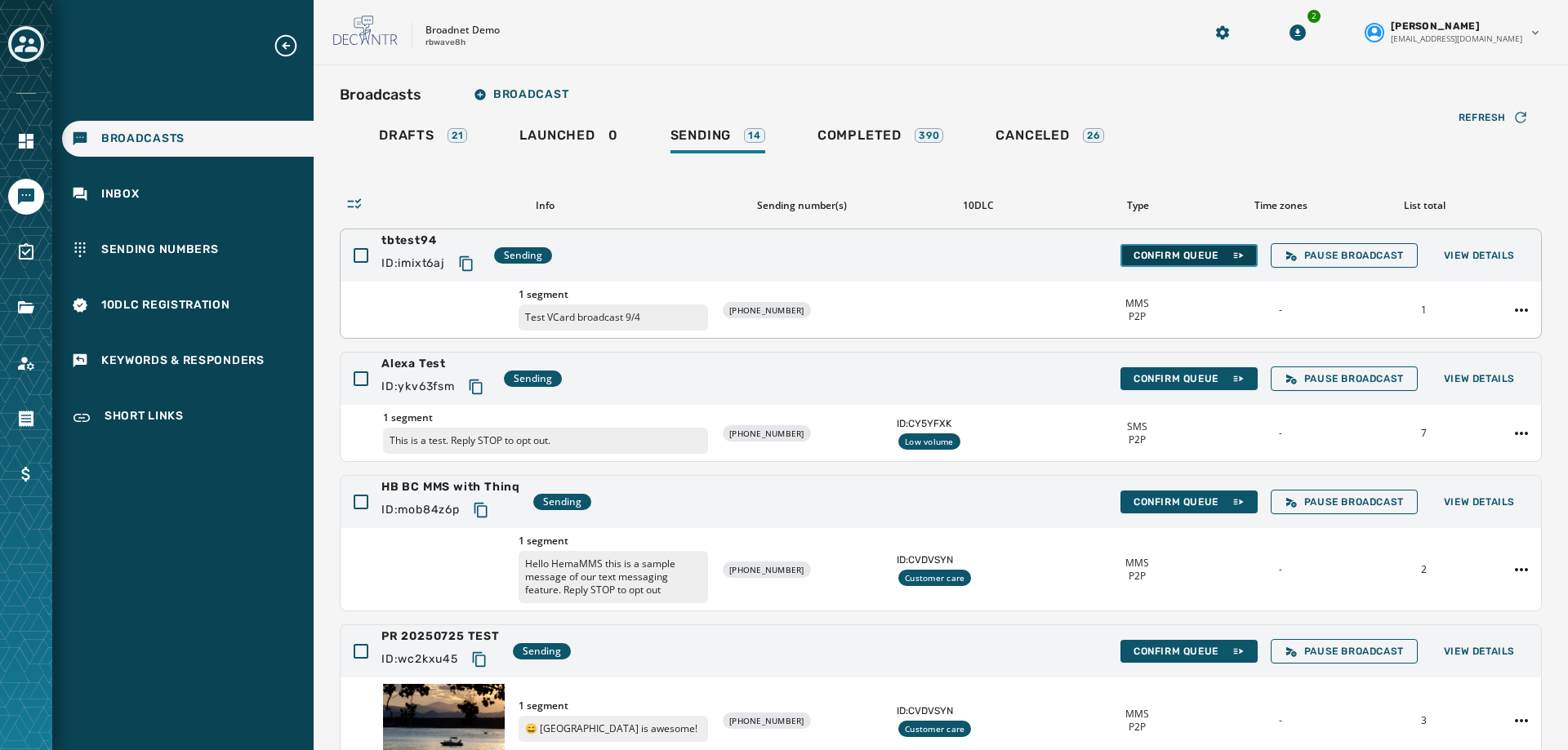
click at [1193, 249] on button "Confirm Queue" at bounding box center [1189, 256] width 137 height 23
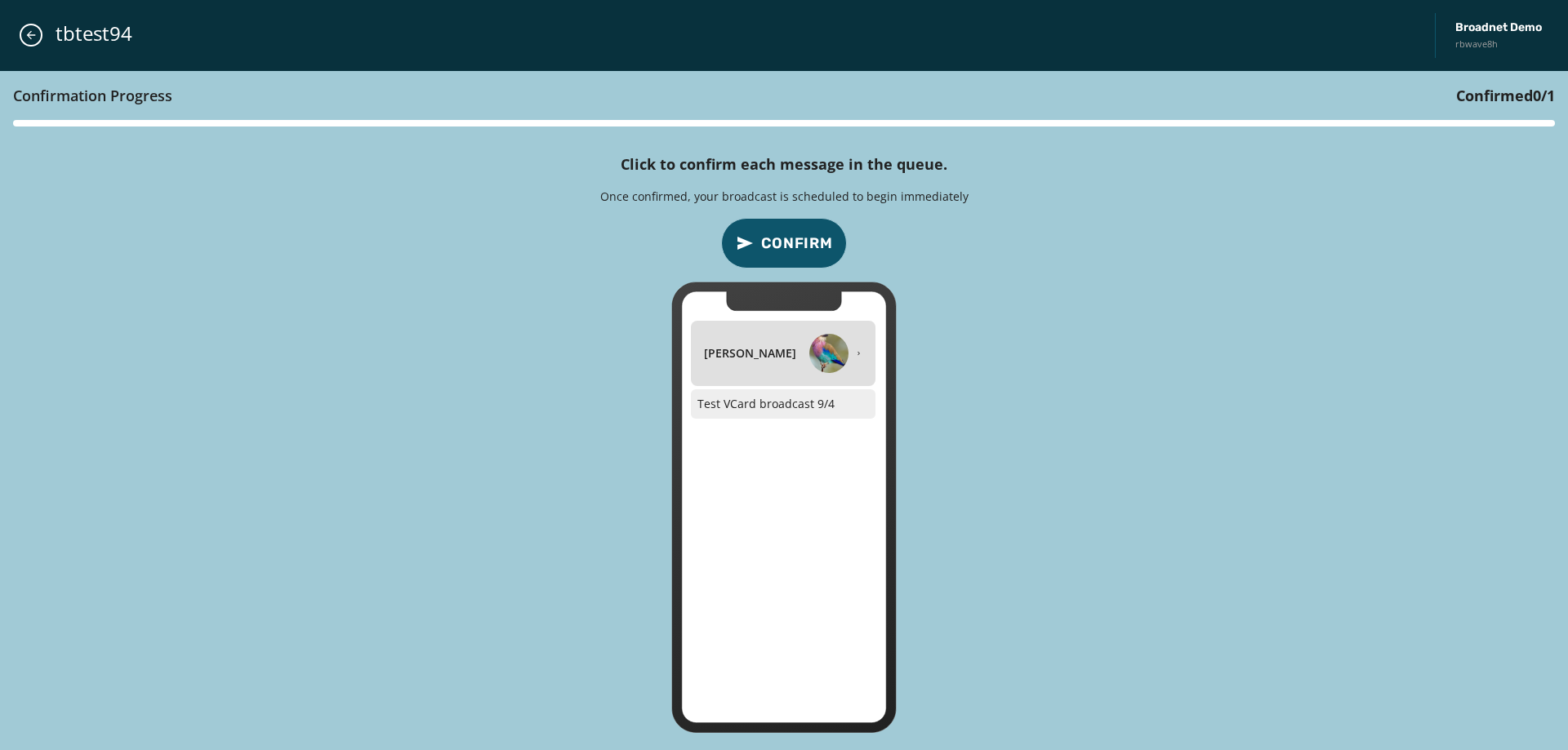
click at [788, 243] on span "Confirm" at bounding box center [797, 243] width 72 height 23
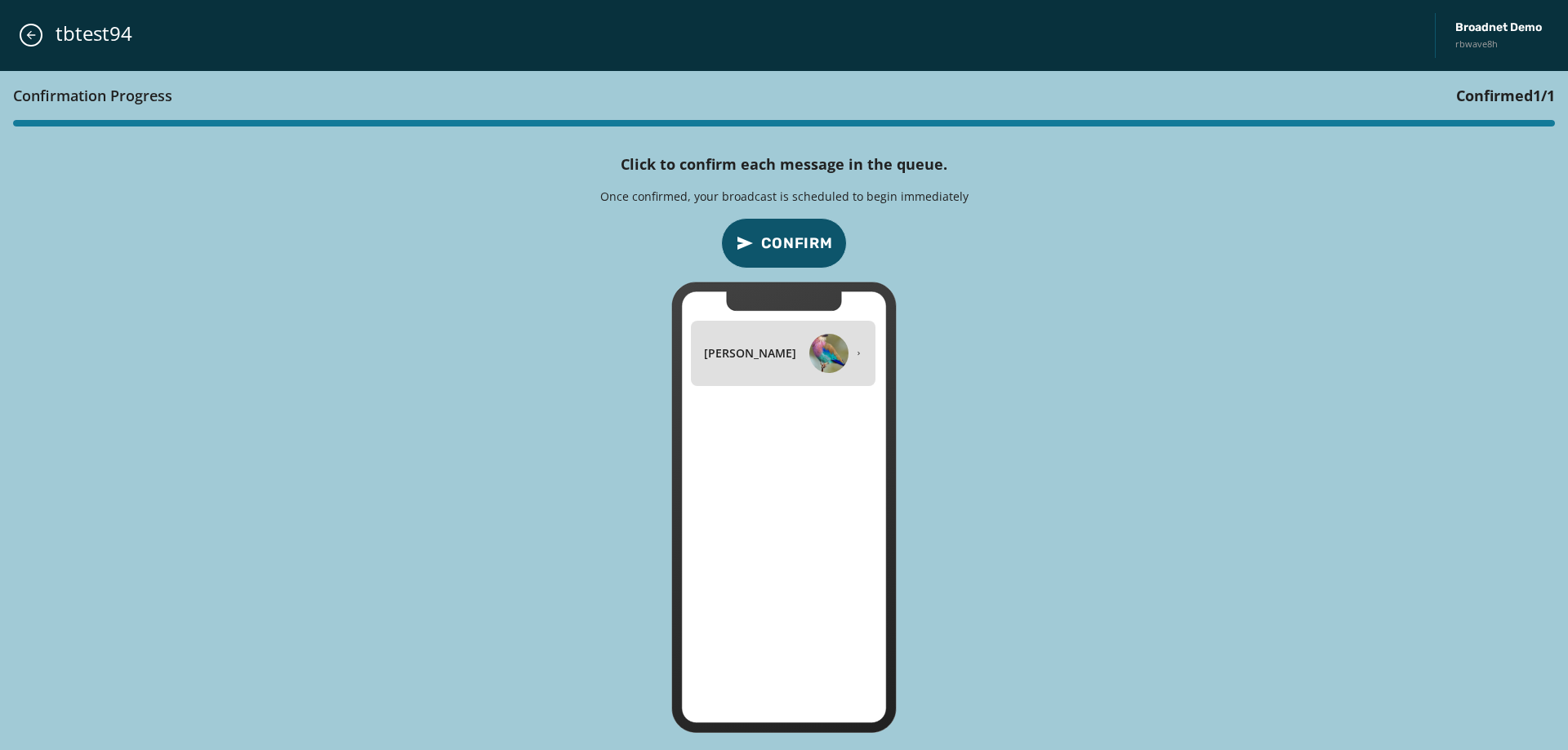
drag, startPoint x: 810, startPoint y: 248, endPoint x: 852, endPoint y: 250, distance: 42.0
click at [849, 250] on div "Confirmation Progress Confirmed 1 / 1 Click to confirm each message in the queu…" at bounding box center [784, 410] width 1568 height 679
click at [776, 248] on span "Confirm" at bounding box center [797, 243] width 72 height 23
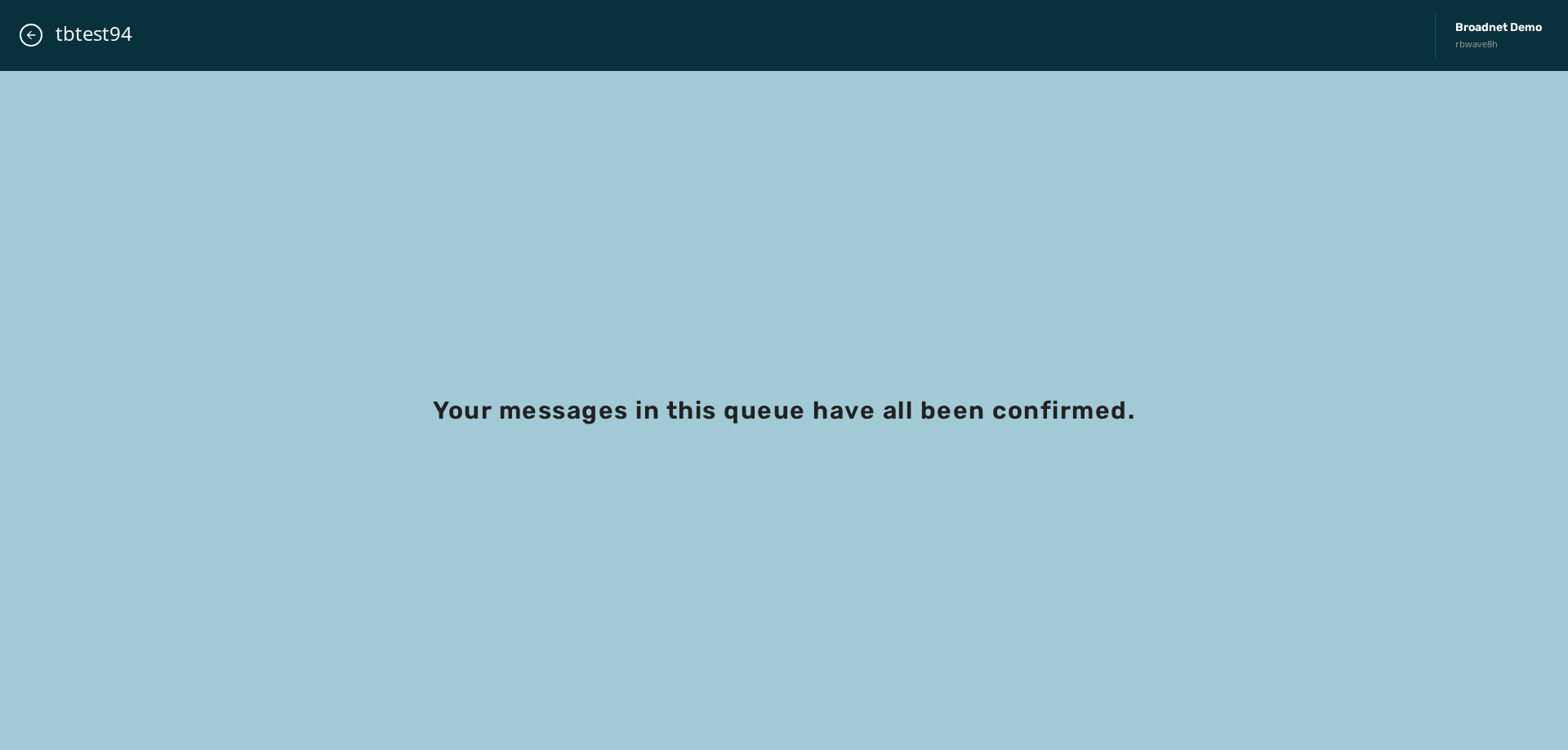
click at [45, 40] on div "tbtest94 Broadnet Demo rbwave8h" at bounding box center [784, 35] width 1568 height 71
click at [16, 37] on div "tbtest94 Broadnet Demo rbwave8h" at bounding box center [784, 35] width 1568 height 71
click at [20, 36] on button "Close admin drawer" at bounding box center [31, 35] width 23 height 23
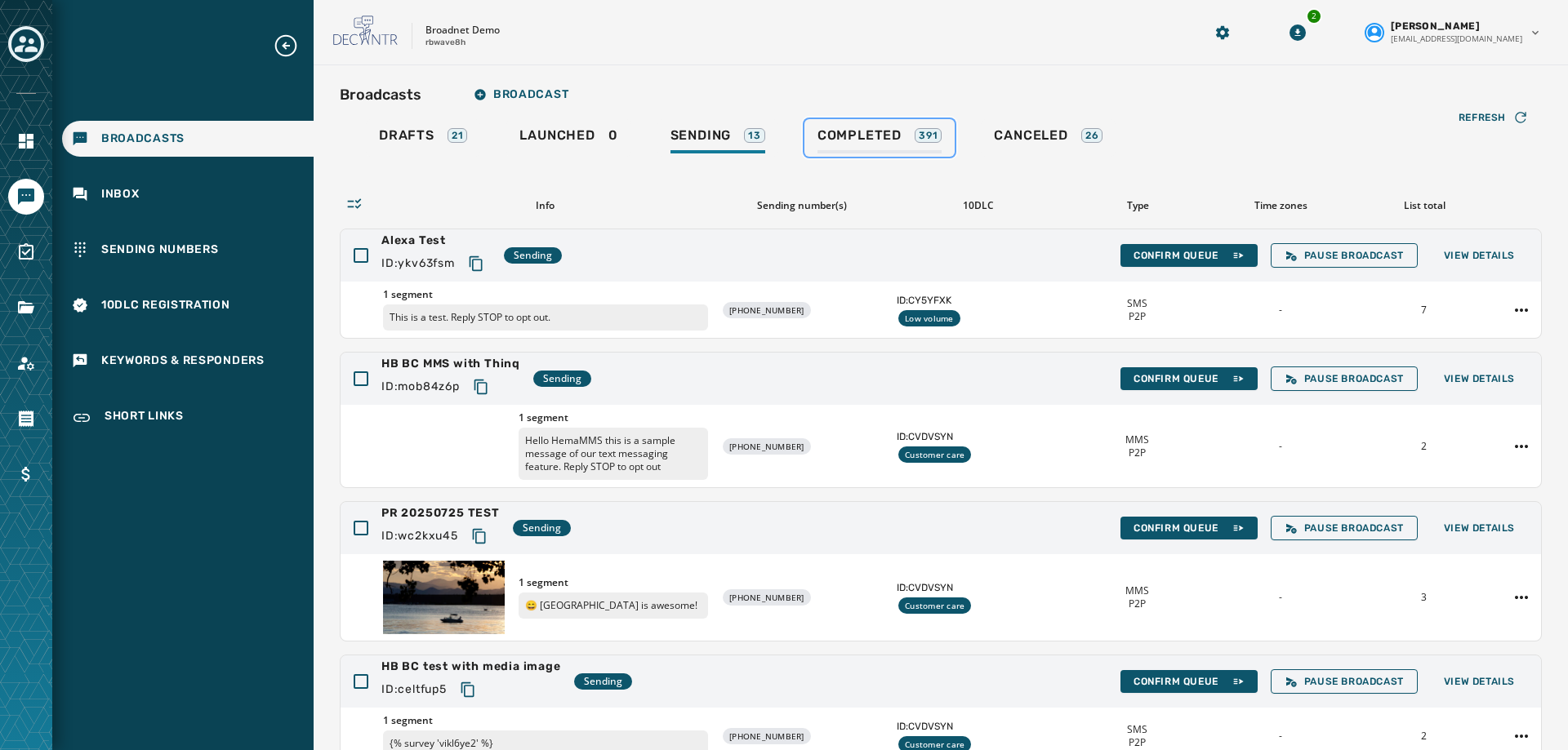
click at [821, 125] on link "Completed 391" at bounding box center [879, 138] width 151 height 38
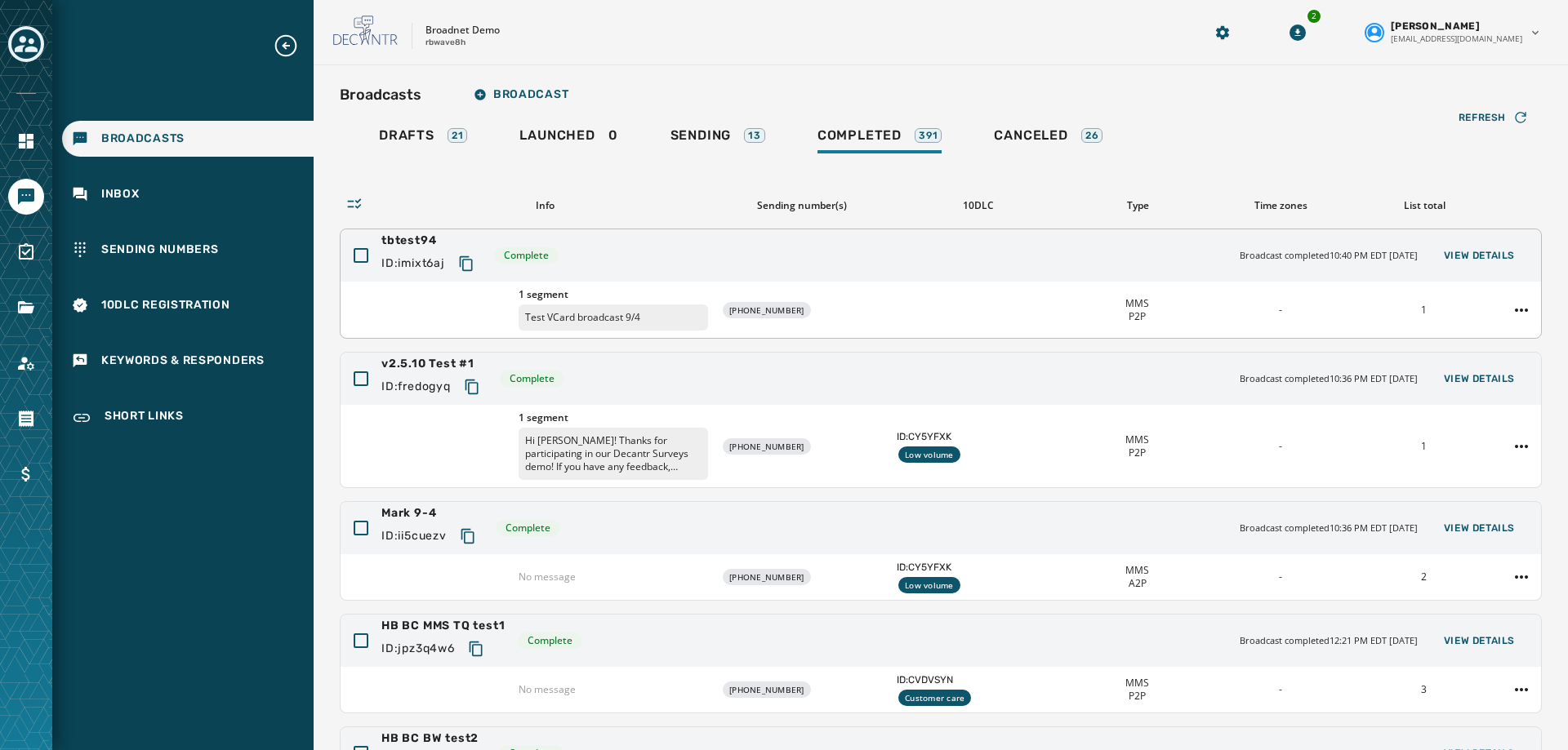
click at [778, 257] on div "tbtest94 ID: imixt6aj Complete Broadcast completed 10:40 PM EDT [DATE] View Det…" at bounding box center [941, 256] width 1200 height 52
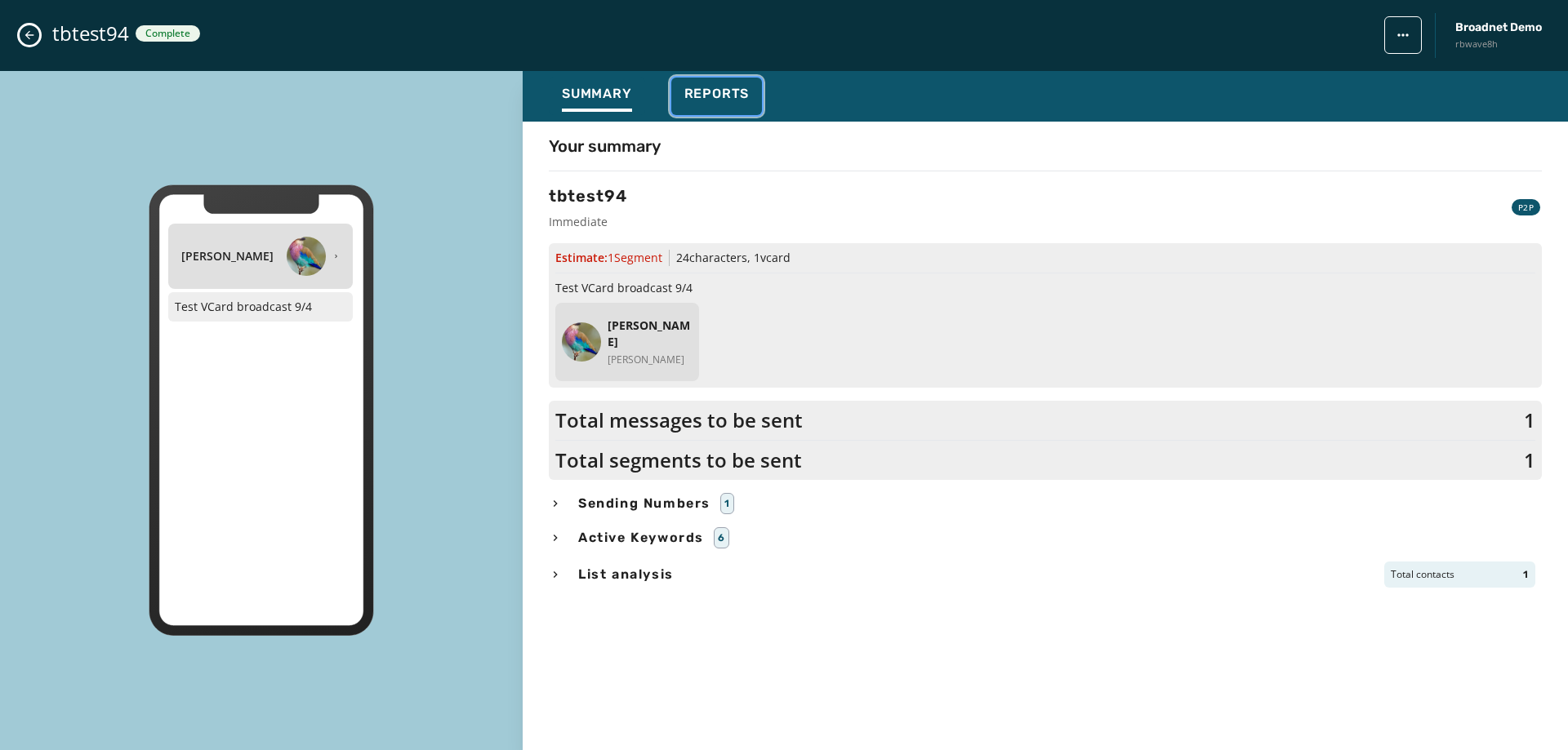
click at [689, 100] on span "Reports" at bounding box center [716, 94] width 65 height 16
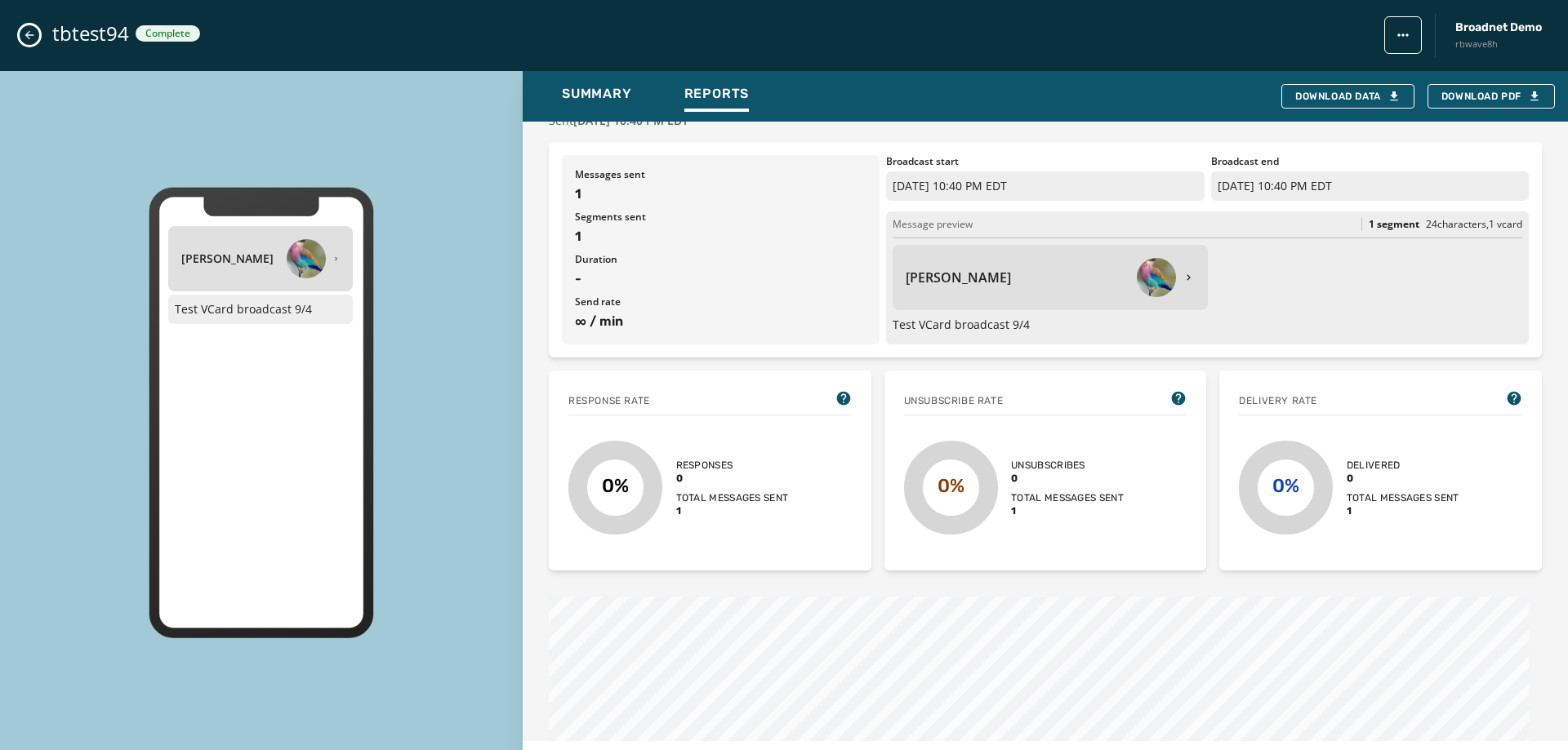
scroll to position [90, 0]
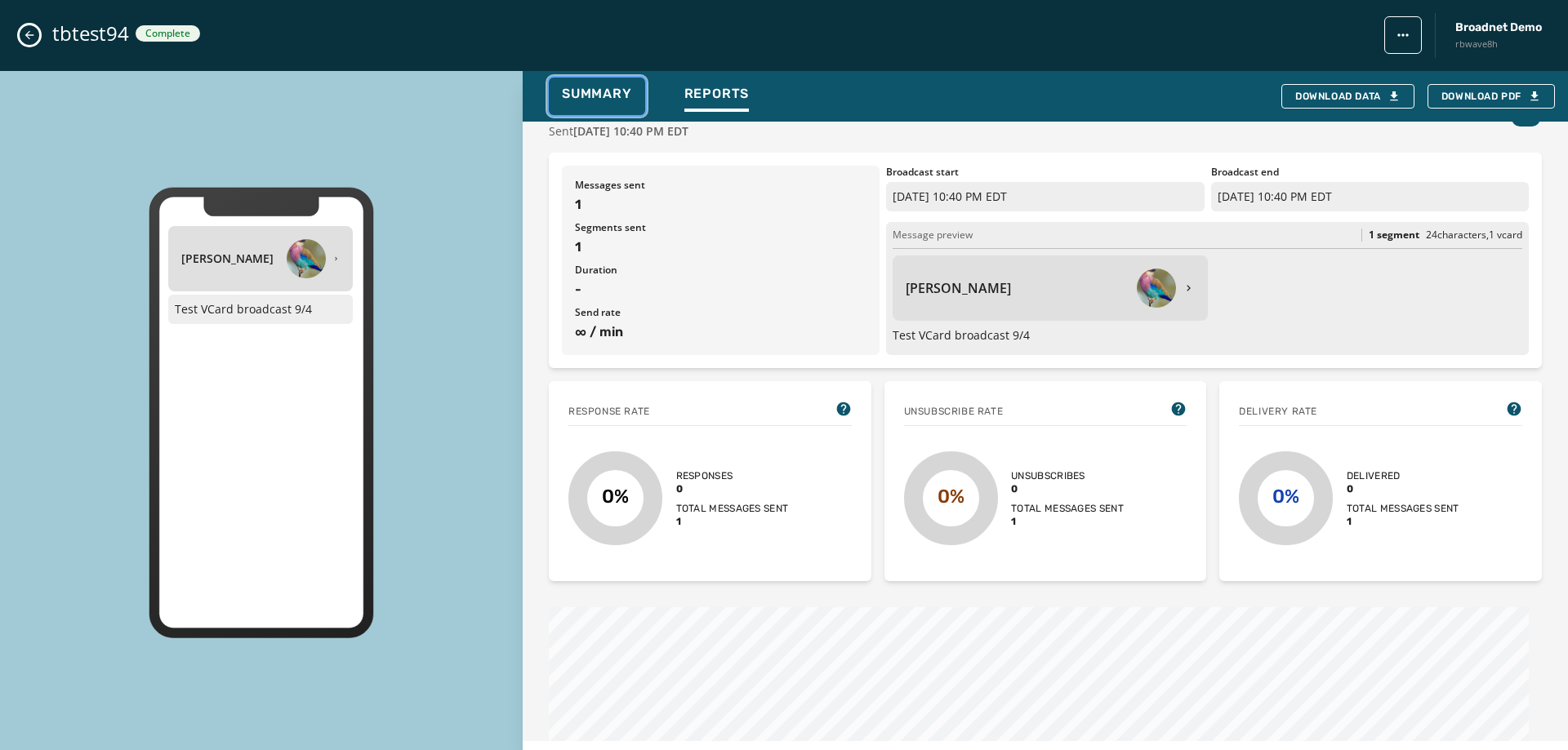
click at [605, 80] on button "Summary" at bounding box center [598, 97] width 97 height 38
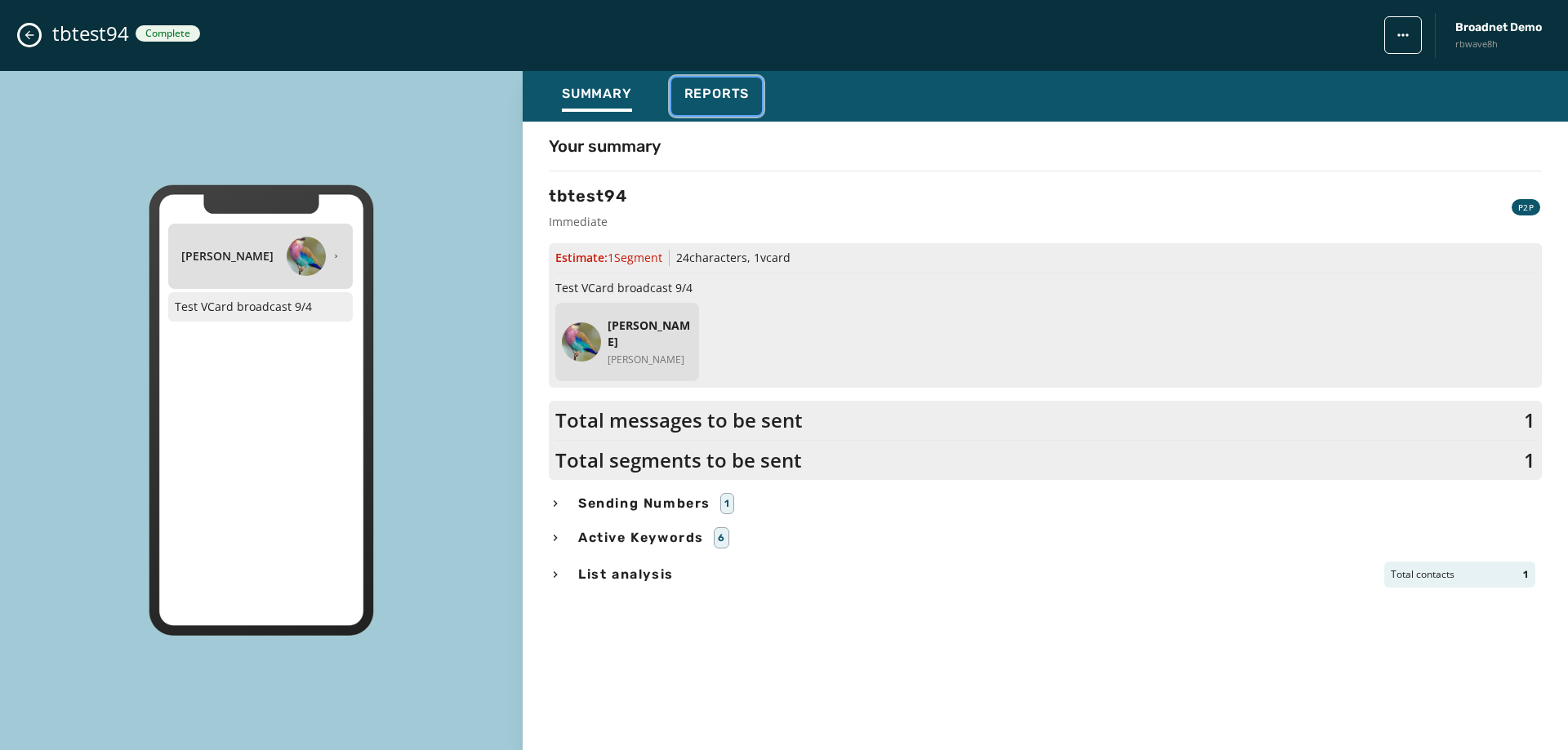
click at [738, 89] on span "Reports" at bounding box center [716, 94] width 65 height 16
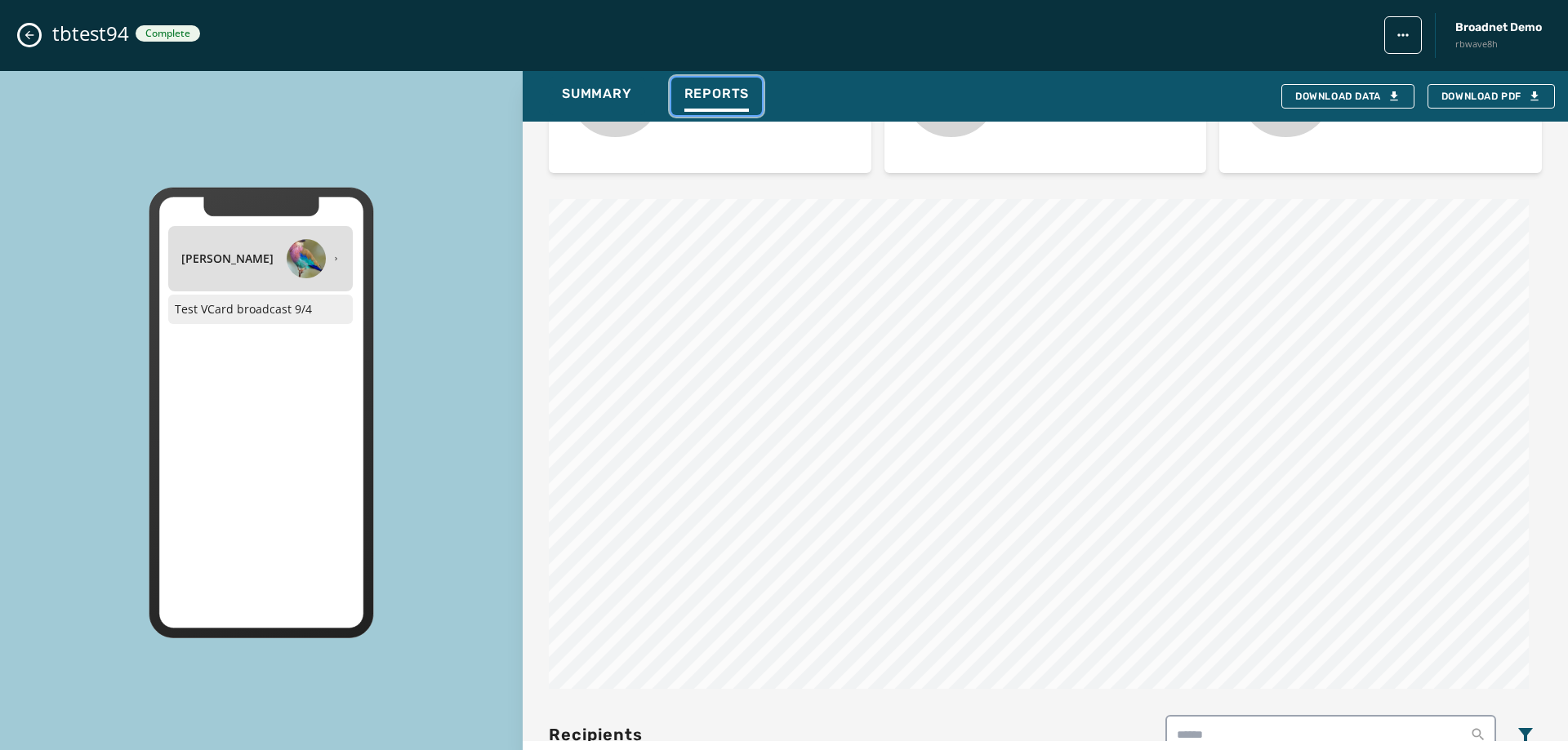
scroll to position [417, 0]
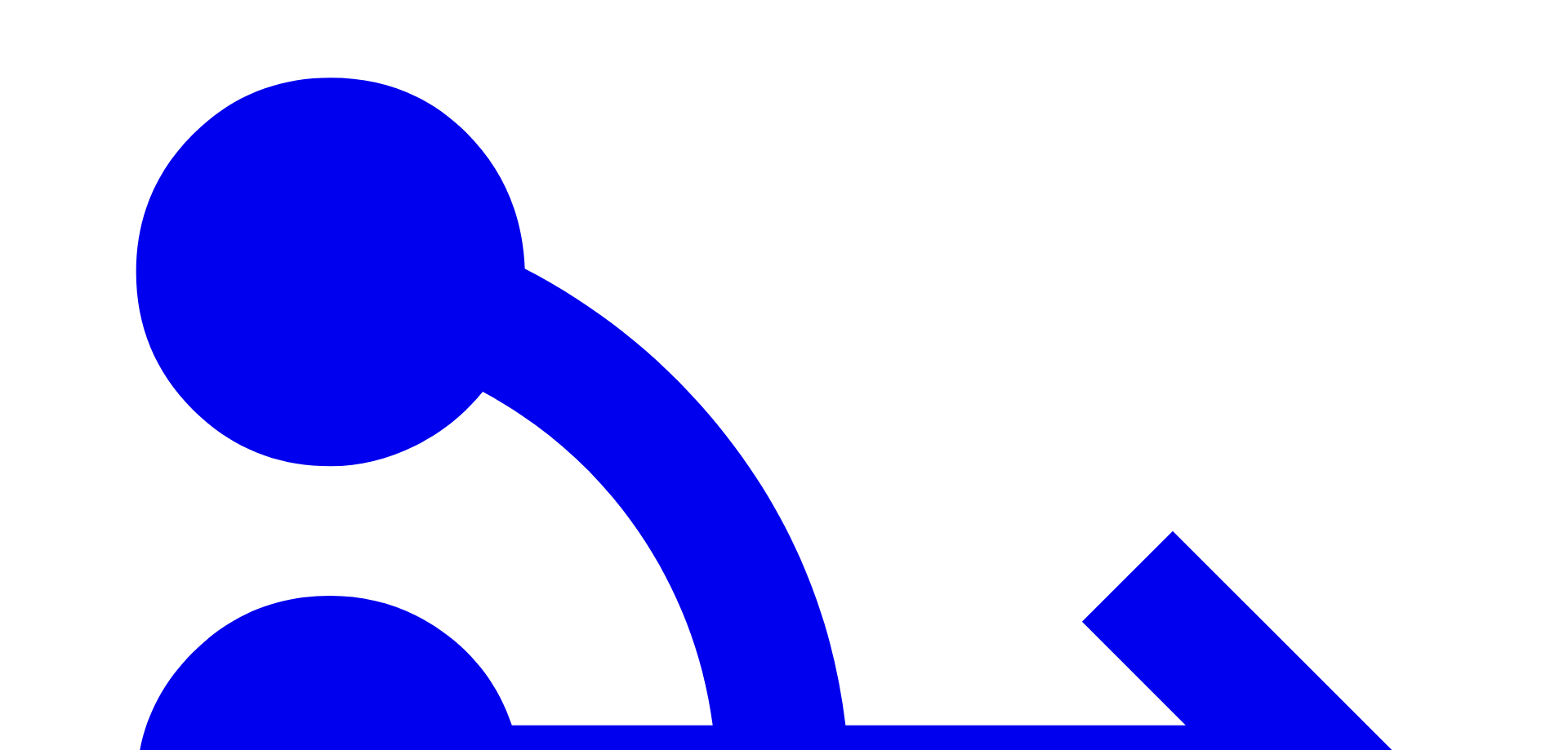
type input "*"
type input "********"
